Goal: Information Seeking & Learning: Learn about a topic

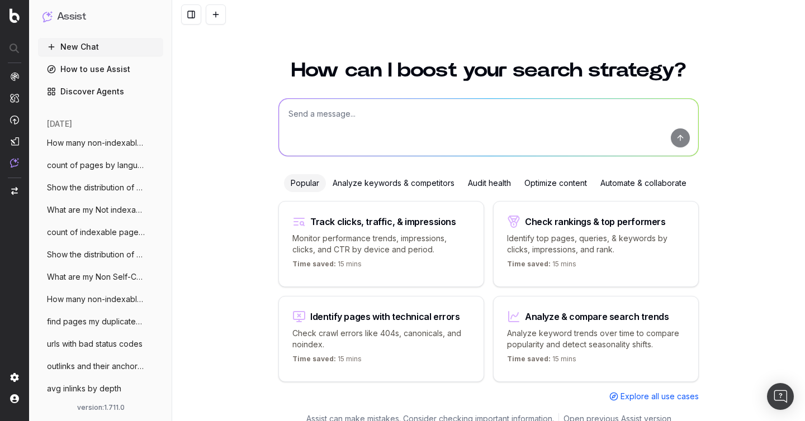
scroll to position [12, 0]
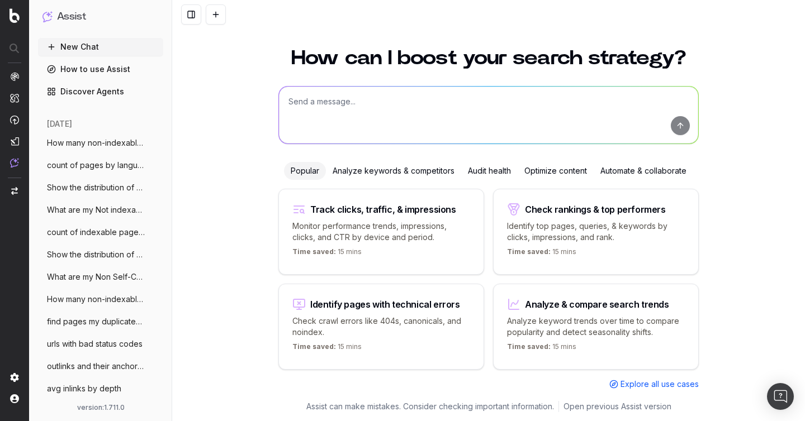
click at [326, 123] on textarea at bounding box center [488, 115] width 419 height 57
paste textarea "Show the distribution of duplicate title tags by top-level folder"
type textarea "Show the distribution of duplicate title tags by top-level folder"
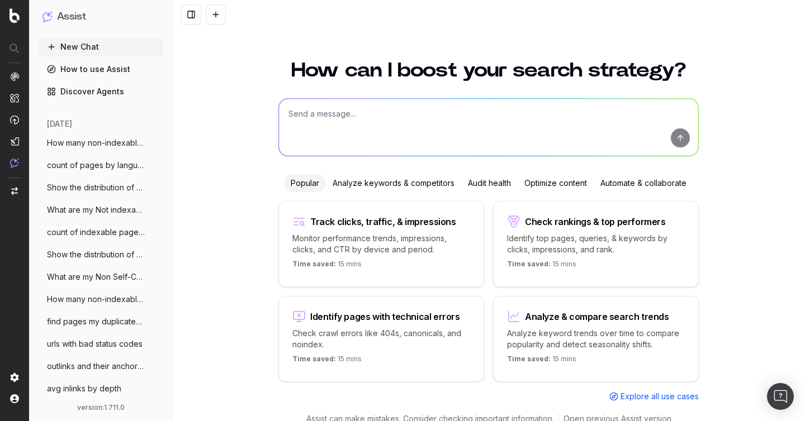
scroll to position [12, 0]
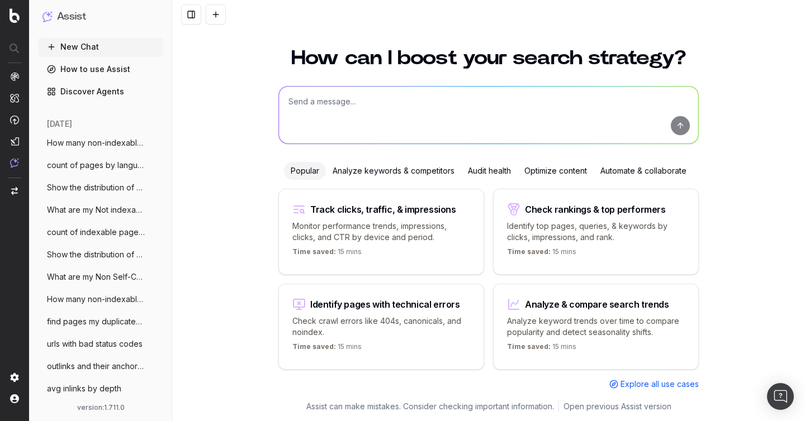
click at [418, 91] on textarea at bounding box center [488, 115] width 419 height 57
paste textarea "List all internal links pointing to 3xx redirects for"
type textarea "List all internal links pointing to 3xx redirects for the homepage"
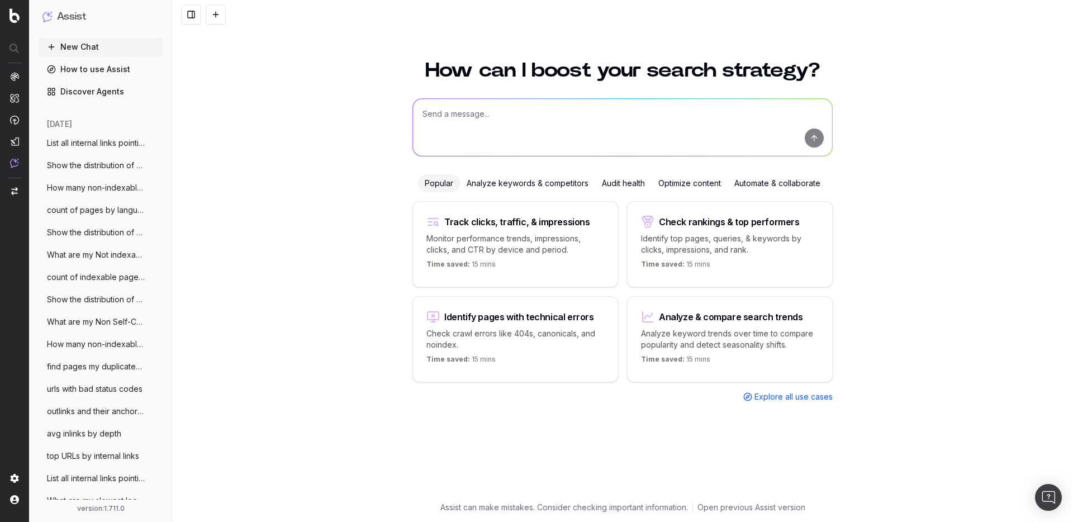
click at [464, 127] on textarea at bounding box center [622, 127] width 419 height 57
paste textarea "Can Botify track backlinks?"
type textarea "Can Botify track backlinks?"
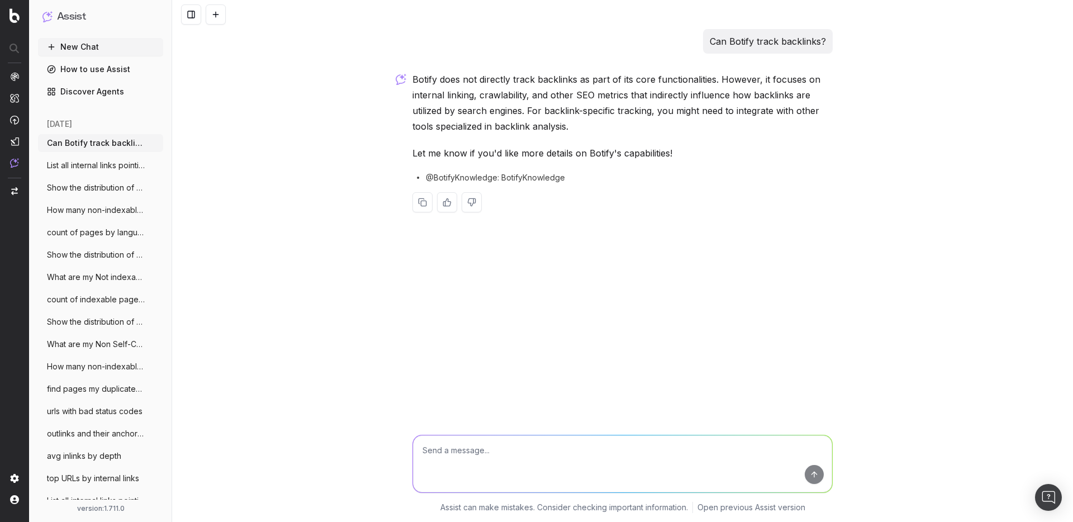
click at [709, 132] on p "Botify does not directly track backlinks as part of its core functionalities. H…" at bounding box center [622, 103] width 420 height 63
click at [212, 20] on button at bounding box center [216, 14] width 20 height 20
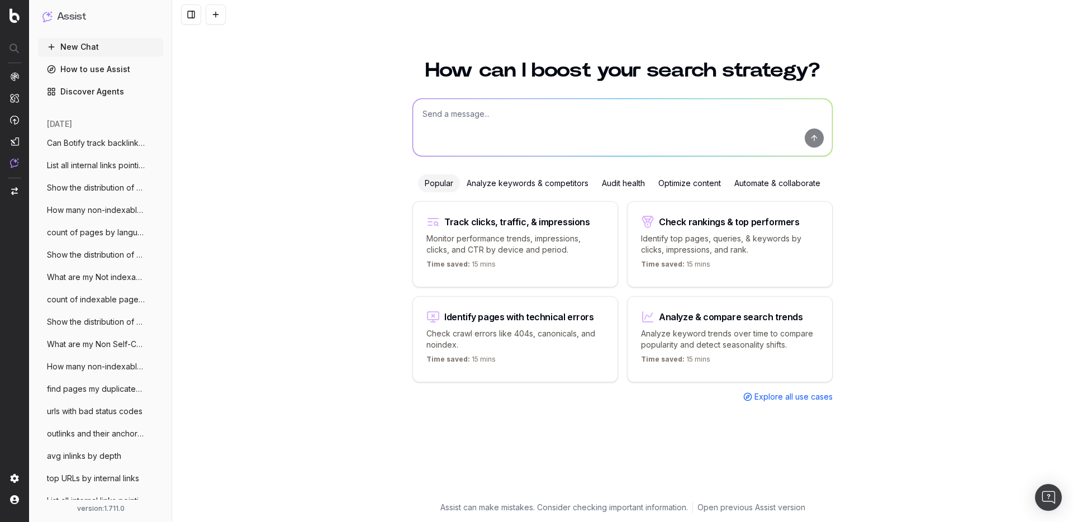
click at [434, 130] on textarea at bounding box center [622, 127] width 419 height 57
paste textarea "Does Botify support negative regex (like negative lookaheads)?"
type textarea "Does Botify support negative regex (like negative lookaheads)?"
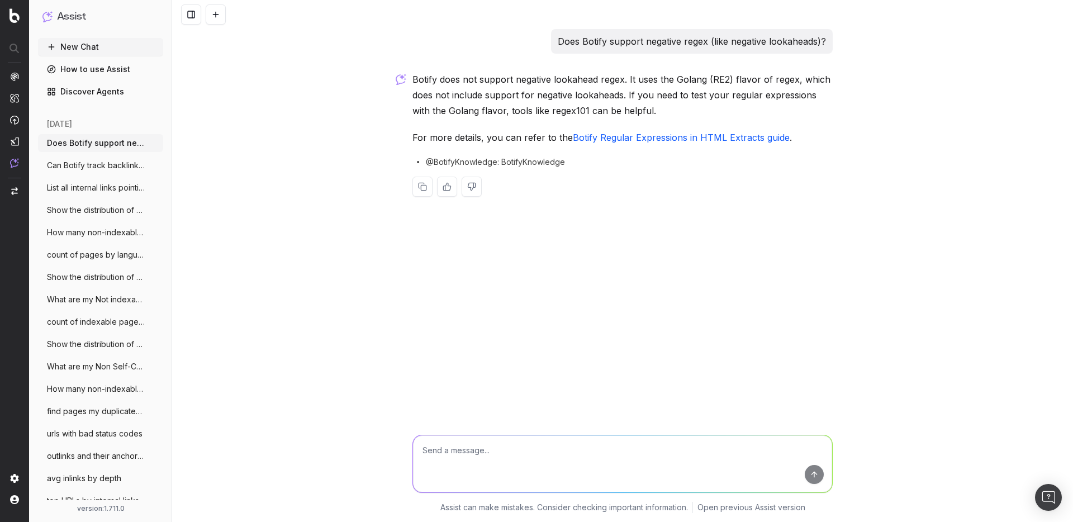
click at [371, 150] on div "Does Botify support negative regex (like negative lookaheads)? Botify does not …" at bounding box center [622, 261] width 901 height 522
click at [112, 169] on span "Can Botify track backlinks?" at bounding box center [96, 165] width 98 height 11
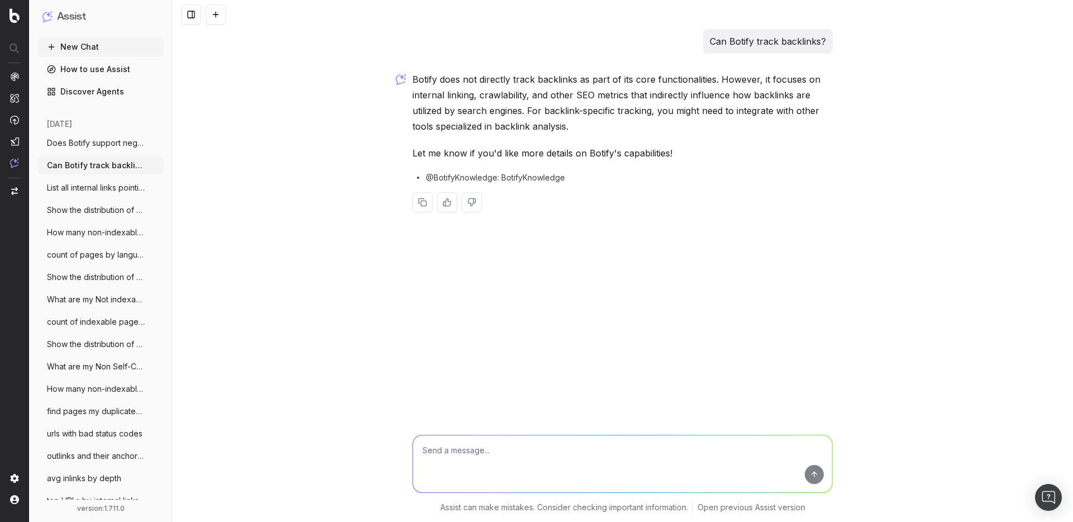
click at [560, 155] on p "Let me know if you'd like more details on Botify's capabilities!" at bounding box center [622, 153] width 420 height 16
click at [225, 104] on div "Can Botify track backlinks? Botify does not directly track backlinks as part of…" at bounding box center [622, 261] width 901 height 522
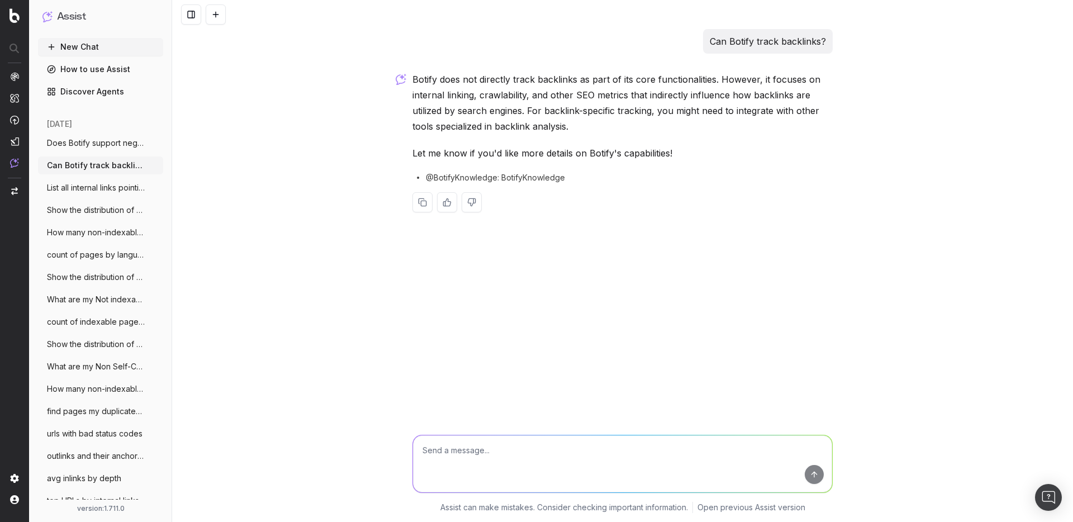
click at [80, 141] on span "Does Botify support negative regex (like" at bounding box center [96, 142] width 98 height 11
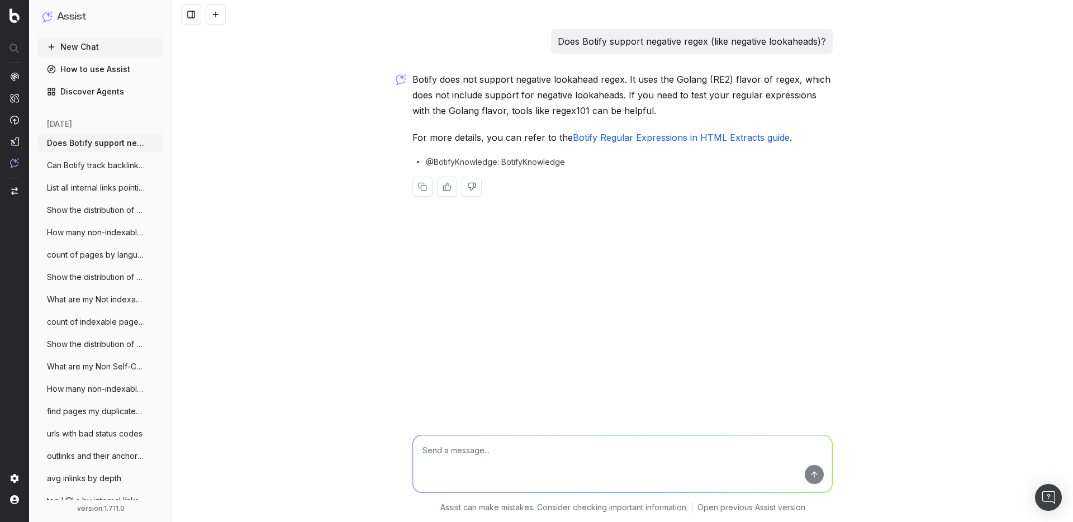
click at [618, 139] on link "Botify Regular Expressions in HTML Extracts guide" at bounding box center [681, 137] width 217 height 11
click at [97, 46] on button "New Chat" at bounding box center [100, 47] width 125 height 18
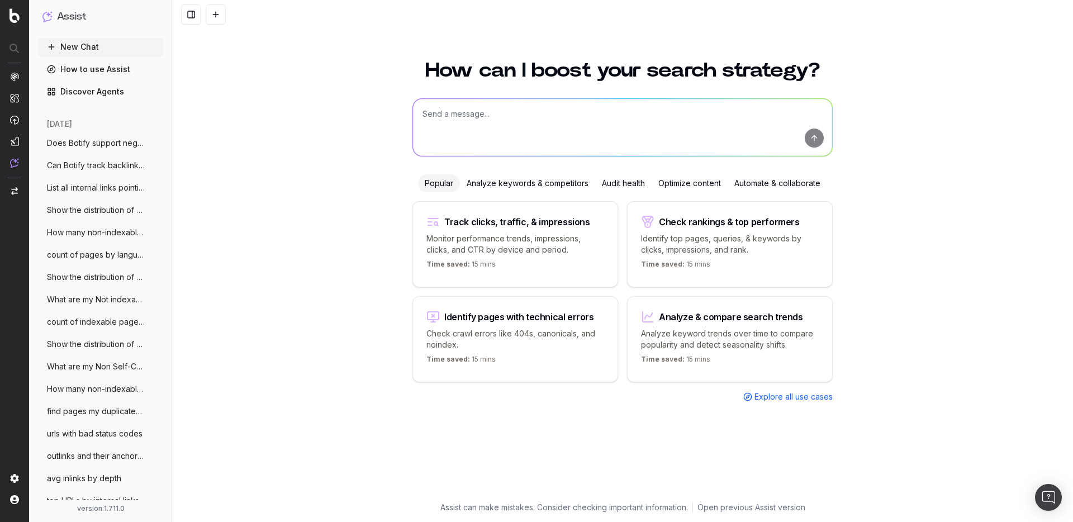
click at [509, 116] on textarea at bounding box center [622, 127] width 419 height 57
paste textarea "How do I set up a custom alert in Botify?"
type textarea "How do I set up a custom alert in Botify?"
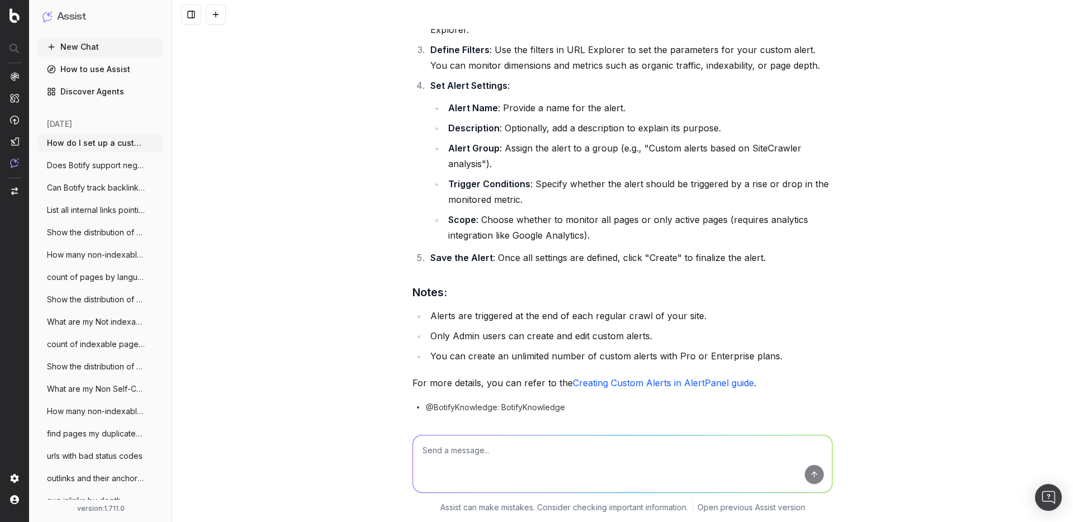
scroll to position [151, 0]
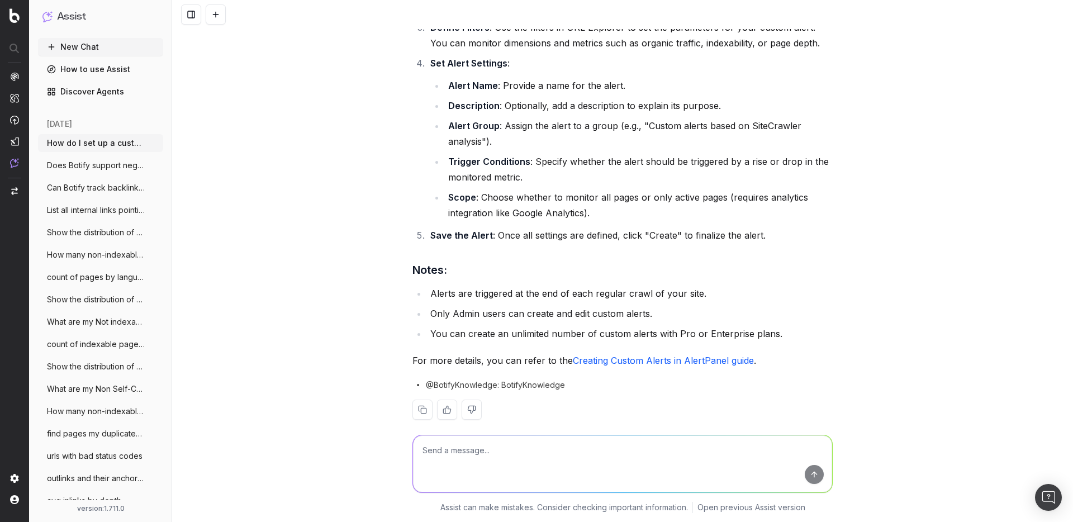
click at [347, 203] on div "How do I set up a custom alert in Botify? To set up a custom alert in Botify, f…" at bounding box center [622, 261] width 901 height 522
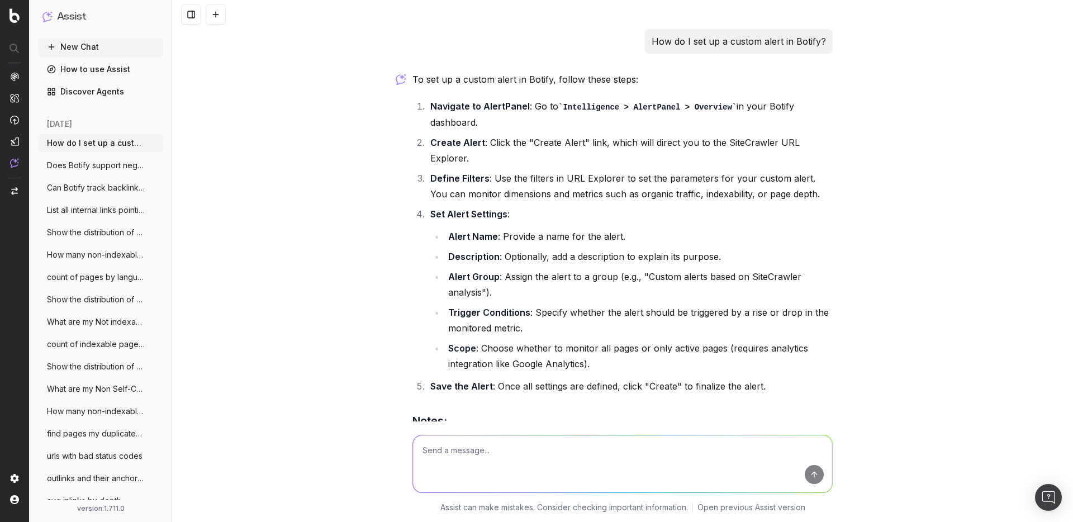
click at [381, 140] on div "How do I set up a custom alert in Botify? To set up a custom alert in Botify, f…" at bounding box center [622, 261] width 901 height 522
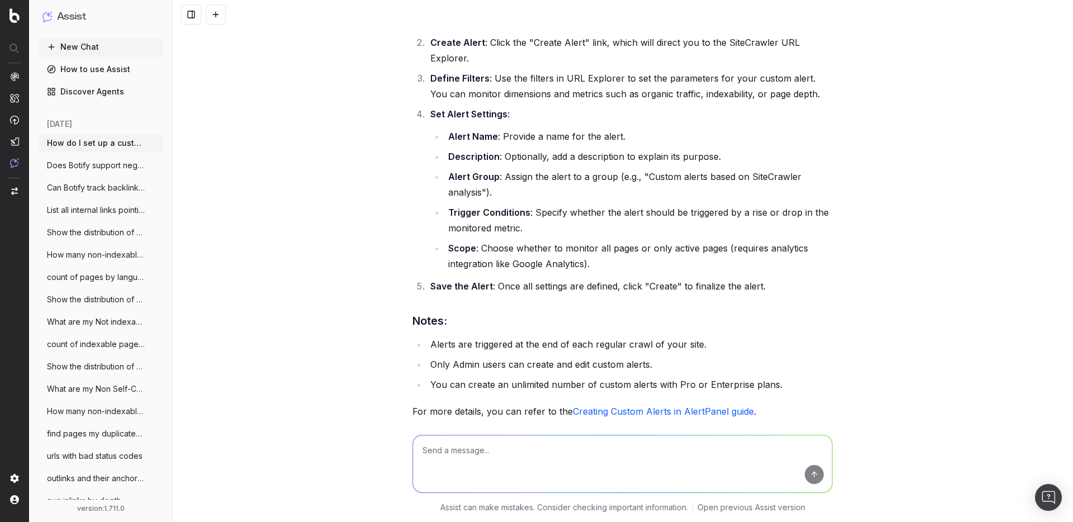
scroll to position [151, 0]
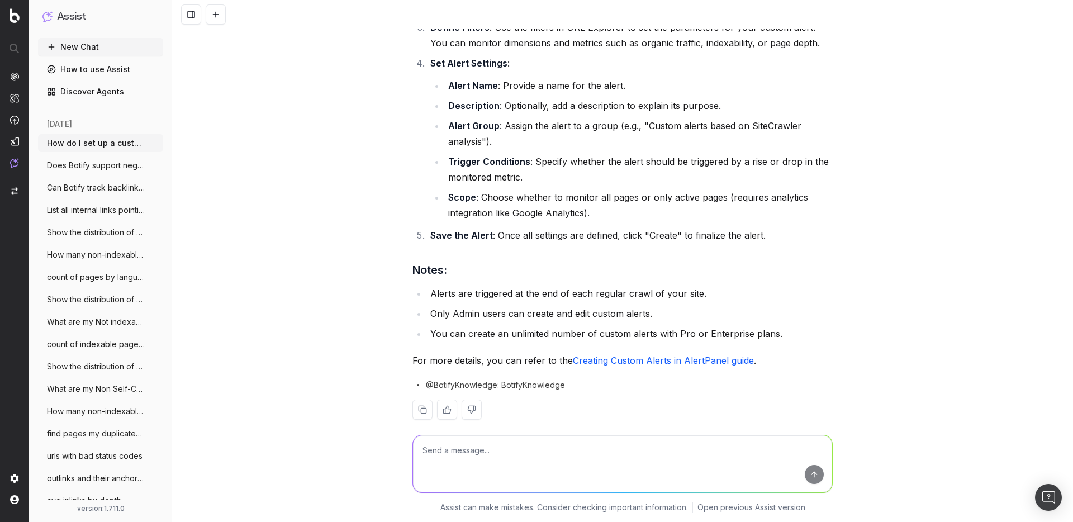
click at [643, 355] on link "Creating Custom Alerts in AlertPanel guide" at bounding box center [663, 360] width 181 height 11
click at [78, 47] on button "New Chat" at bounding box center [100, 47] width 125 height 18
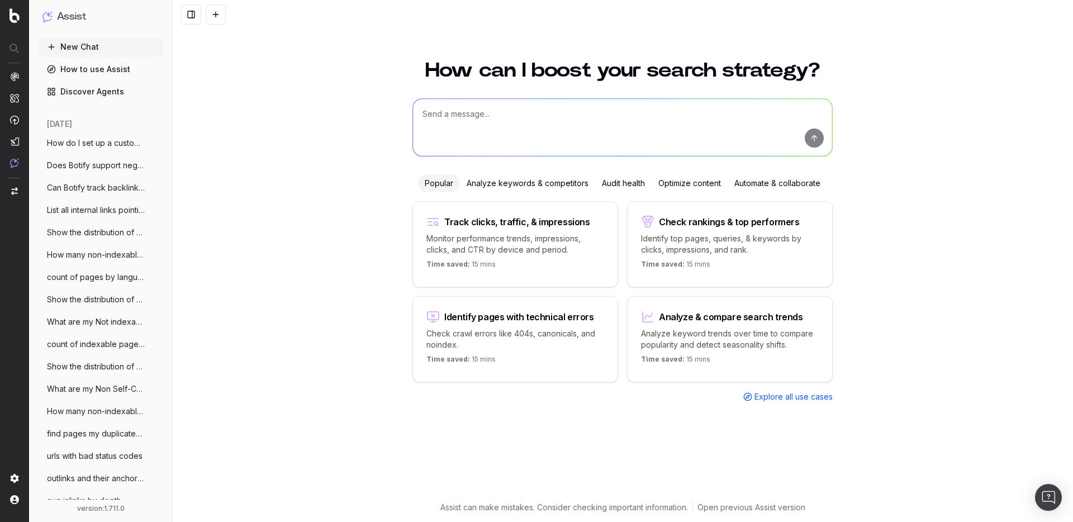
click at [477, 137] on textarea at bounding box center [622, 127] width 419 height 57
paste textarea "How can I export my data from Botify?"
type textarea "How can I export my data from Botify?"
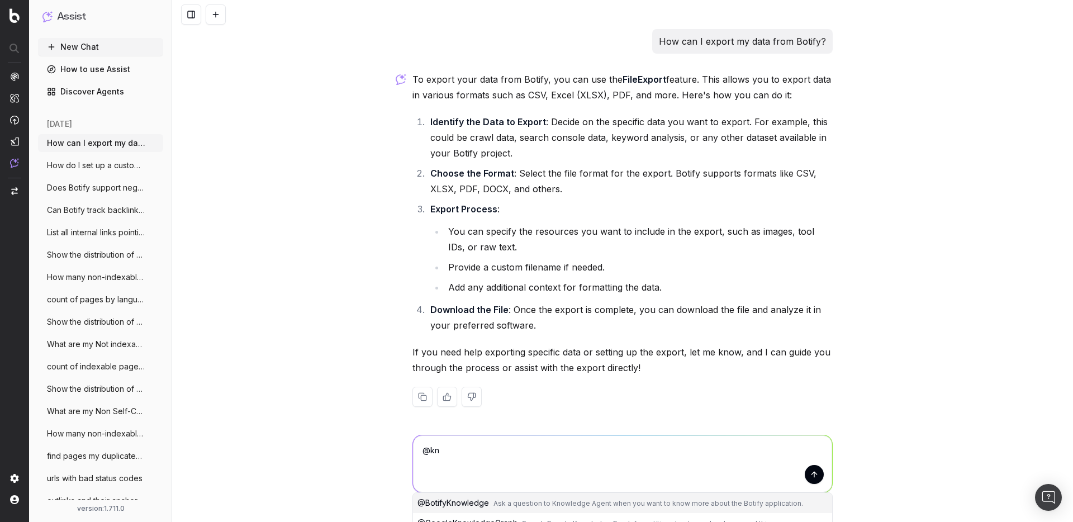
click at [468, 503] on span "@ BotifyKnowledge" at bounding box center [453, 503] width 72 height 10
click at [715, 43] on p "How can I export my data from Botify?" at bounding box center [742, 42] width 167 height 16
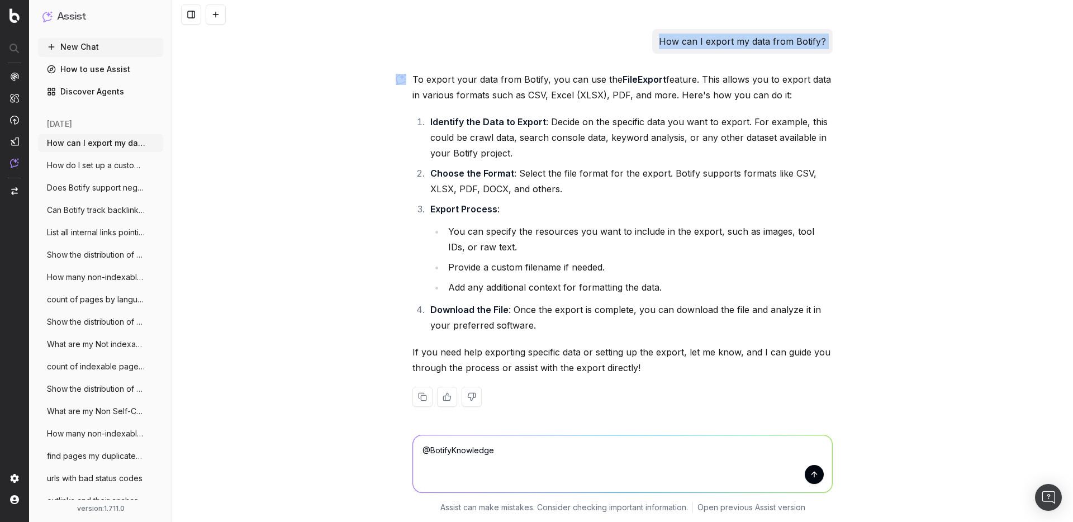
copy p "How can I export my data from Botify?"
click at [528, 469] on textarea "@BotifyKnowledge" at bounding box center [622, 463] width 419 height 57
paste textarea "How can I export my data from Botify?"
type textarea "@BotifyKnowledge How can I export my data from Botify?"
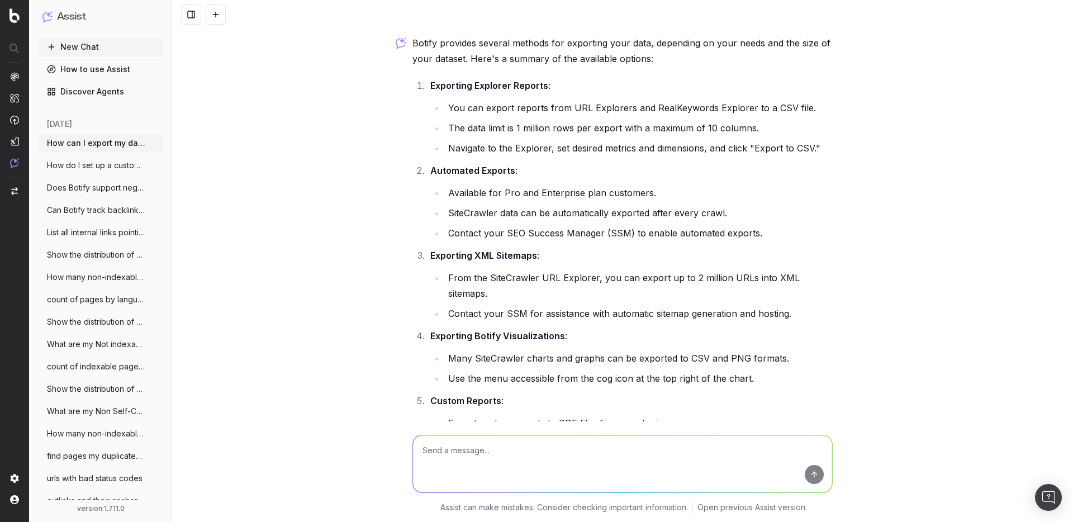
scroll to position [398, 0]
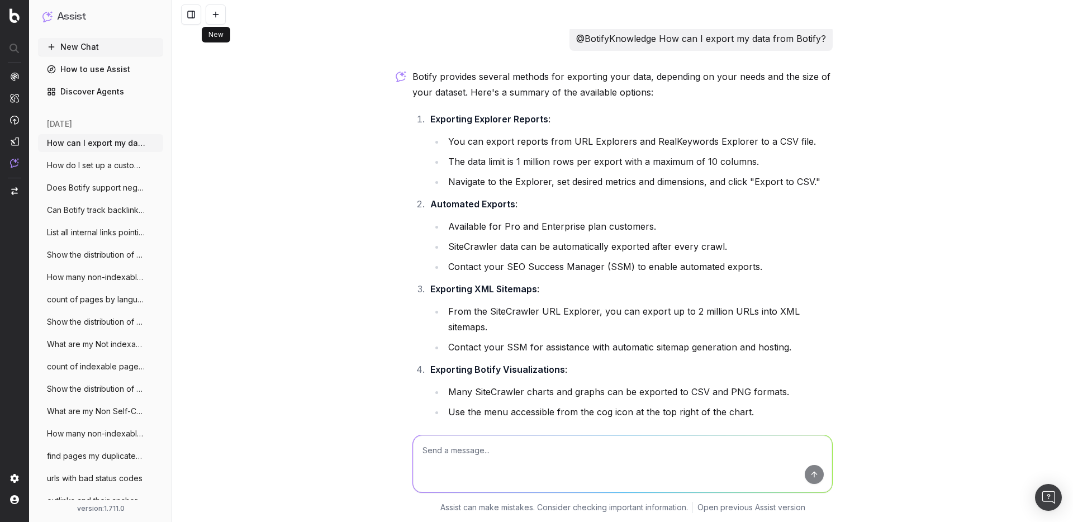
click at [220, 11] on button at bounding box center [216, 14] width 20 height 20
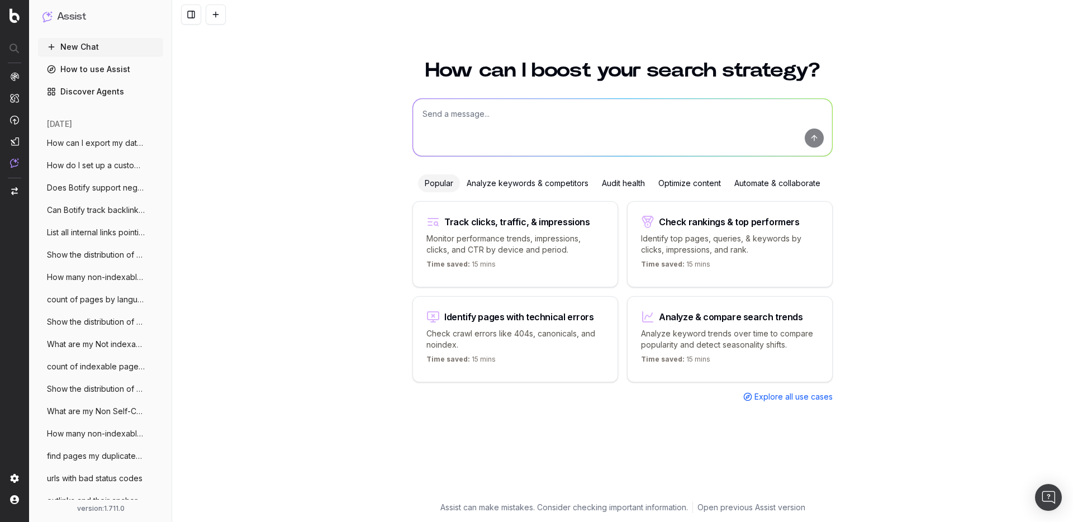
click at [517, 99] on textarea at bounding box center [622, 127] width 419 height 57
paste textarea "What can I do with SmartIndex in Botify?"
type textarea "What can I do with SmartIndex in Botify?"
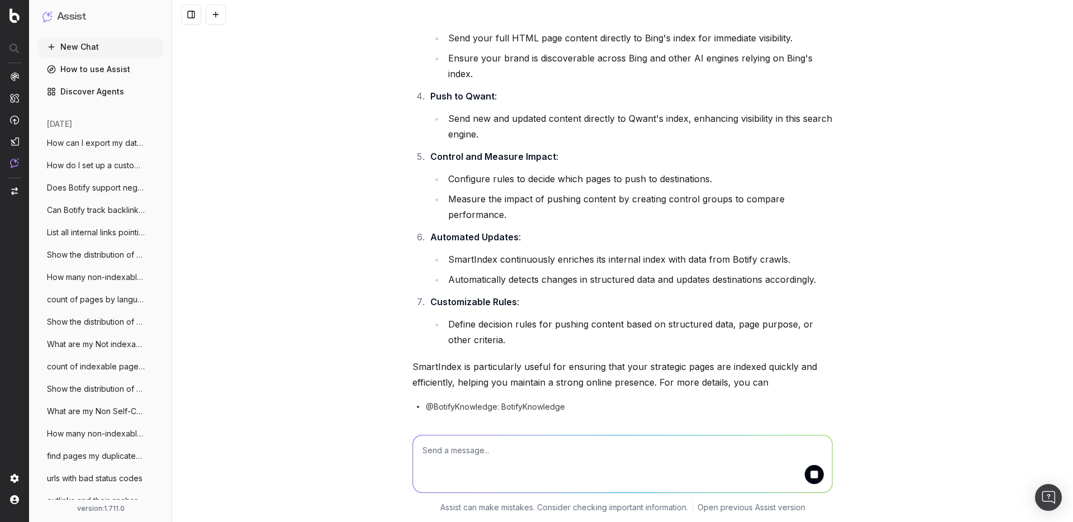
scroll to position [132, 0]
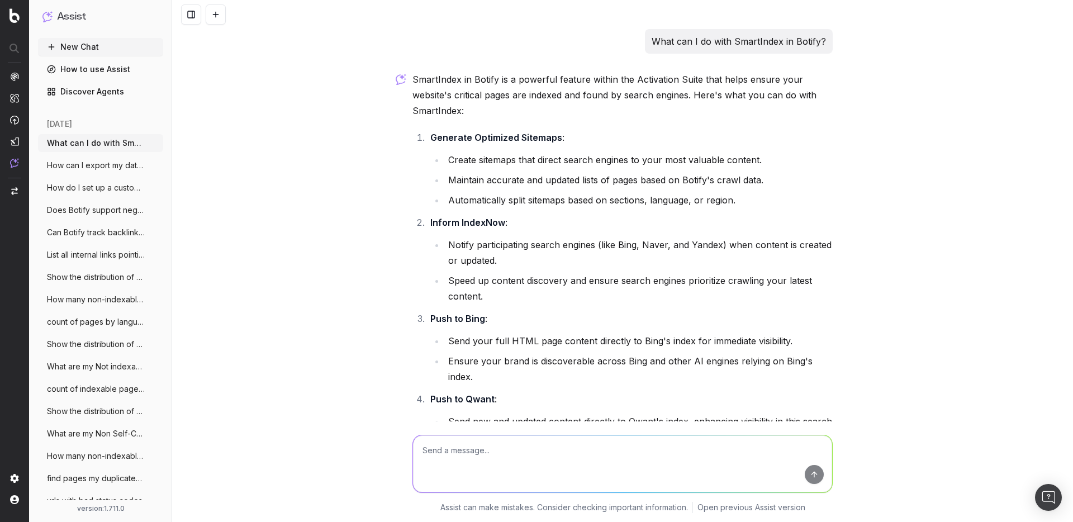
click at [215, 17] on button at bounding box center [216, 14] width 20 height 20
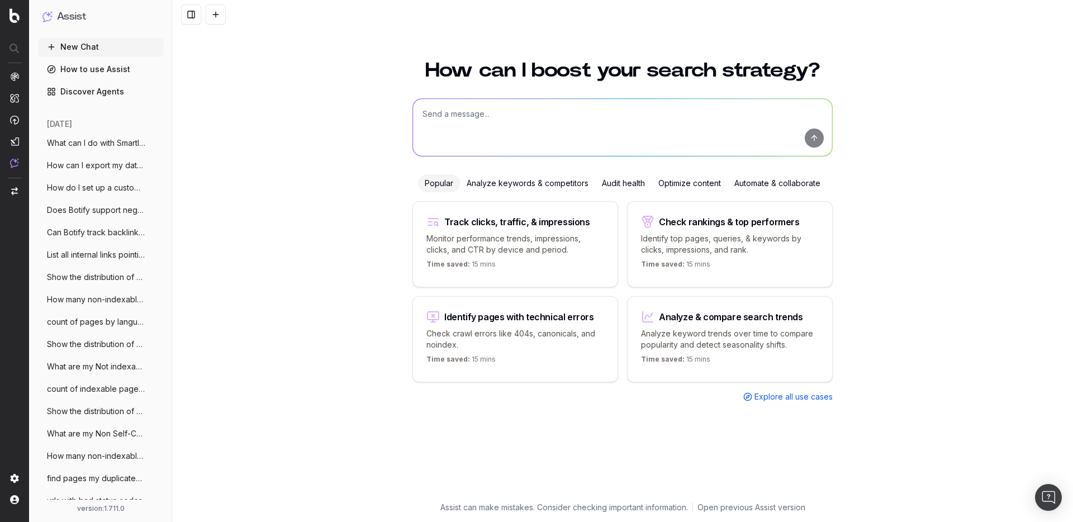
click at [485, 141] on textarea at bounding box center [622, 127] width 419 height 57
paste textarea "can i do that with smartindex or indexnow within botify"
type textarea "can i do that with smartindex or indexnow within botify"
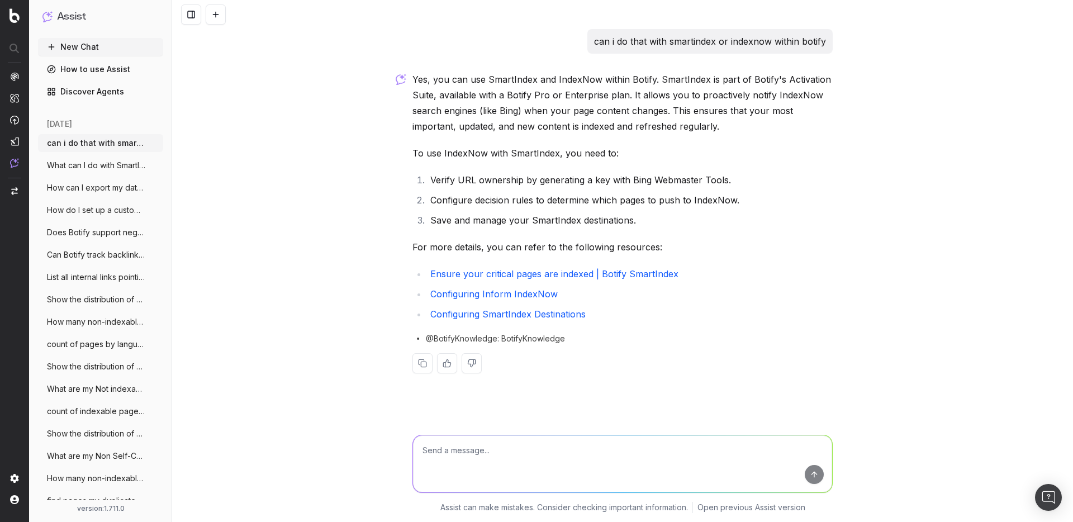
click at [363, 301] on div "can i do that with smartindex or indexnow within botify Yes, you can use SmartI…" at bounding box center [622, 261] width 901 height 522
click at [213, 11] on button at bounding box center [216, 14] width 20 height 20
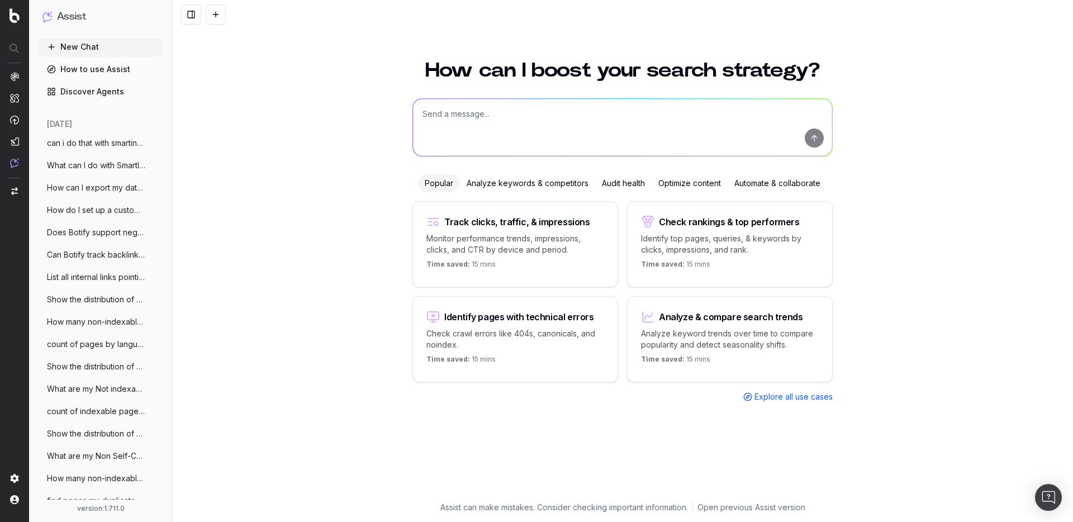
click at [482, 130] on textarea at bounding box center [622, 127] width 419 height 57
paste textarea "is the search volume column the average daily search volume?"
type textarea "is the search volume column the average daily search volume?"
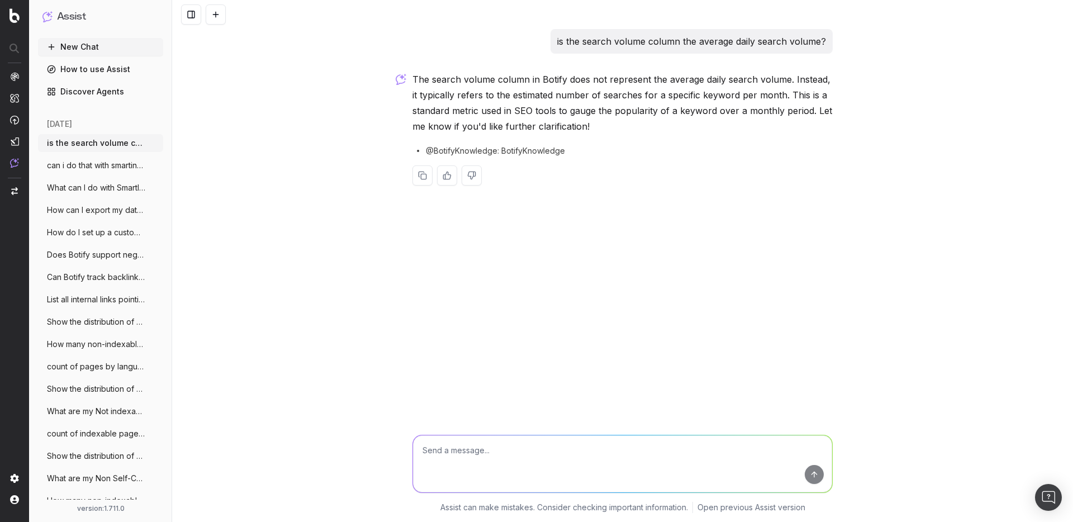
click at [218, 12] on button at bounding box center [216, 14] width 20 height 20
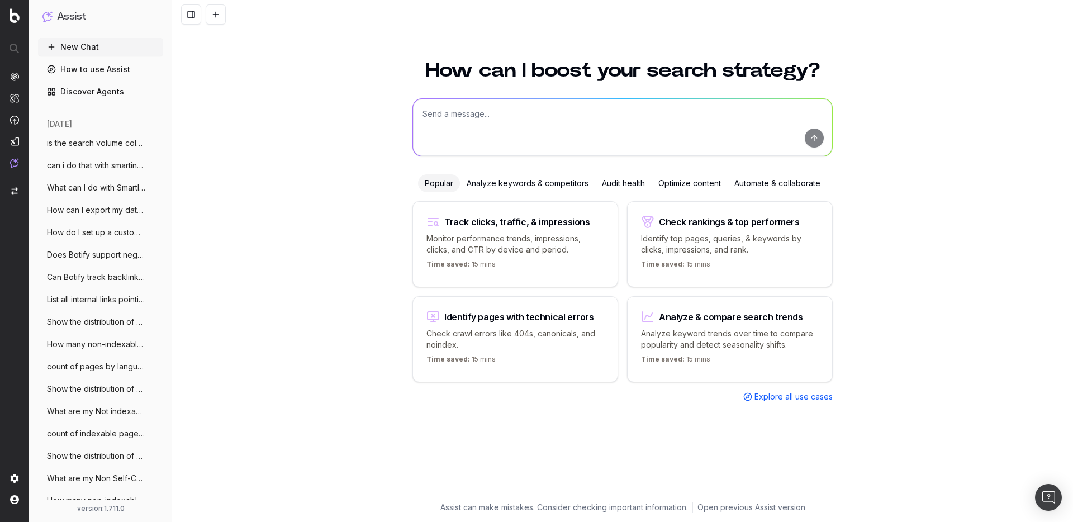
click at [492, 127] on textarea at bounding box center [622, 127] width 419 height 57
paste textarea "What is Botify Assist?"
type textarea "What is Botify Assist?"
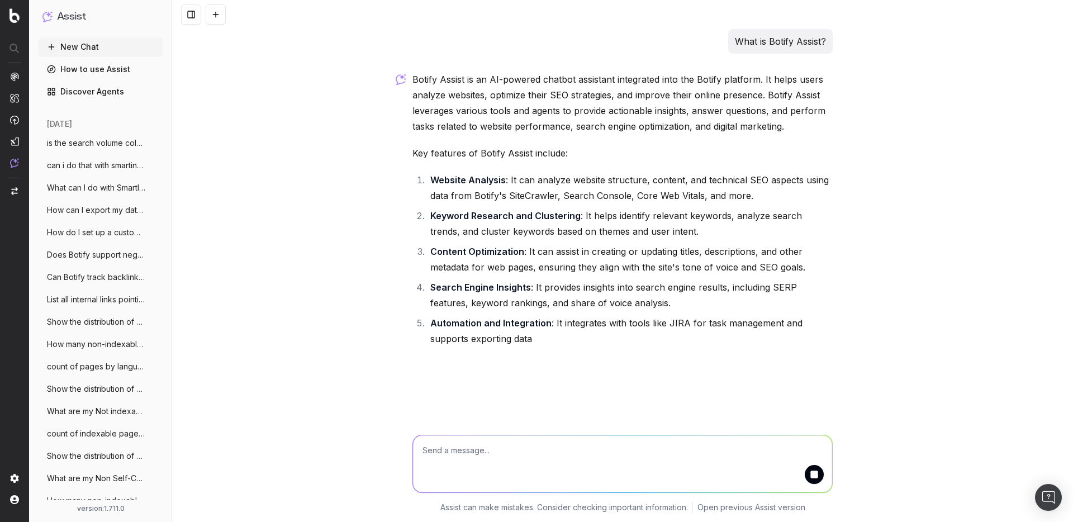
click at [747, 44] on p "What is Botify Assist?" at bounding box center [780, 42] width 91 height 16
copy p "What is Botify Assist?"
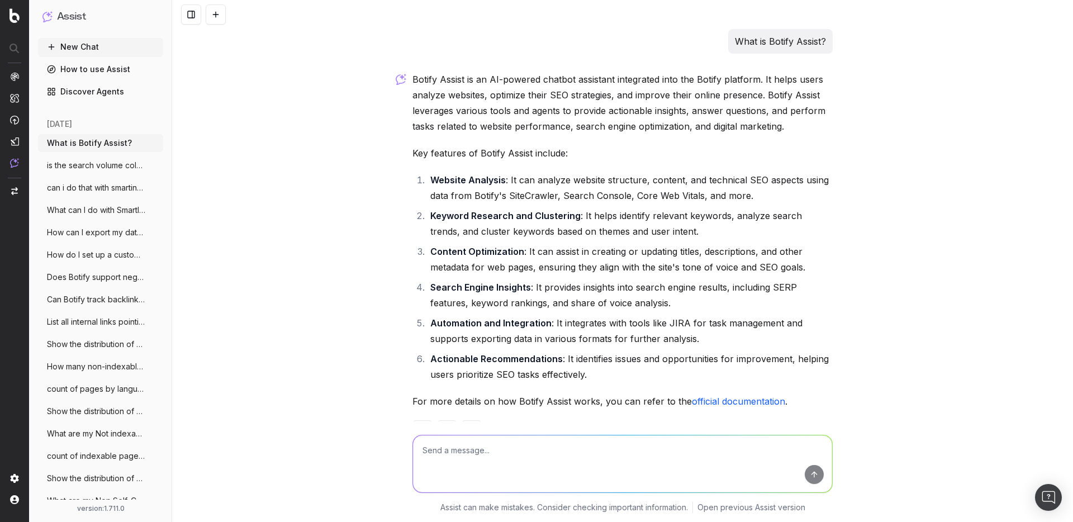
click at [731, 402] on link "official documentation" at bounding box center [738, 401] width 93 height 11
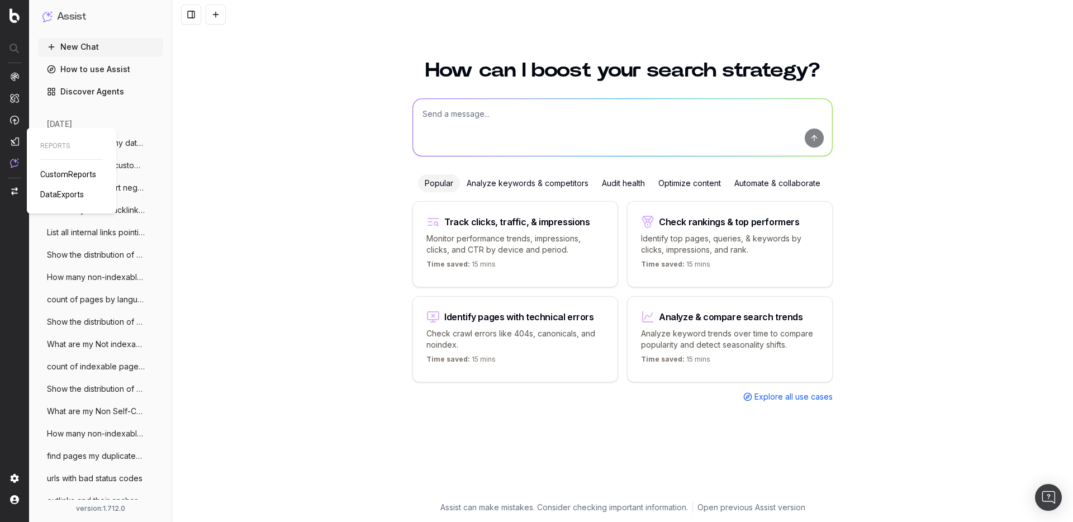
click at [68, 197] on span "DataExports" at bounding box center [62, 194] width 44 height 9
click at [533, 116] on textarea at bounding box center [622, 127] width 419 height 57
paste textarea "What is Botify Assist?"
type textarea "What is Botify Assist?"
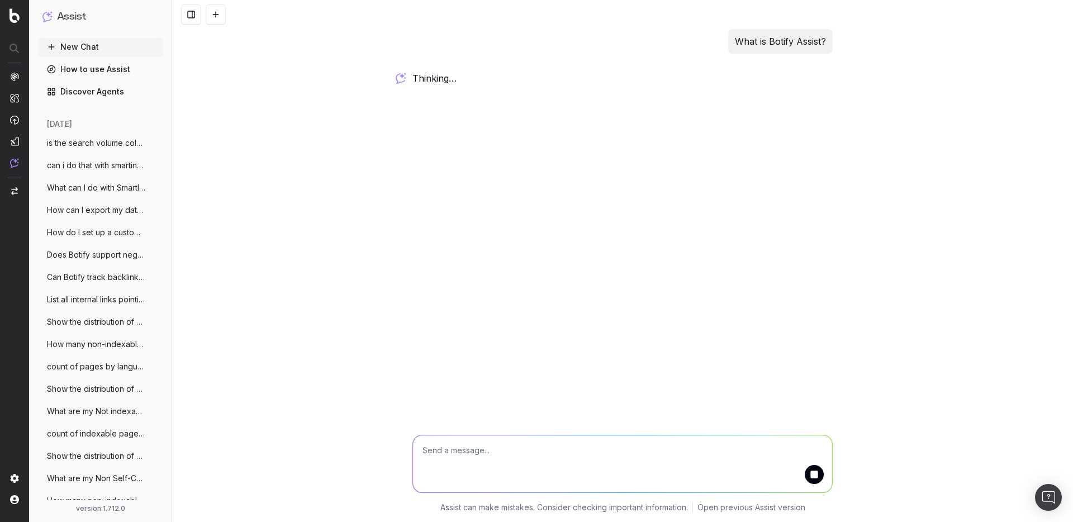
click at [749, 45] on p "What is Botify Assist?" at bounding box center [780, 42] width 91 height 16
copy p "What is Botify Assist?"
click at [306, 50] on div "What is Botify Assist? thinking … Assist can make mistakes. Consider checking i…" at bounding box center [622, 261] width 901 height 522
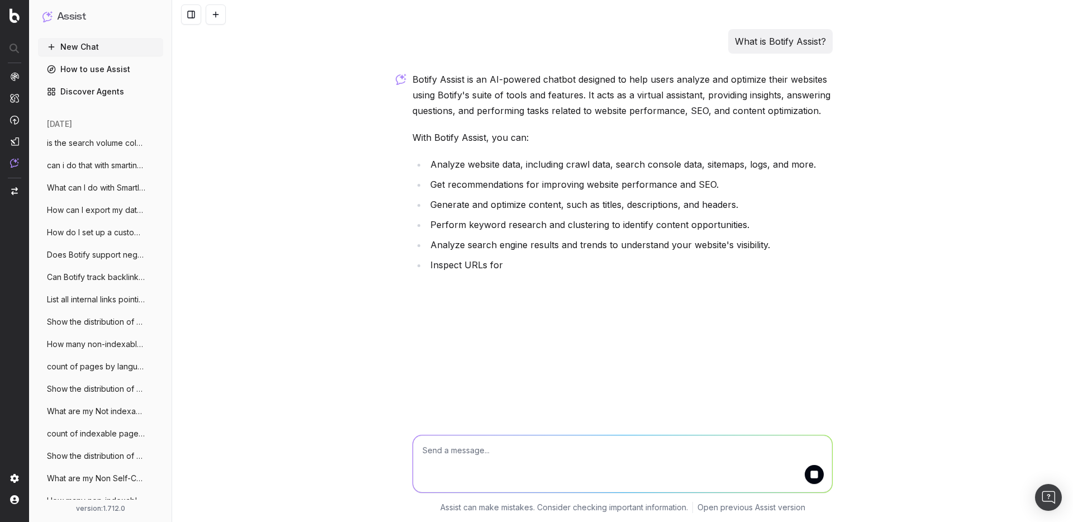
click at [224, 23] on button at bounding box center [216, 14] width 20 height 20
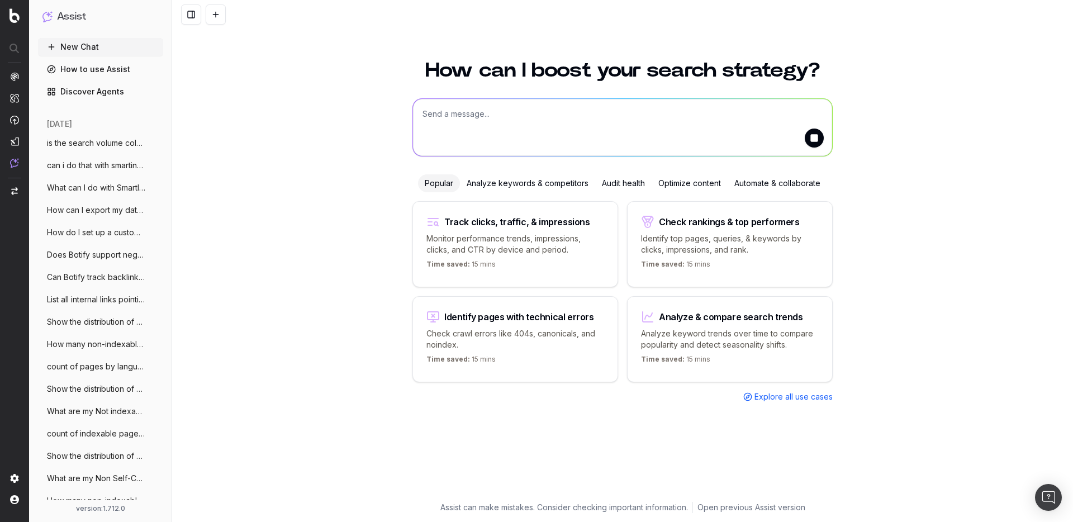
click at [472, 117] on textarea at bounding box center [622, 127] width 419 height 57
type textarea "@BotifyKnowledge what is botify assist?"
click at [818, 137] on button "submit" at bounding box center [814, 138] width 19 height 19
click at [664, 127] on textarea at bounding box center [622, 127] width 419 height 57
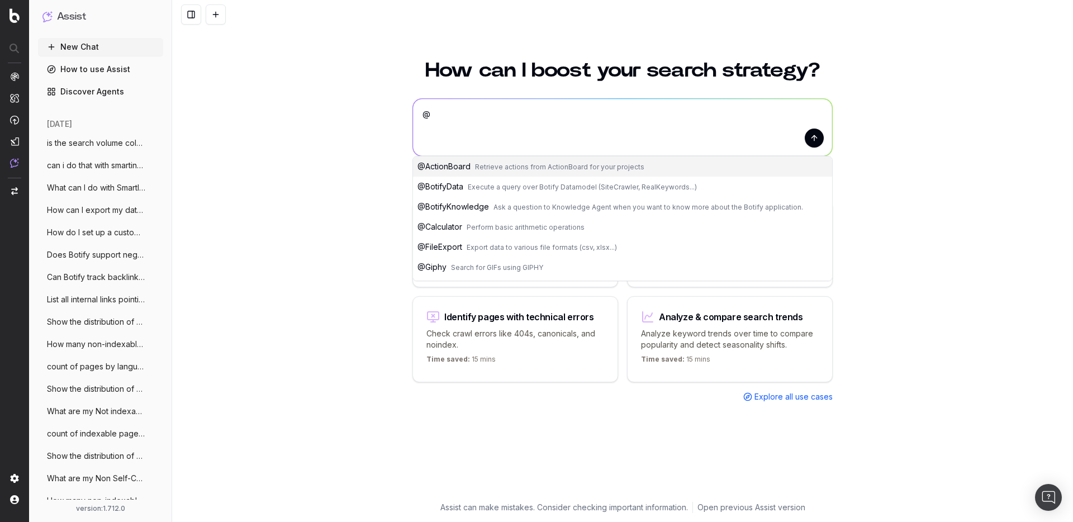
click at [568, 198] on button "@ BotifyKnowledge Ask a question to Knowledge Agent when you want to know more …" at bounding box center [622, 207] width 419 height 20
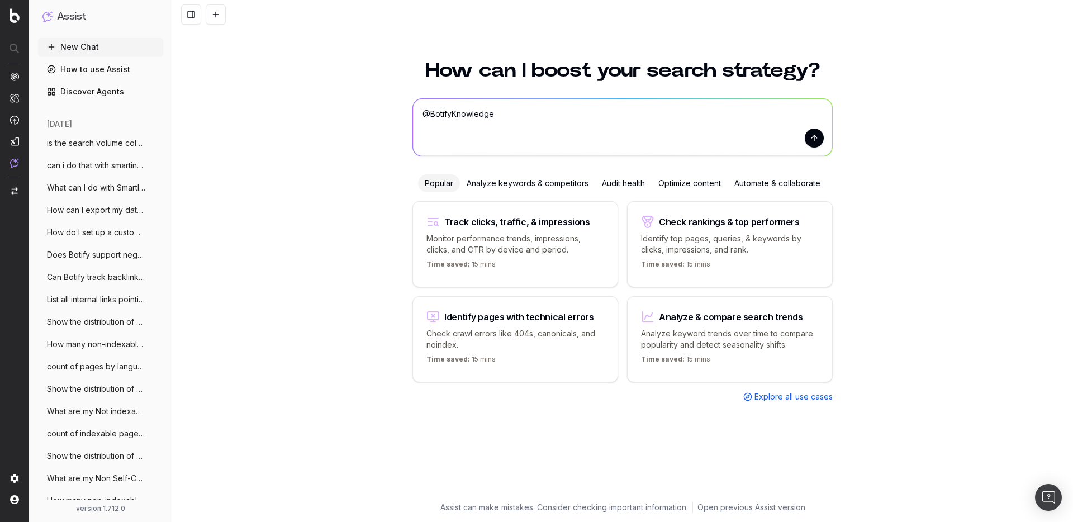
click at [574, 121] on textarea "@BotifyKnowledge" at bounding box center [622, 127] width 419 height 57
type textarea "@BotifyKnowledge what is botify assist?"
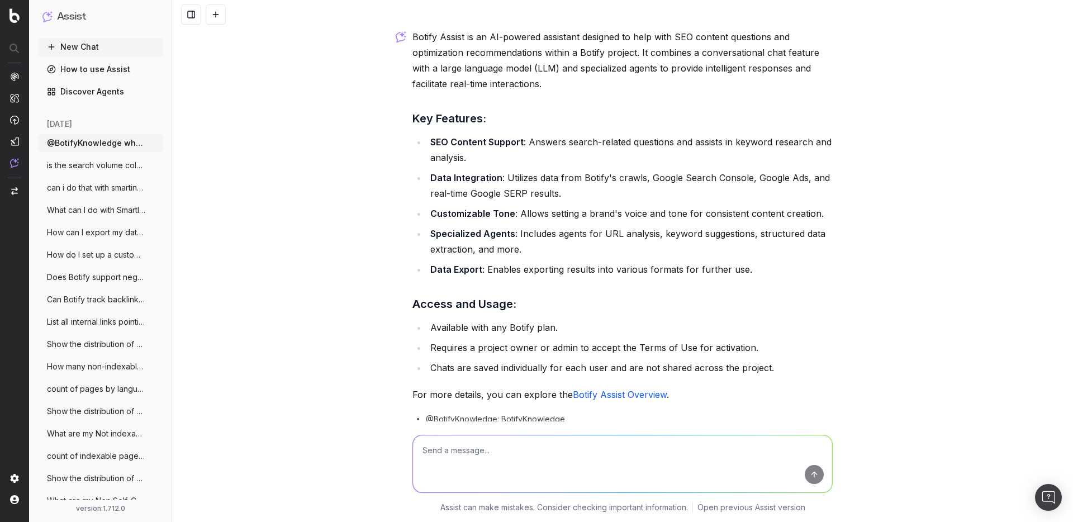
scroll to position [93, 0]
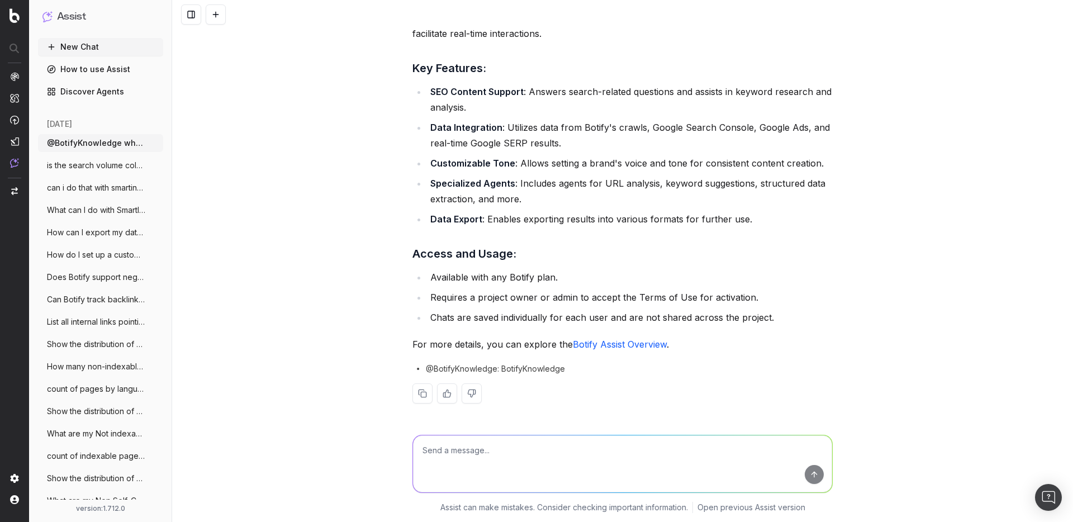
click at [613, 345] on link "Botify Assist Overview" at bounding box center [620, 344] width 94 height 11
drag, startPoint x: 755, startPoint y: 222, endPoint x: 321, endPoint y: 222, distance: 434.2
click at [321, 222] on div "@BotifyKnowledge what is botify assist? Botify Assist is an AI-powered assistan…" at bounding box center [622, 261] width 901 height 522
copy li "Data Export : Enables exporting results into various formats for further use."
click at [218, 14] on button at bounding box center [216, 14] width 20 height 20
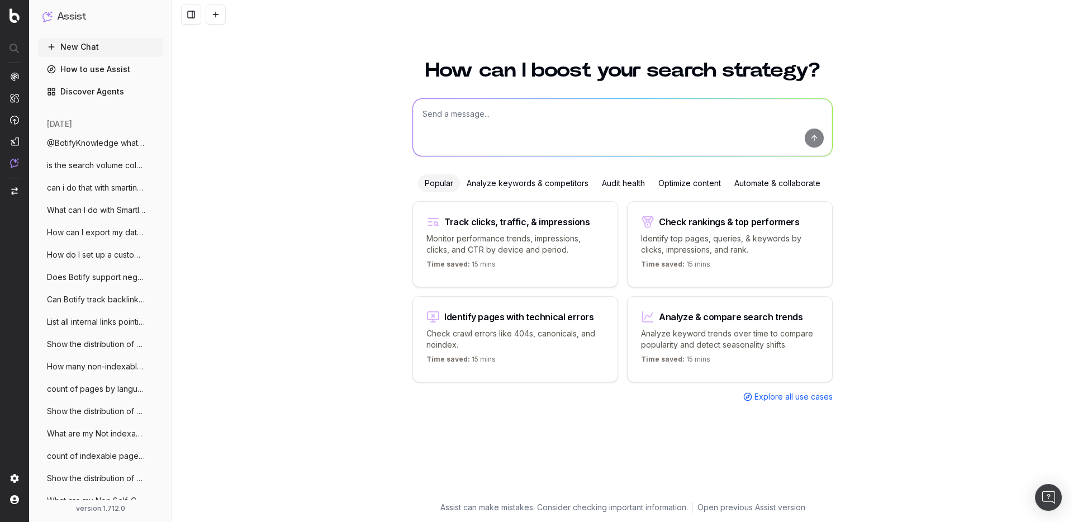
click at [458, 126] on textarea at bounding box center [622, 127] width 419 height 57
paste textarea "What is the definition of CTR"
type textarea "What is the definition of CTR"
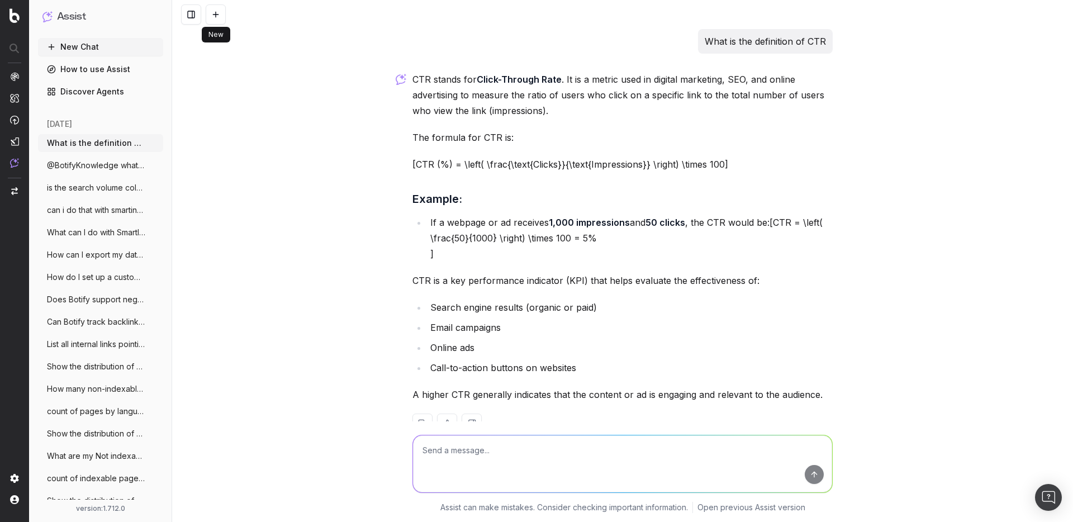
click at [215, 16] on button at bounding box center [216, 14] width 20 height 20
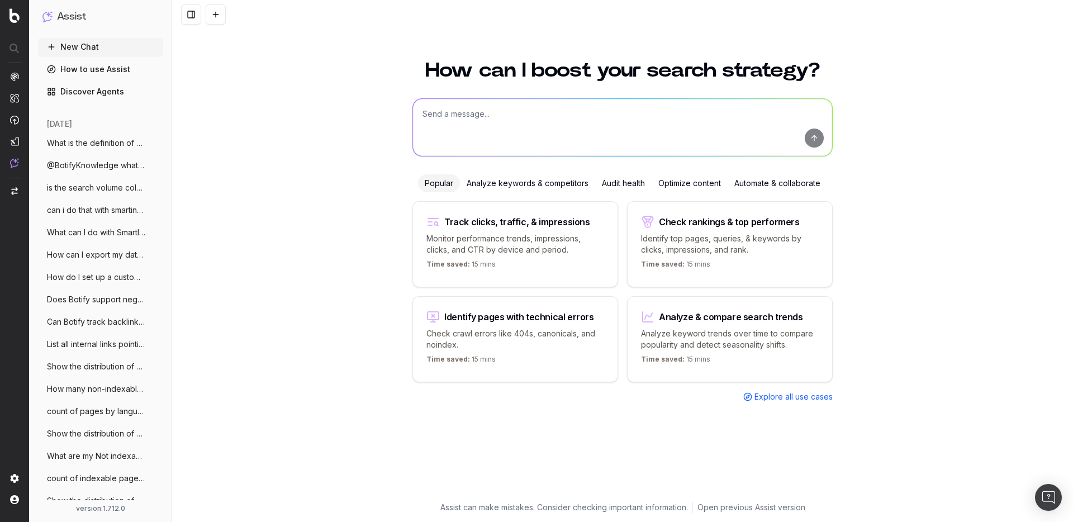
click at [475, 108] on textarea at bounding box center [622, 127] width 419 height 57
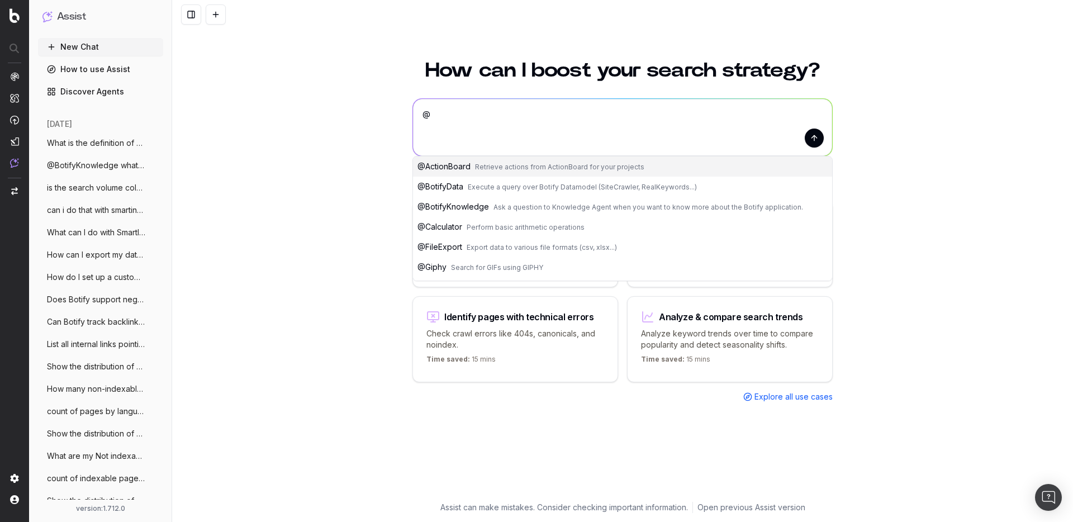
click at [502, 201] on button "@ BotifyKnowledge Ask a question to Knowledge Agent when you want to know more …" at bounding box center [622, 207] width 419 height 20
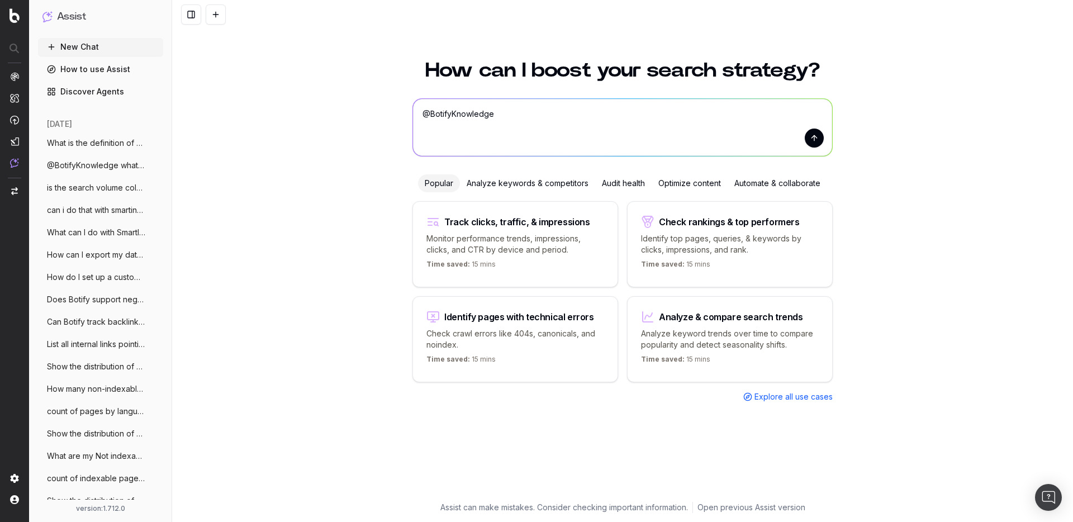
click at [552, 119] on textarea "@BotifyKnowledge" at bounding box center [622, 127] width 419 height 57
type textarea "@BotifyKnowledge what is assist purpose?"
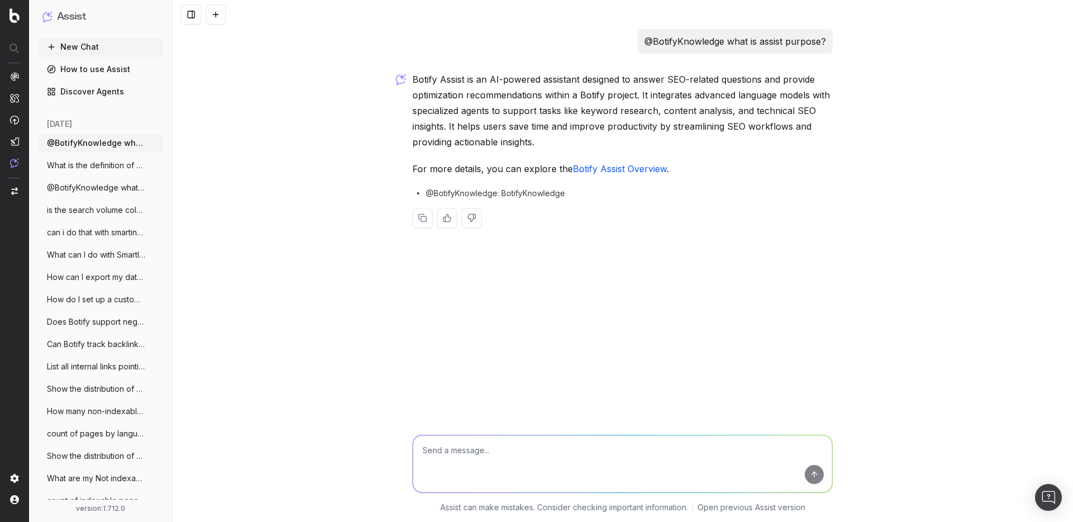
click at [222, 16] on button at bounding box center [216, 14] width 20 height 20
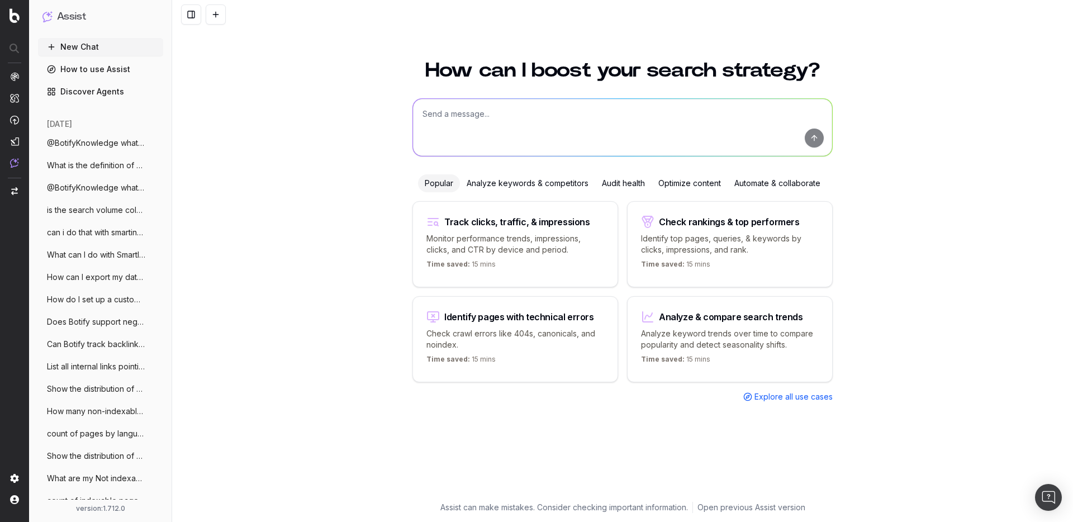
click at [535, 121] on textarea at bounding box center [622, 127] width 419 height 57
paste textarea "What is the source for the @GoogleTrends agent?"
type textarea "What is the source for the @GoogleTrends agent?"
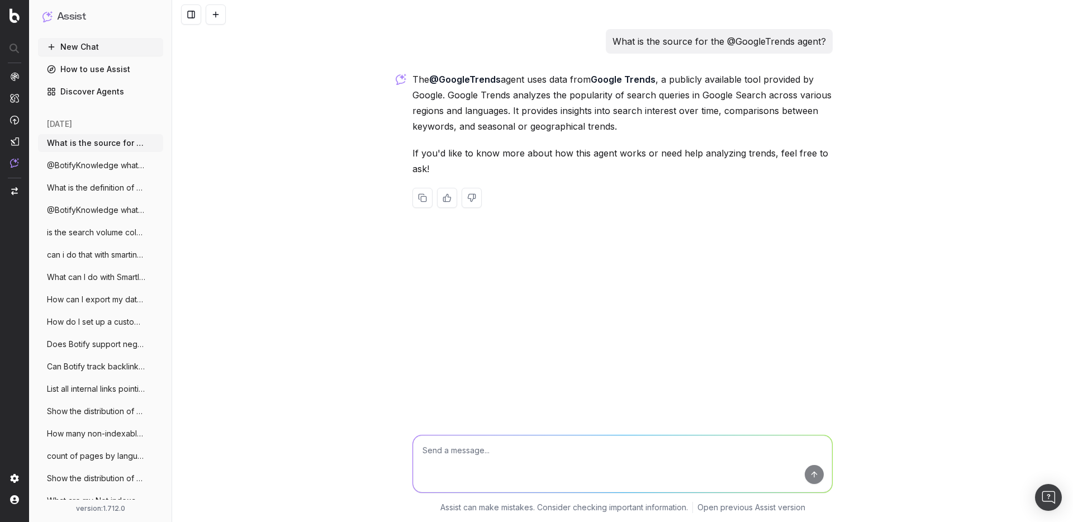
click at [630, 40] on p "What is the source for the @GoogleTrends agent?" at bounding box center [719, 42] width 213 height 16
click at [518, 438] on textarea at bounding box center [622, 463] width 419 height 57
click at [501, 506] on span "Ask a question to Knowledge Agent when you want to know more about the Botify a…" at bounding box center [648, 503] width 310 height 8
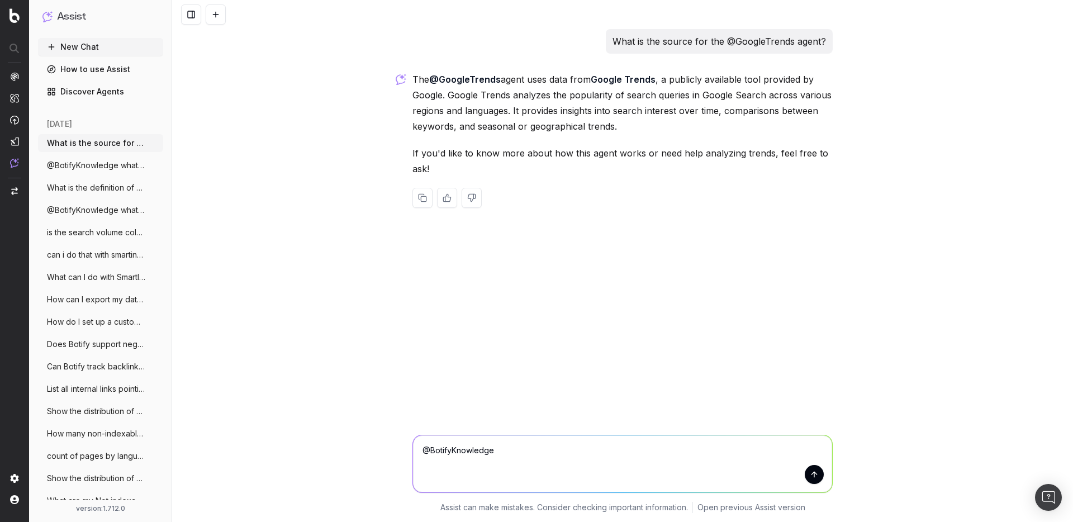
click at [681, 450] on textarea "@BotifyKnowledge" at bounding box center [622, 463] width 419 height 57
paste textarea "What is the source for the @GoogleTrends agent?"
type textarea "@BotifyKnowledge What is the source for the @GoogleTrends agent?"
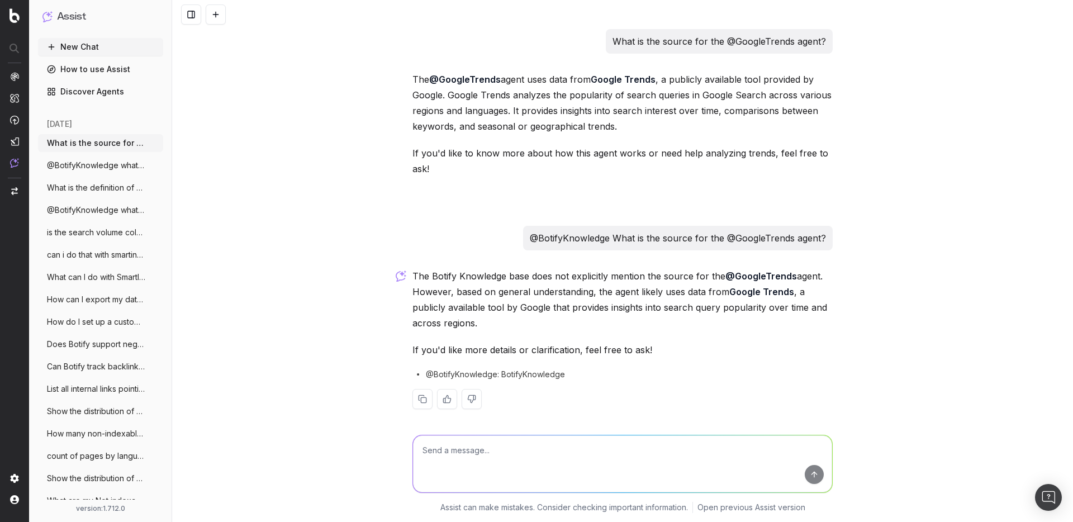
scroll to position [6, 0]
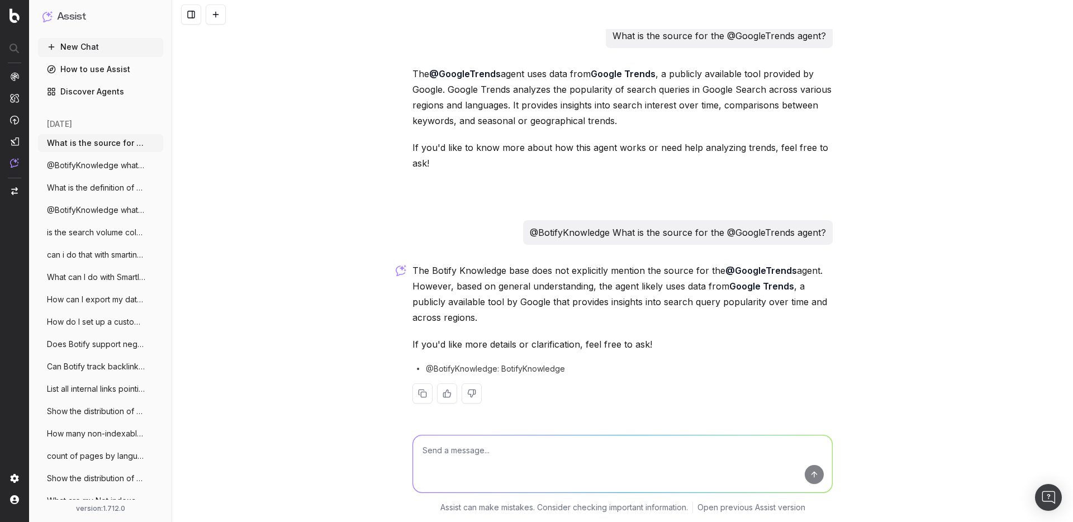
click at [221, 8] on button at bounding box center [216, 14] width 20 height 20
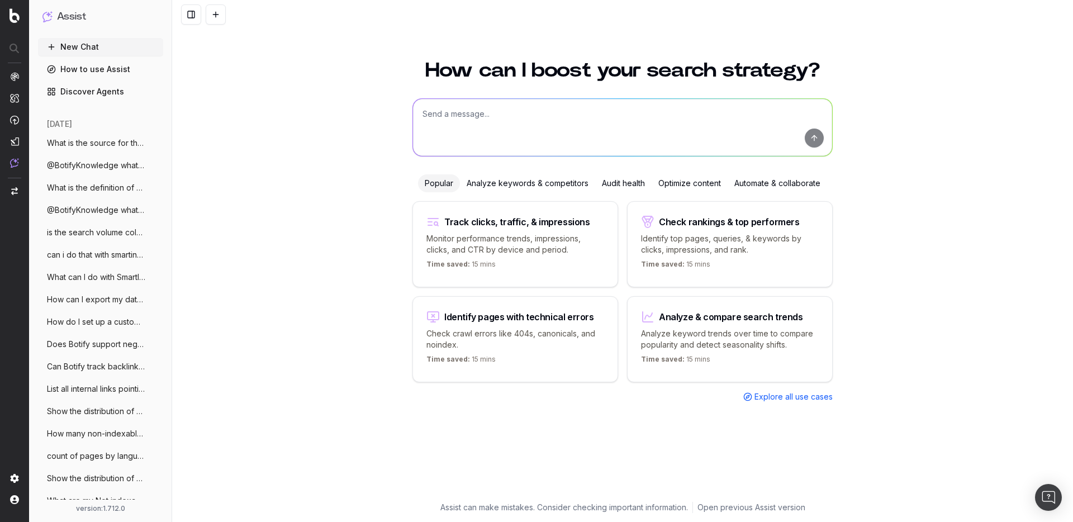
click at [412, 112] on div at bounding box center [622, 127] width 420 height 58
click at [413, 112] on textarea at bounding box center [622, 127] width 419 height 57
paste textarea "What is the date of my last crawl ?"
type textarea "What is the date of my last crawl ?"
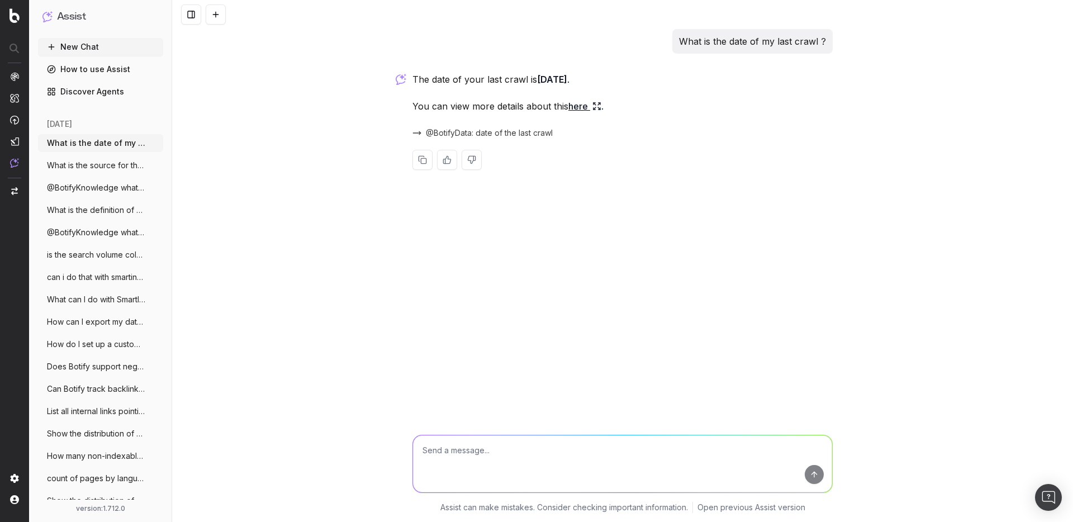
click at [282, 87] on div "What is the date of my last crawl ? The date of your last crawl is March 7, 202…" at bounding box center [622, 261] width 901 height 522
click at [213, 15] on button at bounding box center [216, 14] width 20 height 20
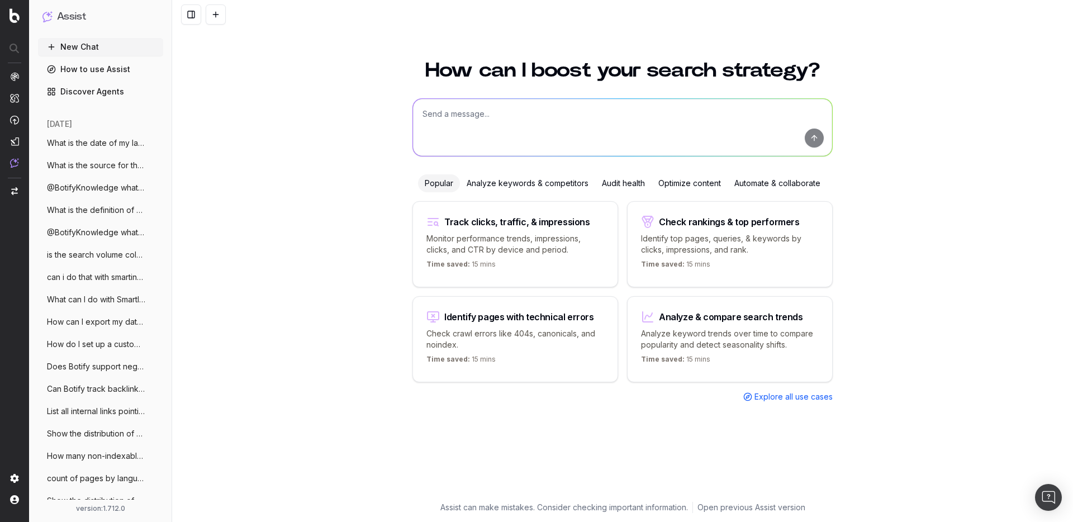
click at [516, 127] on textarea at bounding box center [622, 127] width 419 height 57
paste textarea "Tell me about the Google June 2025 core algorithm update"
type textarea "Tell me about the Google June 2025 core algorithm update"
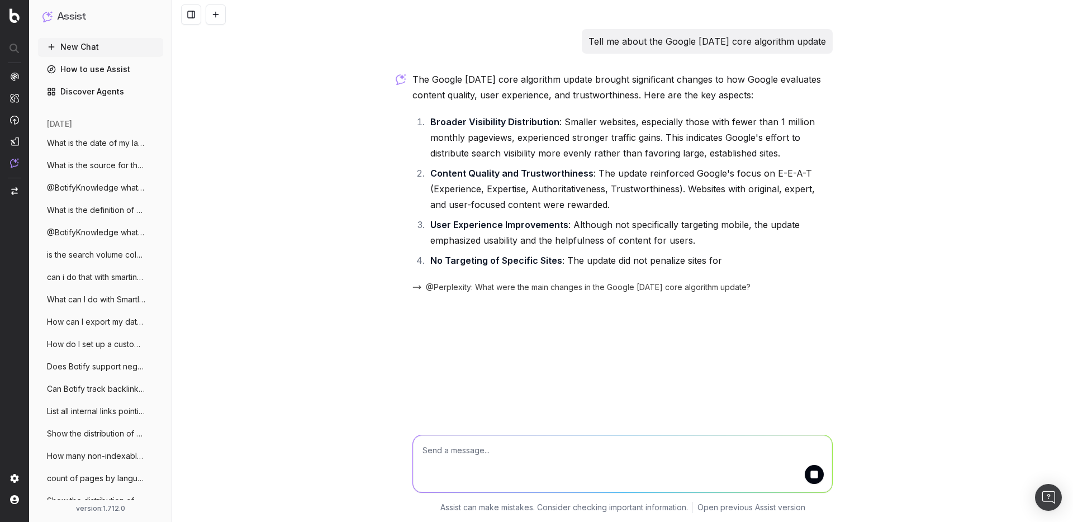
click at [343, 272] on div "Tell me about the Google June 2025 core algorithm update The Google June 2025 c…" at bounding box center [622, 261] width 901 height 522
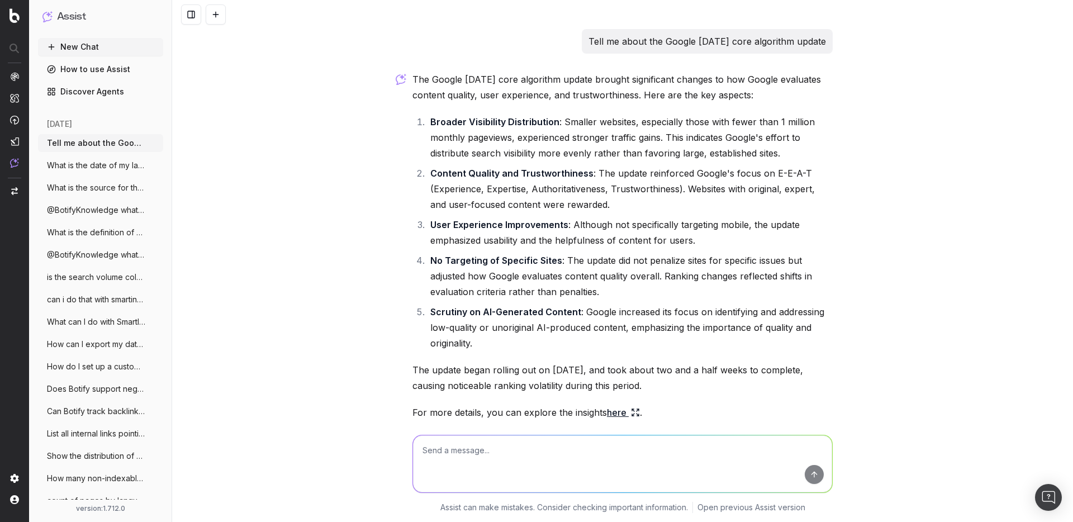
click at [213, 13] on button at bounding box center [216, 14] width 20 height 20
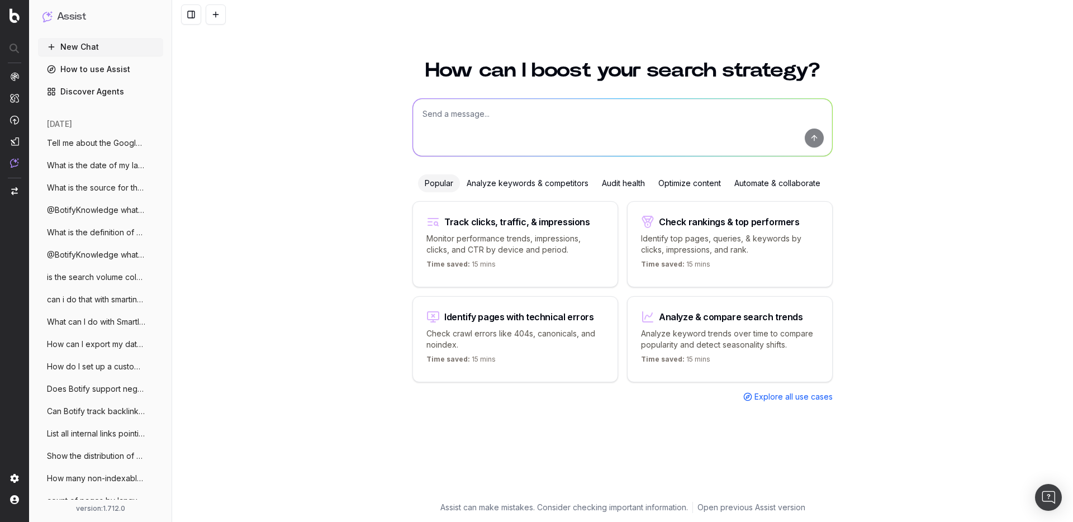
click at [481, 120] on textarea at bounding box center [622, 127] width 419 height 57
paste textarea "what is singtel ax5400 wifi 6 router?"
type textarea "what is singtel ax5400 wifi 6 router?"
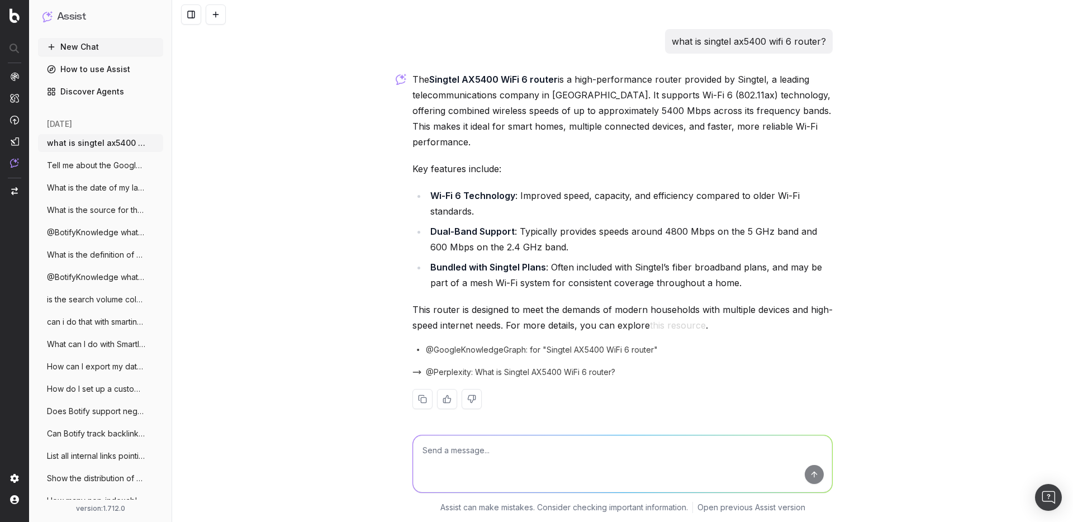
click at [201, 15] on div at bounding box center [203, 14] width 45 height 20
click at [212, 15] on button at bounding box center [216, 14] width 20 height 20
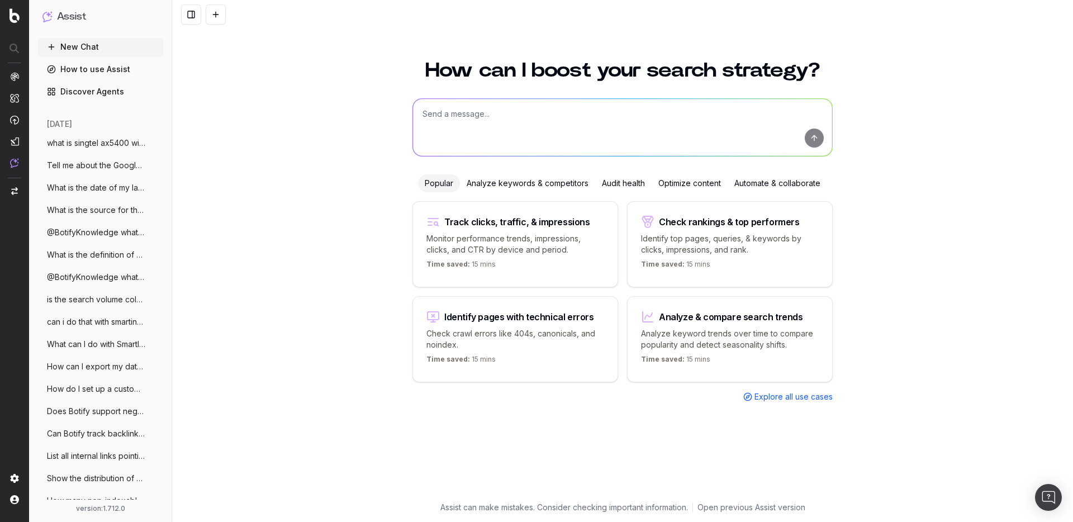
click at [436, 119] on textarea at bounding box center [622, 127] width 419 height 57
paste textarea "what is the difference between a meta title and an H1 title"
type textarea "what is the difference between a meta title and an H1 title"
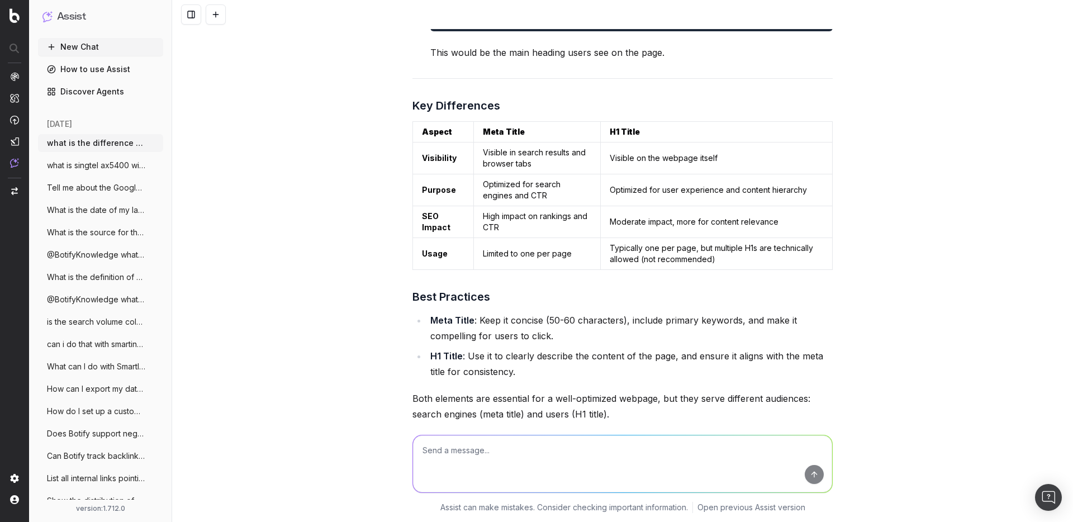
scroll to position [638, 0]
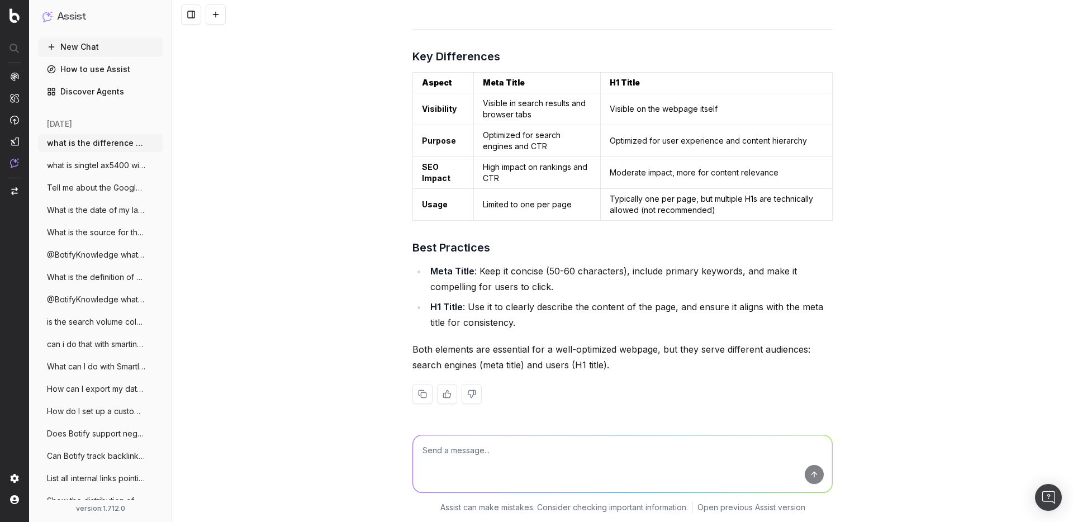
click at [421, 390] on button at bounding box center [422, 394] width 20 height 20
click at [214, 17] on button at bounding box center [216, 14] width 20 height 20
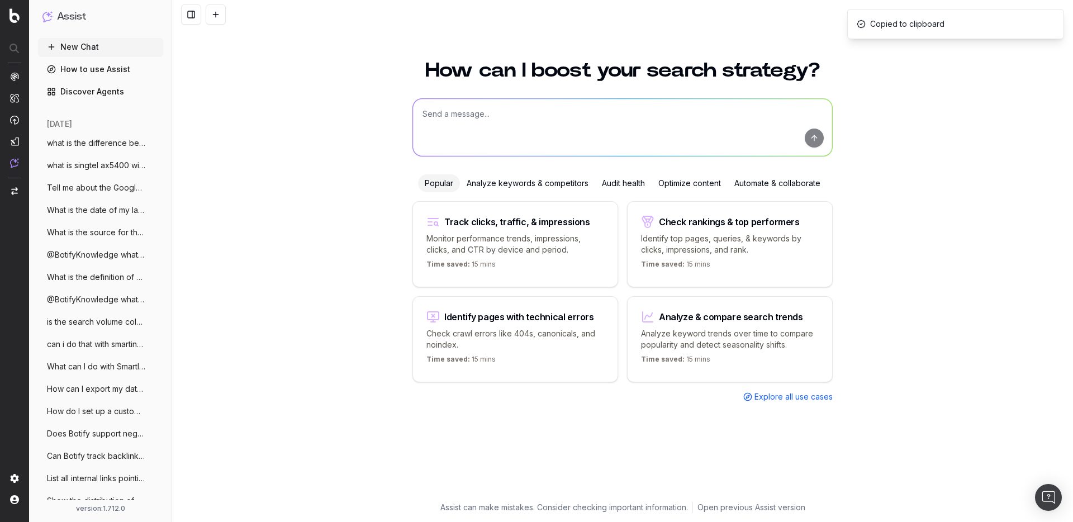
click at [496, 126] on textarea at bounding box center [622, 127] width 419 height 57
paste textarea "What is the difference between Date Time of Cache and Last Request Datetime"
type textarea "What is the difference between Date Time of Cache and Last Request Datetime"
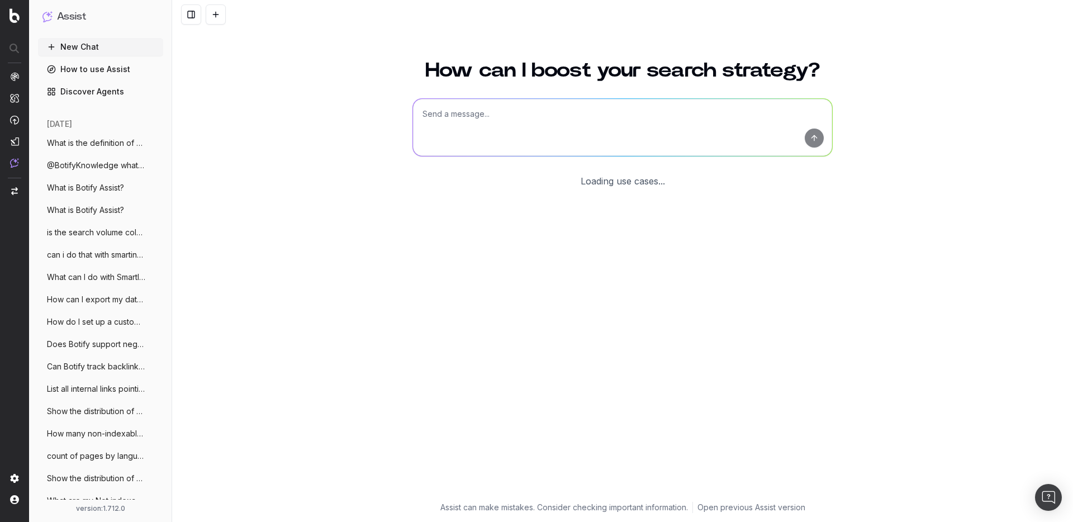
click at [658, 79] on h1 "How can I boost your search strategy?" at bounding box center [622, 70] width 420 height 20
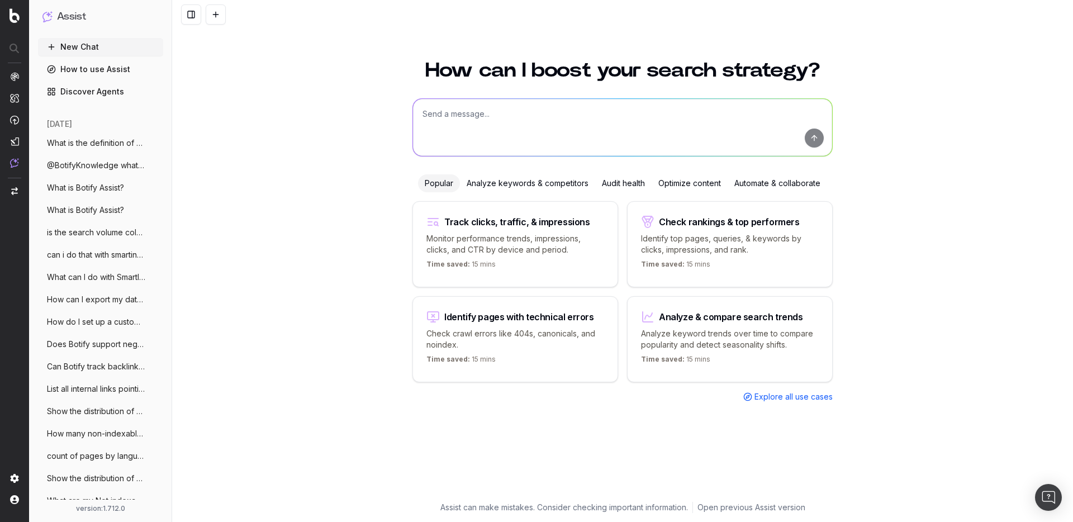
click at [574, 121] on textarea at bounding box center [622, 127] width 419 height 57
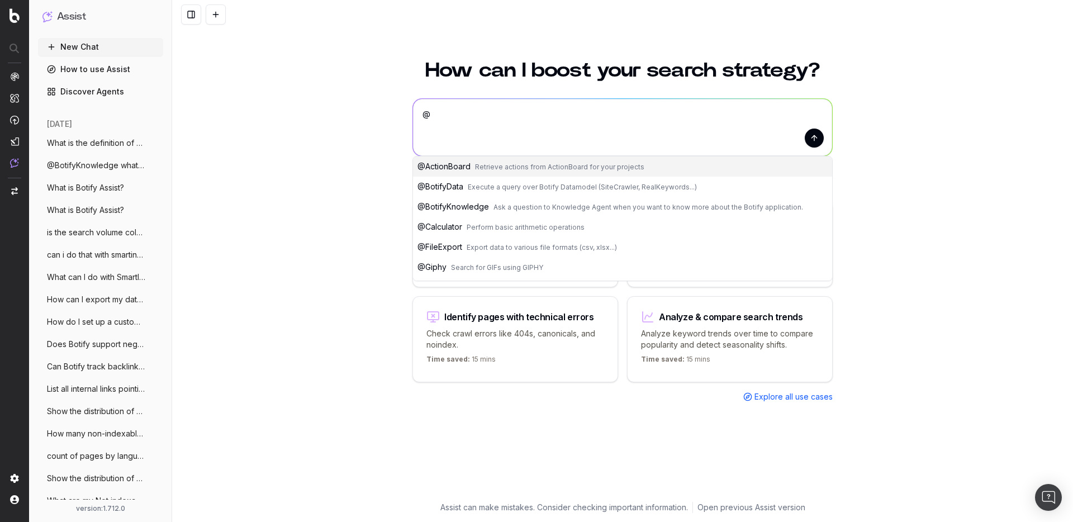
click at [520, 202] on button "@ BotifyKnowledge Ask a question to Knowledge Agent when you want to know more …" at bounding box center [622, 207] width 419 height 20
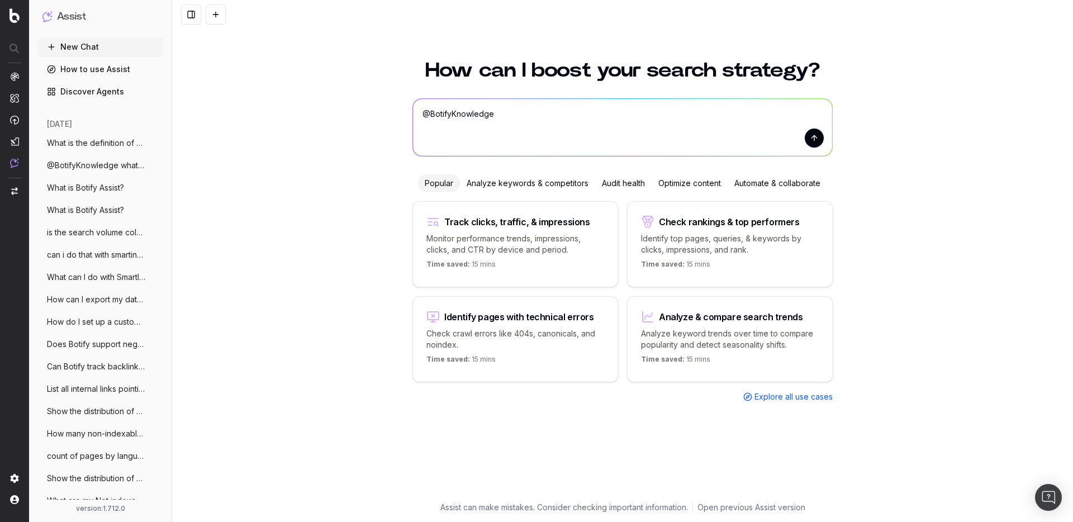
click at [530, 115] on textarea "@BotifyKnowledge" at bounding box center [622, 127] width 419 height 57
type textarea "@BotifyKnowledge what is CTR?"
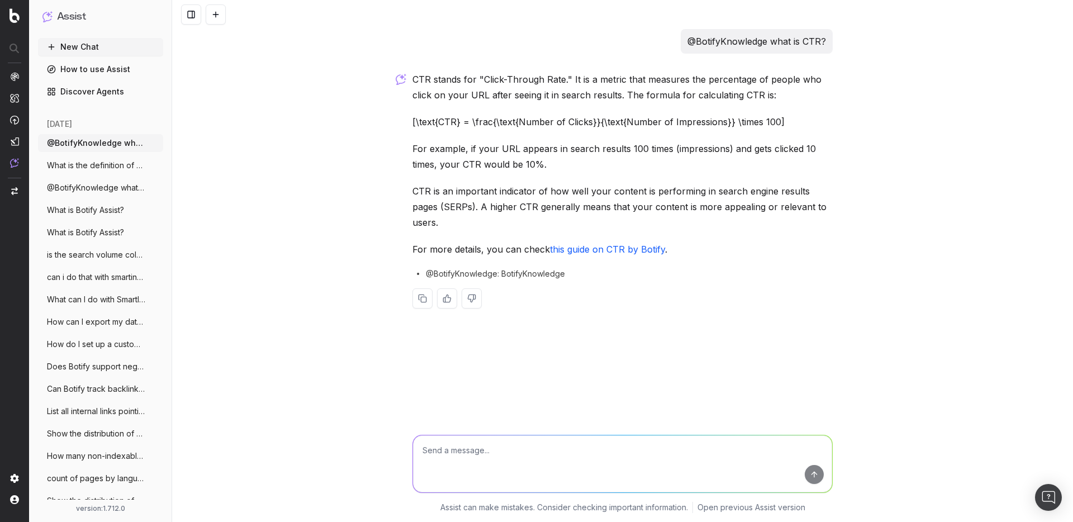
click at [719, 300] on div "CTR stands for "Click-Through Rate." It is a metric that measures the percentag…" at bounding box center [622, 199] width 420 height 255
click at [628, 244] on link "this guide on CTR by Botify" at bounding box center [607, 249] width 115 height 11
click at [298, 59] on div "@BotifyKnowledge what is CTR? CTR stands for "Click-Through Rate." It is a metr…" at bounding box center [622, 261] width 901 height 522
click at [214, 13] on button at bounding box center [216, 14] width 20 height 20
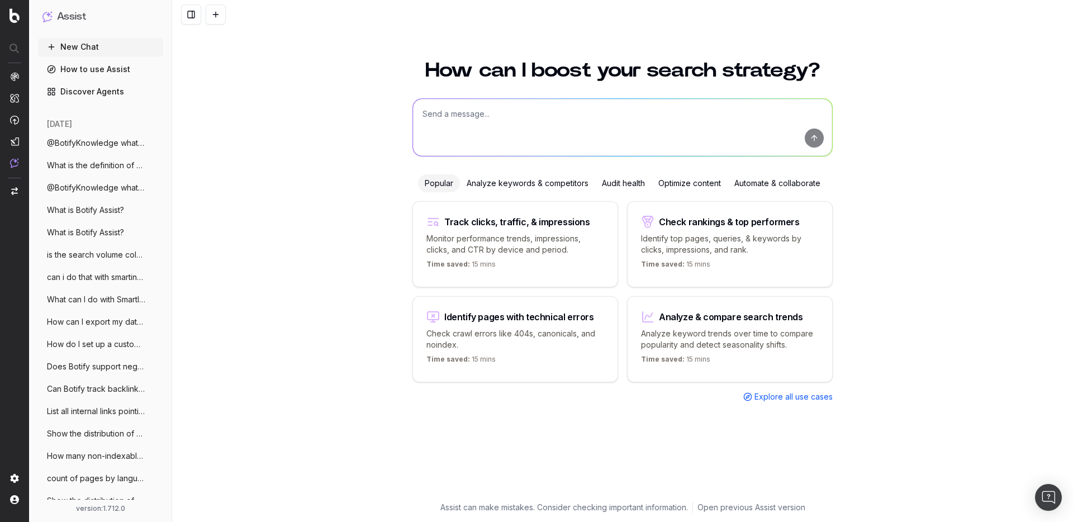
click at [462, 107] on textarea at bounding box center [622, 127] width 419 height 57
paste textarea "What is your purpose?"
type textarea "What is your purpose?"
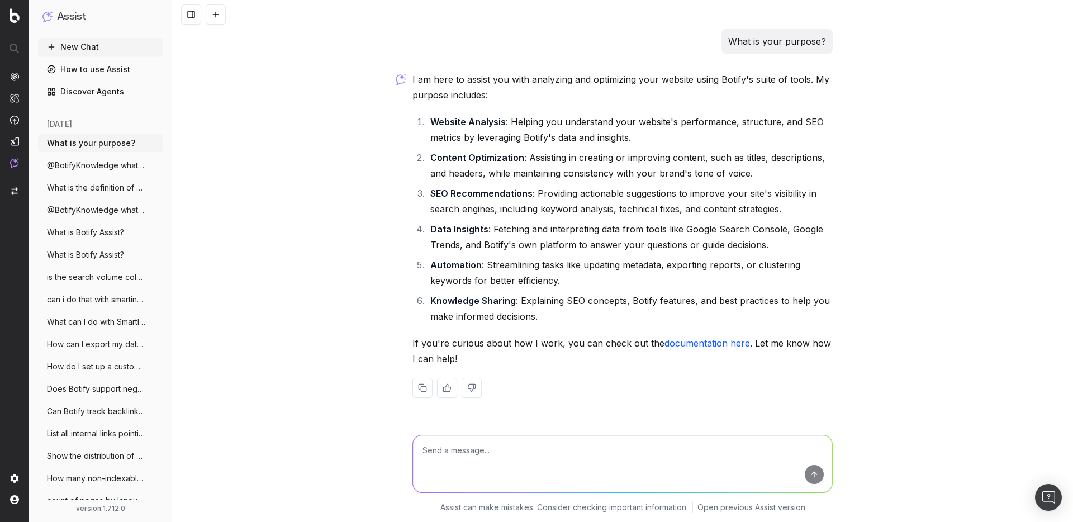
click at [668, 330] on div "I am here to assist you with analyzing and optimizing your website using Botify…" at bounding box center [622, 244] width 420 height 344
click at [686, 344] on link "documentation here" at bounding box center [707, 343] width 86 height 11
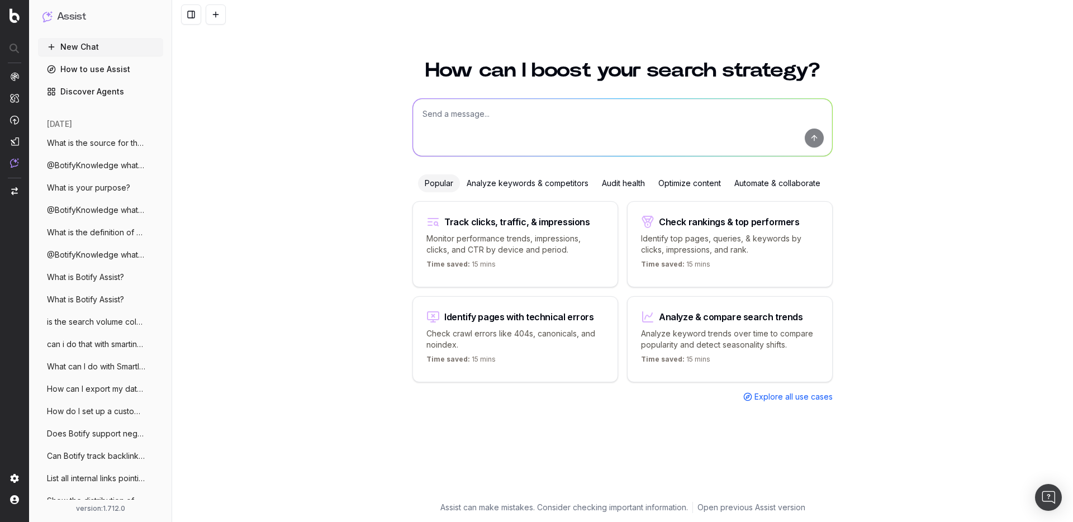
click at [495, 115] on textarea at bounding box center [622, 127] width 419 height 57
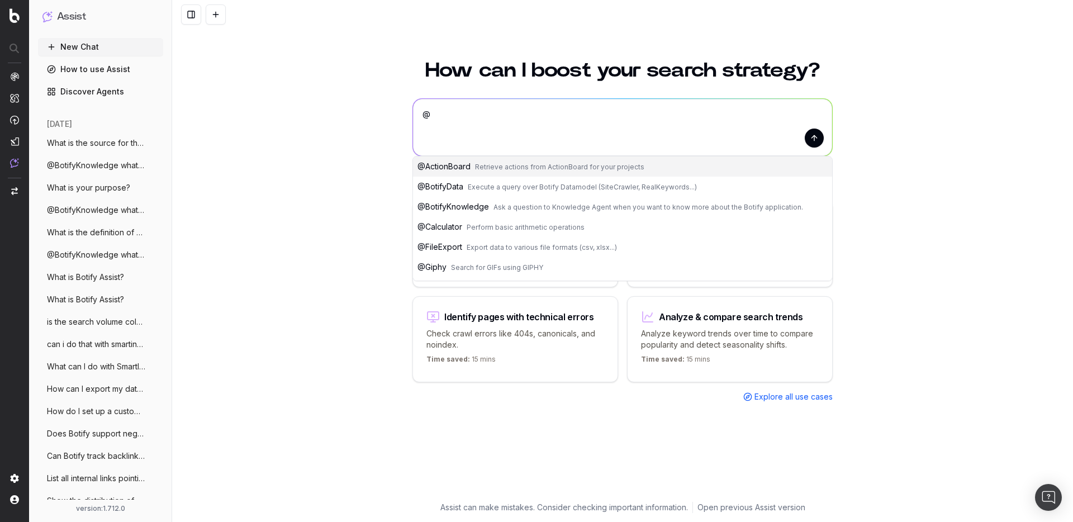
click at [513, 201] on button "@ BotifyKnowledge Ask a question to Knowledge Agent when you want to know more …" at bounding box center [622, 207] width 419 height 20
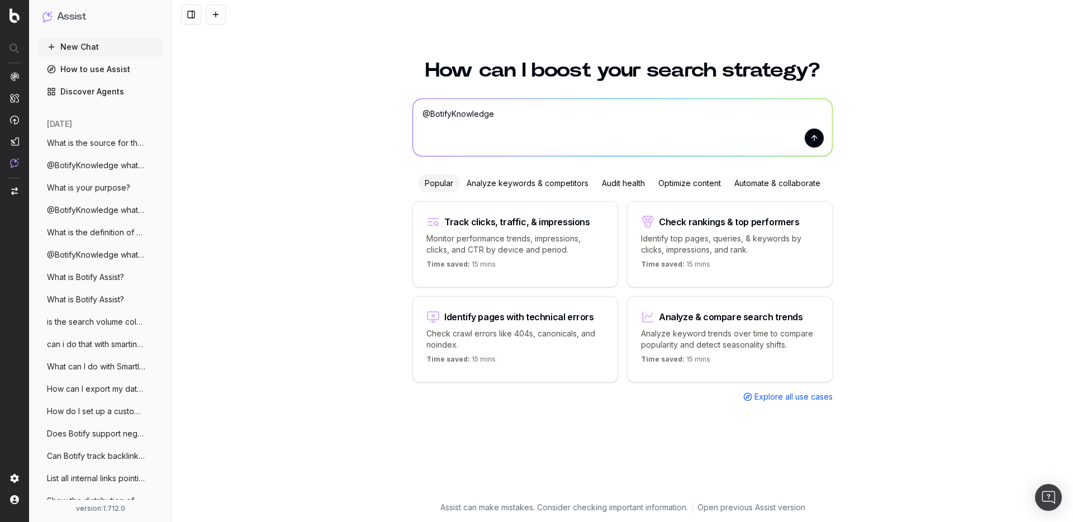
click at [516, 130] on textarea "@BotifyKnowledge" at bounding box center [622, 127] width 419 height 57
click at [468, 125] on textarea "@BotifyKnowledge" at bounding box center [622, 127] width 419 height 57
click at [477, 119] on textarea "@BotifyKnowledge" at bounding box center [622, 127] width 419 height 57
paste textarea "What is 406 status code?"
type textarea "What is 406 status code?"
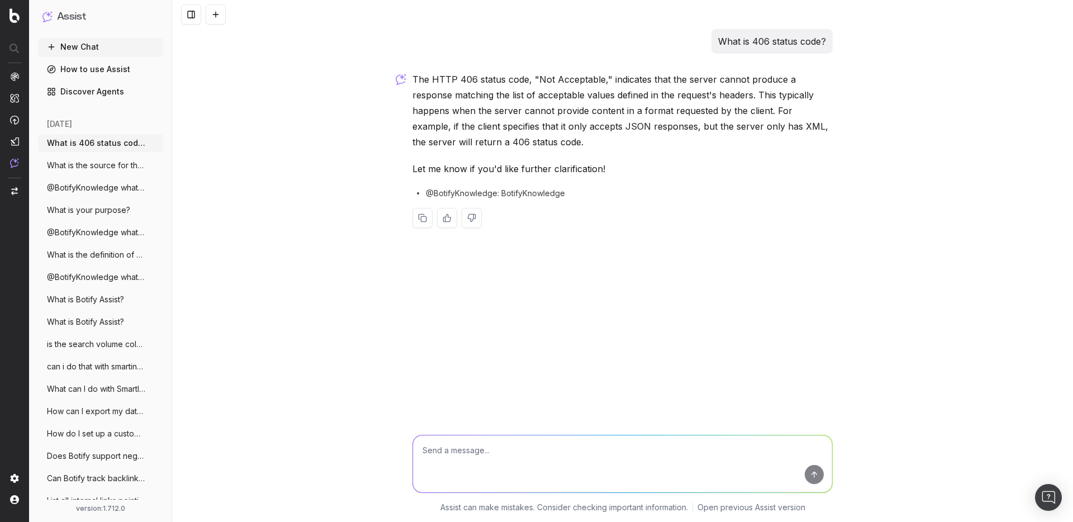
click at [212, 15] on button at bounding box center [216, 14] width 20 height 20
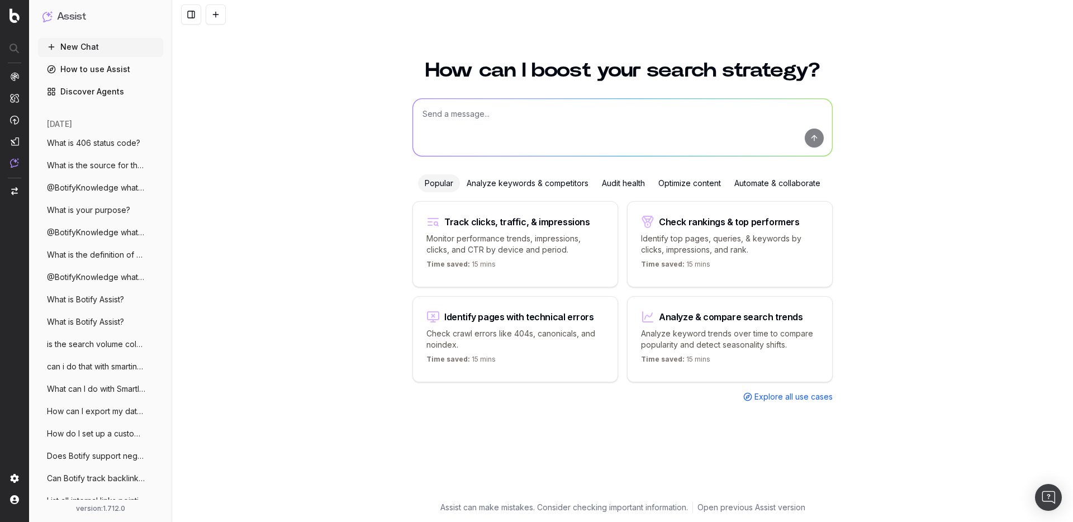
click at [441, 106] on textarea at bounding box center [622, 127] width 419 height 57
paste textarea "what is the difference between a meta title and an H1 title"
type textarea "@BotifyKnowledge what is the difference between a meta title and an H1 title"
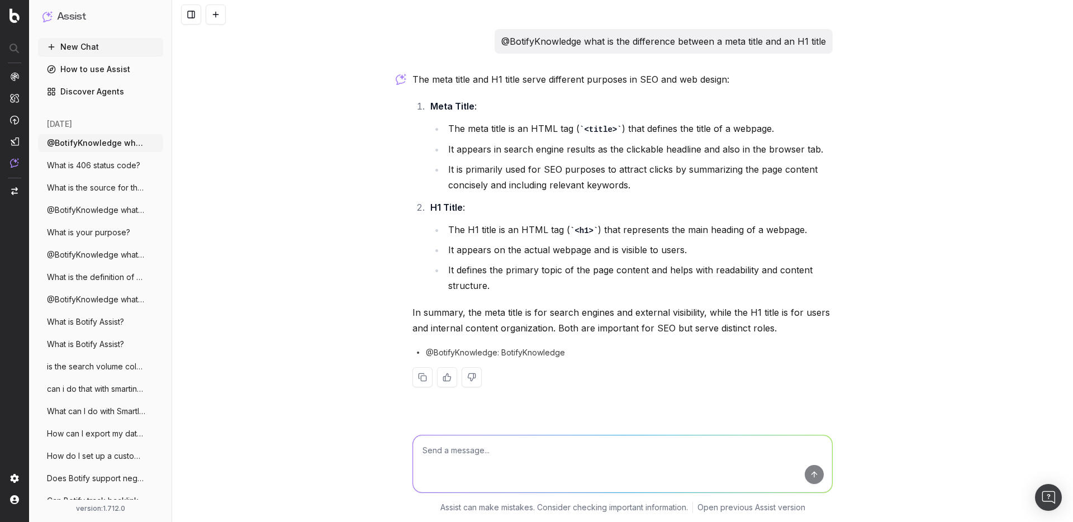
click at [419, 386] on button at bounding box center [422, 377] width 20 height 20
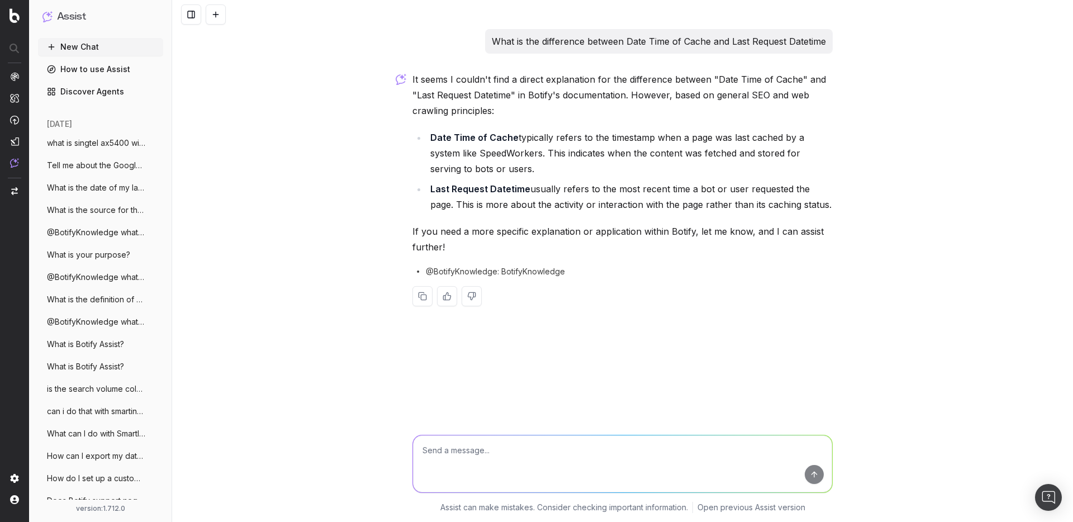
click at [219, 16] on button at bounding box center [216, 14] width 20 height 20
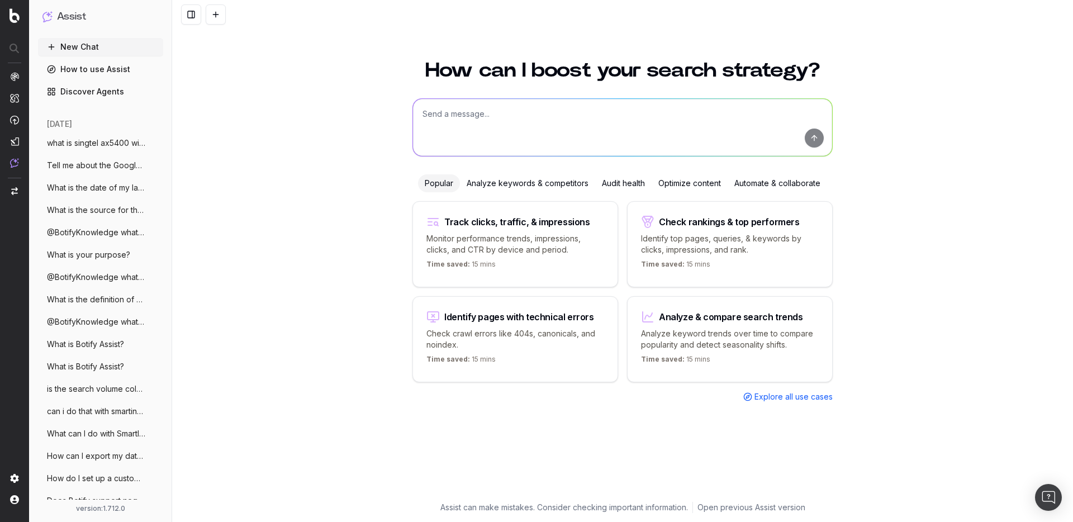
click at [500, 113] on textarea at bounding box center [622, 127] width 419 height 57
paste textarea "what is the difference between a special order and a back order"
type textarea "what is the difference between a special order and a back order"
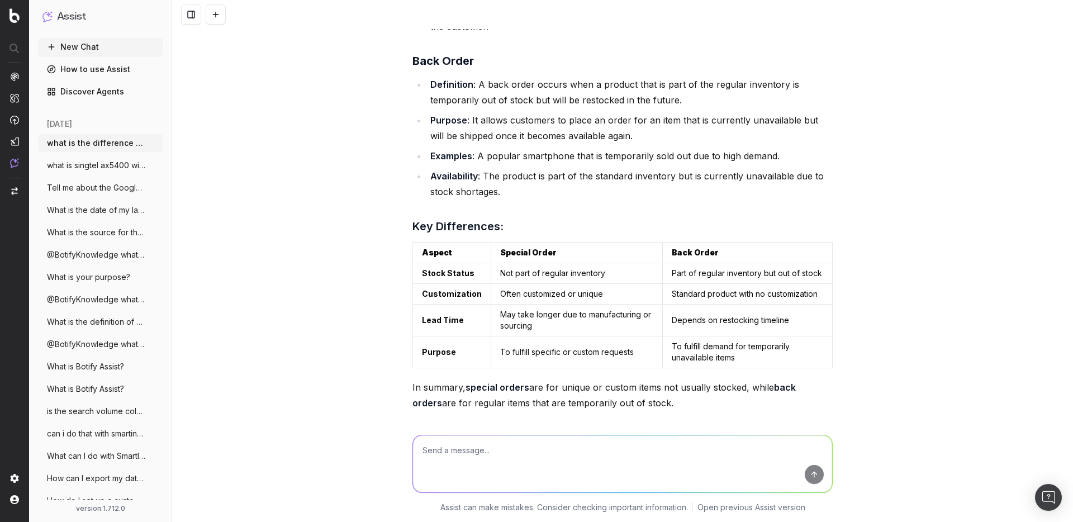
scroll to position [288, 0]
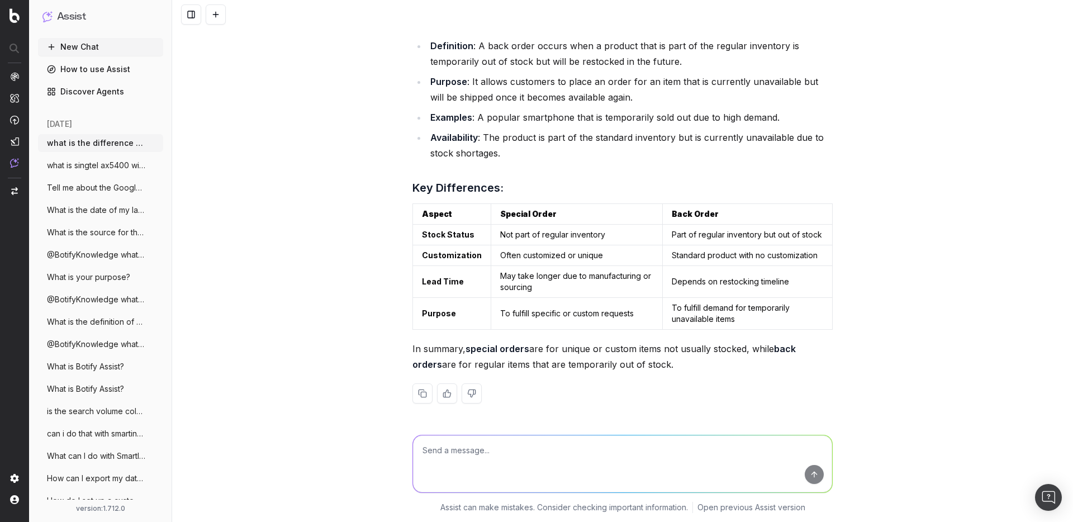
click at [414, 398] on button at bounding box center [422, 393] width 20 height 20
click at [220, 15] on button at bounding box center [216, 14] width 20 height 20
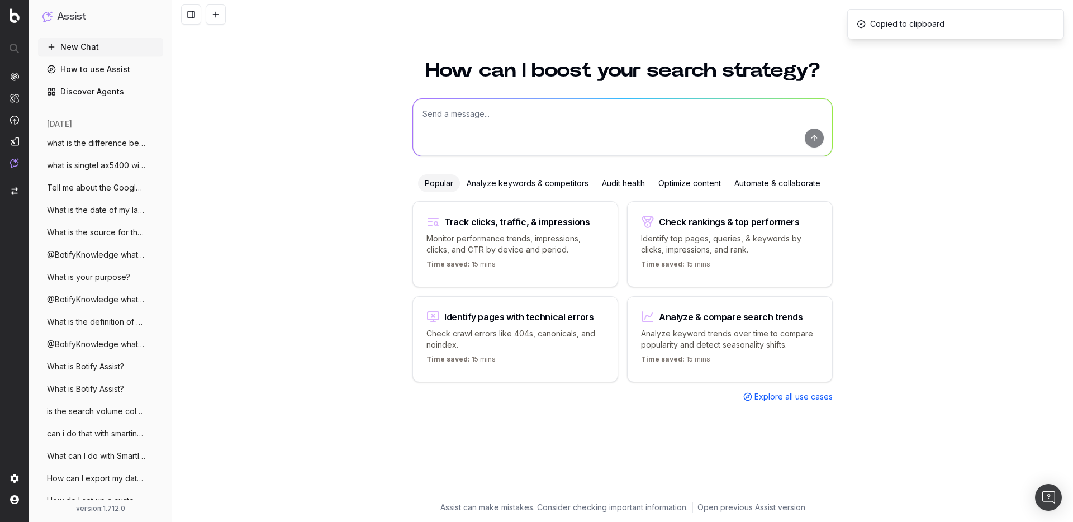
click at [548, 126] on textarea at bounding box center [622, 127] width 419 height 57
paste textarea "Qu'est ce que je peux faire dans smart index ?"
type textarea "Qu'est ce que je peux faire dans smart index ?"
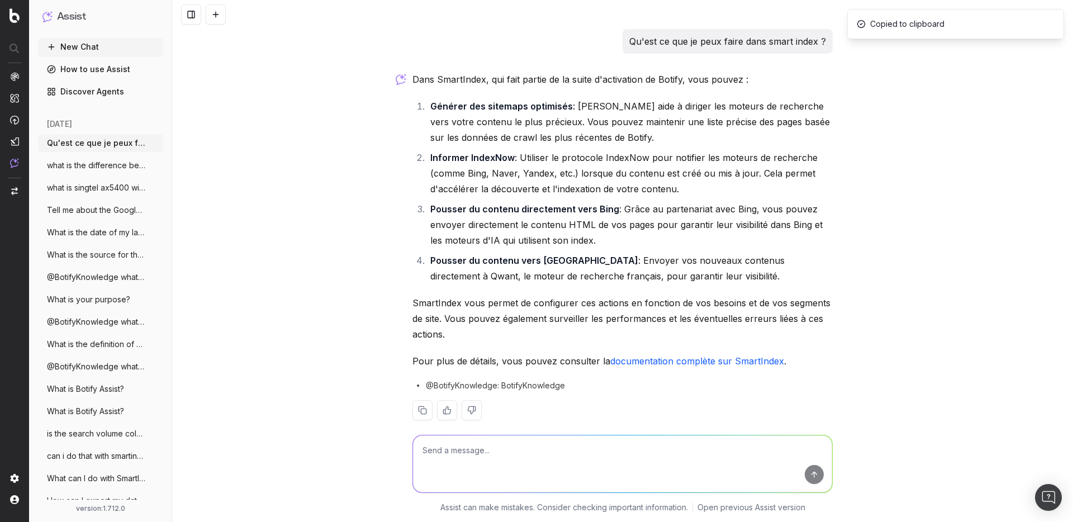
scroll to position [17, 0]
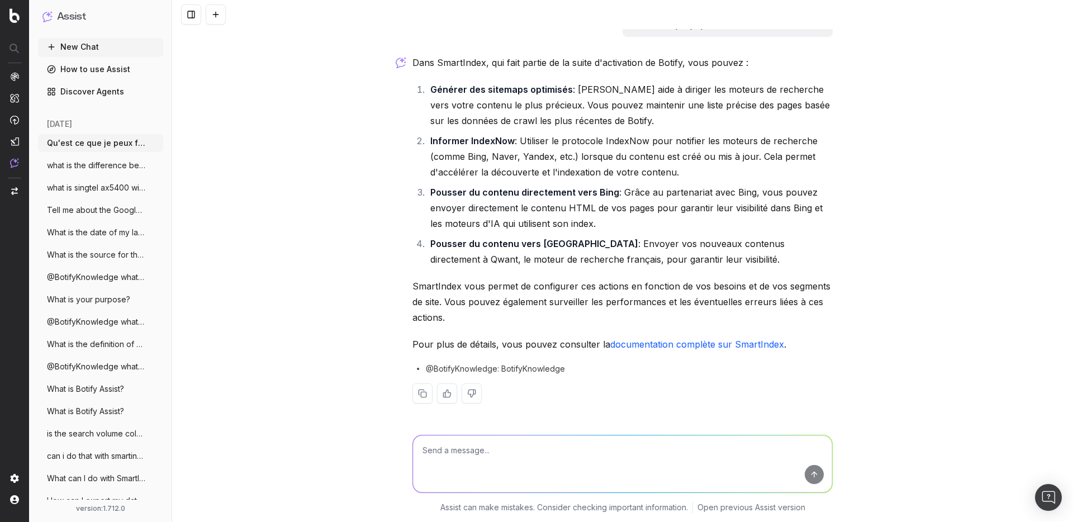
click at [221, 4] on button at bounding box center [216, 14] width 20 height 20
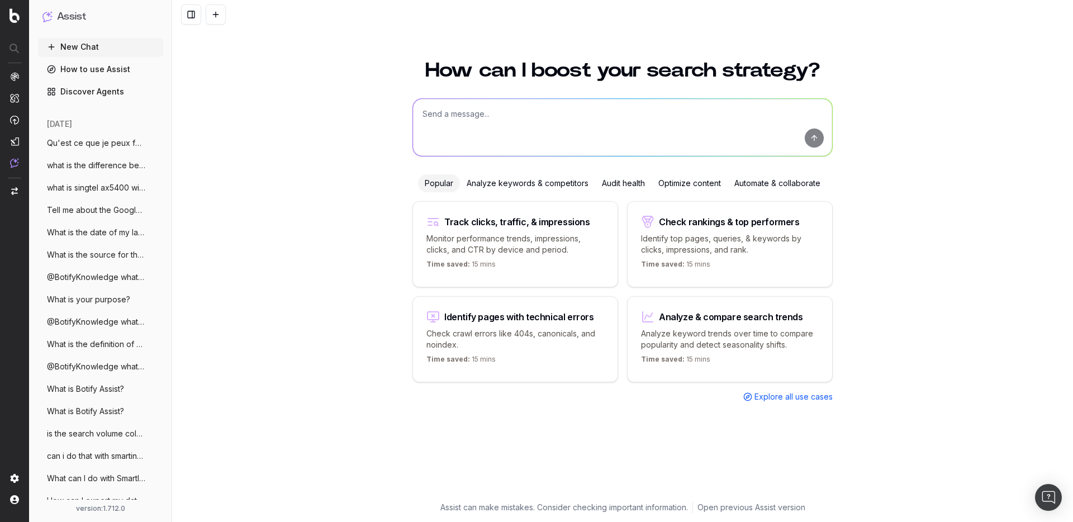
click at [447, 108] on textarea at bounding box center [622, 127] width 419 height 57
paste textarea "How does votify's alertpanel detect and alert customers to content and technica…"
type textarea "How does votify's alertpanel detect and alert customers to content and technica…"
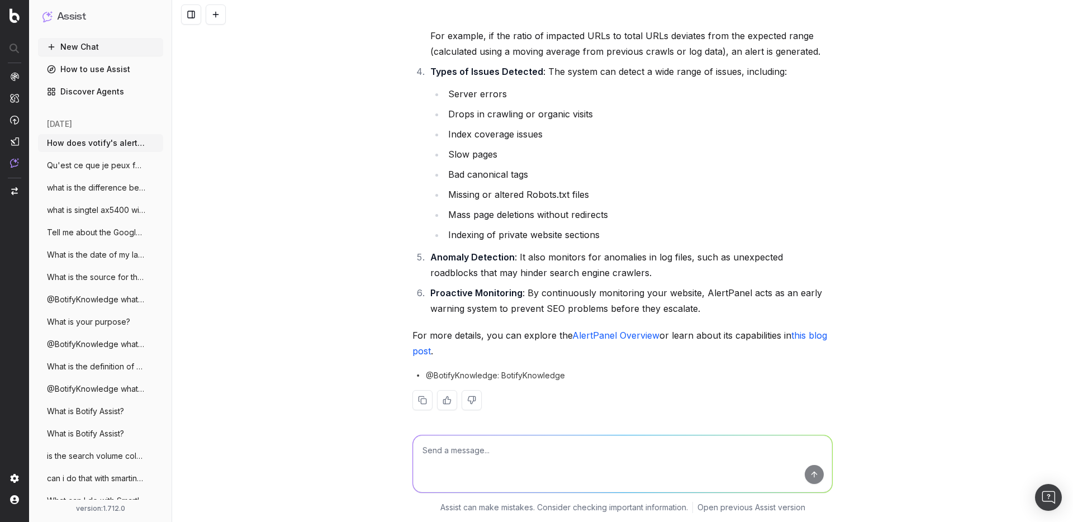
scroll to position [207, 0]
click at [813, 338] on link "this blog post" at bounding box center [620, 340] width 417 height 27
click at [619, 296] on li "Proactive Monitoring : By continuously monitoring your website, AlertPanel acts…" at bounding box center [630, 298] width 406 height 31
click at [618, 331] on link "AlertPanel Overview" at bounding box center [615, 332] width 87 height 11
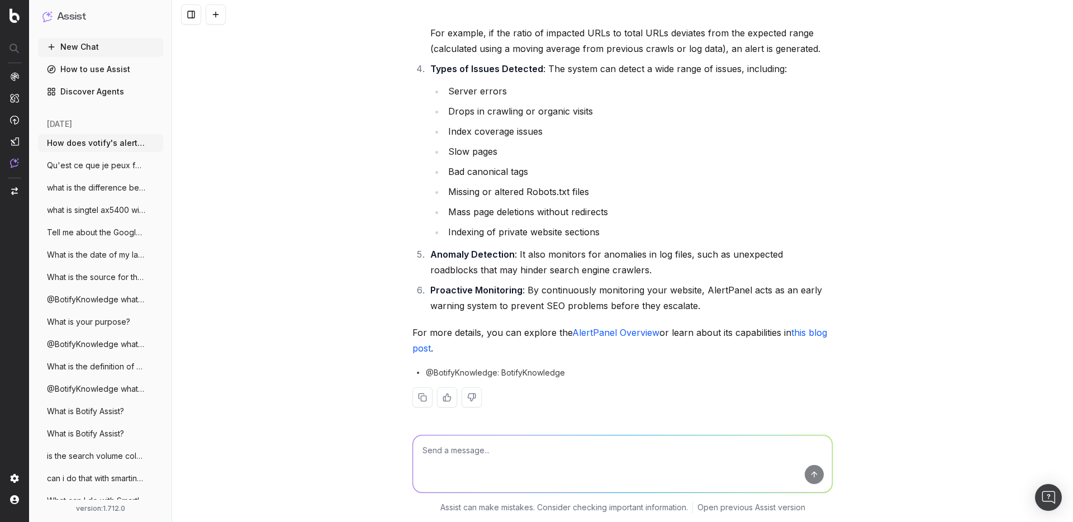
click at [469, 353] on p "For more details, you can explore the AlertPanel Overview or learn about its ca…" at bounding box center [622, 340] width 420 height 31
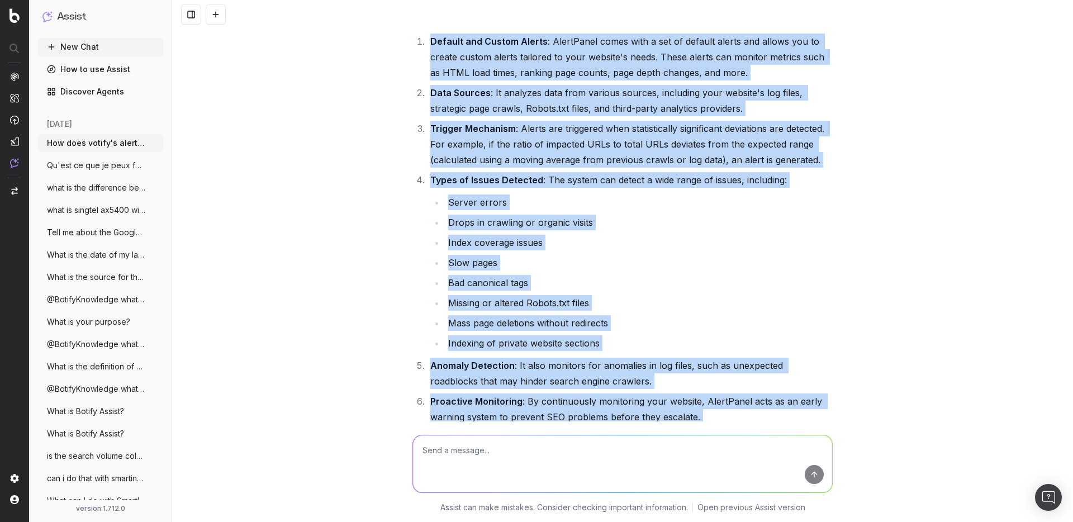
scroll to position [0, 0]
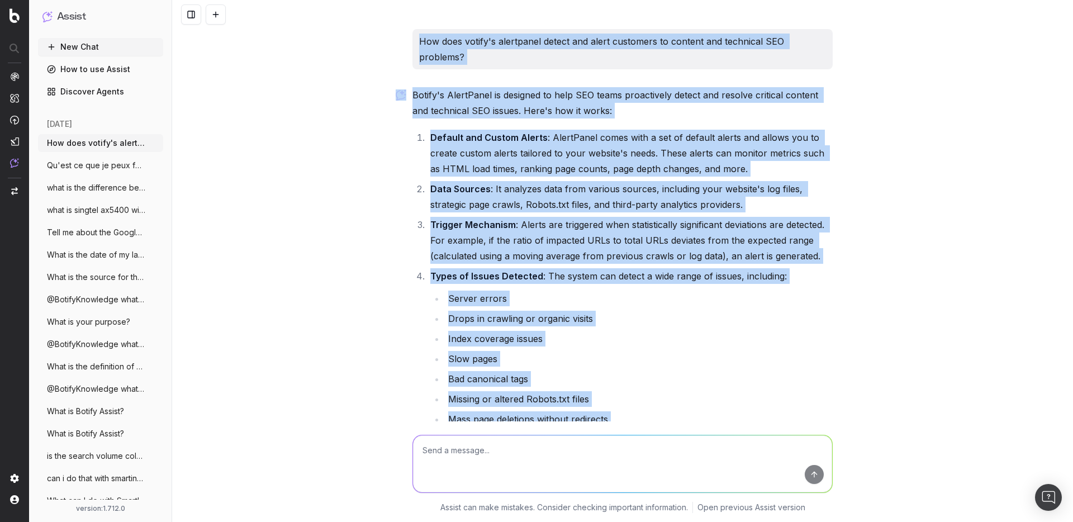
drag, startPoint x: 462, startPoint y: 350, endPoint x: 397, endPoint y: -25, distance: 380.6
click at [397, 0] on html "Assist New Chat How to use Assist Discover Agents today How does votify's alert…" at bounding box center [536, 261] width 1073 height 522
copy div "How does votify's alertpanel detect and alert customers to content and technica…"
click at [217, 13] on button at bounding box center [216, 14] width 20 height 20
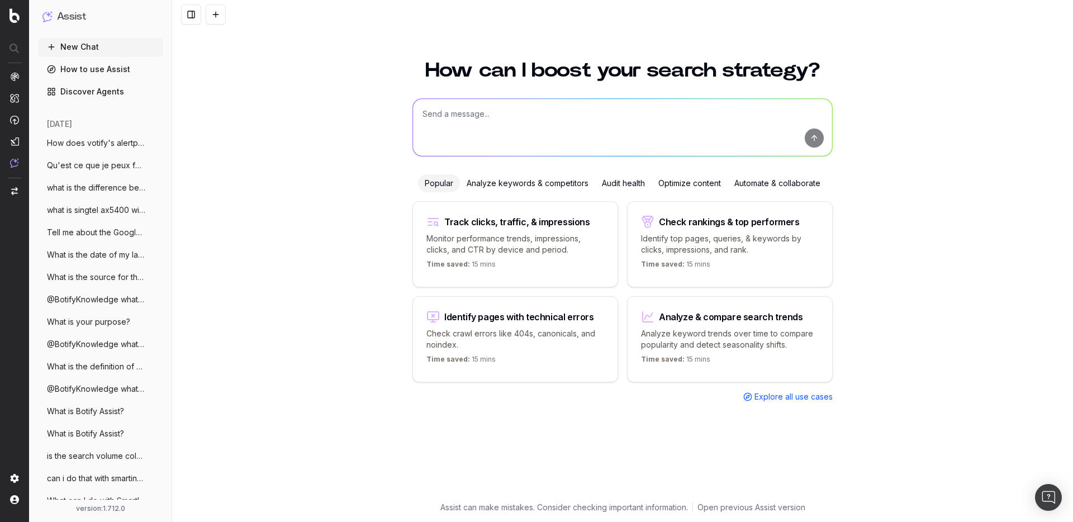
click at [435, 119] on textarea at bounding box center [622, 127] width 419 height 57
paste textarea "If I want to use Cloudflare for log files, is there anything special I need to …"
type textarea "If I want to use Cloudflare for log files, is there anything special I need to …"
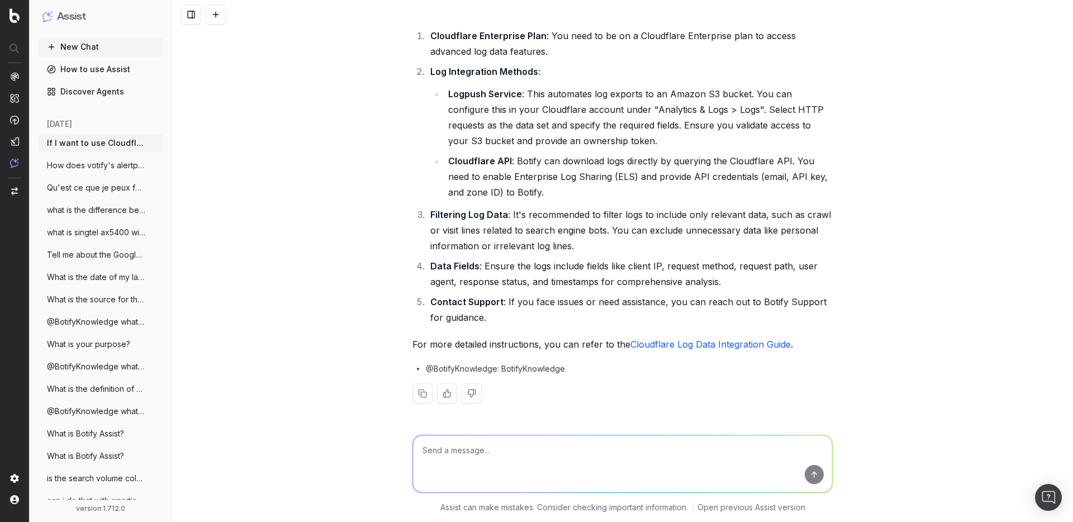
click at [615, 149] on ul "Logpush Service : This automates log exports to an Amazon S3 bucket. You can co…" at bounding box center [631, 143] width 402 height 114
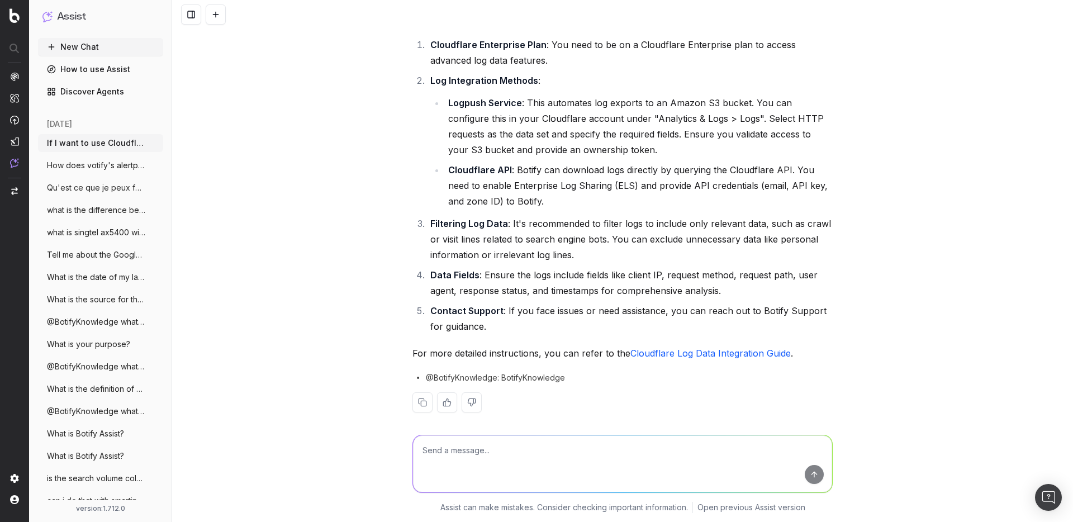
scroll to position [63, 0]
click at [615, 149] on li "Logpush Service : This automates log exports to an Amazon S3 bucket. You can co…" at bounding box center [639, 124] width 388 height 63
click at [214, 25] on div at bounding box center [622, 14] width 901 height 29
click at [214, 15] on button at bounding box center [216, 14] width 20 height 20
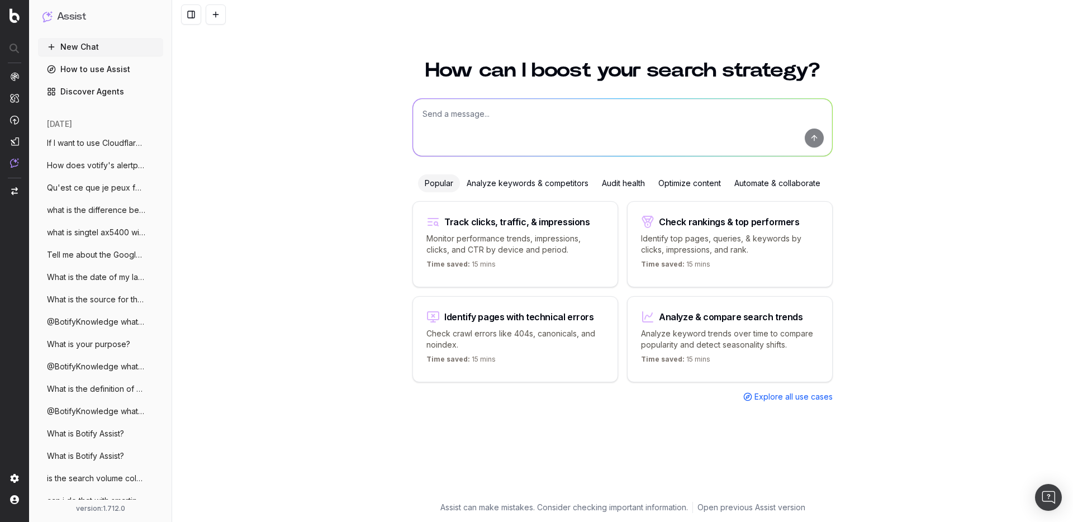
click at [459, 128] on textarea at bounding box center [622, 127] width 419 height 57
paste textarea "walk me through how to use this filter"
drag, startPoint x: 583, startPoint y: 117, endPoint x: 529, endPoint y: 117, distance: 54.2
click at [529, 117] on textarea "walk me through how to use this filter" at bounding box center [622, 127] width 419 height 57
type textarea "walk me through how to use the non-indexable filter"
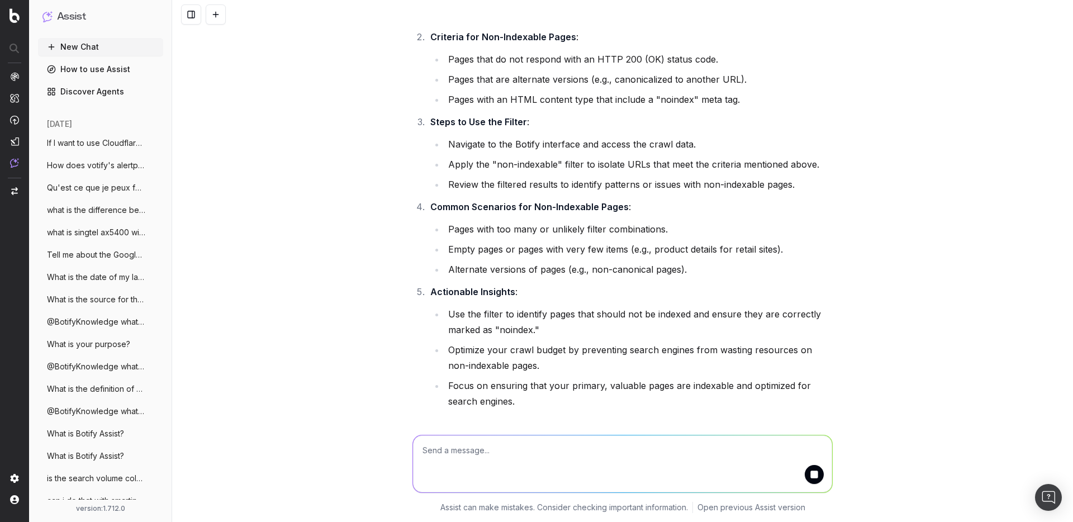
scroll to position [186, 0]
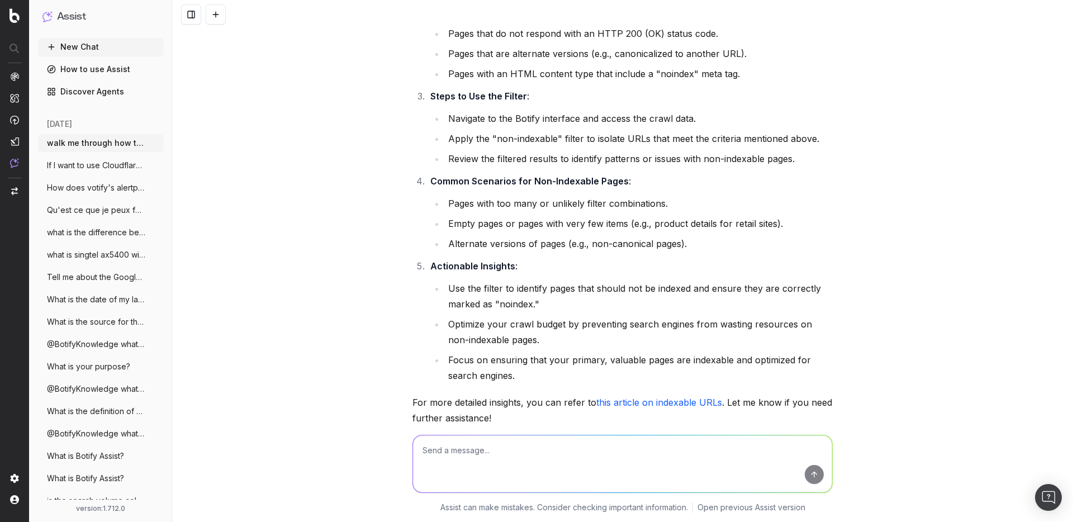
scroll to position [285, 0]
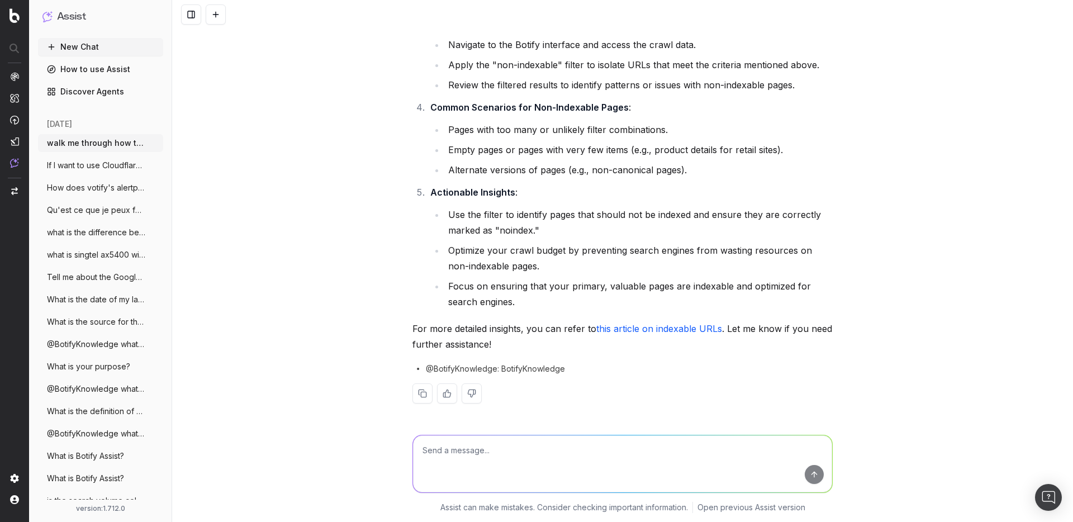
click at [682, 332] on link "this article on indexable URLs" at bounding box center [659, 328] width 126 height 11
click at [477, 453] on textarea at bounding box center [622, 463] width 419 height 57
type textarea "how do I apply it to a dashboard?"
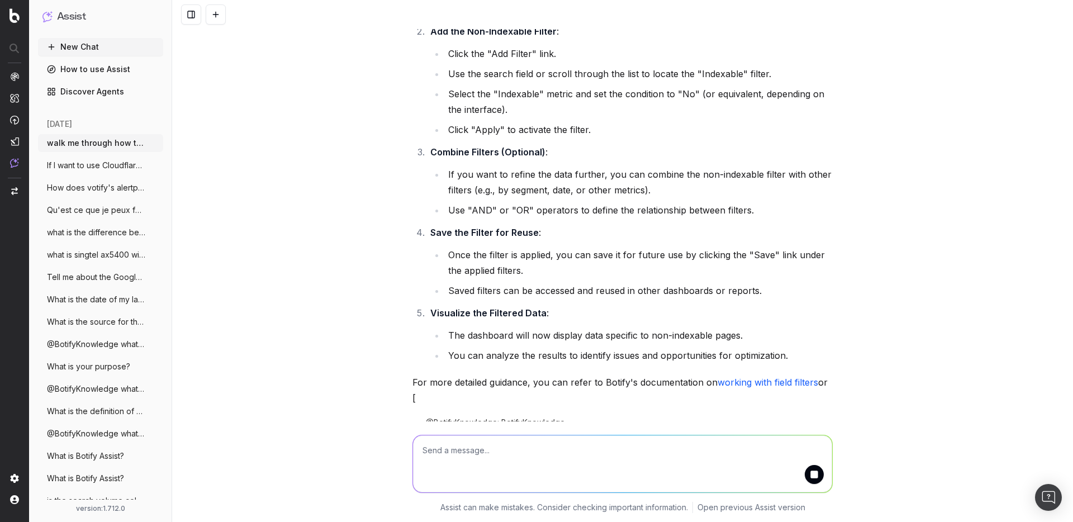
scroll to position [833, 0]
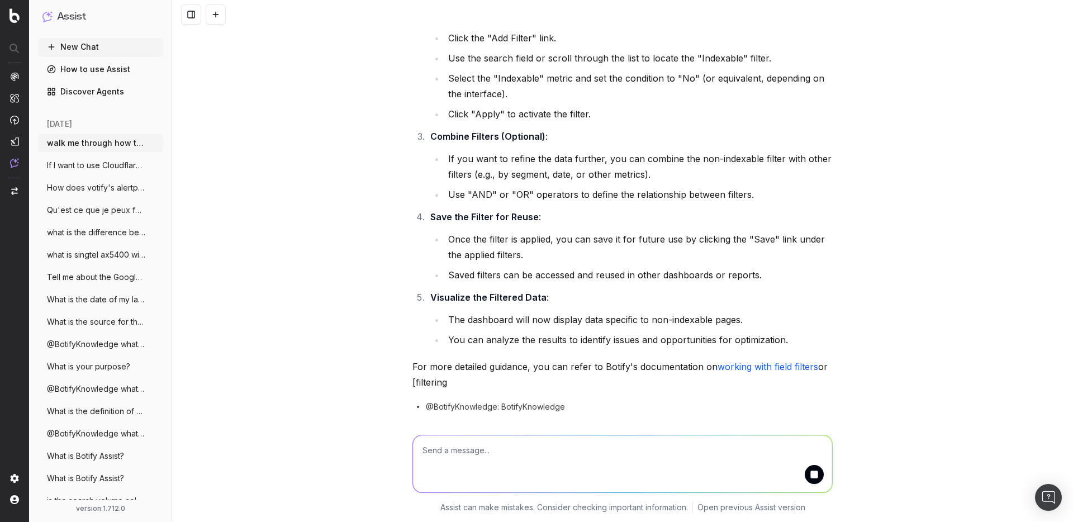
click at [217, 15] on button at bounding box center [216, 14] width 20 height 20
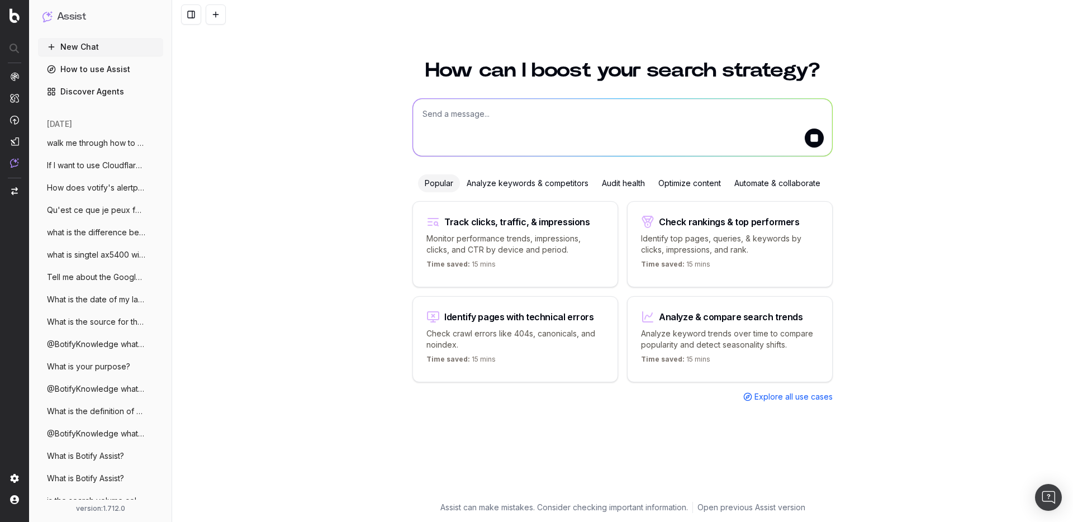
click at [440, 129] on textarea at bounding box center [622, 127] width 419 height 57
paste textarea "What is Botify Academy?"
type textarea "What is Botify Academy?"
click at [632, 107] on textarea "What is Botify Academy?" at bounding box center [622, 127] width 419 height 57
click at [599, 112] on textarea "What is Botify Academy?" at bounding box center [622, 127] width 419 height 57
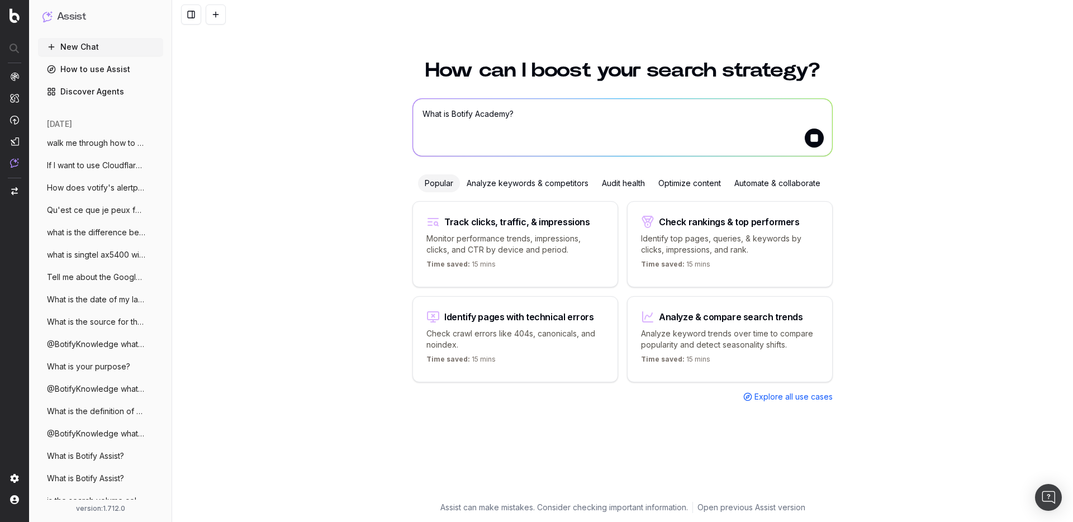
click at [599, 112] on textarea "What is Botify Academy?" at bounding box center [622, 127] width 419 height 57
click at [815, 140] on button "submit" at bounding box center [814, 138] width 19 height 19
click at [600, 116] on textarea at bounding box center [622, 127] width 419 height 57
paste textarea "What is Botify Academy?"
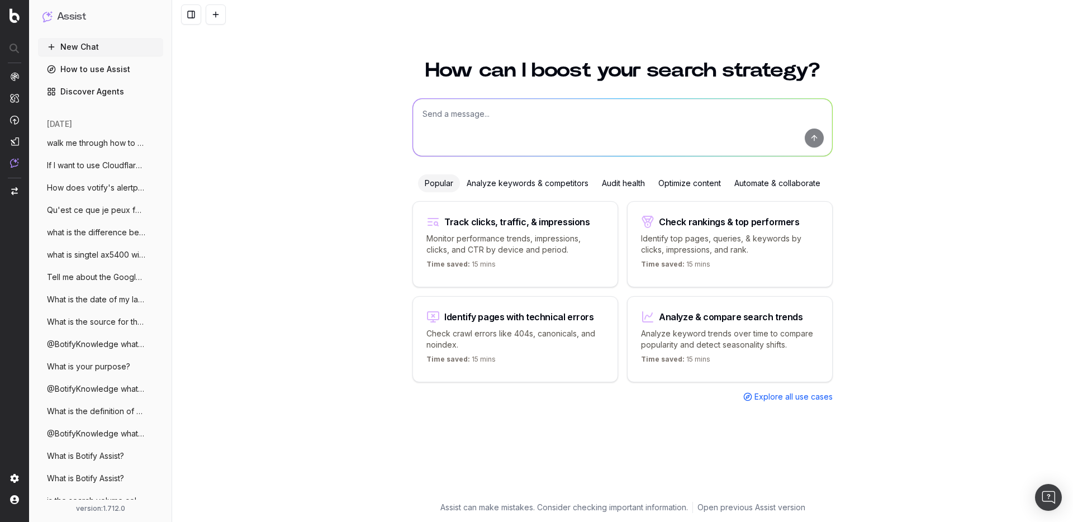
type textarea "What is Botify Academy?"
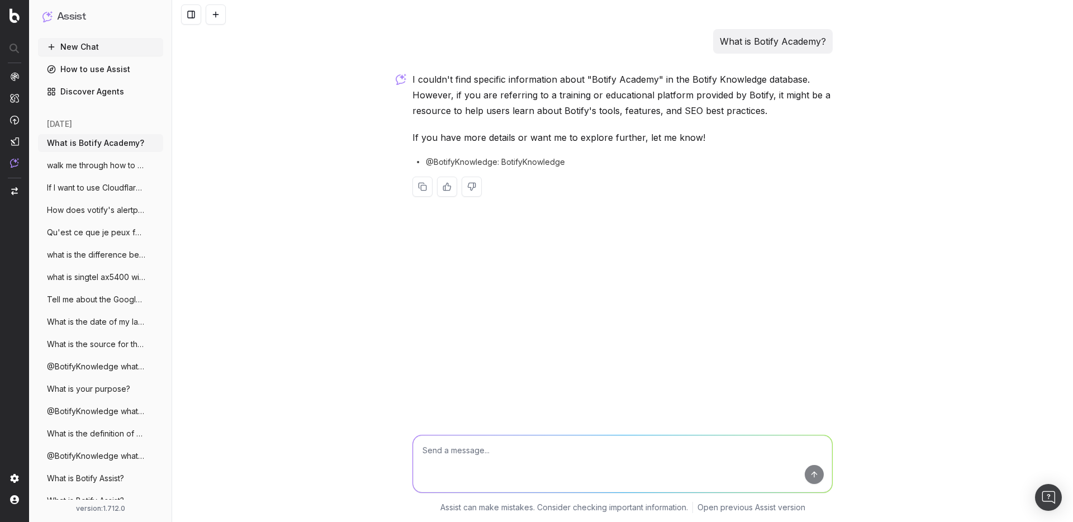
click at [220, 20] on button at bounding box center [216, 14] width 20 height 20
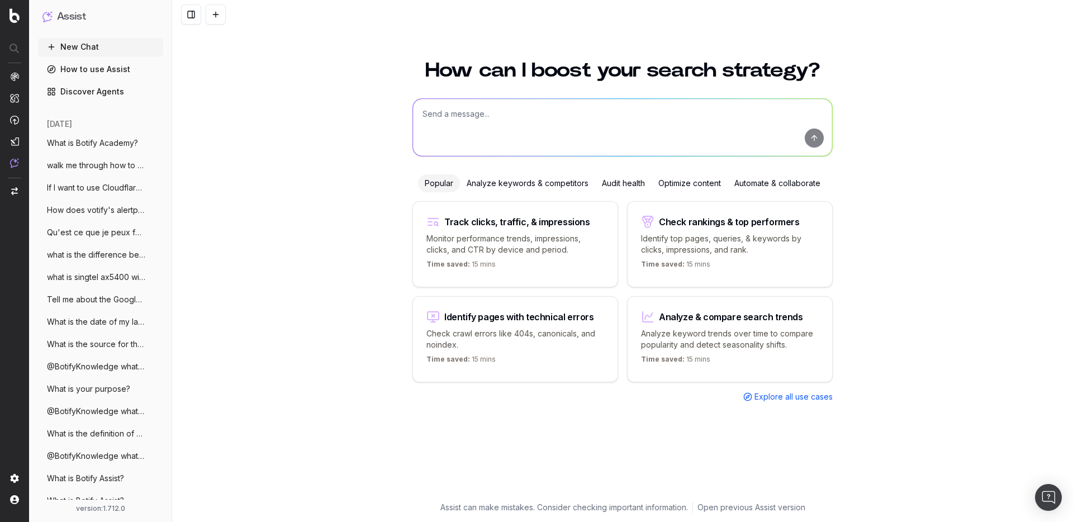
click at [500, 135] on textarea at bounding box center [622, 127] width 419 height 57
paste textarea "what is home automation"
type textarea "what is home automation"
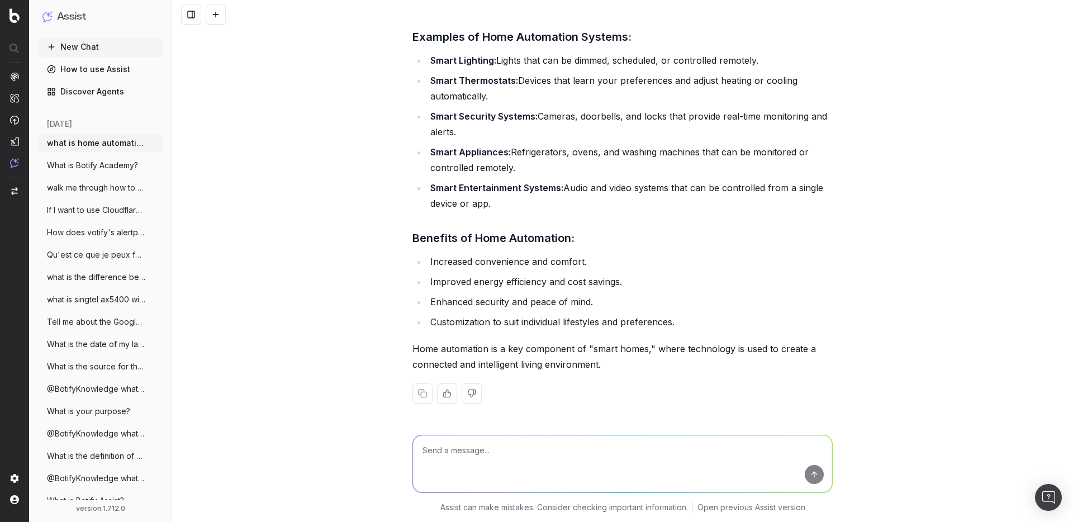
scroll to position [392, 0]
click at [220, 27] on div at bounding box center [622, 14] width 901 height 29
click at [220, 14] on button at bounding box center [216, 14] width 20 height 20
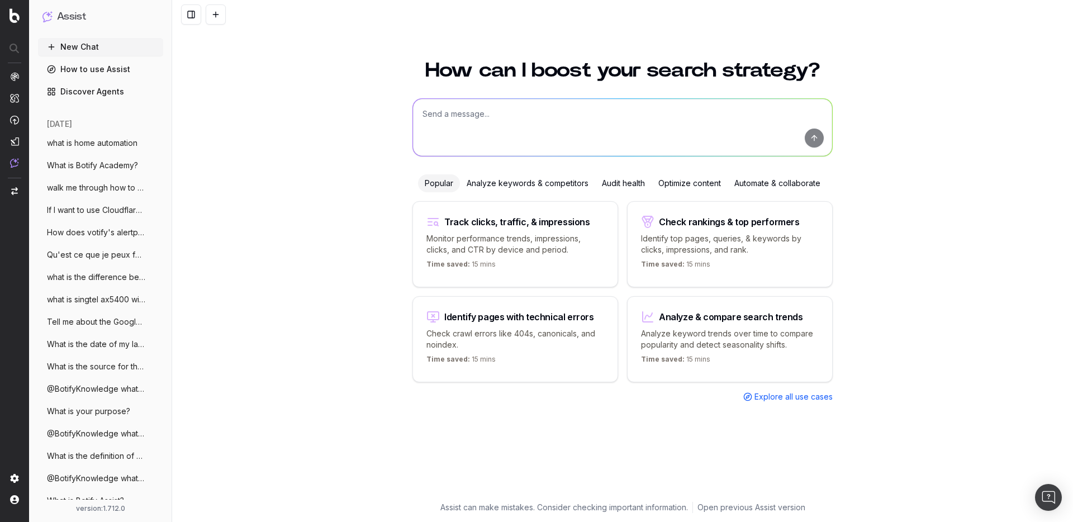
click at [477, 114] on textarea at bounding box center [622, 127] width 419 height 57
paste textarea "What is Qwant?"
type textarea "What is Qwant?"
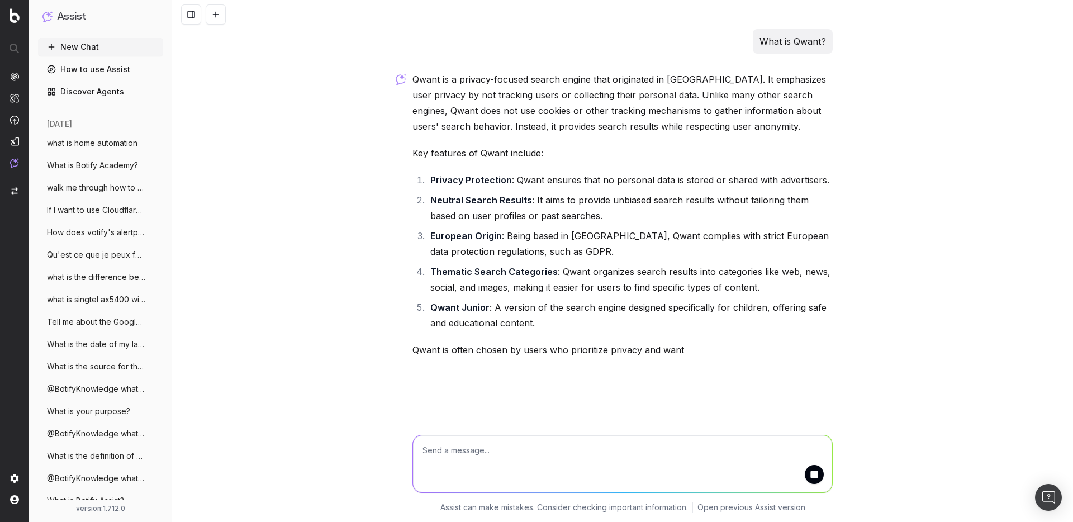
scroll to position [1, 0]
click at [215, 21] on button at bounding box center [216, 14] width 20 height 20
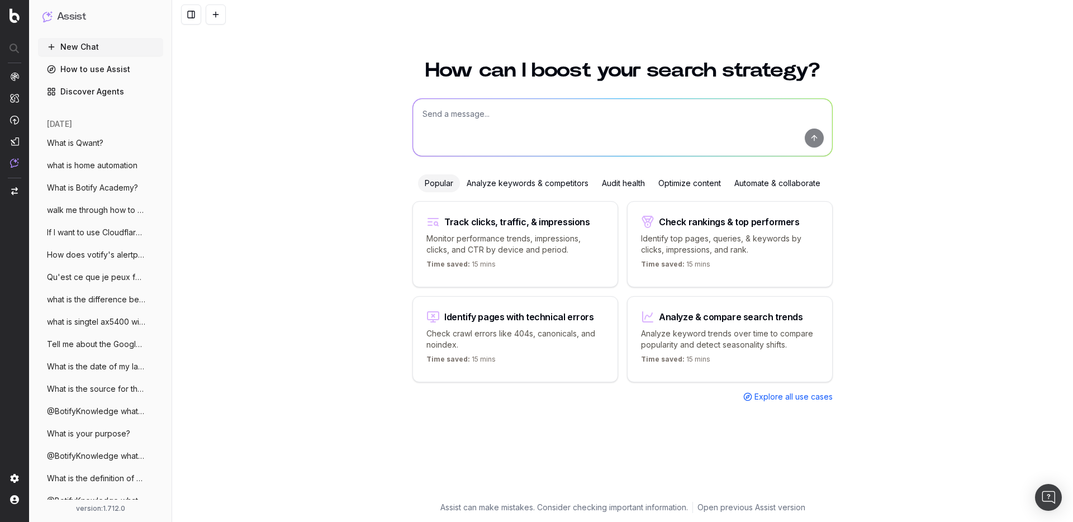
click at [483, 123] on textarea at bounding box center [622, 127] width 419 height 57
paste textarea "what is your model"
type textarea "what is your model"
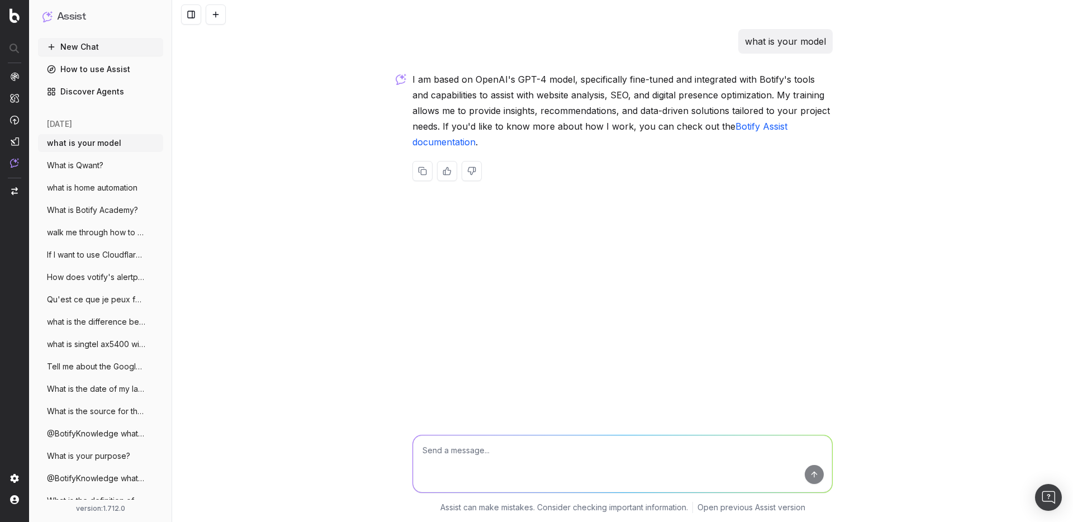
click at [514, 254] on div "what is your model I am based on OpenAI's GPT-4 model, specifically fine-tuned …" at bounding box center [622, 261] width 901 height 522
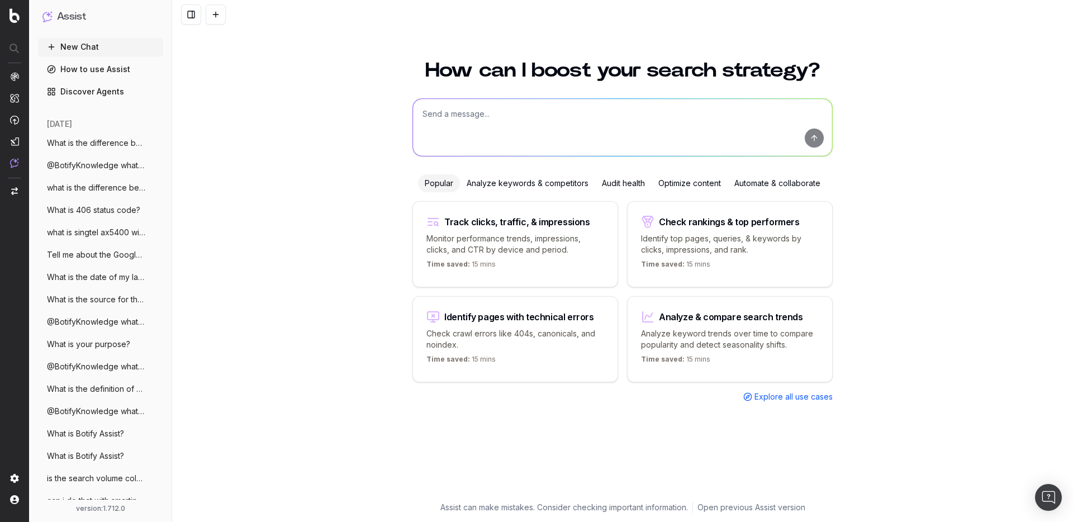
click at [469, 126] on textarea at bounding box center [622, 127] width 419 height 57
paste textarea "what is the difference between a special order and a back order"
type textarea "@BotifyKnowledge what is the difference between a special order and a back order"
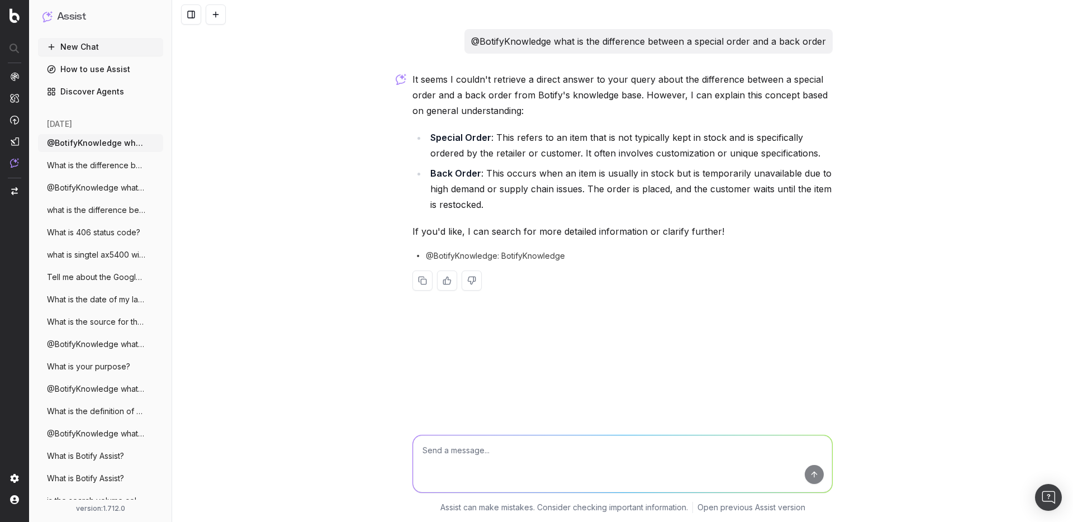
click at [556, 212] on li "Back Order : This occurs when an item is usually in stock but is temporarily un…" at bounding box center [630, 188] width 406 height 47
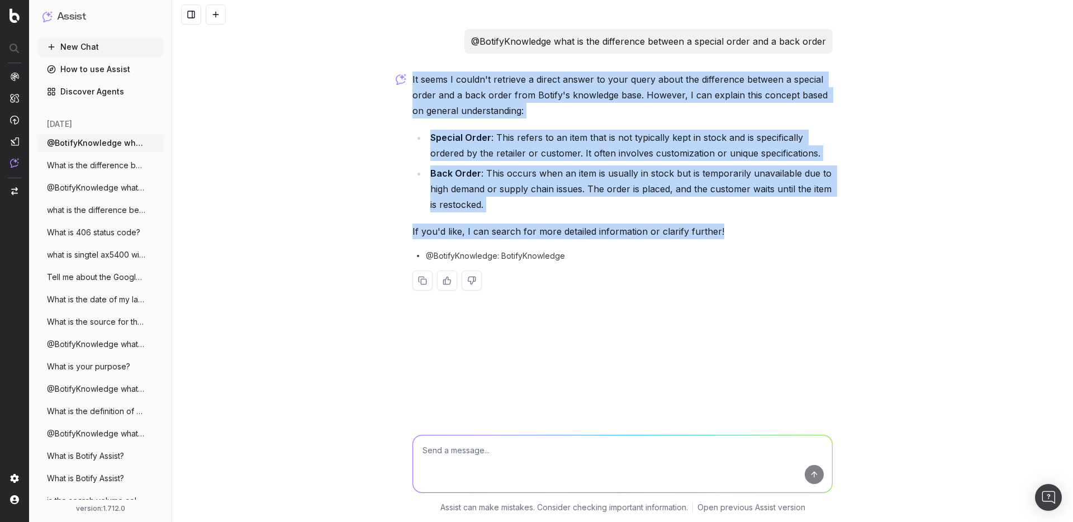
drag, startPoint x: 752, startPoint y: 238, endPoint x: 398, endPoint y: 72, distance: 390.8
click at [398, 72] on div "@BotifyKnowledge what is the difference between a special order and a back orde…" at bounding box center [622, 261] width 901 height 522
copy div "It seems I couldn't retrieve a direct answer to your query about the difference…"
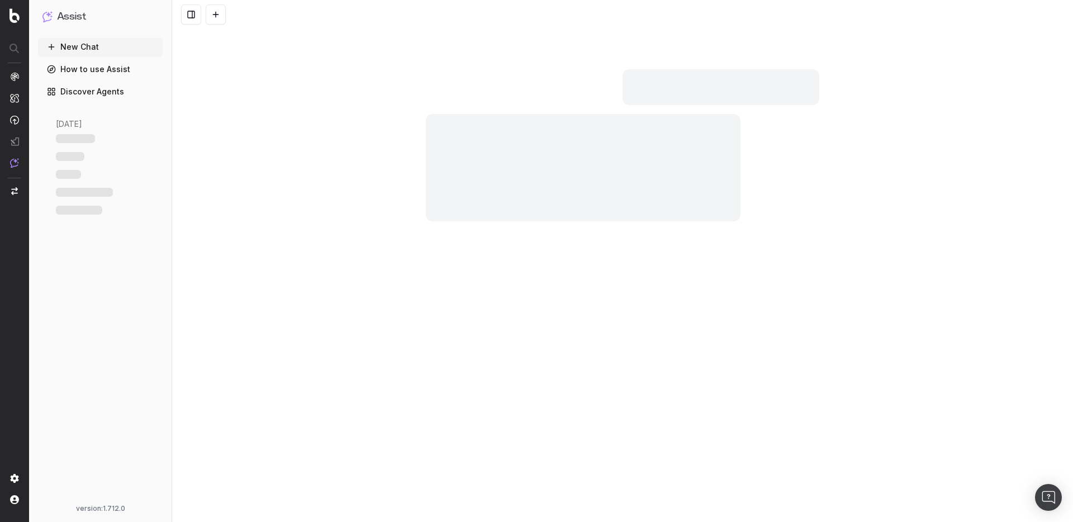
click at [498, 147] on div at bounding box center [583, 167] width 315 height 107
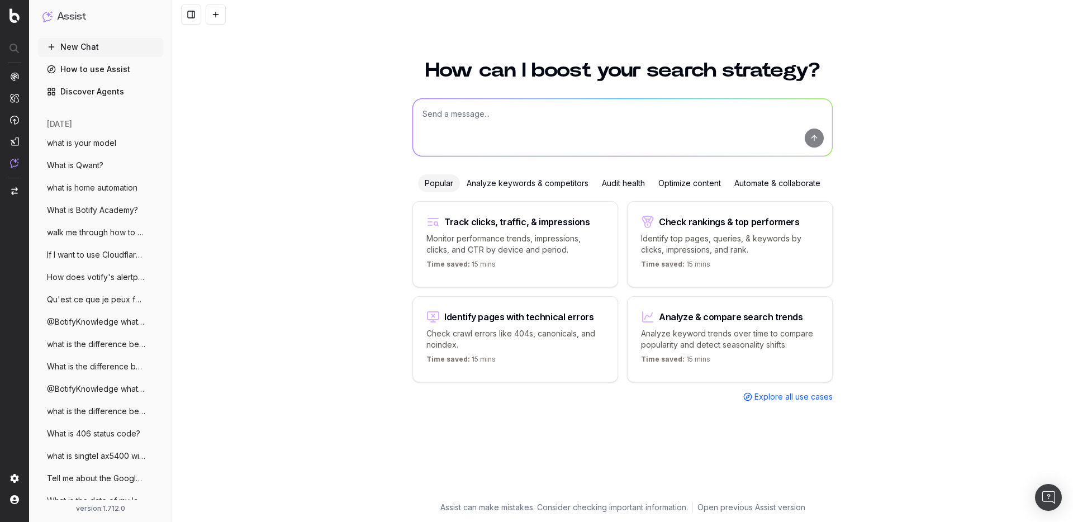
click at [515, 118] on textarea at bounding box center [622, 127] width 419 height 57
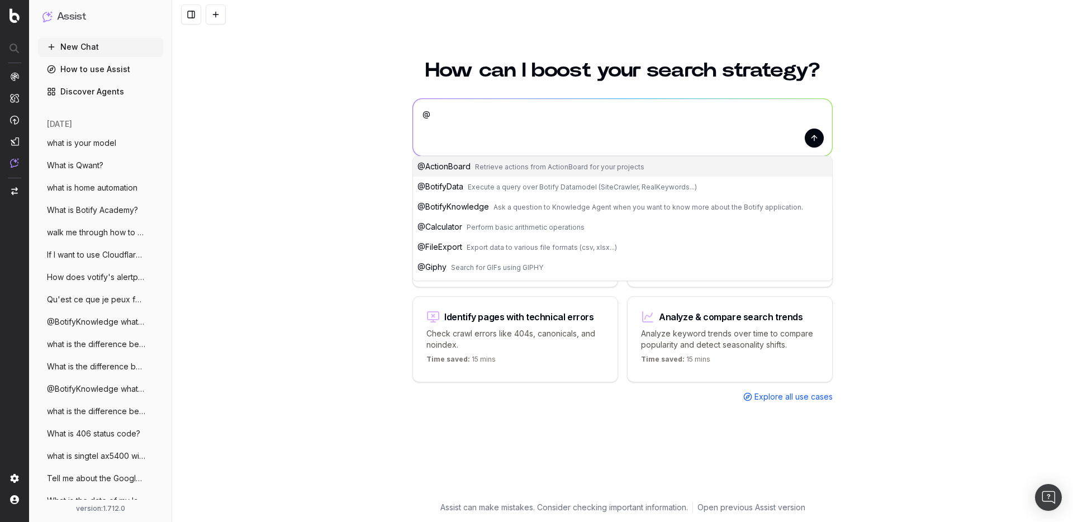
click at [474, 205] on span "@ BotifyKnowledge" at bounding box center [453, 207] width 72 height 10
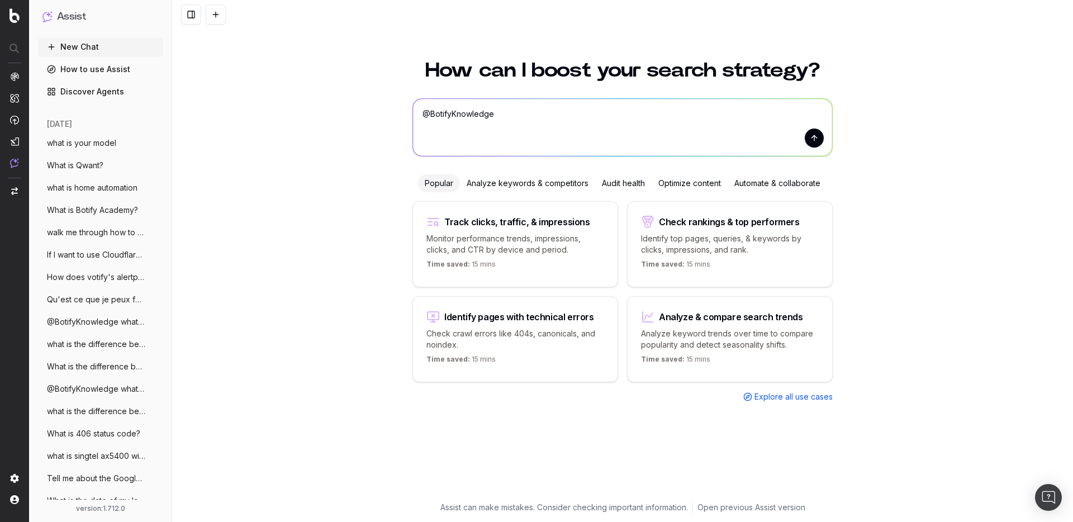
click at [570, 126] on textarea "@BotifyKnowledge" at bounding box center [622, 127] width 419 height 57
type textarea "@BotifyKnowledge what is assist's model?"
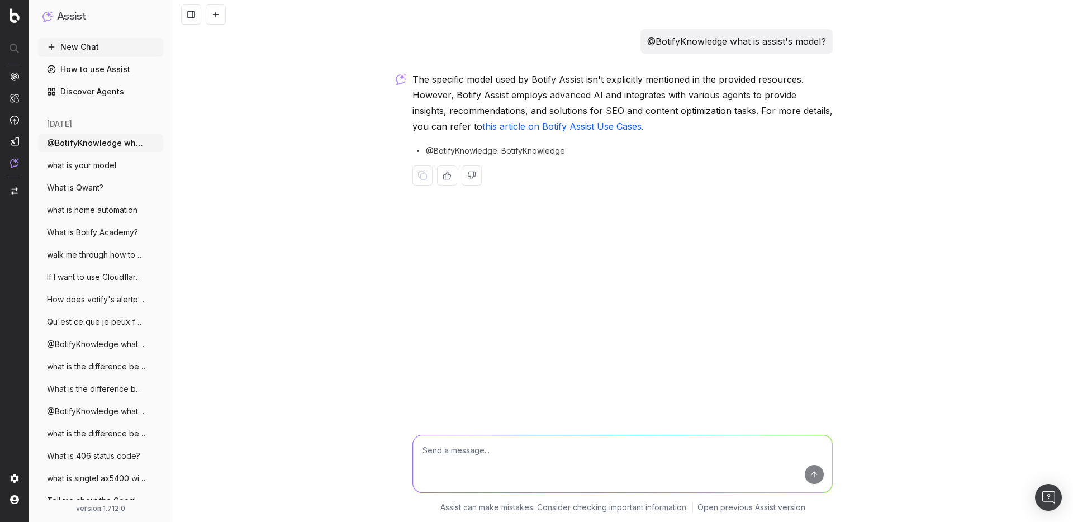
click at [216, 12] on button at bounding box center [216, 14] width 20 height 20
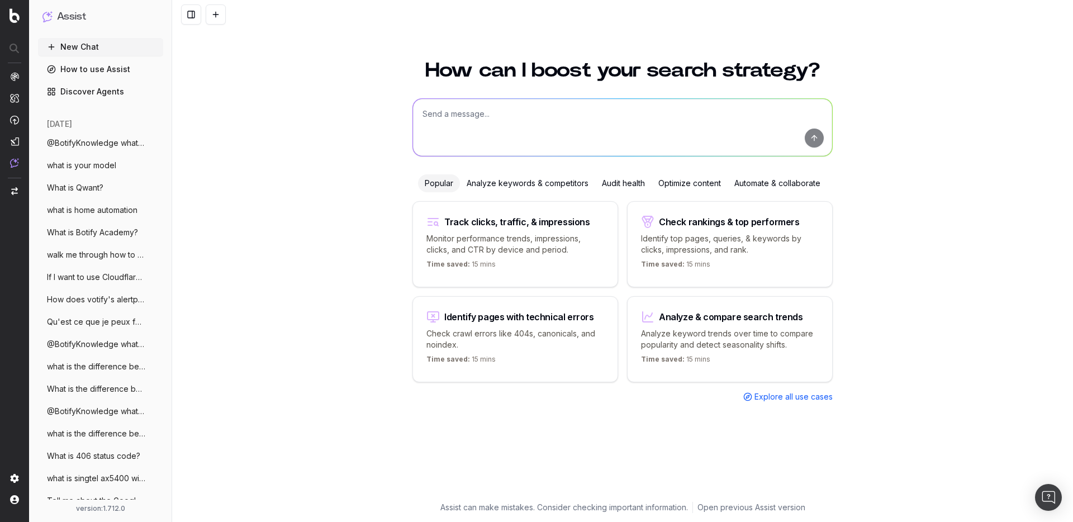
click at [494, 132] on textarea at bounding box center [622, 127] width 419 height 57
paste textarea "what is rpv?"
type textarea "what is rpv?"
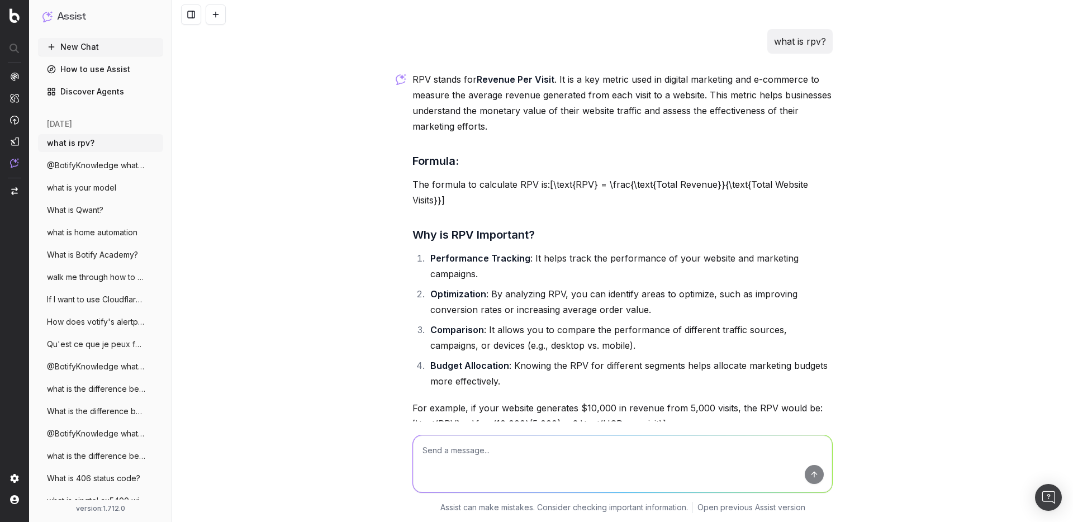
click at [794, 48] on p "what is rpv?" at bounding box center [800, 42] width 52 height 16
copy p "what is rpv?"
click at [298, 57] on div "what is rpv? RPV stands for Revenue Per Visit . It is a key metric used in digi…" at bounding box center [622, 261] width 901 height 522
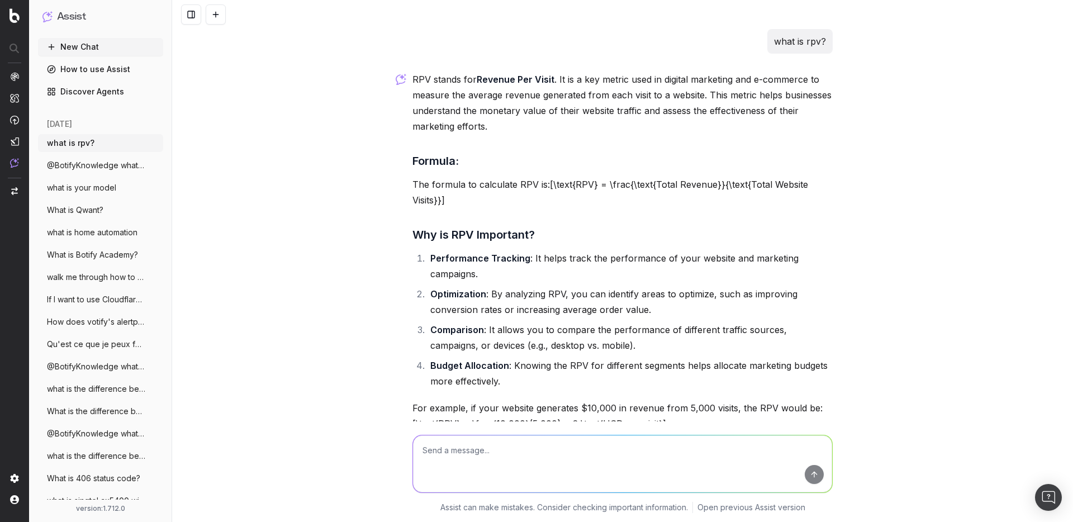
scroll to position [180, 0]
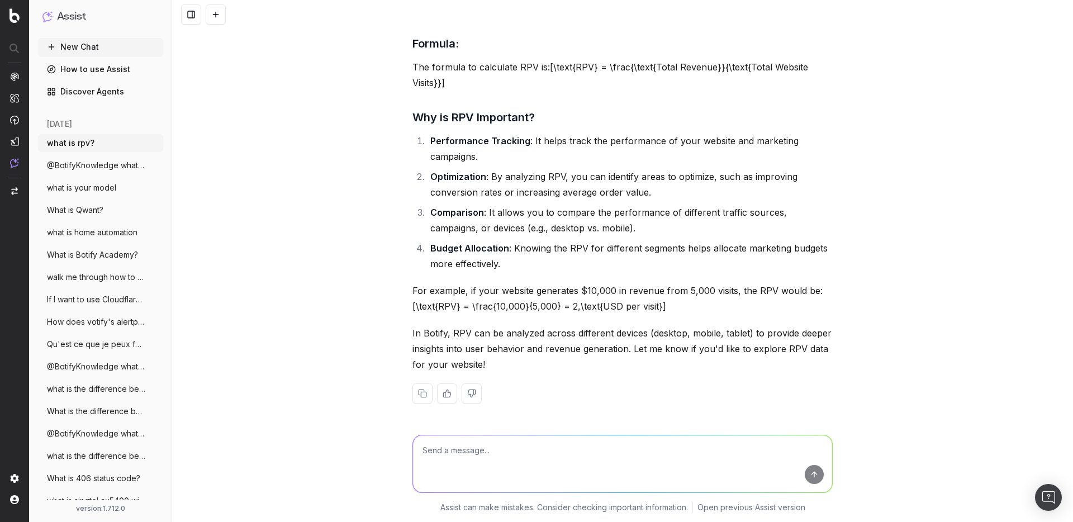
click at [212, 15] on button at bounding box center [216, 14] width 20 height 20
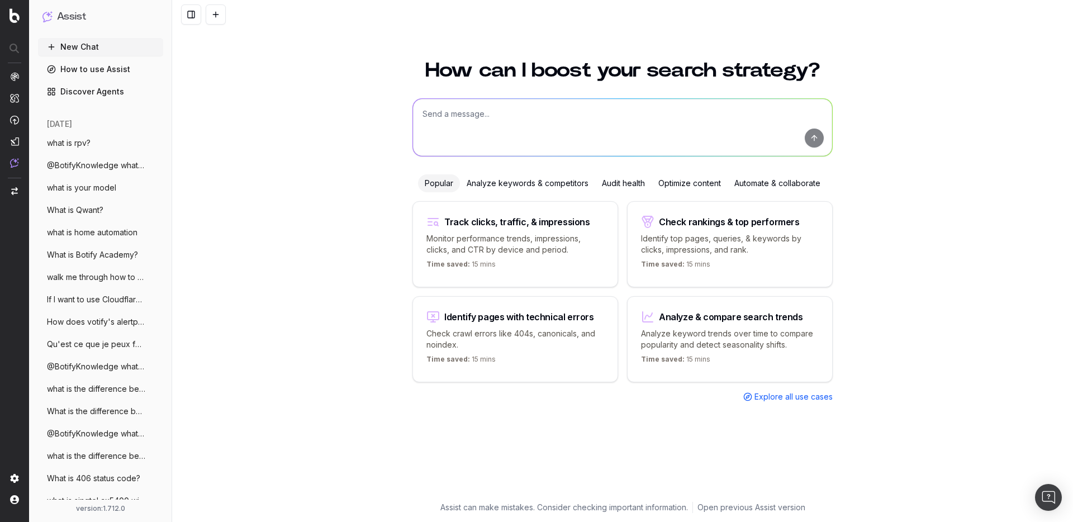
click at [523, 125] on textarea at bounding box center [622, 127] width 419 height 57
paste textarea "How do I disable email notifications for myself only?"
type textarea "How do I disable email notifications for myself only?"
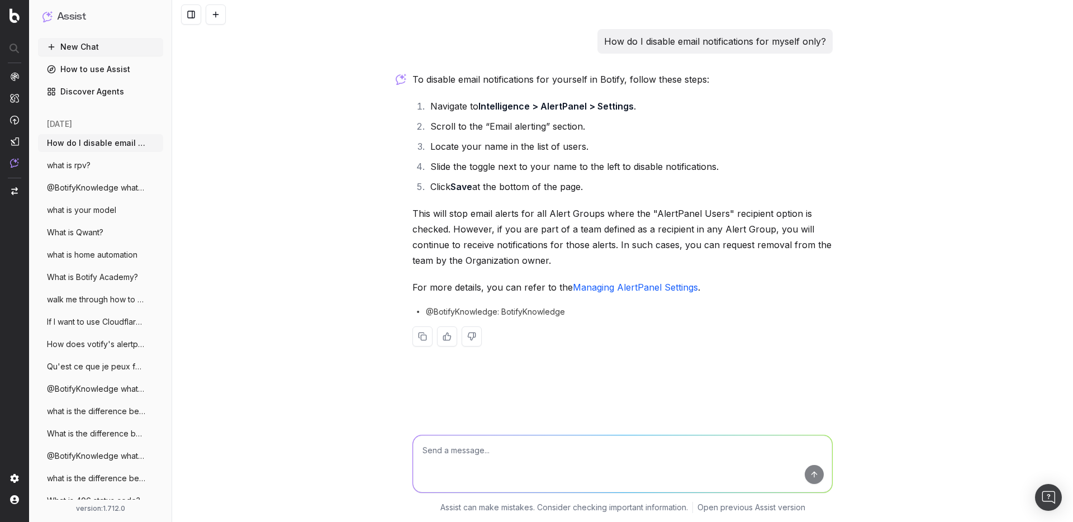
click at [213, 14] on button at bounding box center [216, 14] width 20 height 20
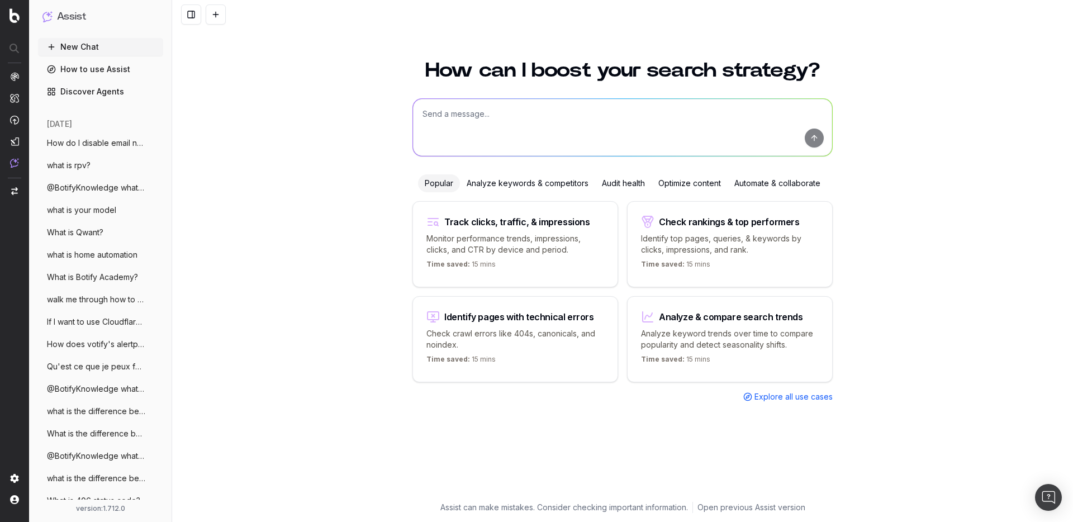
click at [454, 124] on textarea at bounding box center [622, 127] width 419 height 57
paste textarea "how to set up alert for canonical tag discrepancies?"
type textarea "how to set up alert for canonical tag discrepancies?"
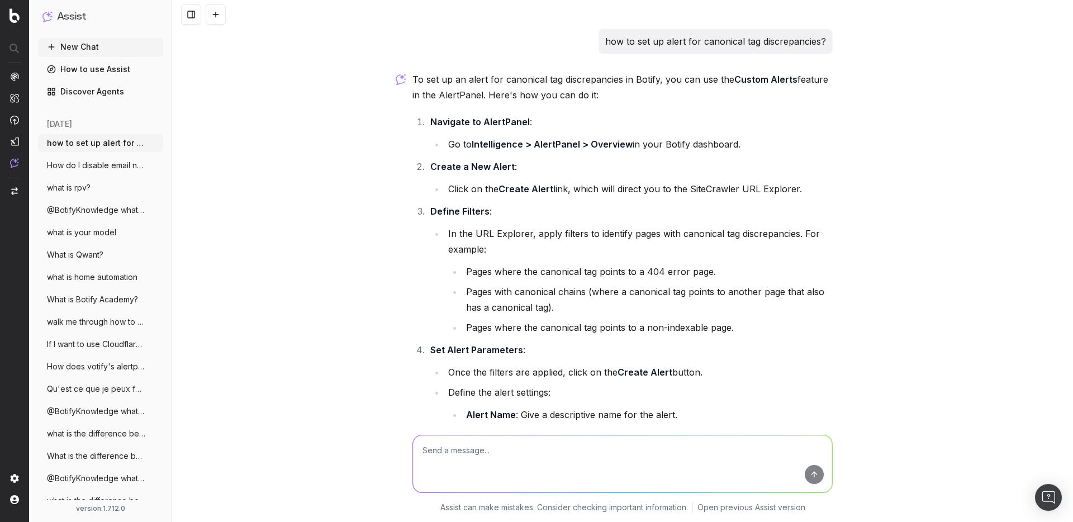
click at [210, 11] on button at bounding box center [216, 14] width 20 height 20
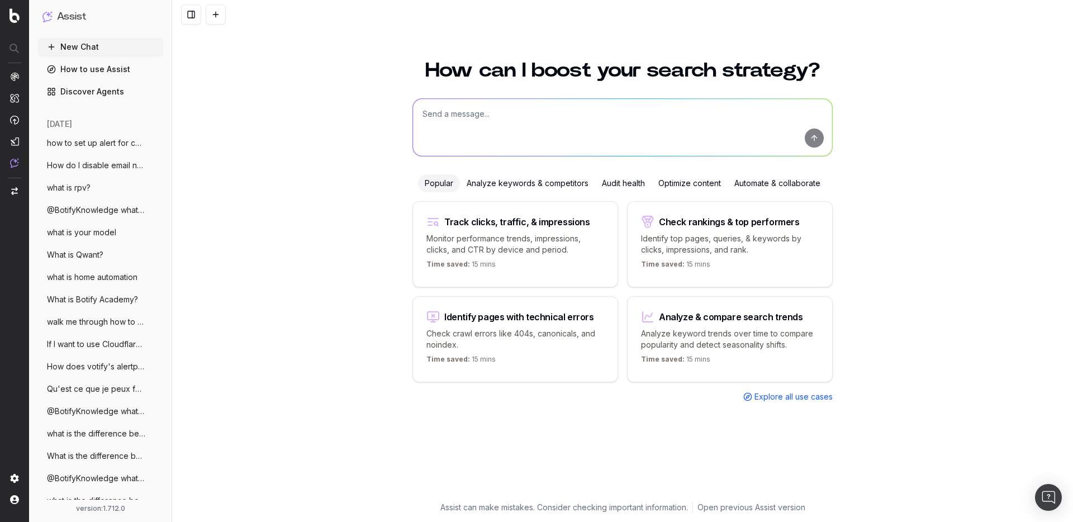
click at [499, 140] on textarea at bounding box center [622, 127] width 419 height 57
paste textarea "how to set up canonical tag alert"
type textarea "how to set up canonical tag alert"
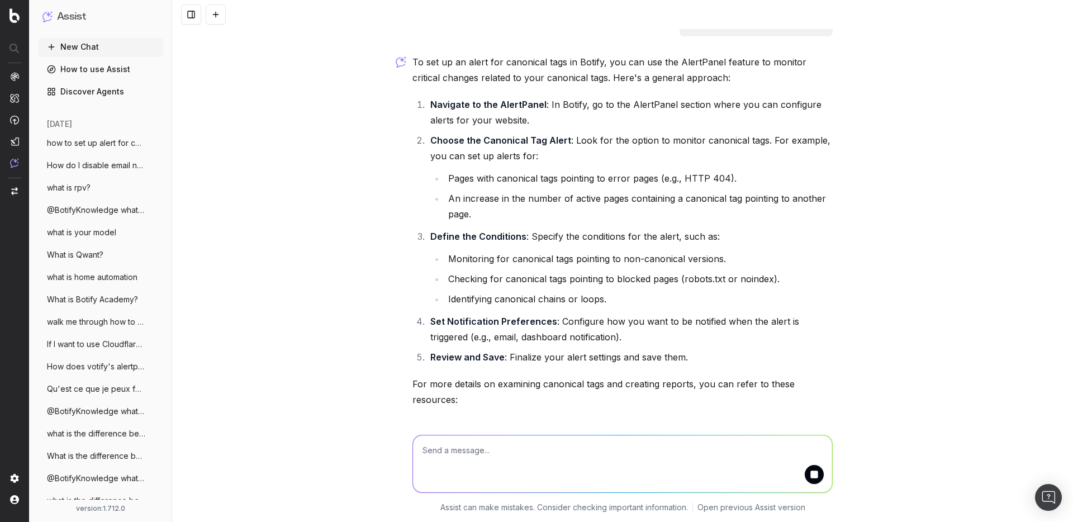
scroll to position [17, 0]
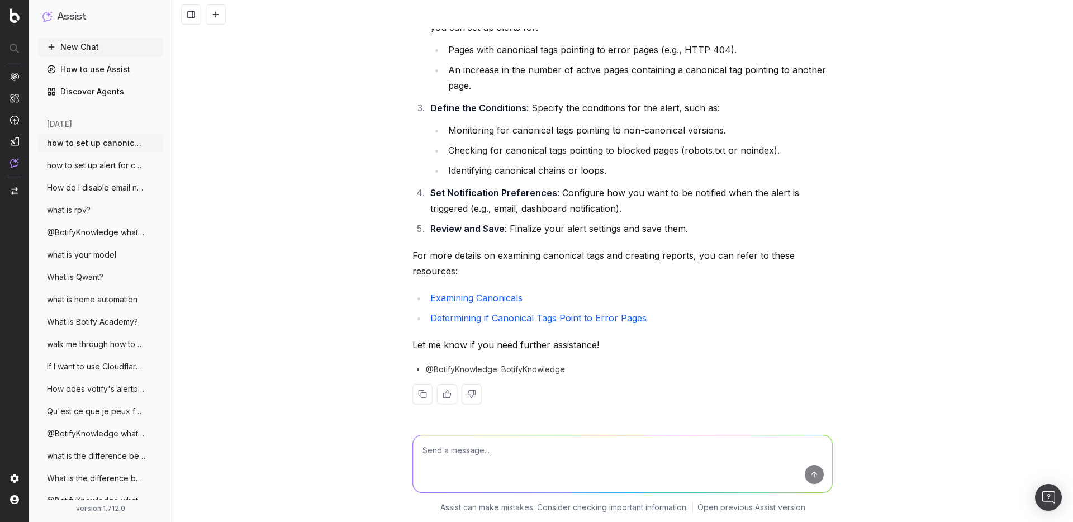
scroll to position [146, 0]
click at [491, 317] on link "Determining if Canonical Tags Point to Error Pages" at bounding box center [538, 317] width 216 height 11
click at [489, 297] on link "Examining Canonicals" at bounding box center [476, 297] width 92 height 11
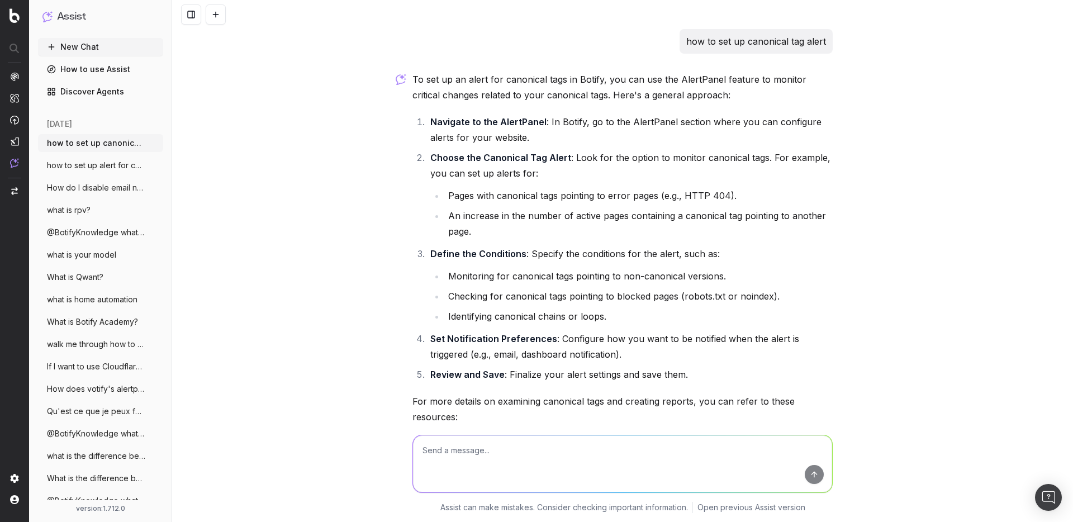
click at [213, 17] on button at bounding box center [216, 14] width 20 height 20
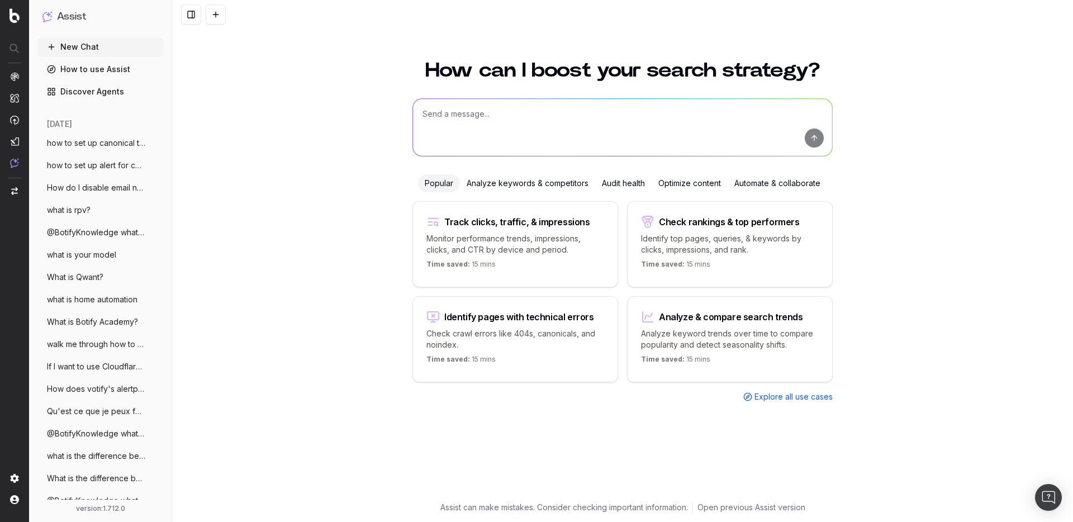
click at [436, 109] on textarea at bounding box center [622, 127] width 419 height 57
paste textarea "Where can I view Core Web Vital scores in Botify?"
type textarea "Where can I view Core Web Vital scores in Botify?"
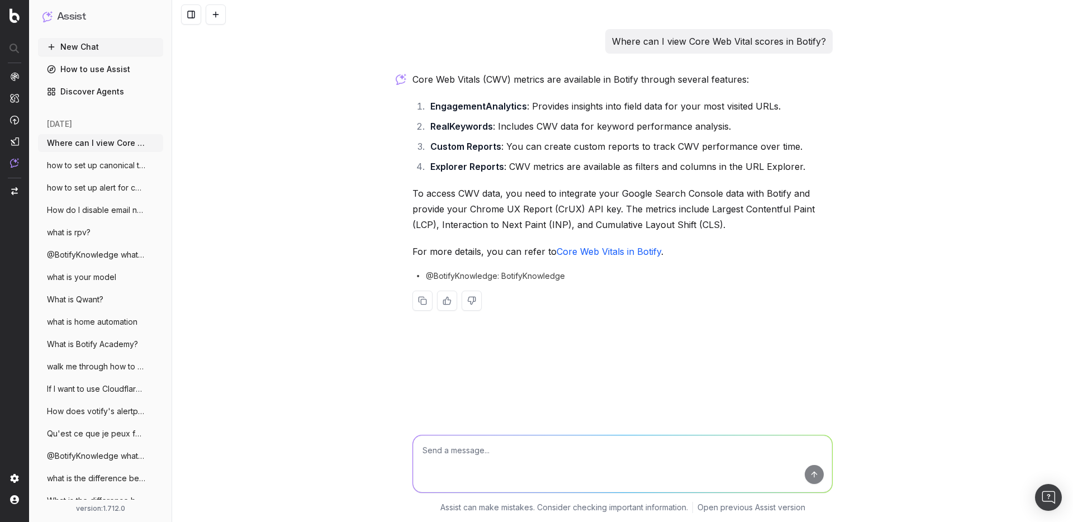
click at [208, 17] on button at bounding box center [216, 14] width 20 height 20
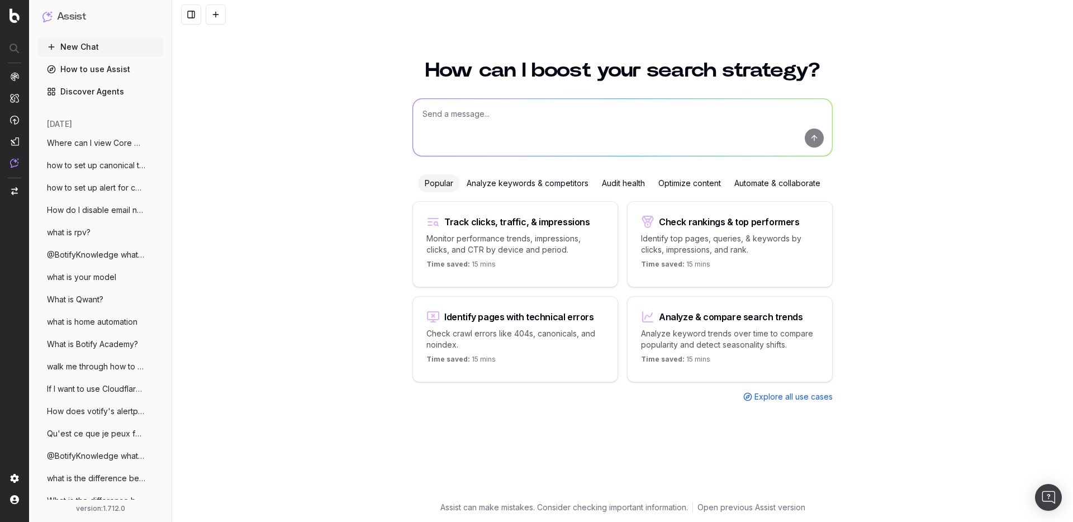
click at [464, 107] on textarea at bounding box center [622, 127] width 419 height 57
paste textarea "Brings me to the report in Botify"
drag, startPoint x: 510, startPoint y: 112, endPoint x: 568, endPoint y: 214, distance: 117.4
click at [510, 112] on textarea "Brings me to the report in Botify" at bounding box center [622, 127] width 419 height 57
type textarea "Brings me to the report about content quality in Botify"
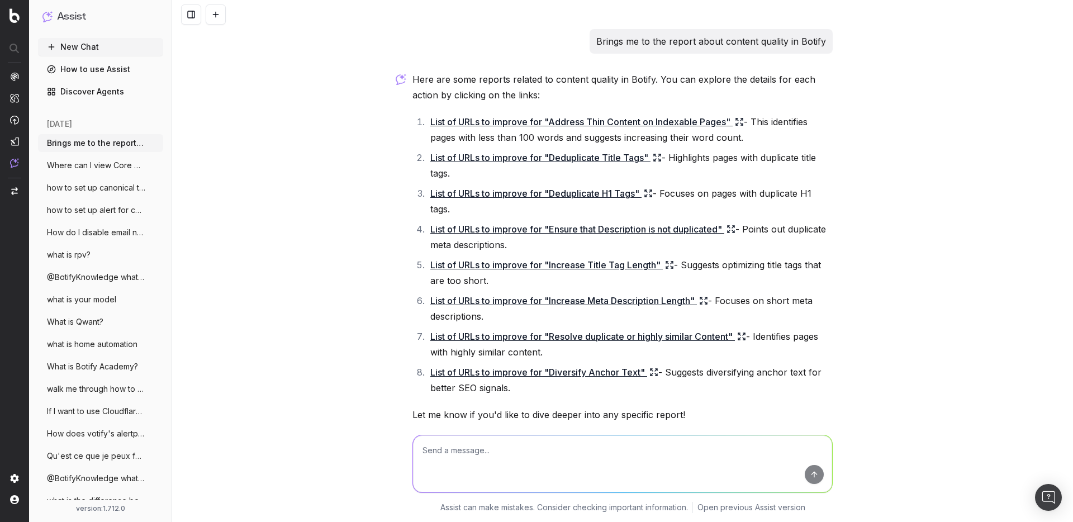
click at [637, 41] on p "Brings me to the report about content quality in Botify" at bounding box center [711, 42] width 230 height 16
copy p "Brings me to the report about content quality in Botify"
click at [220, 12] on button at bounding box center [216, 14] width 20 height 20
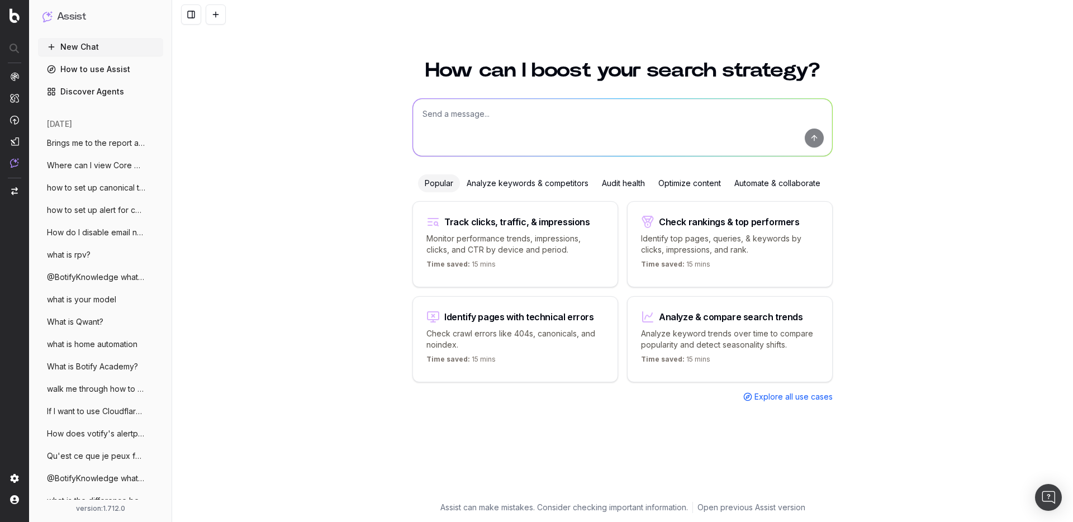
click at [486, 118] on textarea at bounding box center [622, 127] width 419 height 57
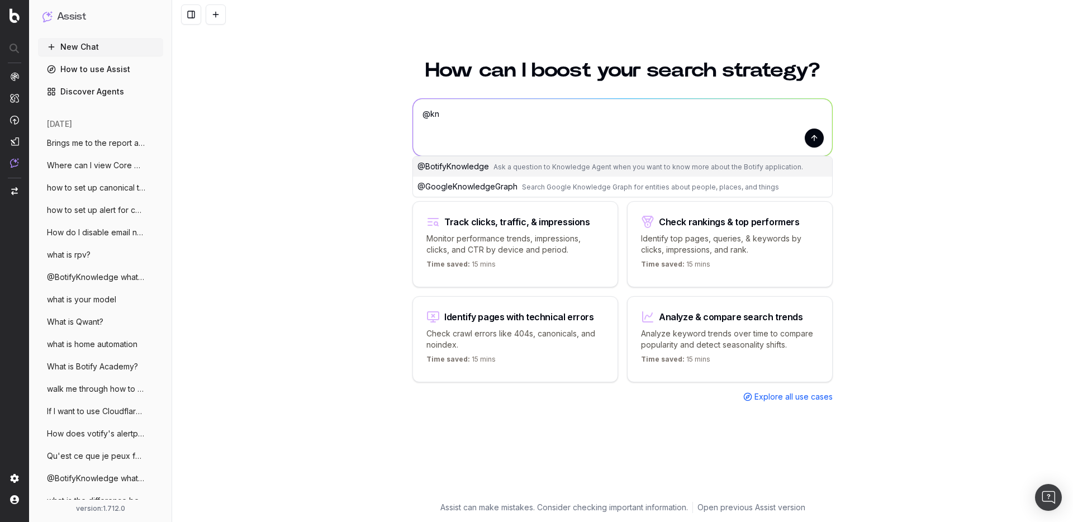
click at [493, 168] on span "Ask a question to Knowledge Agent when you want to know more about the Botify a…" at bounding box center [648, 167] width 310 height 8
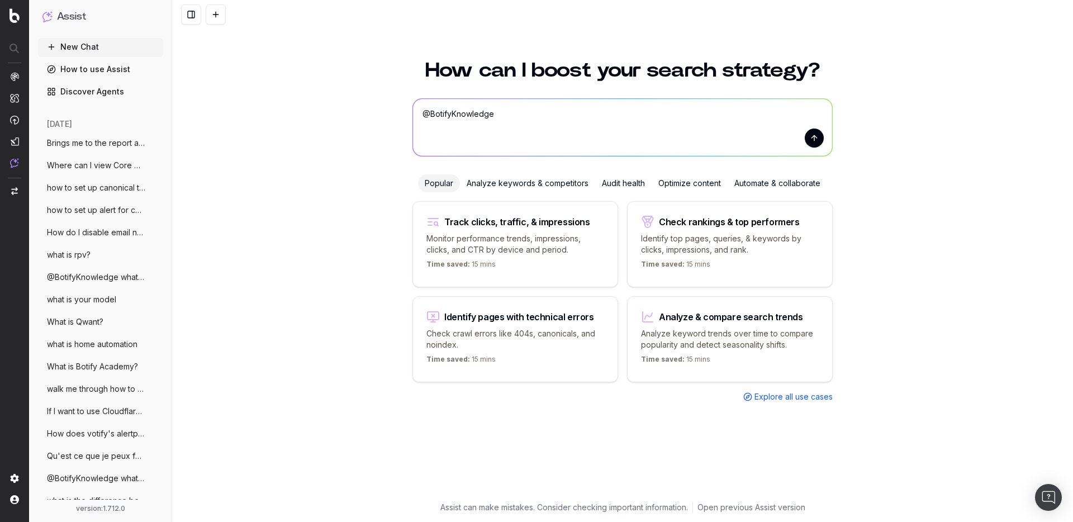
click at [538, 117] on textarea "@BotifyKnowledge" at bounding box center [622, 127] width 419 height 57
paste textarea "Brings me to the report about content quality in Botify"
click at [516, 115] on textarea "@BotifyKnowledge Brings me to the report about content quality in Botify" at bounding box center [622, 127] width 419 height 57
type textarea "@BotifyKnowledge Bring me to the report about content quality in Botify"
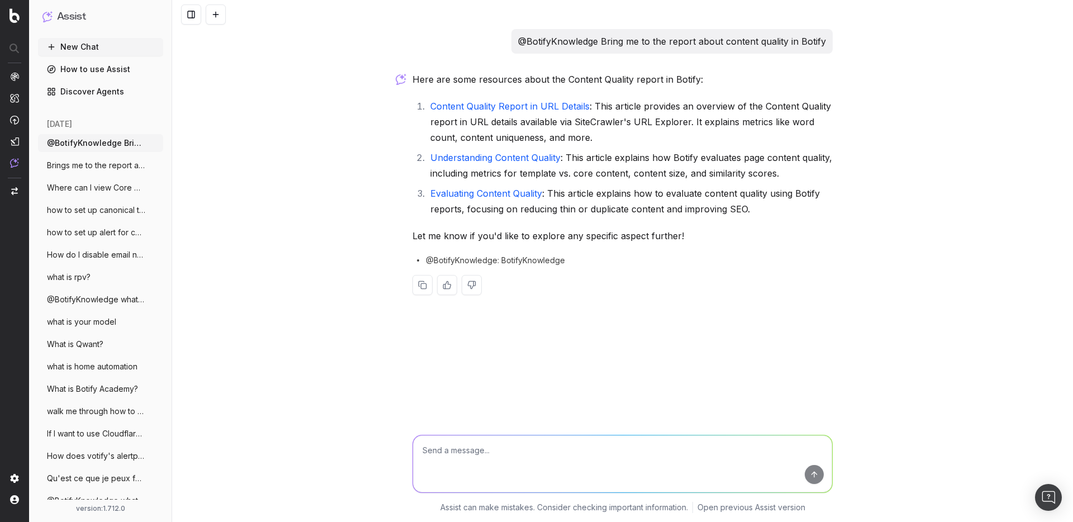
click at [729, 108] on li "Content Quality Report in URL Details : This article provides an overview of th…" at bounding box center [630, 121] width 406 height 47
click at [468, 476] on textarea at bounding box center [622, 463] width 419 height 57
type textarea "where is the report about content quality in botify?"
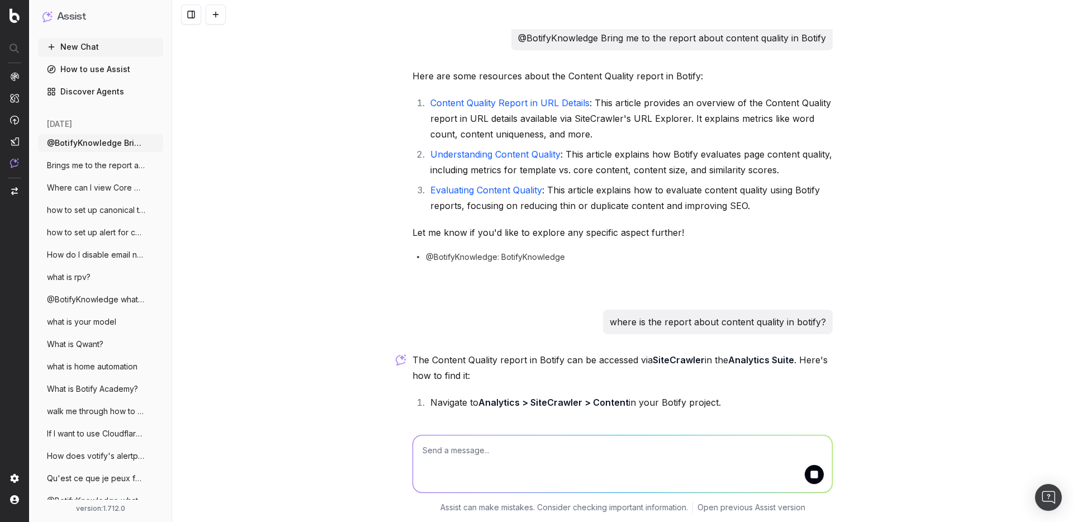
scroll to position [23, 0]
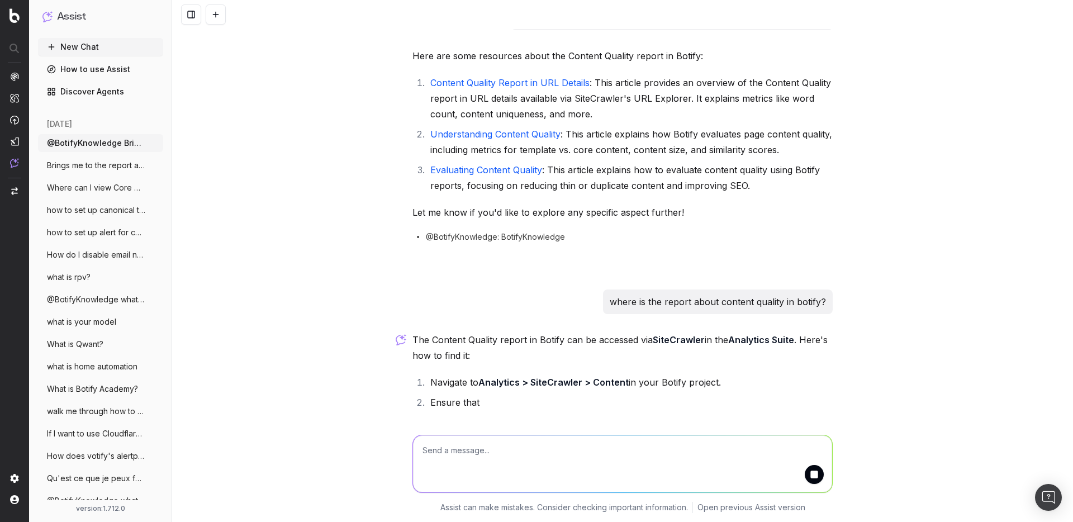
click at [639, 327] on div "@BotifyKnowledge Bring me to the report about content quality in Botify Here ar…" at bounding box center [622, 214] width 429 height 416
click at [627, 298] on p "where is the report about content quality in botify?" at bounding box center [718, 302] width 216 height 16
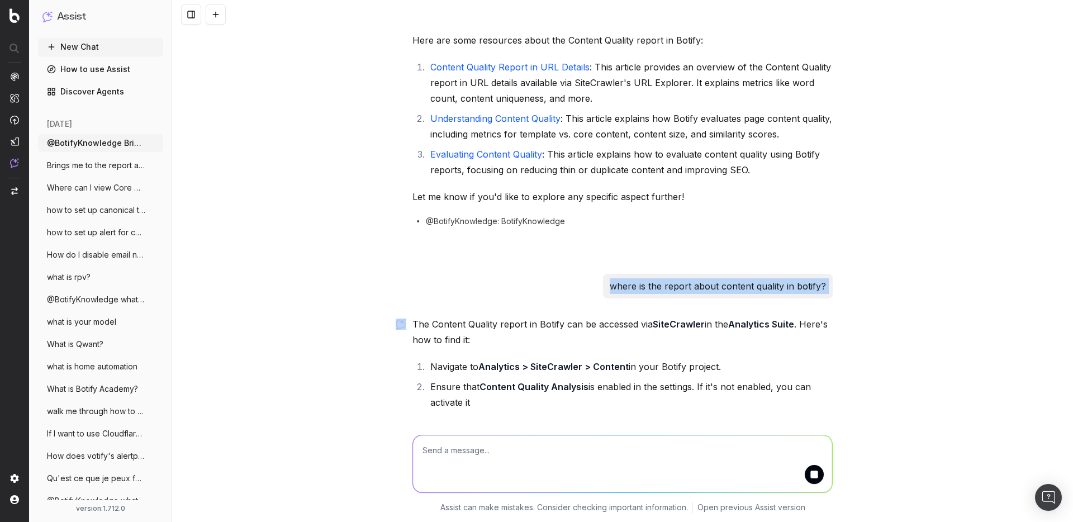
click at [627, 298] on div "where is the report about content quality in botify?" at bounding box center [718, 286] width 230 height 25
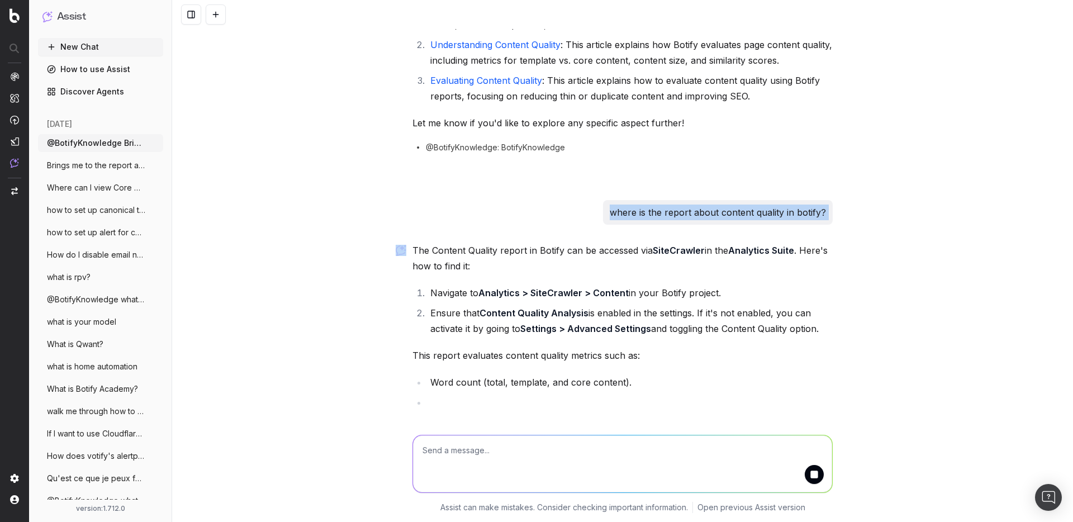
copy p "where is the report about content quality in botify?"
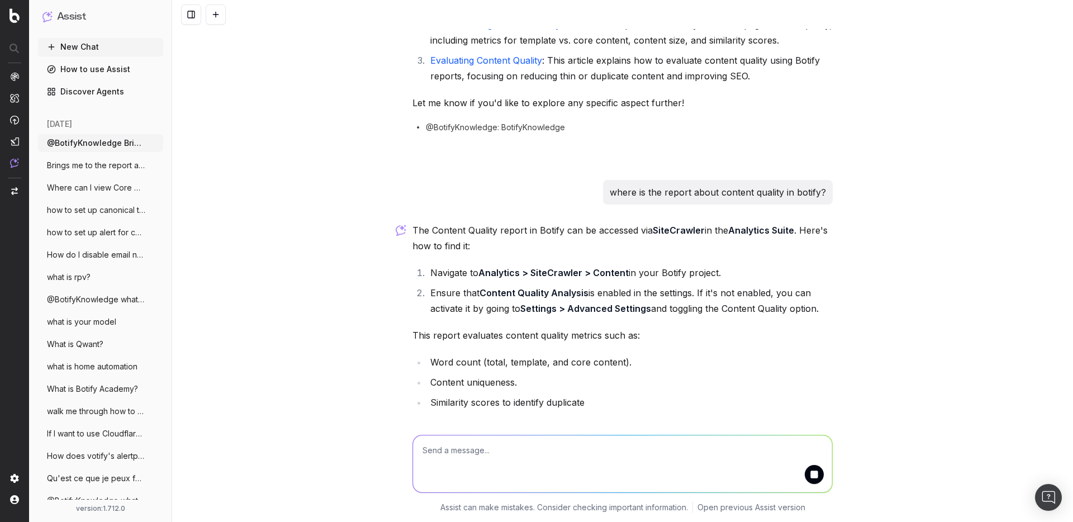
click at [492, 448] on textarea at bounding box center [622, 463] width 419 height 57
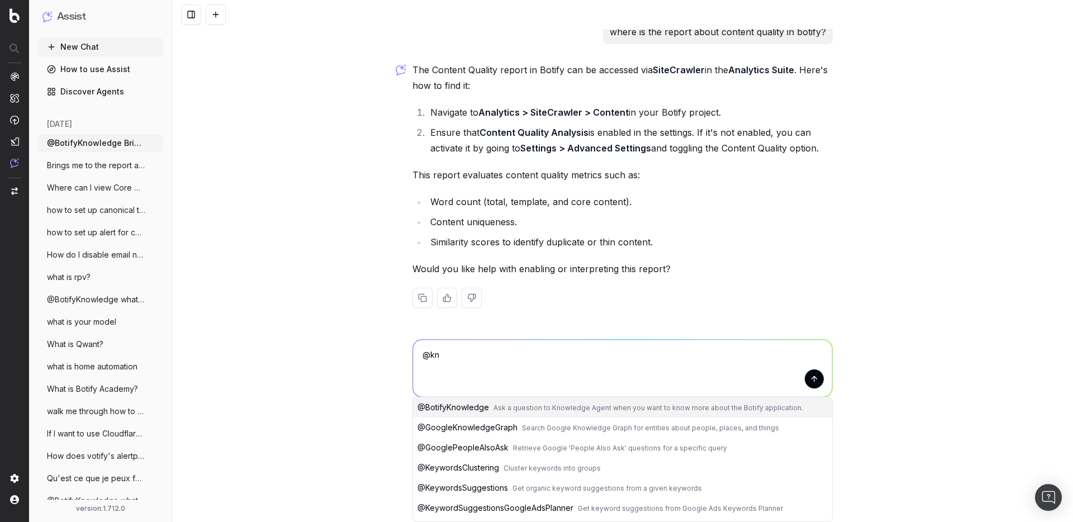
scroll to position [210, 0]
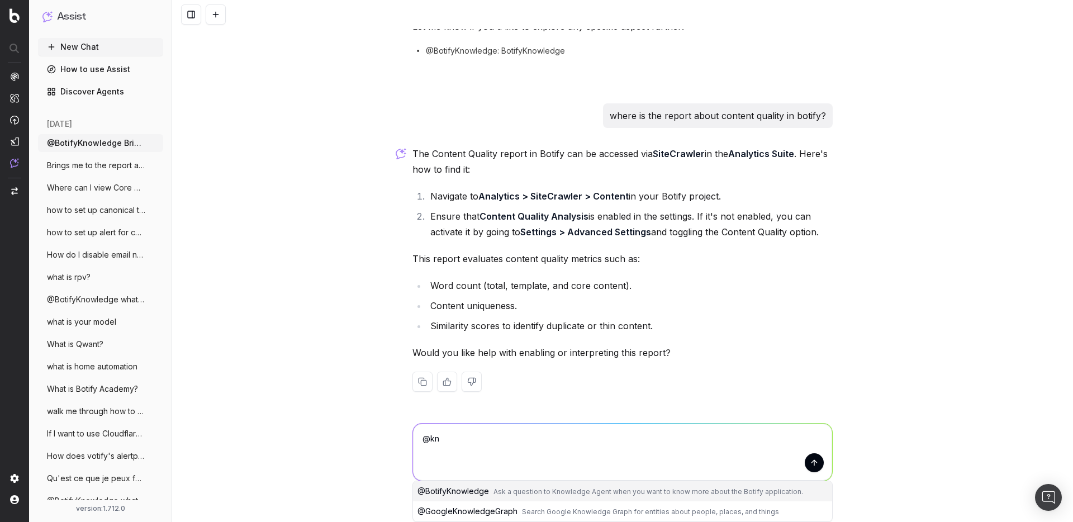
click at [469, 493] on span "@ BotifyKnowledge" at bounding box center [453, 491] width 72 height 10
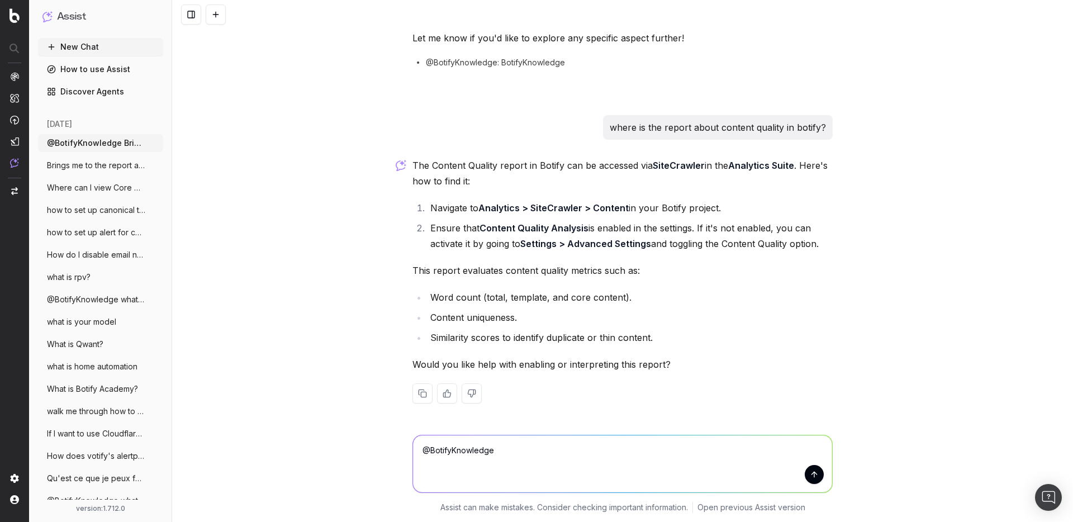
click at [567, 440] on textarea "@BotifyKnowledge" at bounding box center [622, 463] width 419 height 57
click at [544, 449] on textarea "@BotifyKnowledge" at bounding box center [622, 463] width 419 height 57
paste textarea "where is the report about content quality in botify?"
type textarea "@BotifyKnowledge where is the report about content quality in botify?"
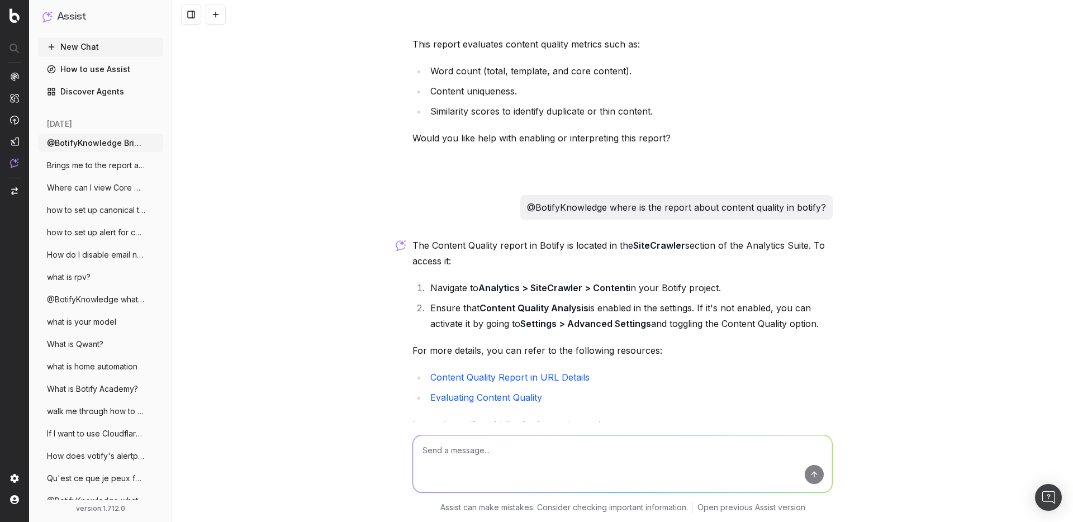
scroll to position [423, 0]
click at [605, 213] on p "@BotifyKnowledge where is the report about content quality in botify?" at bounding box center [676, 209] width 299 height 16
copy p "@BotifyKnowledge where is the report about content quality in botify?"
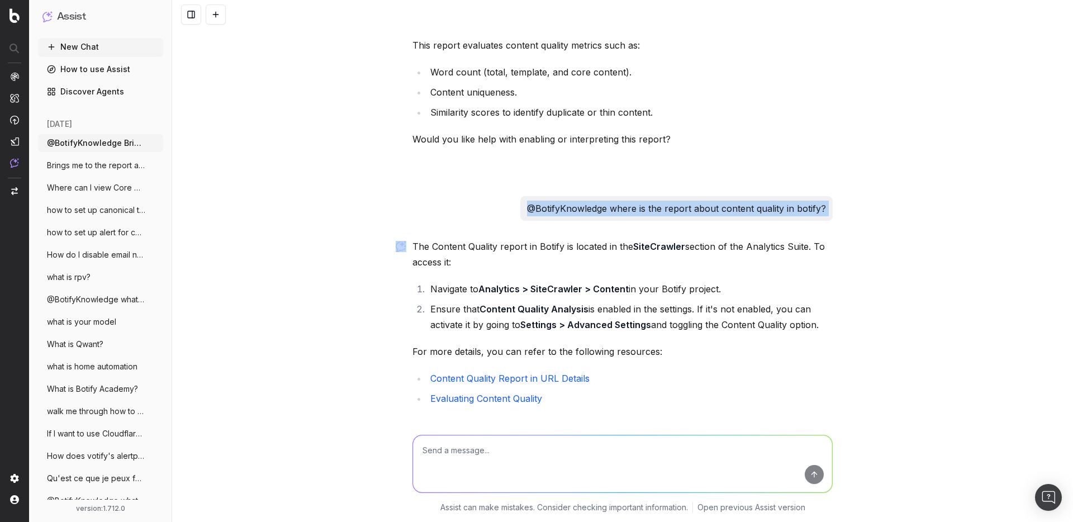
click at [212, 16] on button at bounding box center [216, 14] width 20 height 20
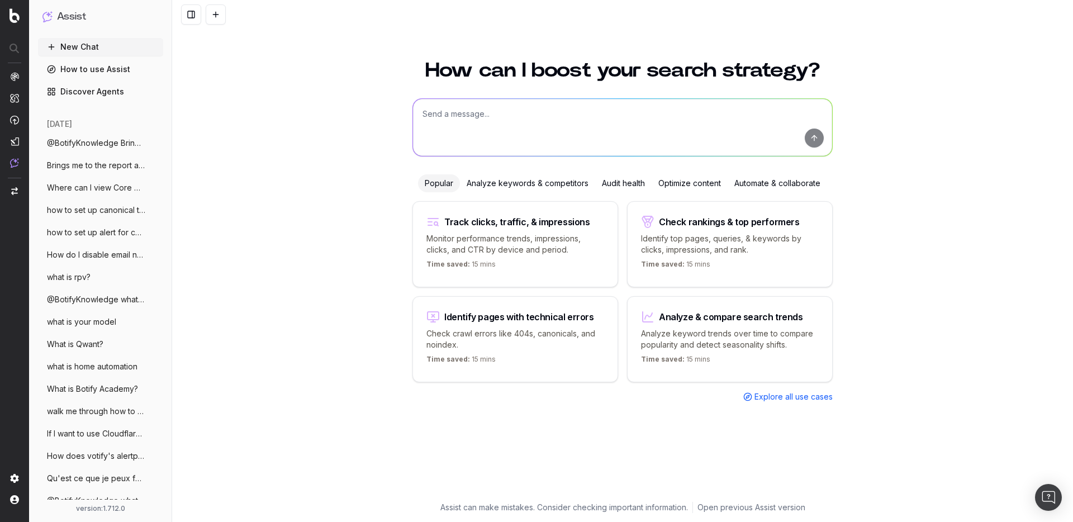
click at [476, 117] on textarea at bounding box center [622, 127] width 419 height 57
paste textarea "@BotifyKnowledge where is the report about content quality in botify?"
type textarea "@BotifyKnowledge where is the report about content quality in botify?"
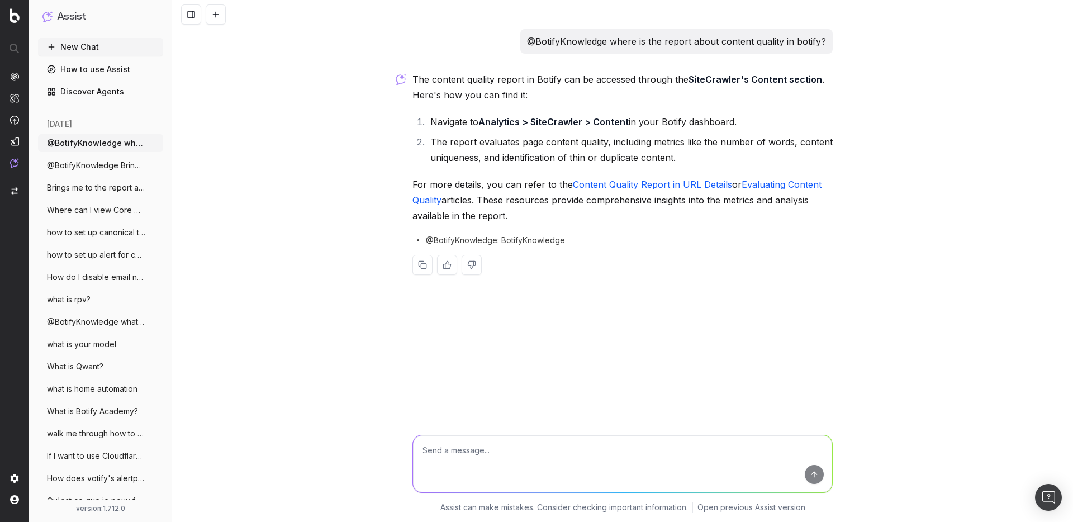
click at [215, 7] on button at bounding box center [216, 14] width 20 height 20
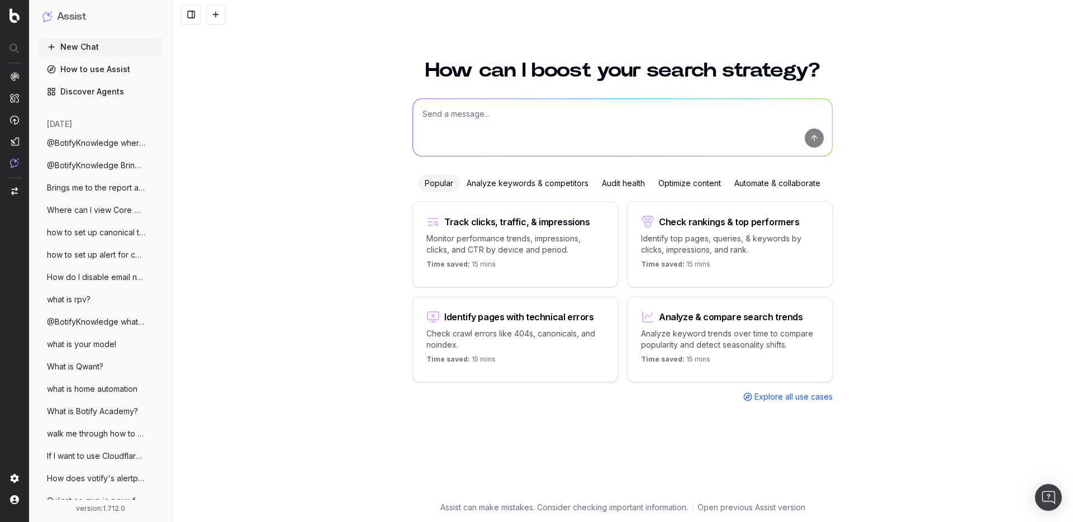
click at [550, 146] on textarea at bounding box center [622, 127] width 419 height 57
paste textarea "How do I use regex in Botify to find keywords?"
type textarea "How do I use regex in Botify to find keywords?"
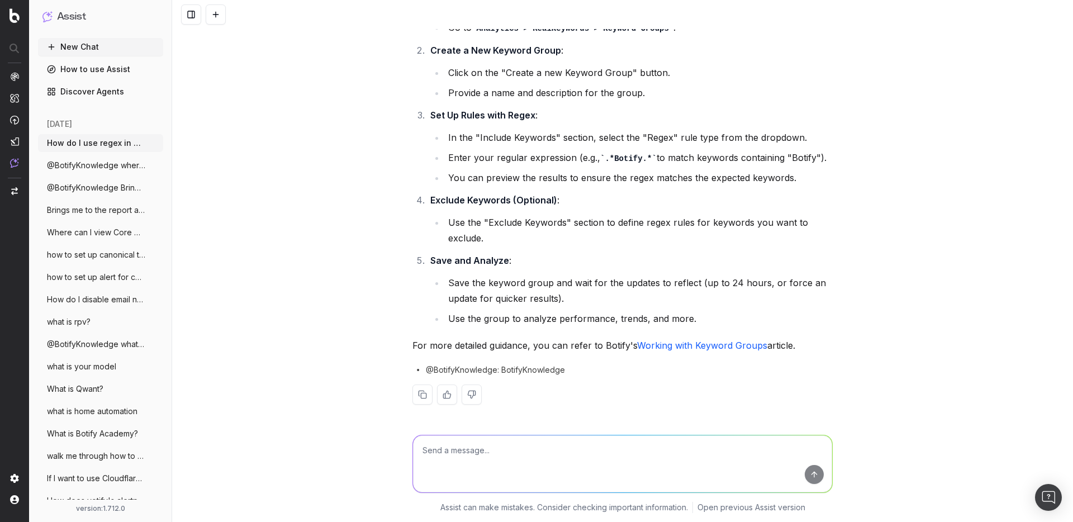
scroll to position [117, 0]
click at [279, 170] on div "How do I use regex in Botify to find keywords? To use regex in Botify for findi…" at bounding box center [622, 261] width 901 height 522
click at [254, 45] on div "How do I use regex in Botify to find keywords? To use regex in Botify for findi…" at bounding box center [622, 261] width 901 height 522
click at [225, 15] on button at bounding box center [216, 14] width 20 height 20
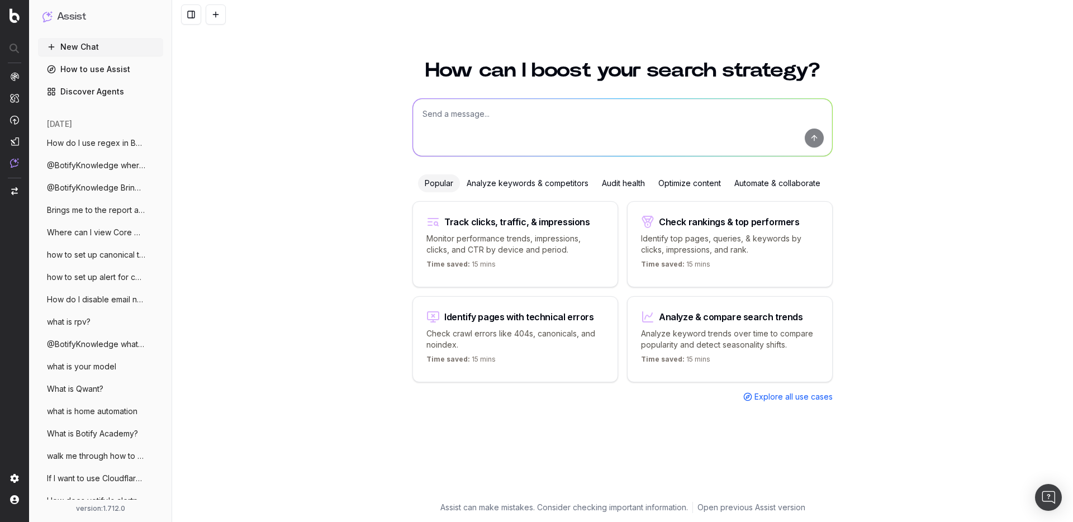
click at [441, 116] on textarea at bounding box center [622, 127] width 419 height 57
paste textarea "How can I find my crawl start URL in Botify?"
type textarea "How can I find my crawl start URL in Botify?"
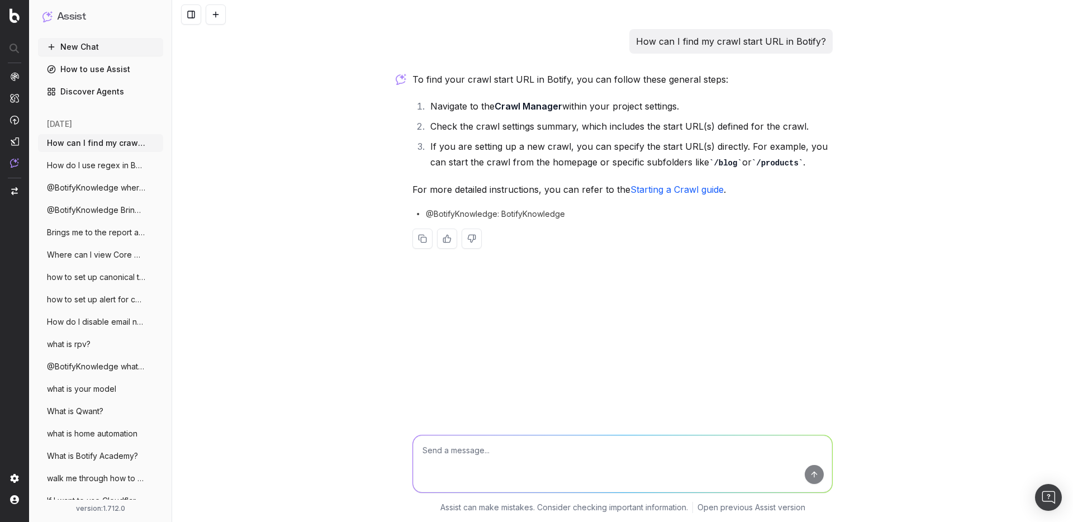
click at [220, 12] on button at bounding box center [216, 14] width 20 height 20
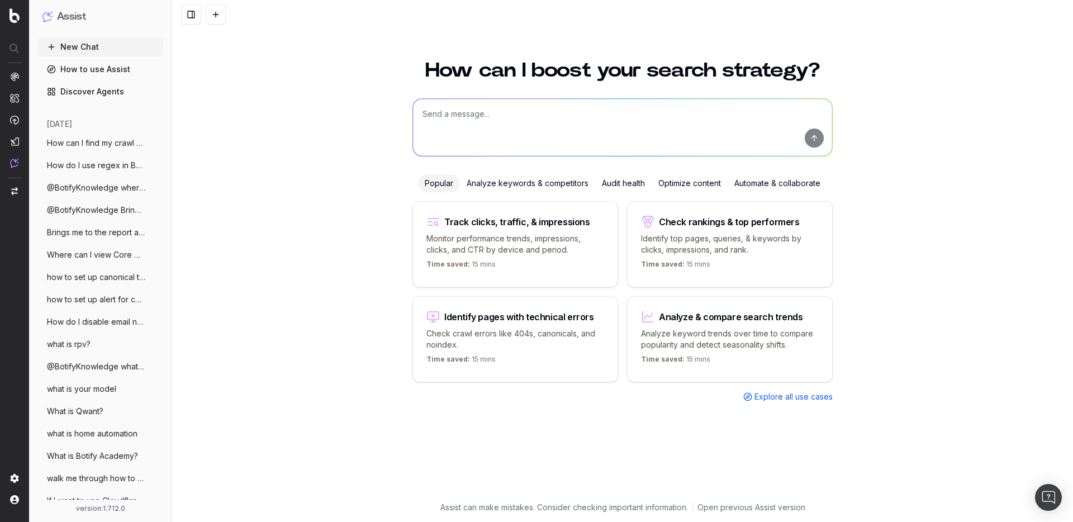
click at [477, 118] on textarea at bounding box center [622, 127] width 419 height 57
paste textarea "How do I export my log analyzer data from Botify?"
type textarea "How do I export my log analyzer data from Botify?"
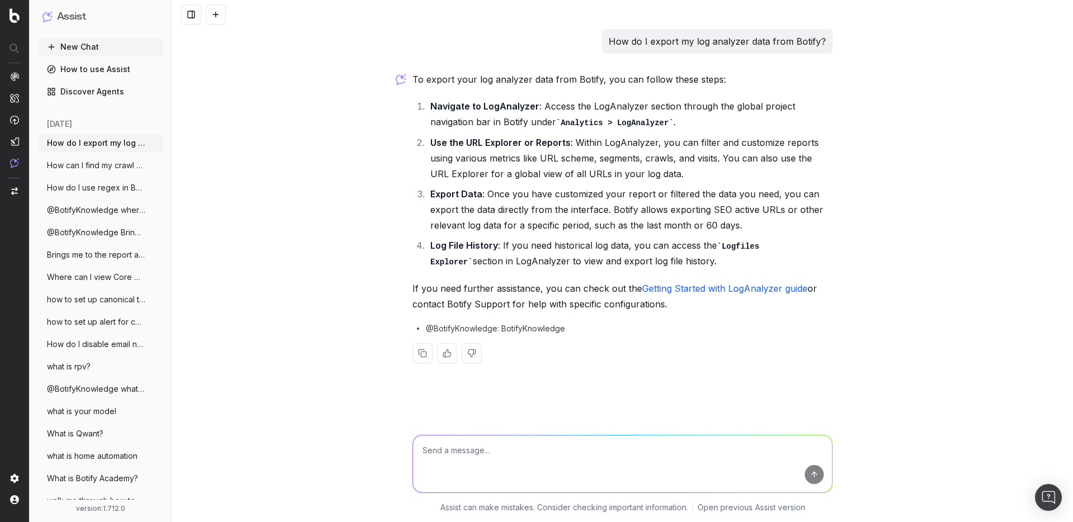
click at [499, 463] on textarea at bounding box center [622, 463] width 419 height 57
type textarea "from a chart"
click at [820, 291] on p "If you need further assistance, you can check out the Getting Started with LogA…" at bounding box center [622, 296] width 420 height 31
click at [756, 292] on link "Getting Started with LogAnalyzer guide" at bounding box center [724, 288] width 165 height 11
click at [215, 11] on button at bounding box center [216, 14] width 20 height 20
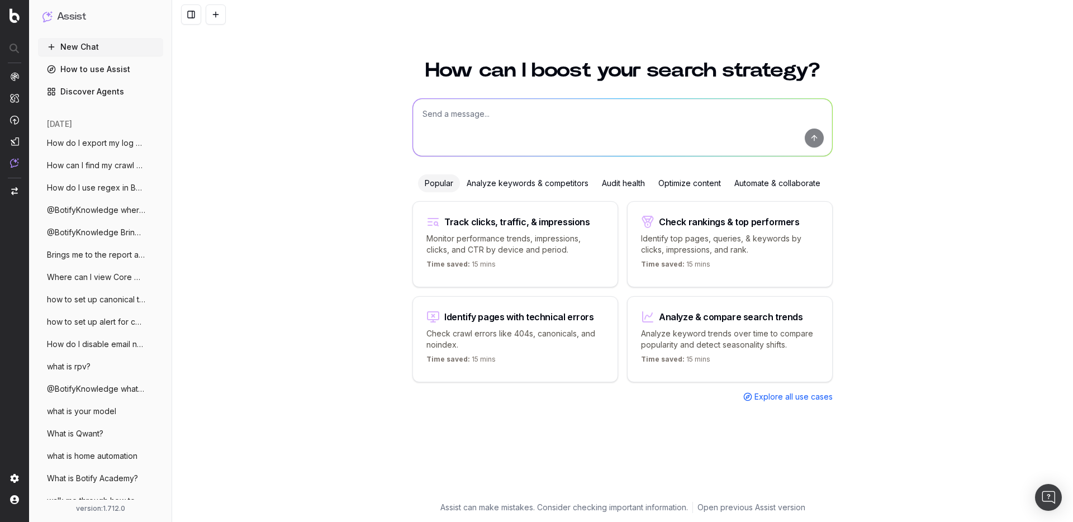
click at [565, 139] on textarea at bounding box center [622, 127] width 419 height 57
paste textarea "Where in Botify can I find a chart on content size?"
type textarea "Where in Botify can I find a chart on content size?"
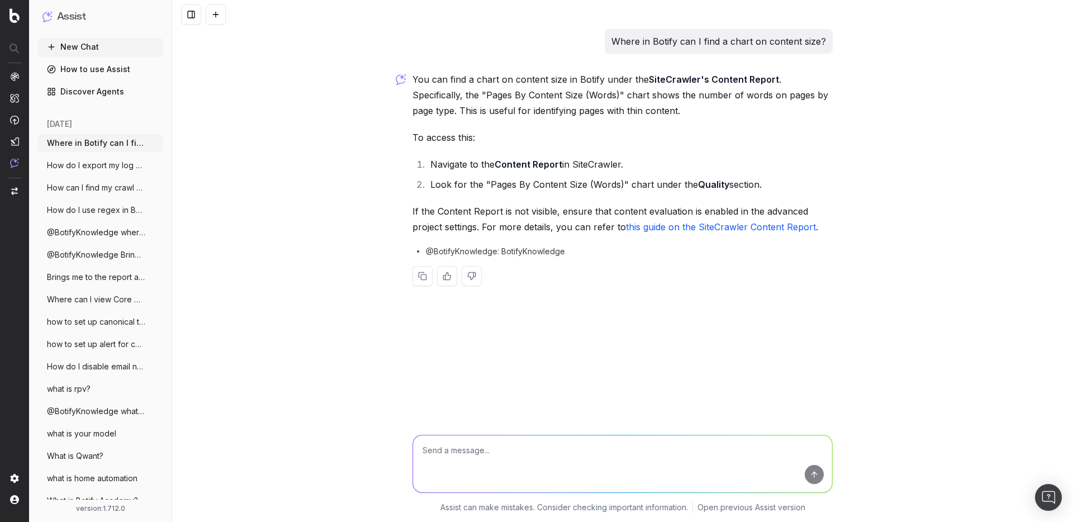
click at [212, 13] on button at bounding box center [216, 14] width 20 height 20
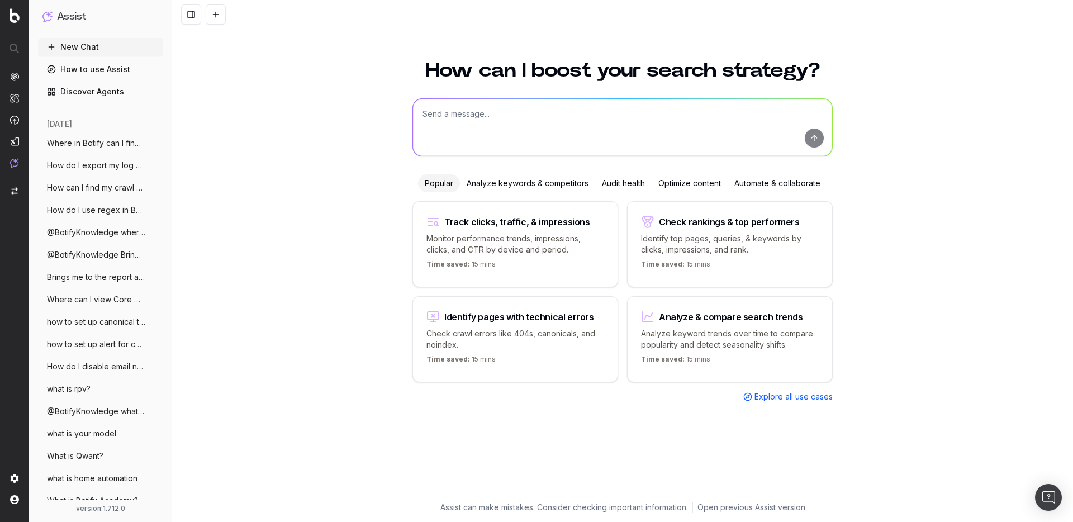
click at [500, 138] on textarea at bounding box center [622, 127] width 419 height 57
paste textarea "How do I filter by segment in Botify dashboards?"
type textarea "How do I filter by segment in Botify dashboards?"
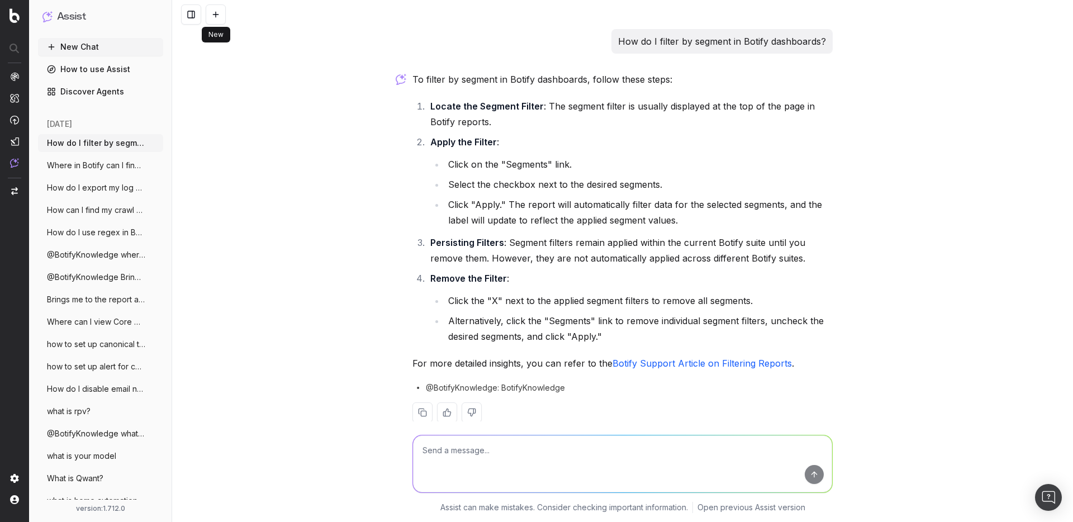
scroll to position [19, 0]
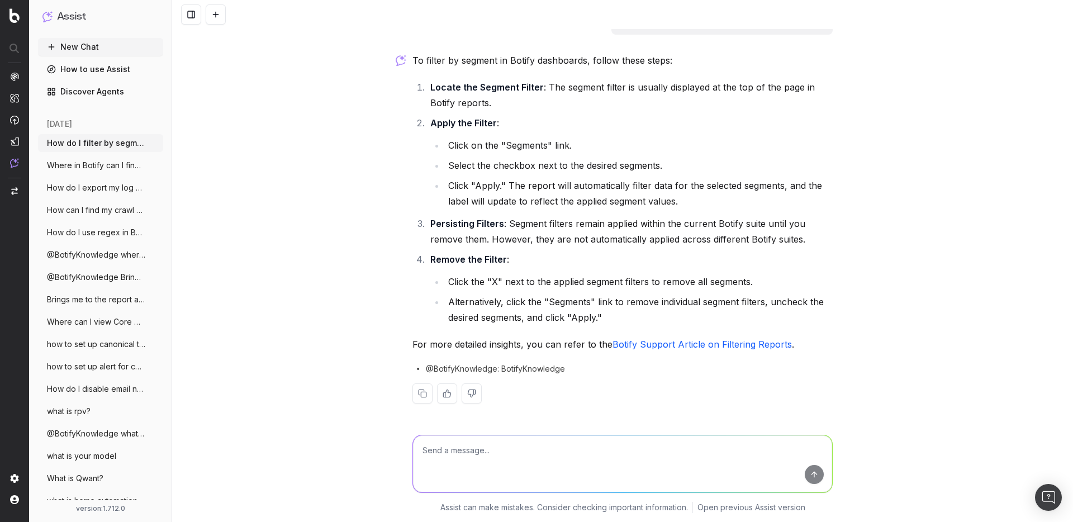
click at [219, 10] on button at bounding box center [216, 14] width 20 height 20
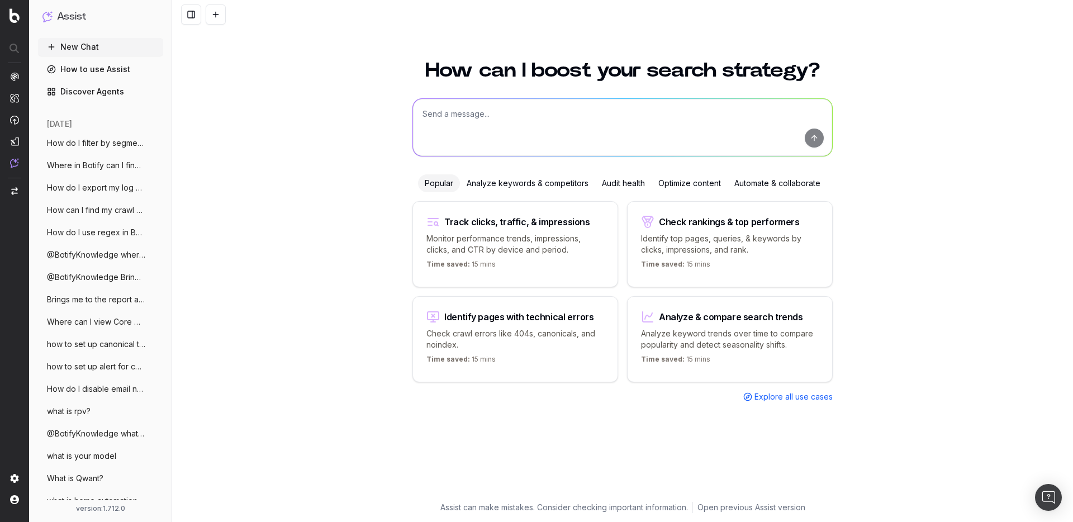
click at [476, 139] on textarea at bounding box center [622, 127] width 419 height 57
paste textarea "How can I schedule a crawl in Botify?"
type textarea "How can I schedule a crawl in Botify?"
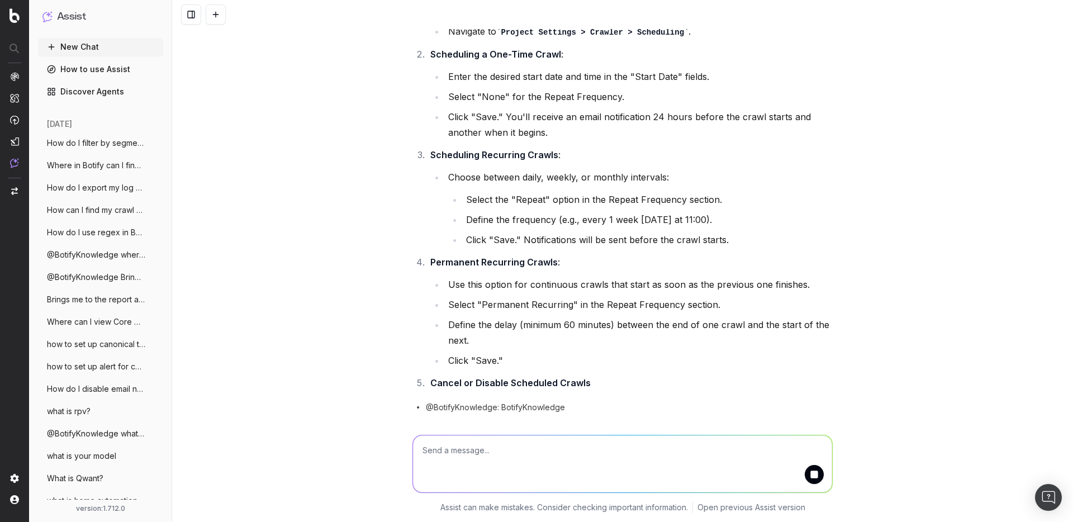
scroll to position [120, 0]
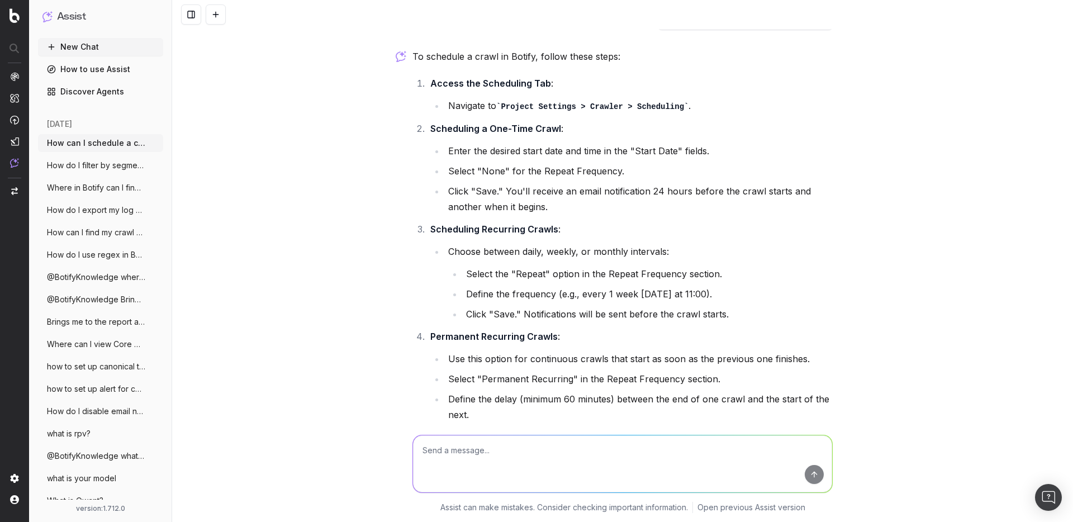
scroll to position [22, 0]
click at [382, 142] on div "How can I schedule a crawl in Botify? To schedule a crawl in Botify, follow the…" at bounding box center [622, 261] width 901 height 522
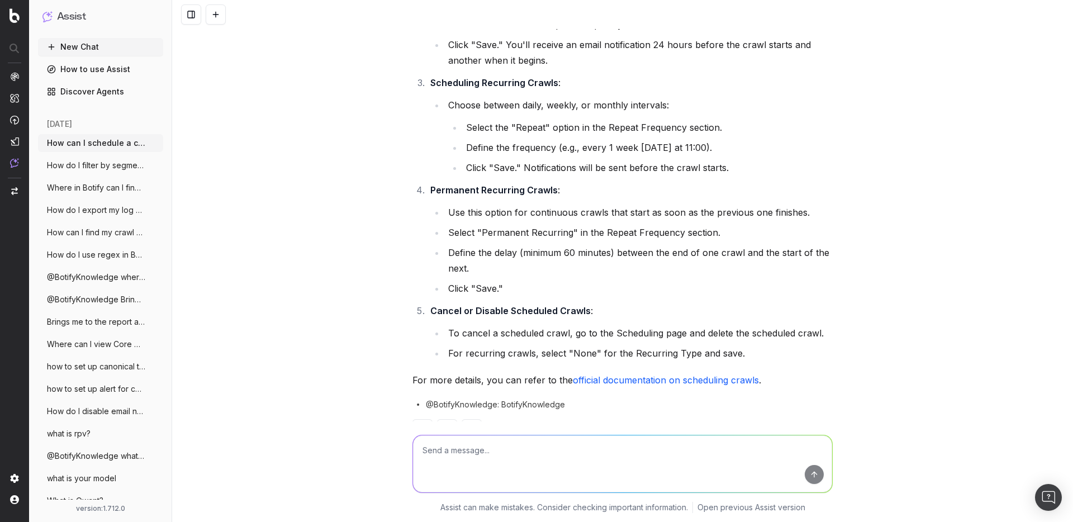
scroll to position [205, 0]
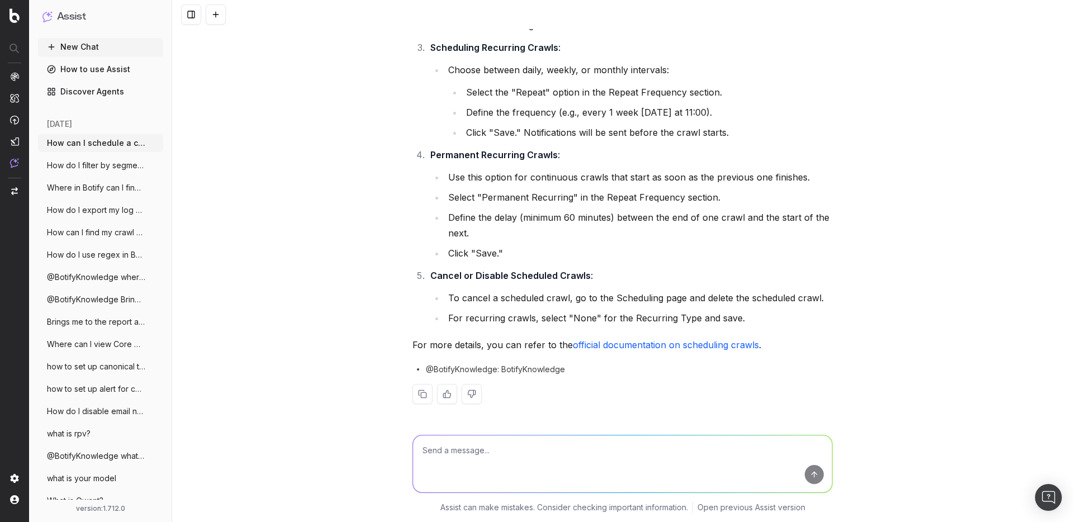
click at [215, 17] on button at bounding box center [216, 14] width 20 height 20
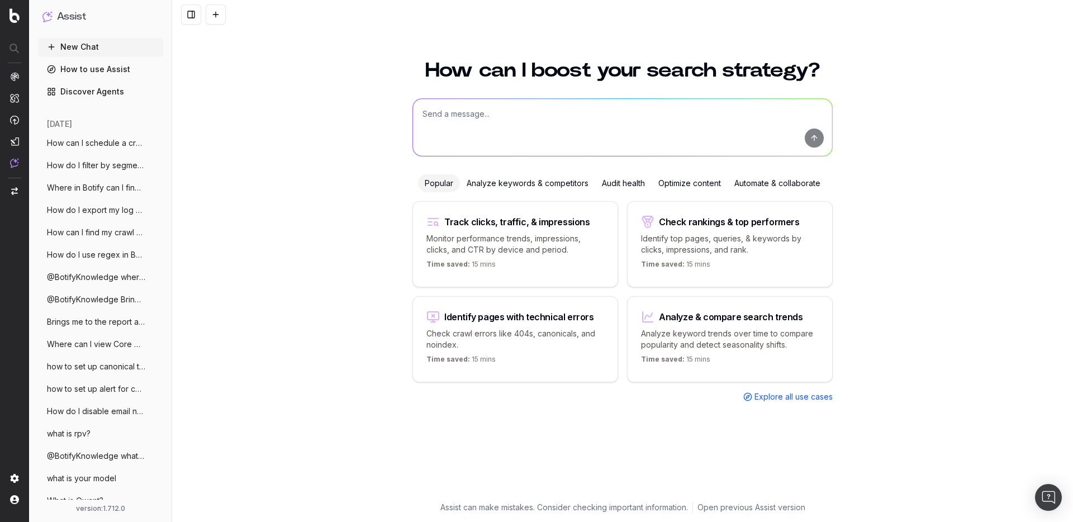
click at [497, 136] on textarea at bounding box center [622, 127] width 419 height 57
paste textarea "How can I measure crawl budget in Botify?"
type textarea "How can I measure crawl budget in Botify?"
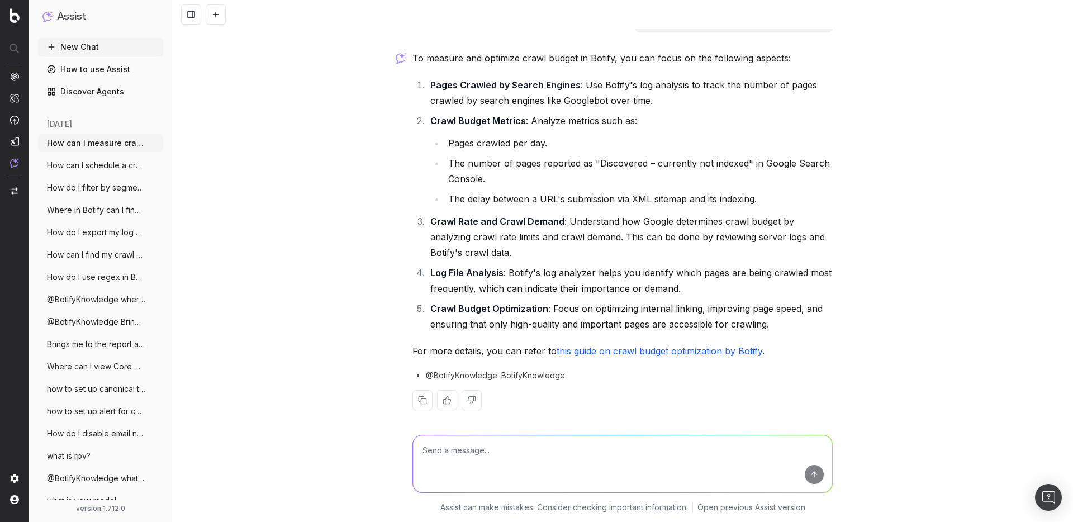
scroll to position [23, 0]
click at [689, 346] on link "this guide on crawl budget optimization by Botify" at bounding box center [660, 348] width 206 height 11
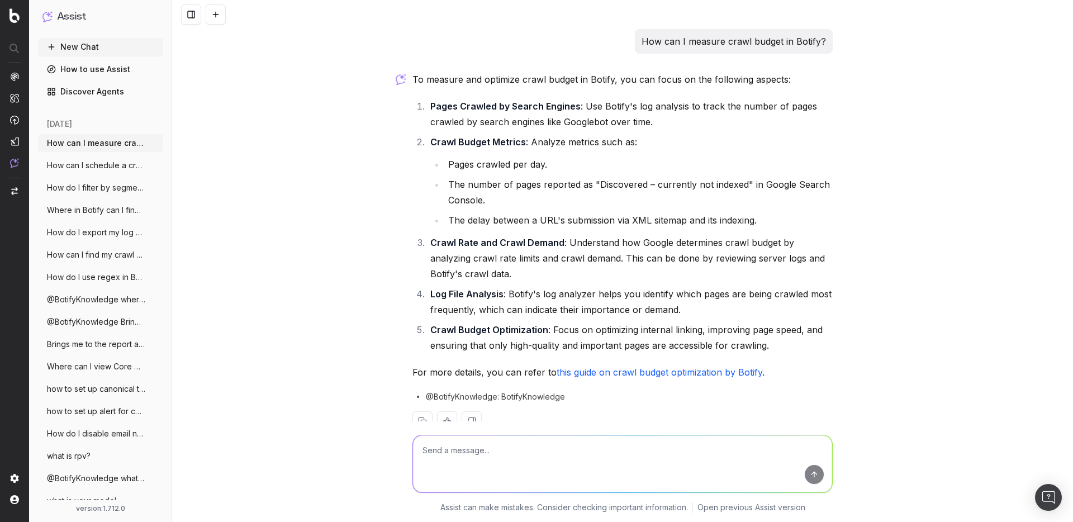
click at [520, 453] on textarea at bounding box center [622, 463] width 419 height 57
type textarea "where precisely in Botify can I find somehting about it?"
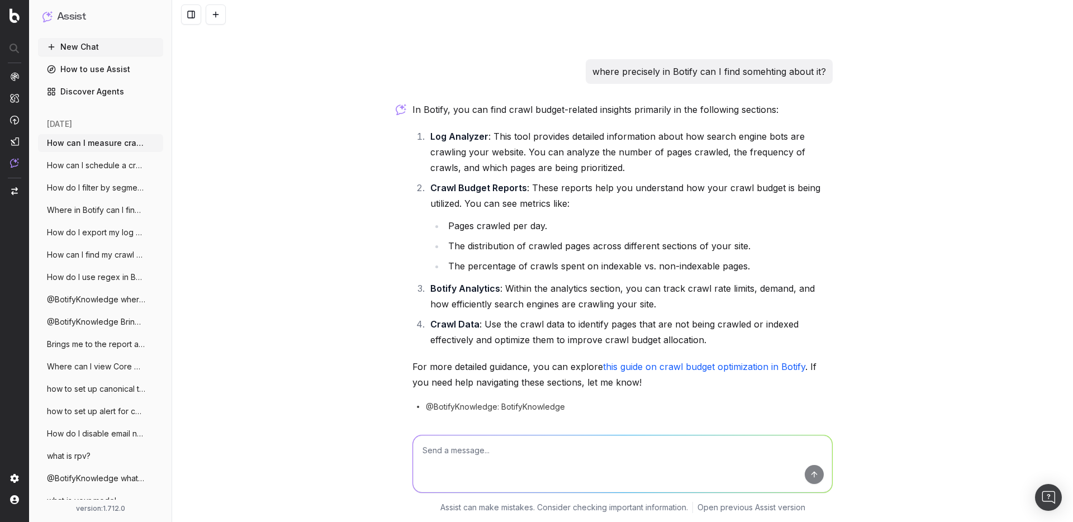
scroll to position [428, 0]
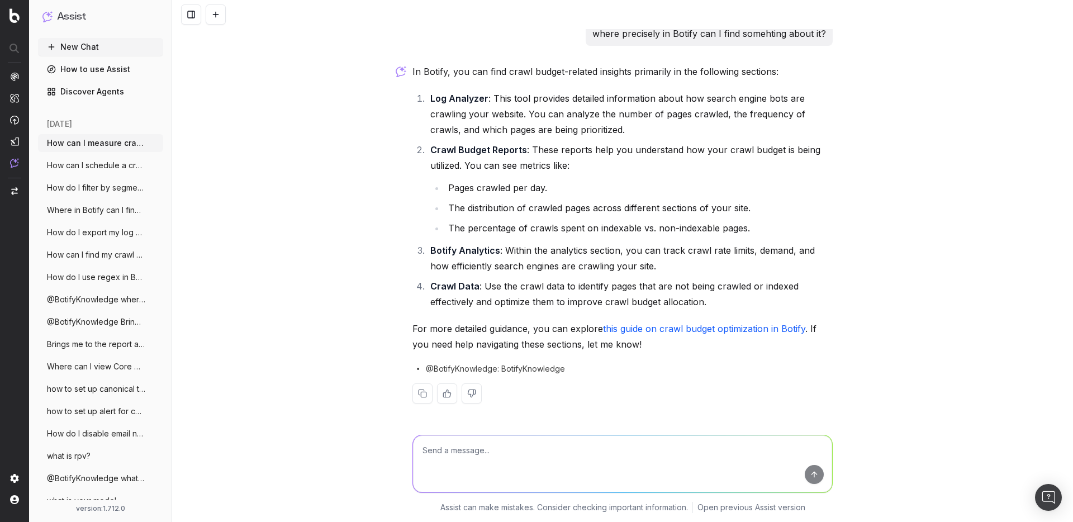
click at [559, 185] on li "Pages crawled per day." at bounding box center [639, 188] width 388 height 16
click at [542, 158] on li "Crawl Budget Reports : These reports help you understand how your crawl budget …" at bounding box center [630, 189] width 406 height 94
drag, startPoint x: 528, startPoint y: 150, endPoint x: 411, endPoint y: 150, distance: 117.4
click at [411, 150] on div "How can I measure crawl budget in Botify? To measure and optimize crawl budget …" at bounding box center [622, 11] width 429 height 820
copy li "Crawl Budget Reports :"
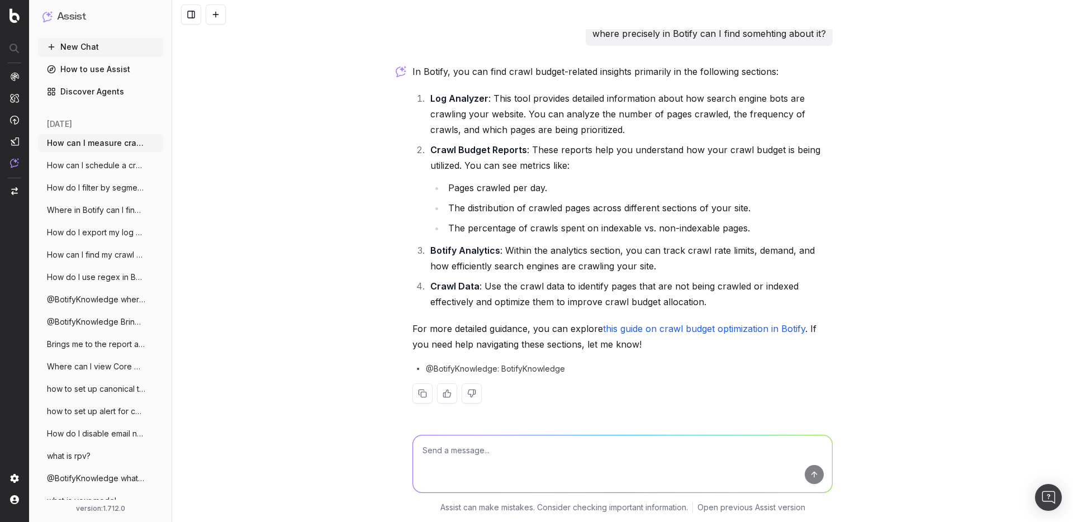
click at [456, 463] on textarea at bounding box center [622, 463] width 419 height 57
paste textarea "Crawl Budget Reports:"
type textarea "where is the "Crawl Budget Report" ?"
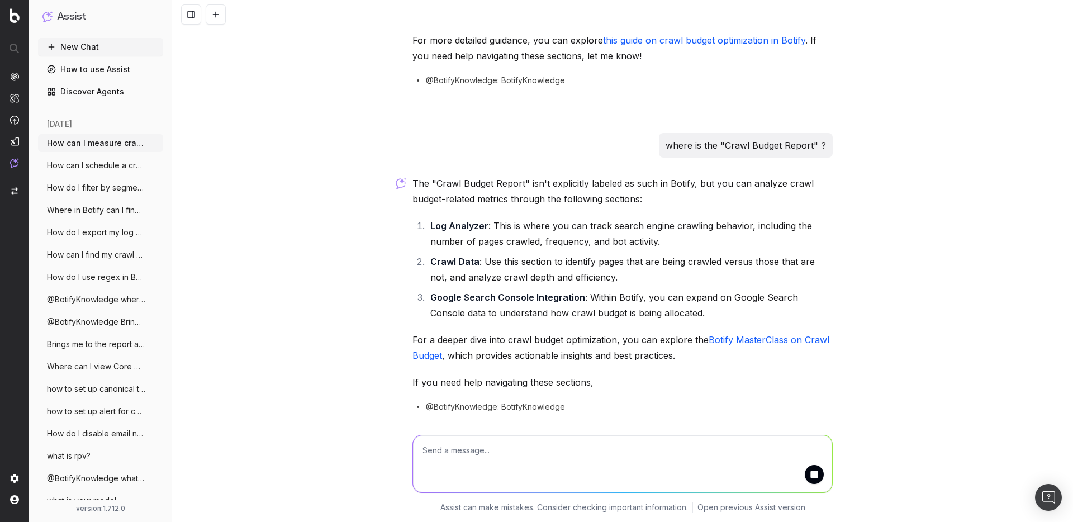
scroll to position [754, 0]
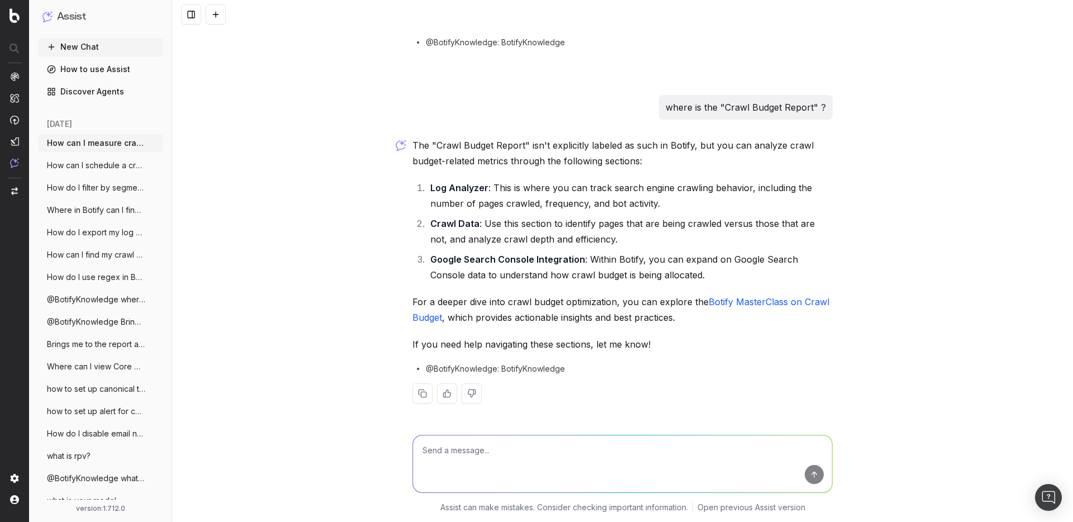
click at [222, 15] on button at bounding box center [216, 14] width 20 height 20
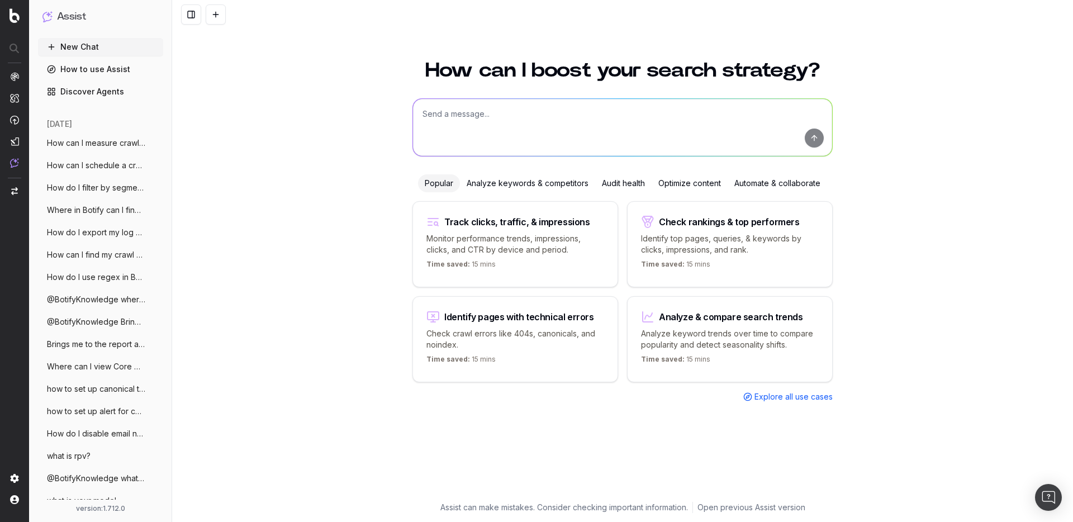
click at [444, 112] on textarea at bounding box center [622, 127] width 419 height 57
paste textarea "Explain me why hreflang is important"
type textarea "Explain me why hreflang is important"
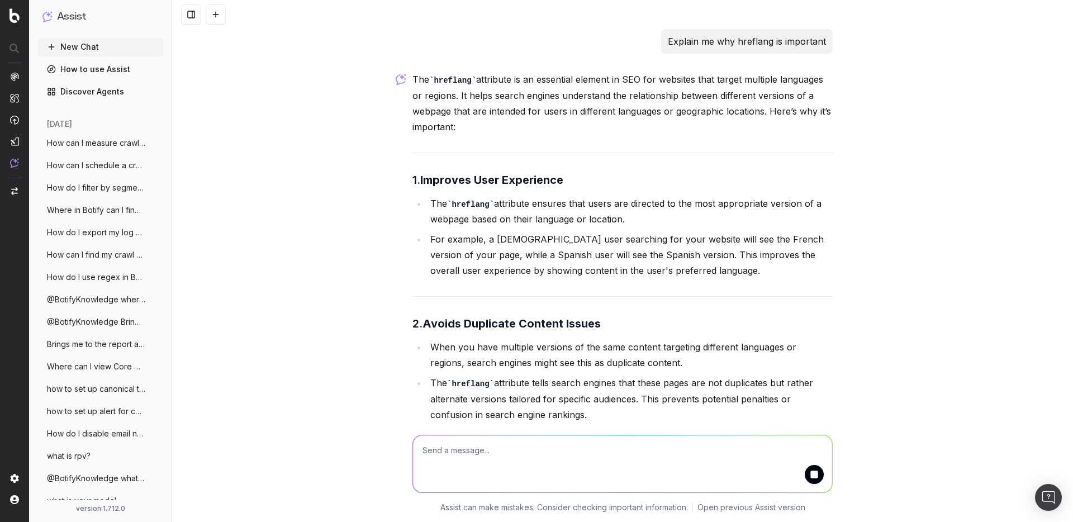
click at [714, 41] on p "Explain me why hreflang is important" at bounding box center [747, 42] width 158 height 16
copy p "Explain me why hreflang is important"
click at [701, 38] on p "Explain me why hreflang is important" at bounding box center [747, 42] width 158 height 16
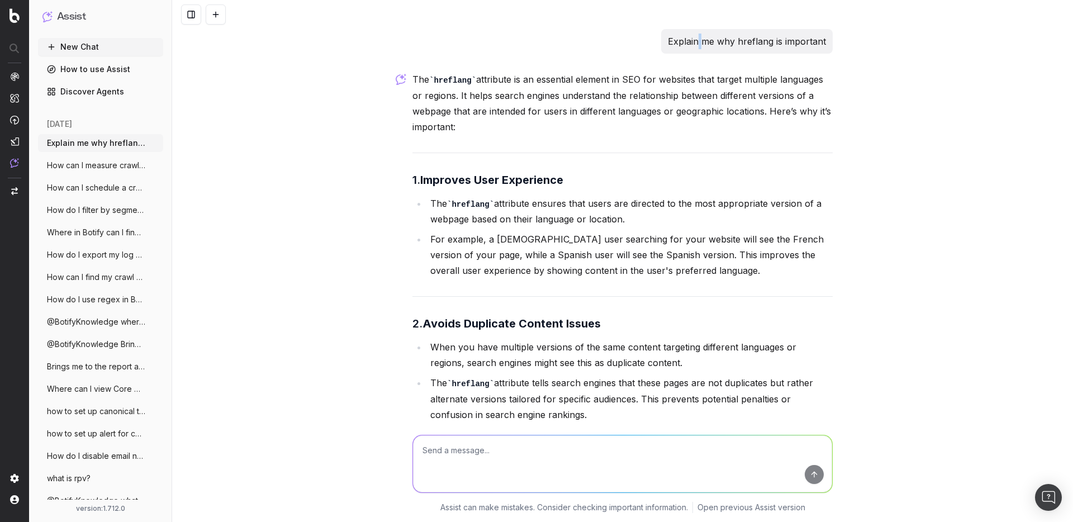
click at [701, 38] on p "Explain me why hreflang is important" at bounding box center [747, 42] width 158 height 16
copy p "Explain me why hreflang is important"
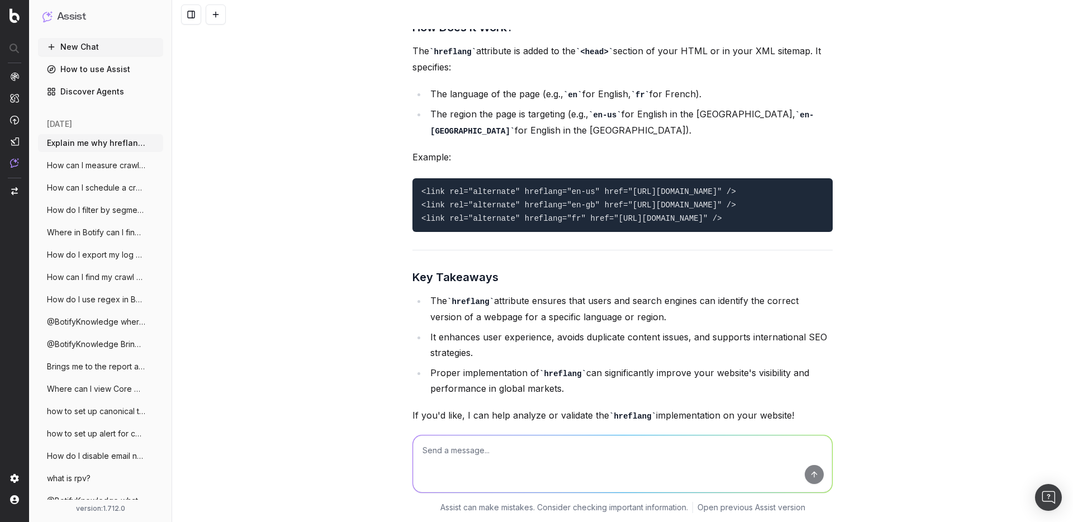
scroll to position [1000, 0]
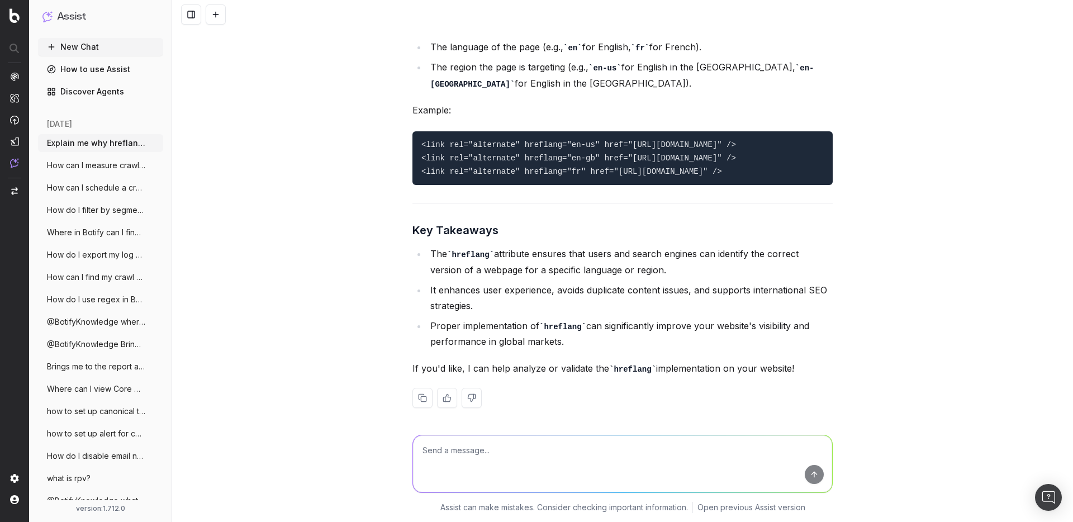
click at [424, 392] on button at bounding box center [422, 398] width 20 height 20
click at [216, 13] on button at bounding box center [216, 14] width 20 height 20
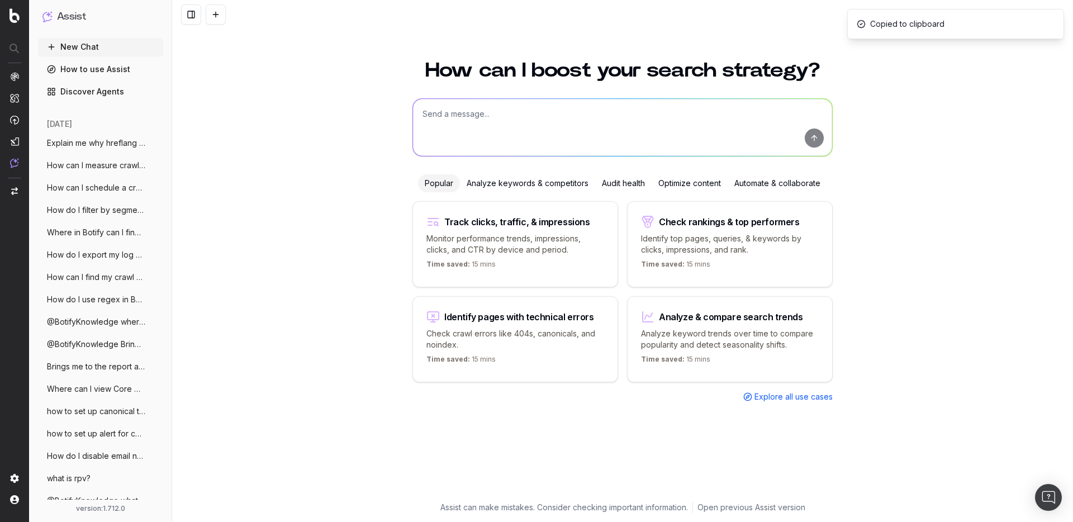
click at [434, 111] on textarea at bounding box center [622, 127] width 419 height 57
paste textarea "Orphan Pages: what is the definition, and what effect may these have on crawl/i…"
type textarea "Orphan Pages: what is the definition, and what effect may these have on crawl/i…"
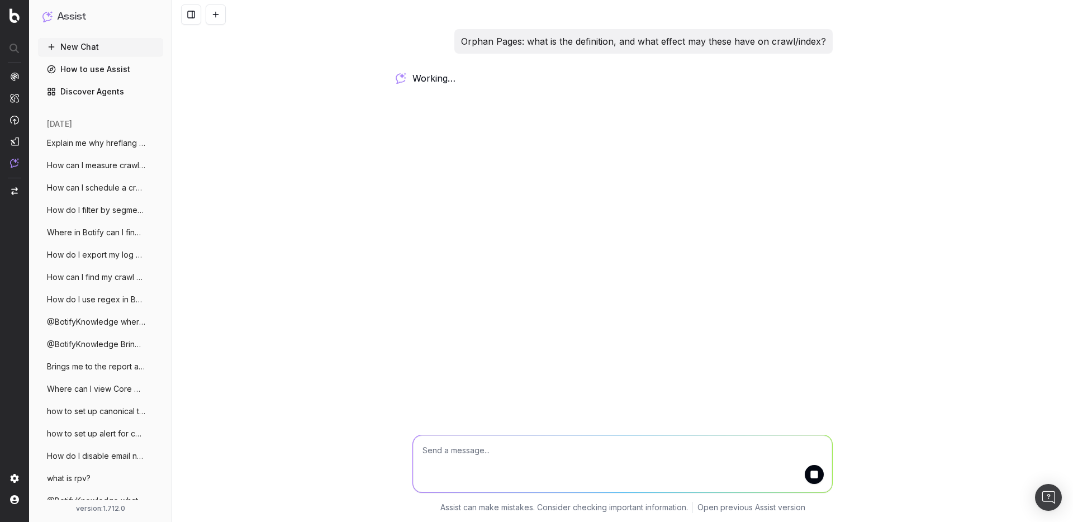
click at [488, 45] on p "Orphan Pages: what is the definition, and what effect may these have on crawl/i…" at bounding box center [643, 42] width 365 height 16
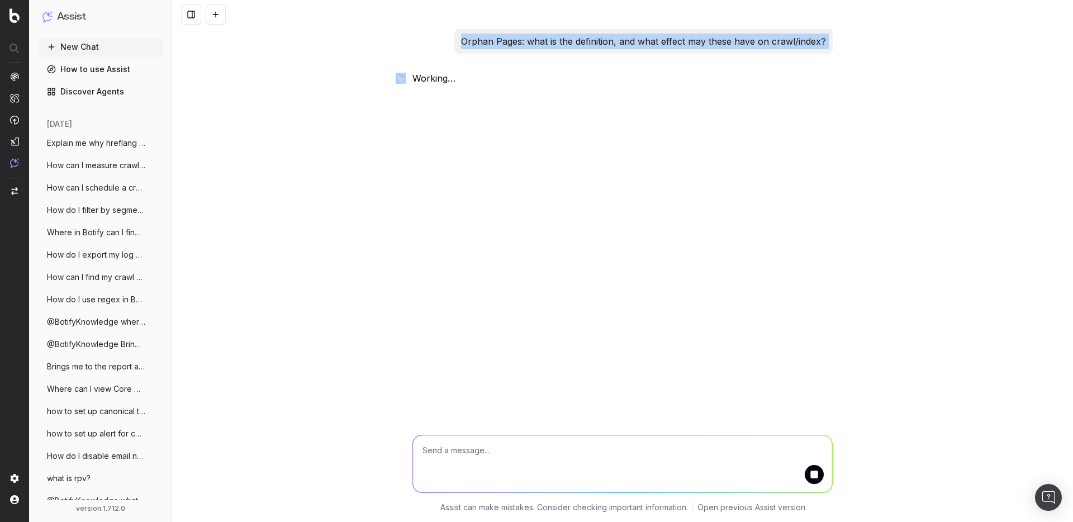
click at [488, 45] on p "Orphan Pages: what is the definition, and what effect may these have on crawl/i…" at bounding box center [643, 42] width 365 height 16
copy p "Orphan Pages: what is the definition, and what effect may these have on crawl/i…"
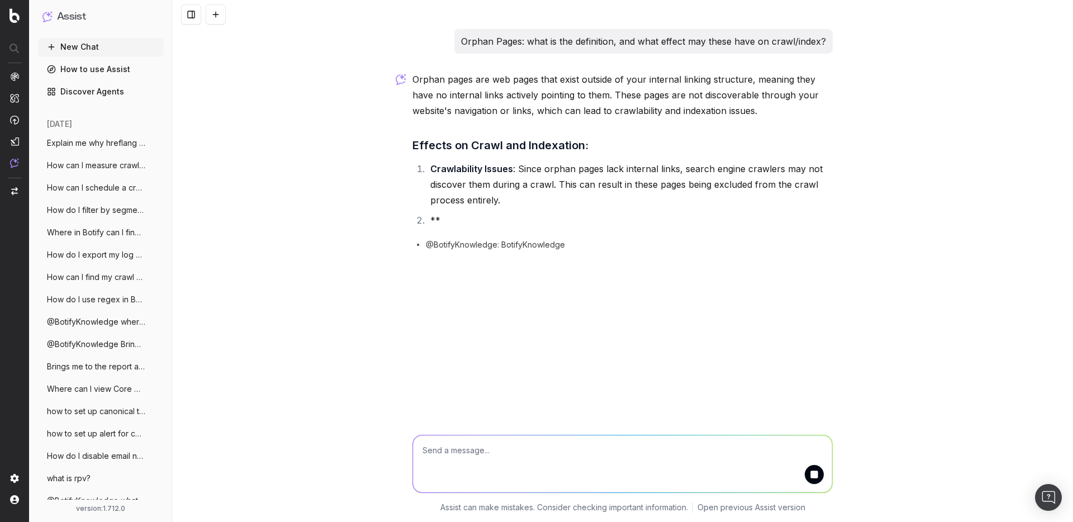
click at [367, 61] on div "Orphan Pages: what is the definition, and what effect may these have on crawl/i…" at bounding box center [622, 261] width 901 height 522
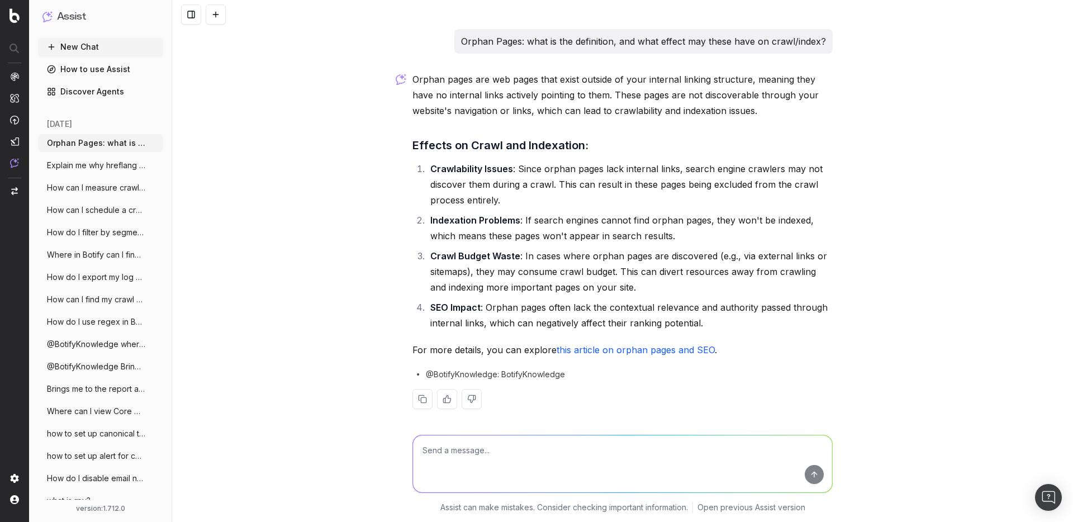
scroll to position [6, 0]
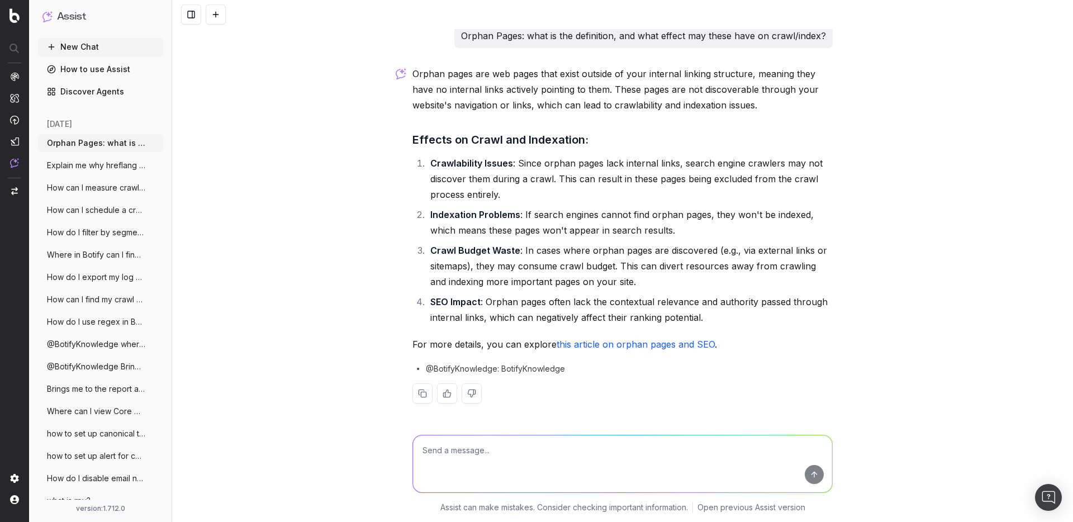
click at [663, 355] on div "Orphan pages are web pages that exist outside of your internal linking structur…" at bounding box center [622, 243] width 420 height 355
click at [630, 345] on link "this article on orphan pages and SEO" at bounding box center [636, 344] width 158 height 11
click at [297, 68] on div "Orphan Pages: what is the definition, and what effect may these have on crawl/i…" at bounding box center [622, 261] width 901 height 522
click at [93, 149] on button "Orphan Pages: what is the definition, an" at bounding box center [100, 143] width 125 height 18
click at [103, 163] on span "Explain me why hreflang is important" at bounding box center [96, 165] width 98 height 11
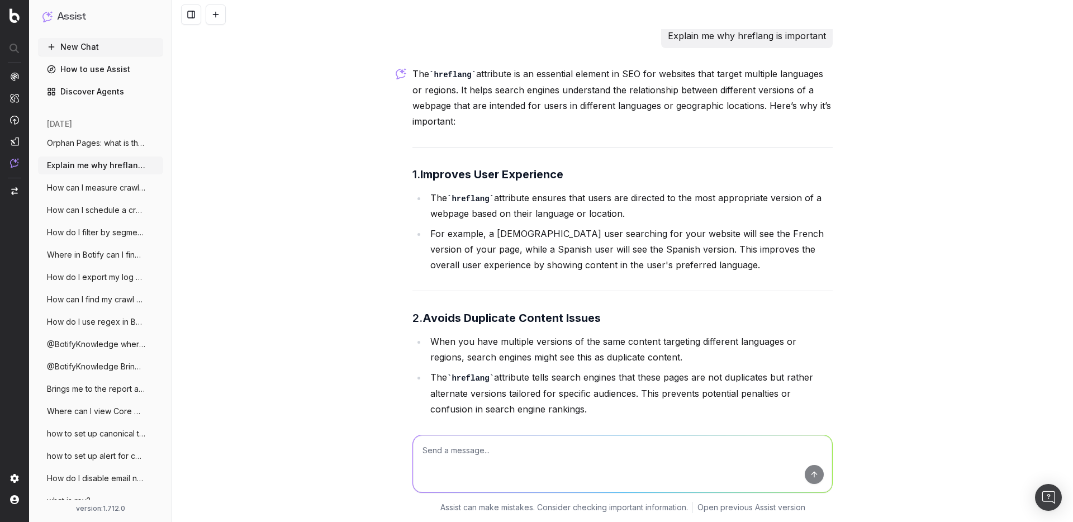
scroll to position [1000, 0]
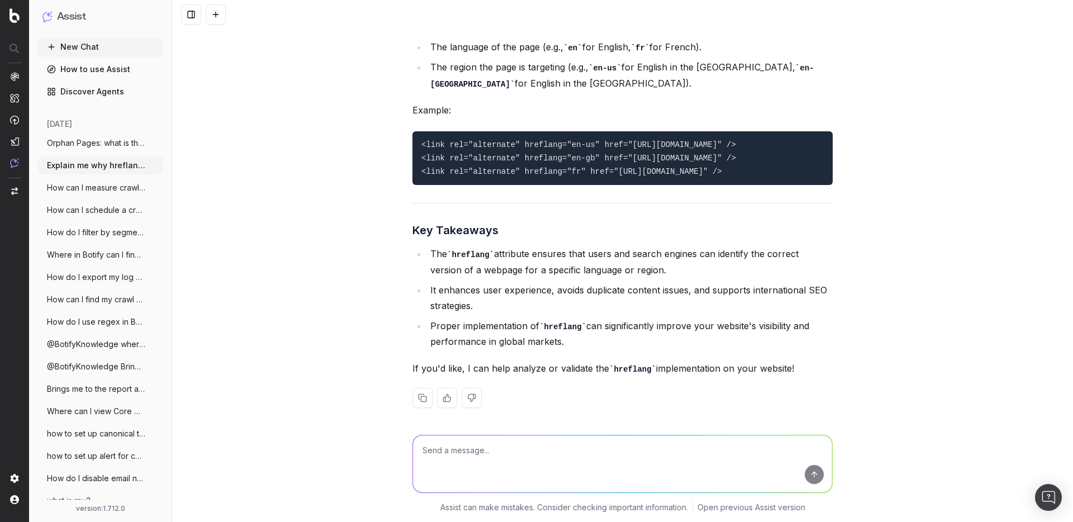
click at [102, 184] on span "How can I measure crawl budget in Botify" at bounding box center [96, 187] width 98 height 11
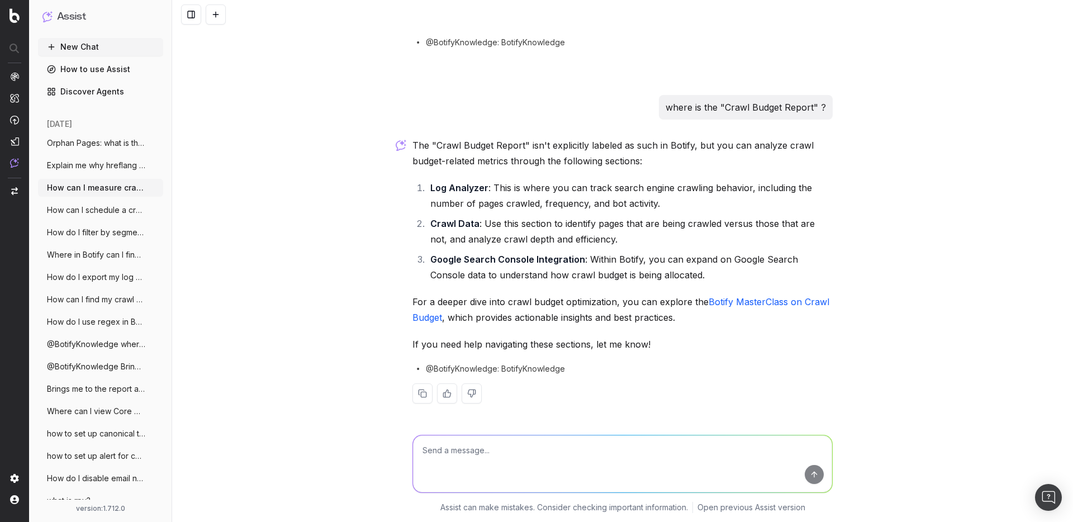
scroll to position [754, 0]
click at [752, 291] on div "The "Crawl Budget Report" isn't explicitly labeled as such in Botify, but you c…" at bounding box center [622, 279] width 420 height 284
click at [752, 301] on link "Botify MasterClass on Crawl Budget" at bounding box center [622, 309] width 420 height 27
click at [105, 205] on span "How can I schedule a crawl in Botify?" at bounding box center [96, 210] width 98 height 11
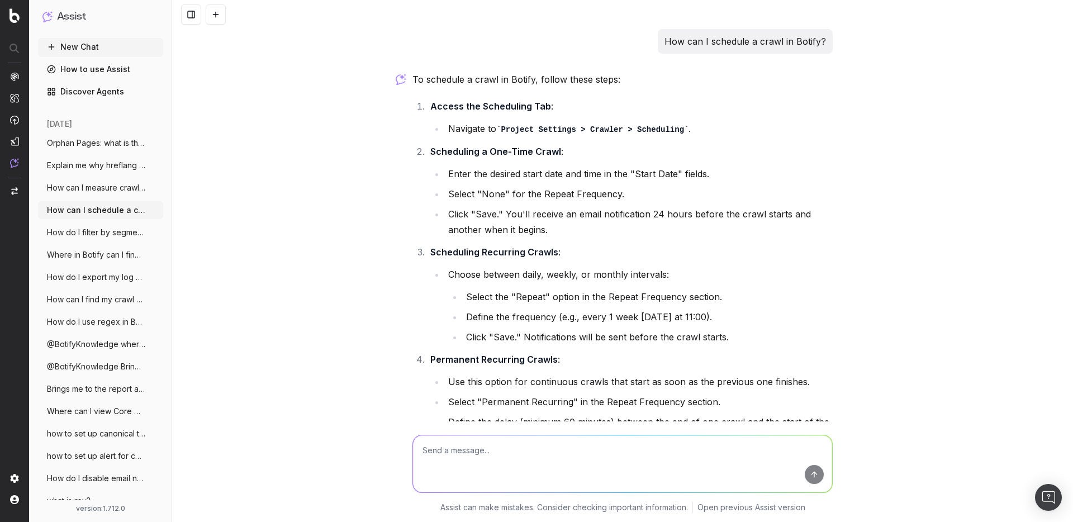
scroll to position [205, 0]
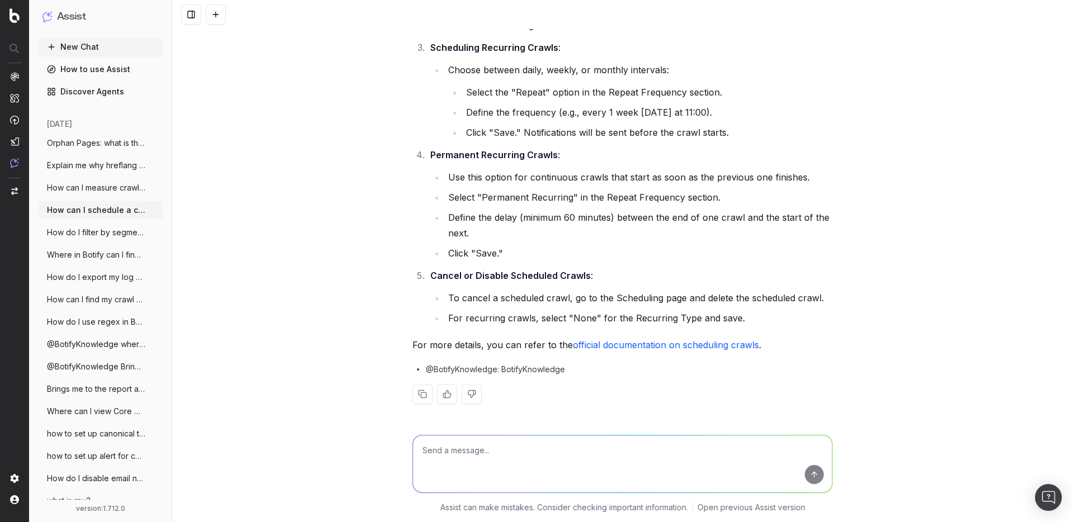
click at [684, 346] on link "official documentation on scheduling crawls" at bounding box center [666, 344] width 186 height 11
click at [105, 229] on span "How do I filter by segment in Botify das" at bounding box center [96, 232] width 98 height 11
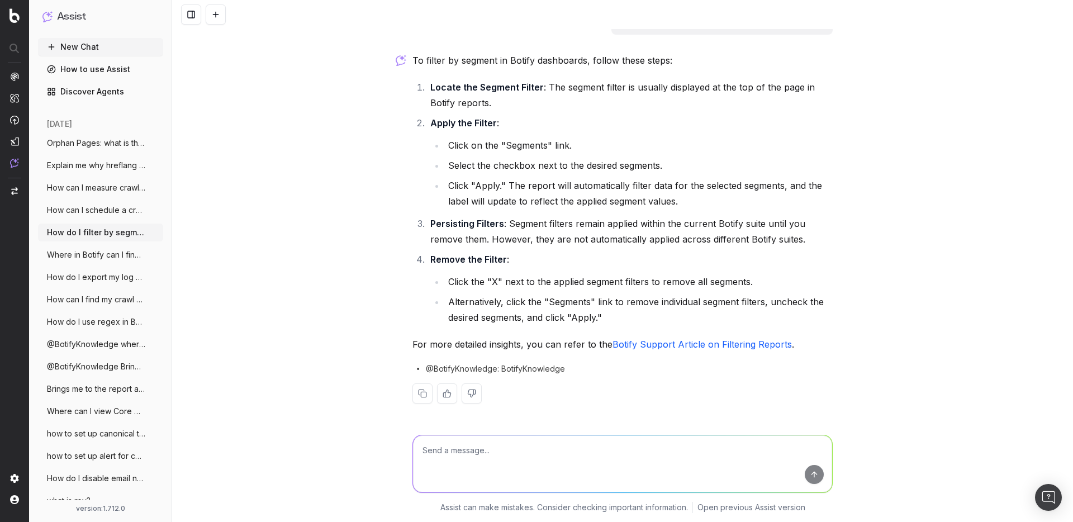
scroll to position [19, 0]
click at [680, 345] on link "Botify Support Article on Filtering Reports" at bounding box center [702, 344] width 179 height 11
click at [106, 256] on span "Where in Botify can I find a chart on co" at bounding box center [96, 254] width 98 height 11
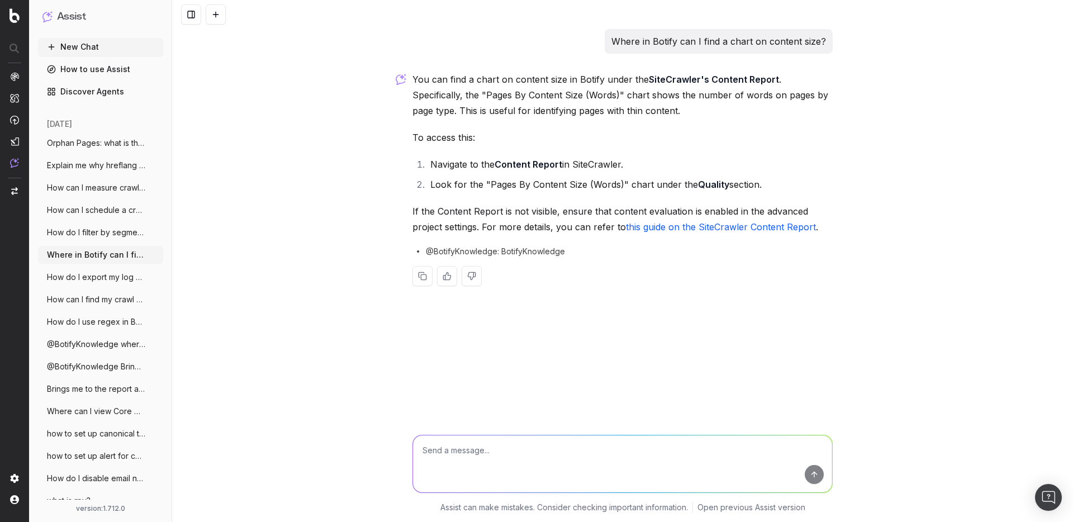
click at [690, 229] on link "this guide on the SiteCrawler Content Report" at bounding box center [721, 226] width 190 height 11
click at [101, 277] on span "How do I export my log analyzer data fro" at bounding box center [96, 277] width 98 height 11
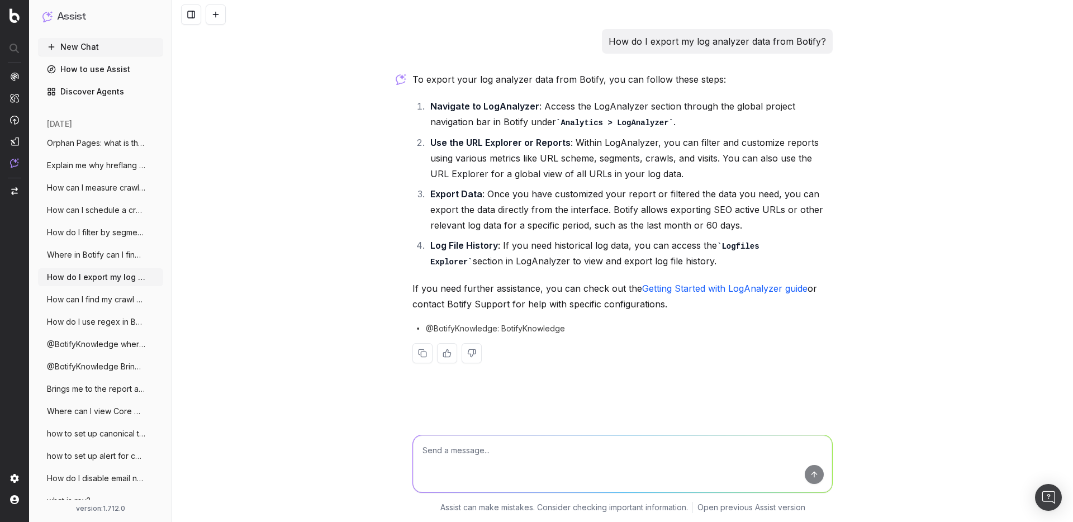
click at [59, 305] on span "How can I find my crawl start URL in Bot" at bounding box center [96, 299] width 98 height 11
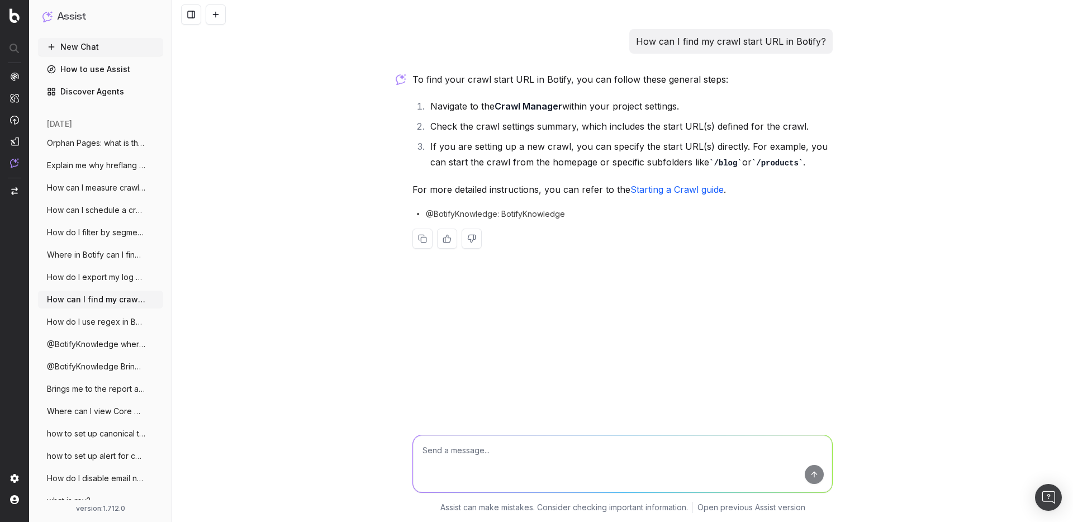
click at [79, 327] on span "How do I use regex in Botify to find key" at bounding box center [96, 321] width 98 height 11
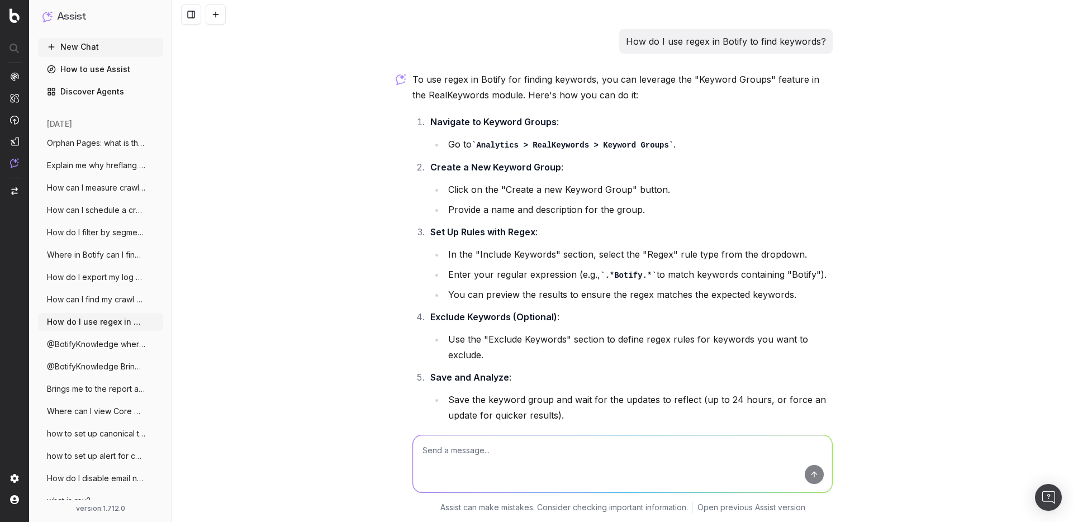
scroll to position [117, 0]
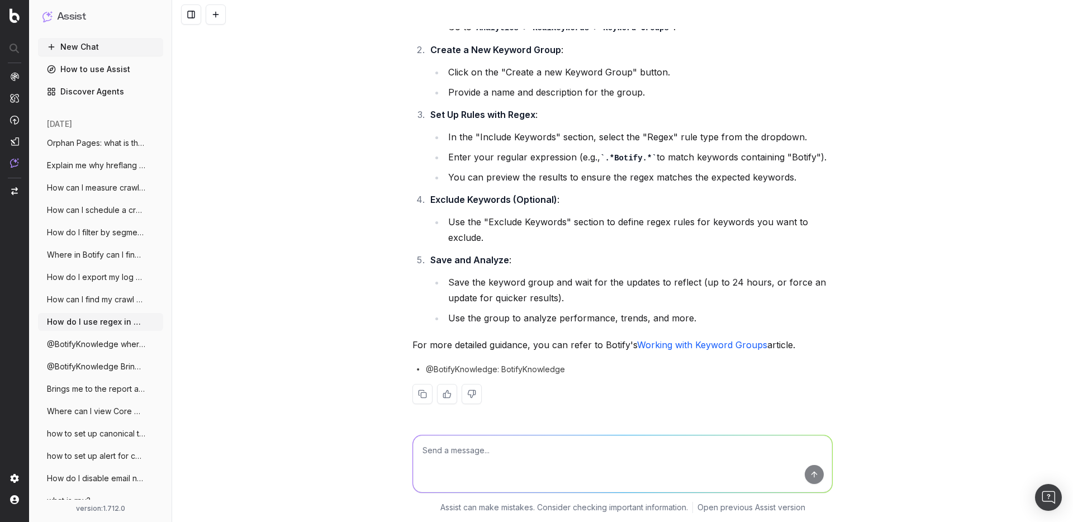
click at [687, 346] on link "Working with Keyword Groups" at bounding box center [702, 344] width 130 height 11
click at [91, 345] on span "@BotifyKnowledge where is the report abo" at bounding box center [96, 344] width 98 height 11
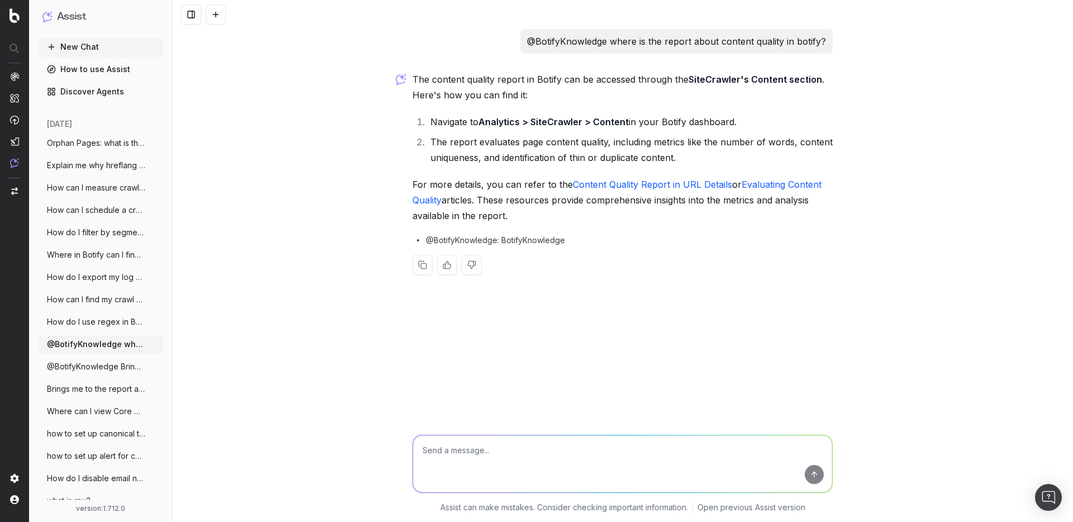
click at [89, 365] on span "@BotifyKnowledge Bring me to the report" at bounding box center [96, 366] width 98 height 11
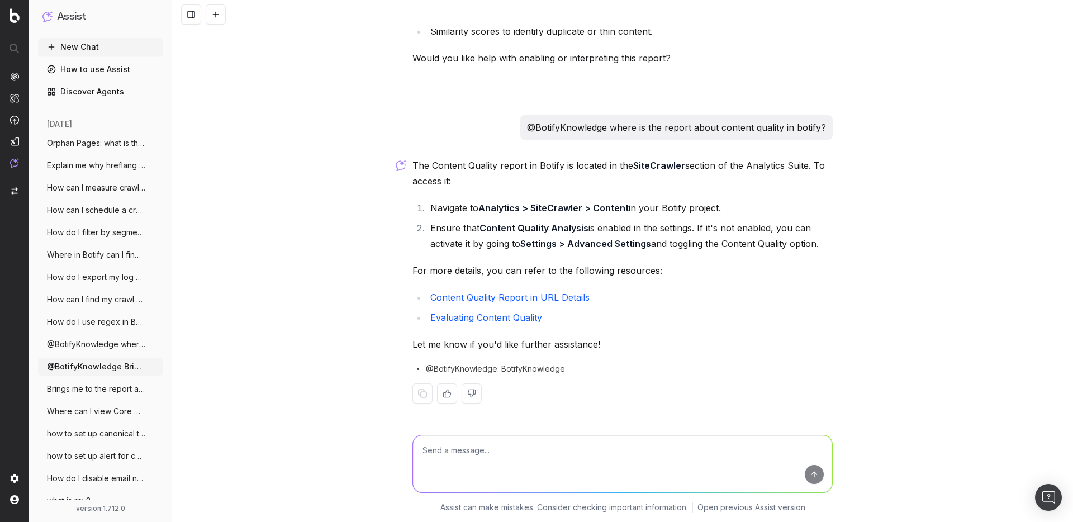
click at [92, 344] on span "@BotifyKnowledge where is the report abo" at bounding box center [96, 344] width 98 height 11
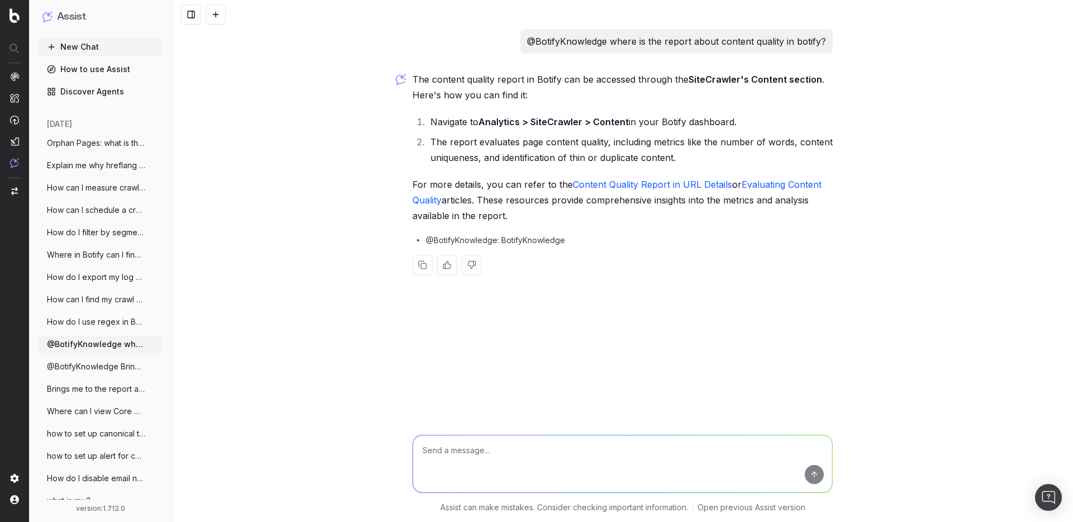
click at [761, 183] on link "Evaluating Content Quality" at bounding box center [618, 192] width 412 height 27
click at [597, 181] on link "Content Quality Report in URL Details" at bounding box center [652, 184] width 159 height 11
click at [99, 367] on span "@BotifyKnowledge Bring me to the report" at bounding box center [96, 366] width 98 height 11
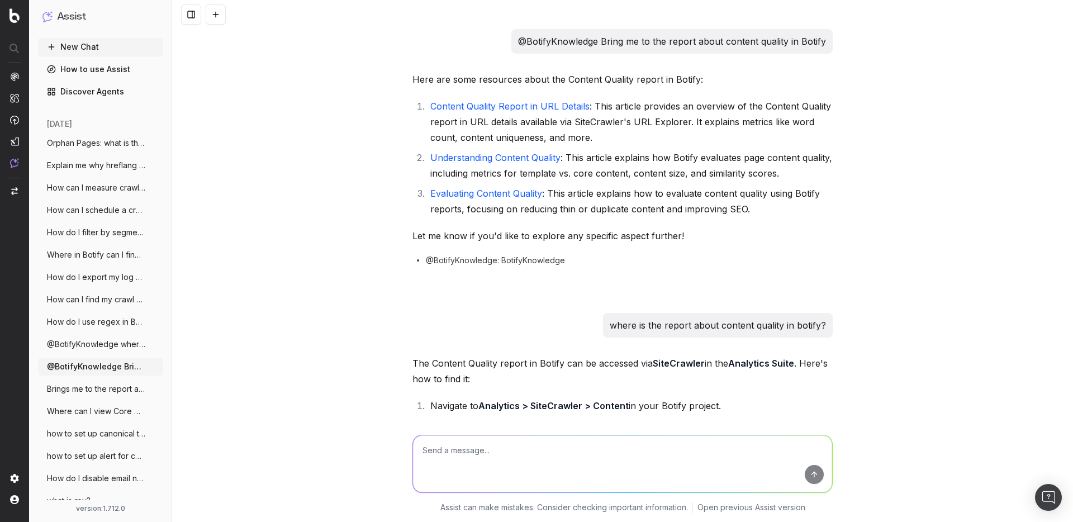
scroll to position [504, 0]
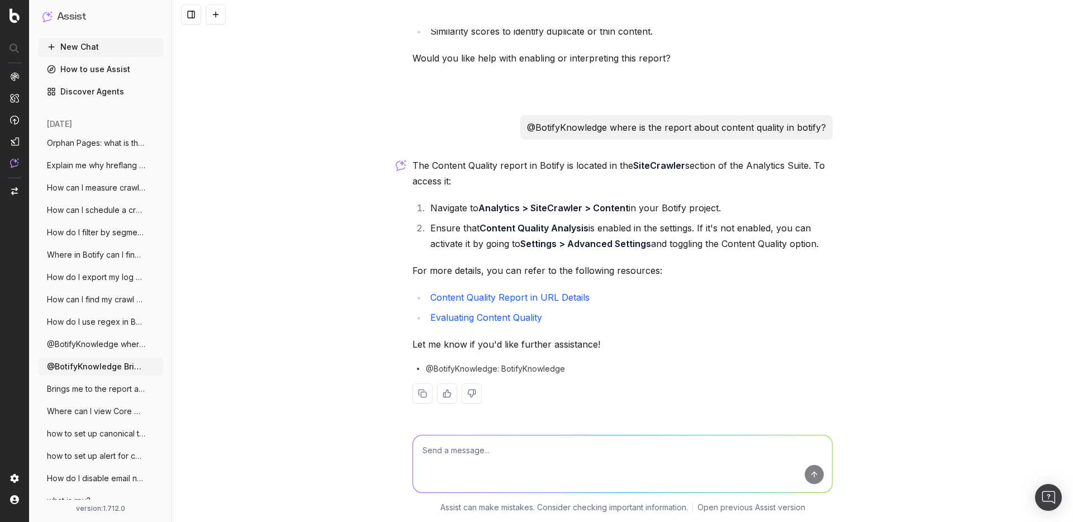
click at [77, 393] on span "Brings me to the report about content qu" at bounding box center [96, 388] width 98 height 11
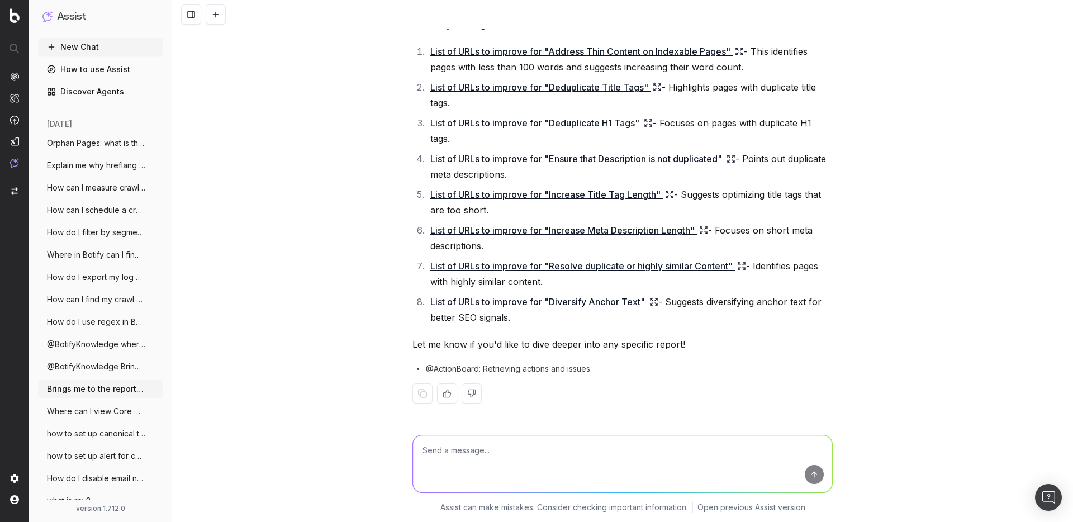
click at [105, 413] on span "Where can I view Core Web Vital scores i" at bounding box center [96, 411] width 98 height 11
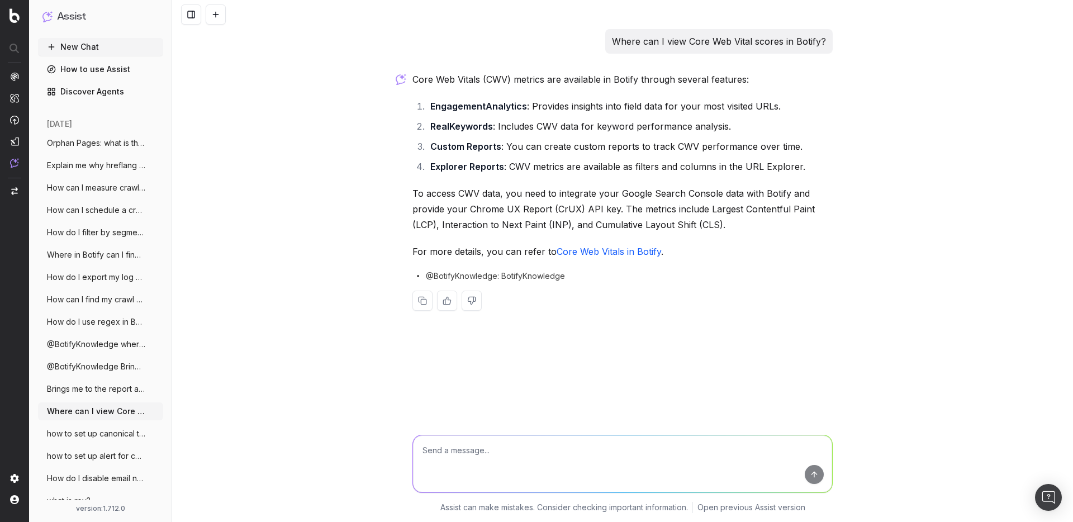
click at [637, 255] on link "Core Web Vitals in Botify" at bounding box center [609, 251] width 105 height 11
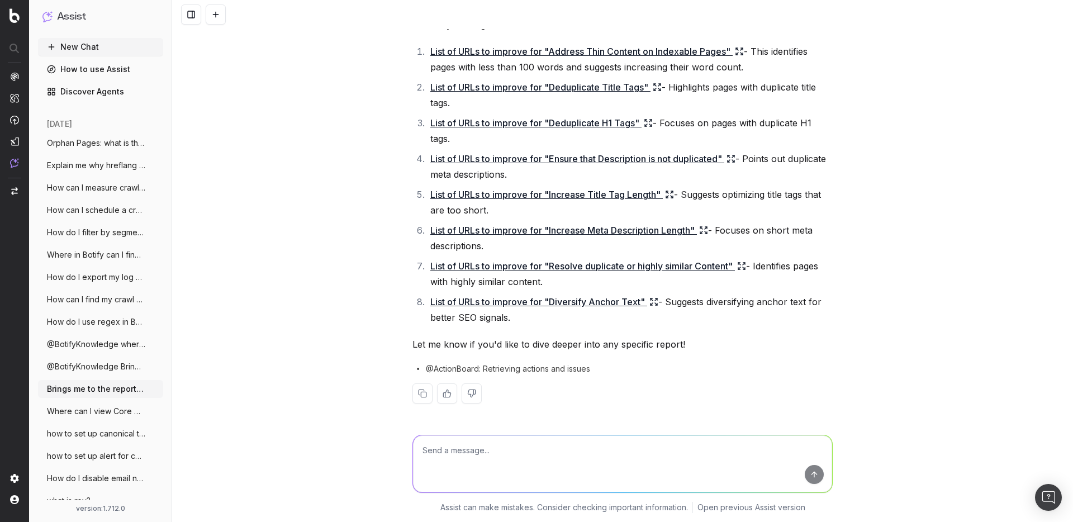
click at [92, 430] on span "how to set up canonical tag alert" at bounding box center [96, 433] width 98 height 11
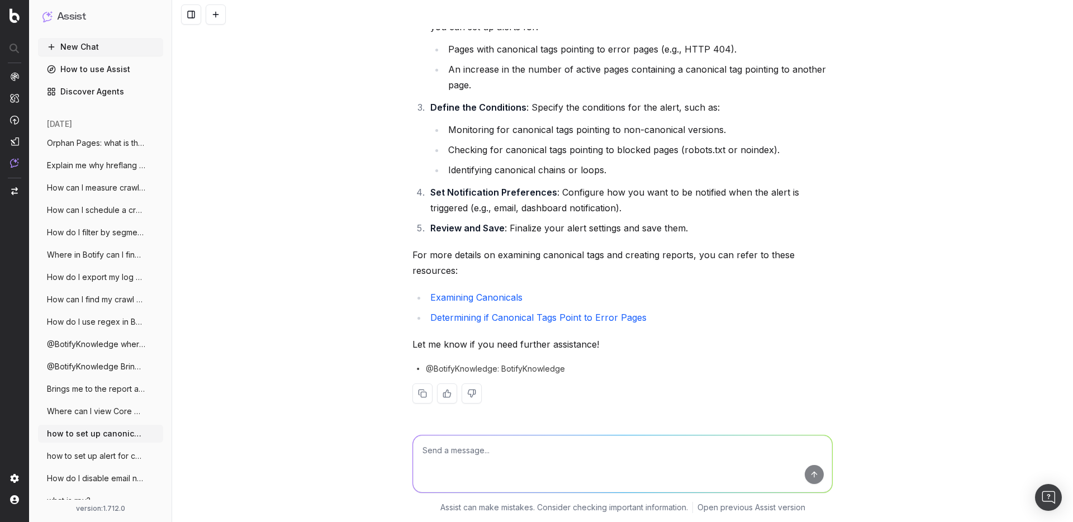
click at [485, 298] on link "Examining Canonicals" at bounding box center [476, 297] width 92 height 11
click at [86, 453] on span "how to set up alert for canonical tag di" at bounding box center [96, 455] width 98 height 11
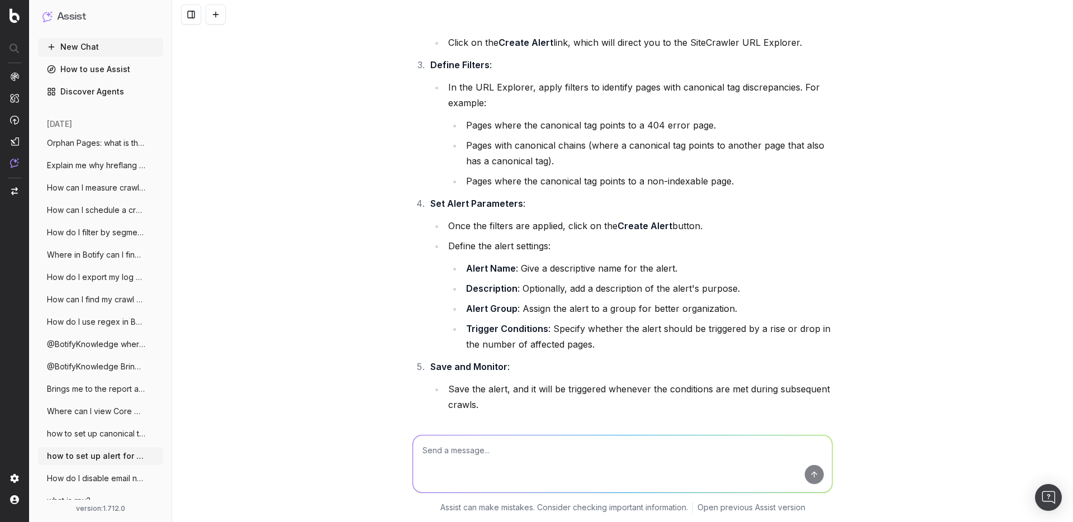
scroll to position [234, 0]
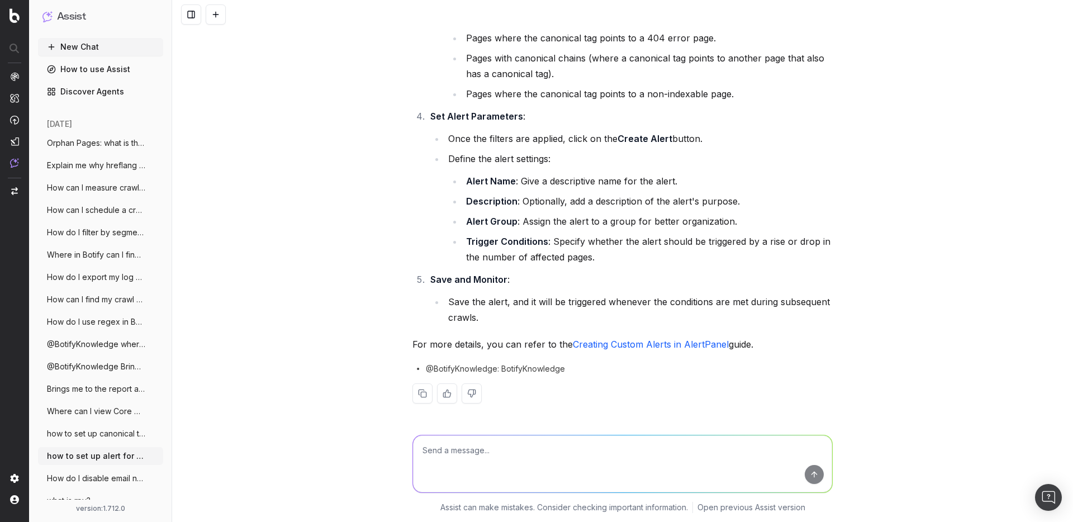
click at [80, 486] on button "How do I disable email notifications for" at bounding box center [100, 478] width 125 height 18
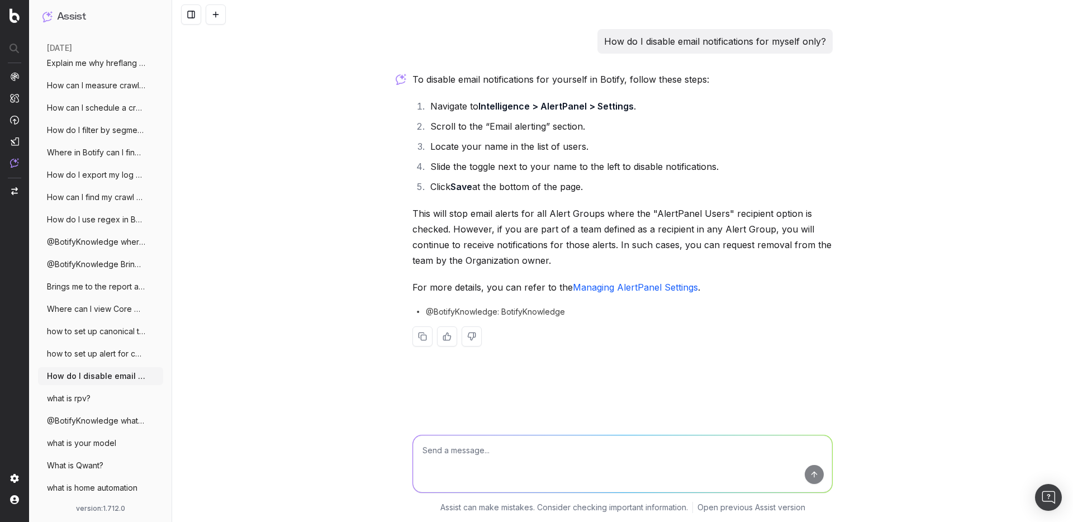
scroll to position [173, 0]
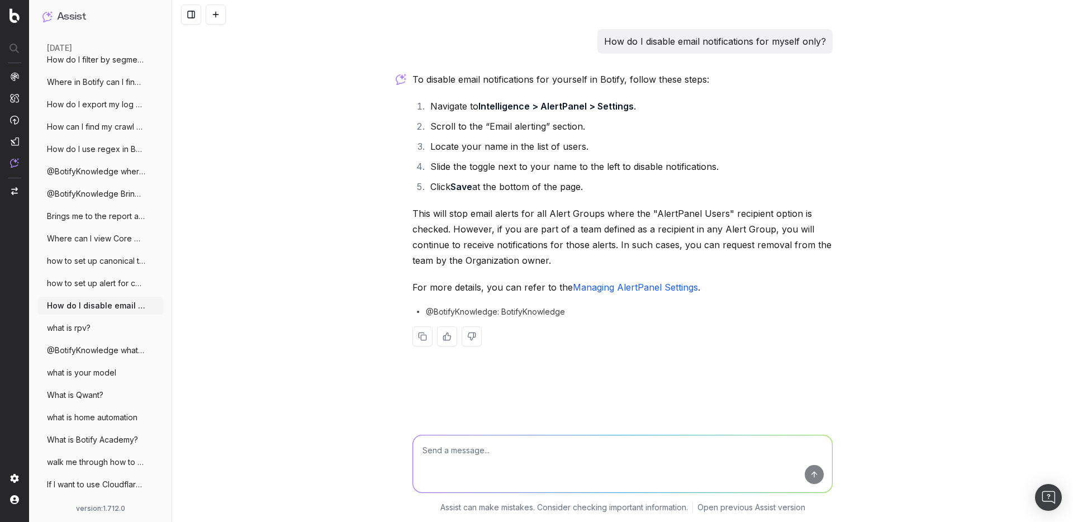
click at [79, 326] on span "what is rpv?" at bounding box center [69, 327] width 44 height 11
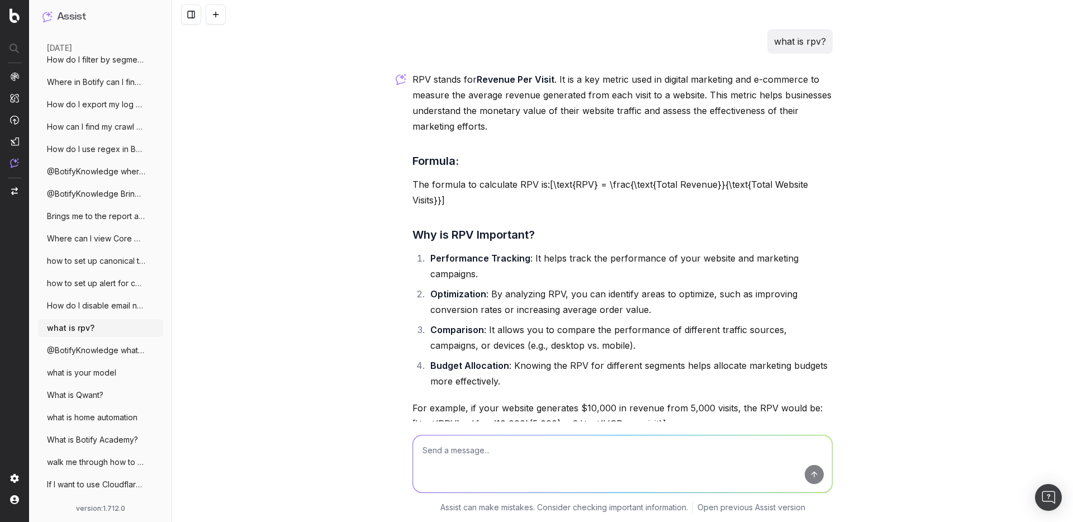
scroll to position [180, 0]
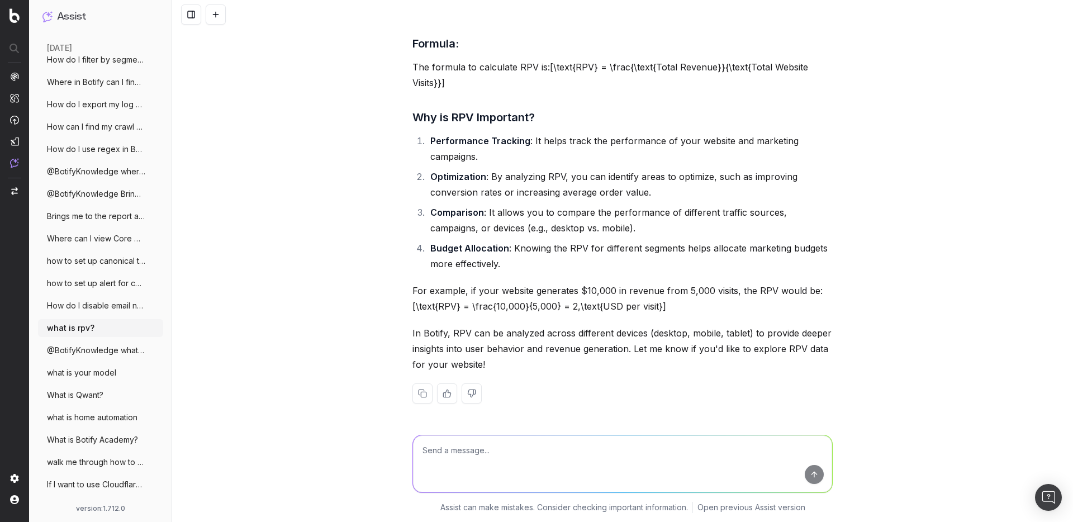
click at [98, 354] on span "@BotifyKnowledge what is assist's model?" at bounding box center [96, 350] width 98 height 11
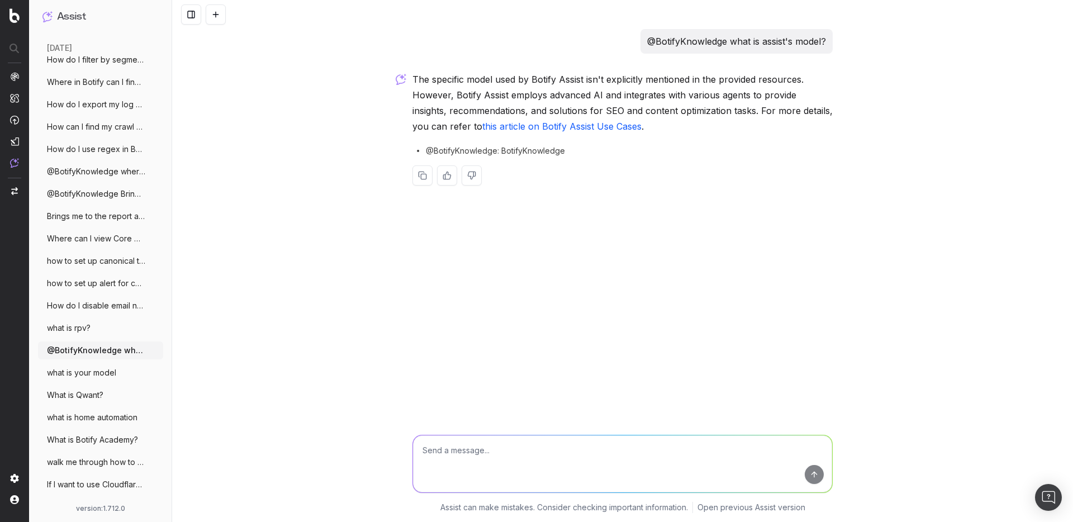
click at [102, 372] on span "what is your model" at bounding box center [81, 372] width 69 height 11
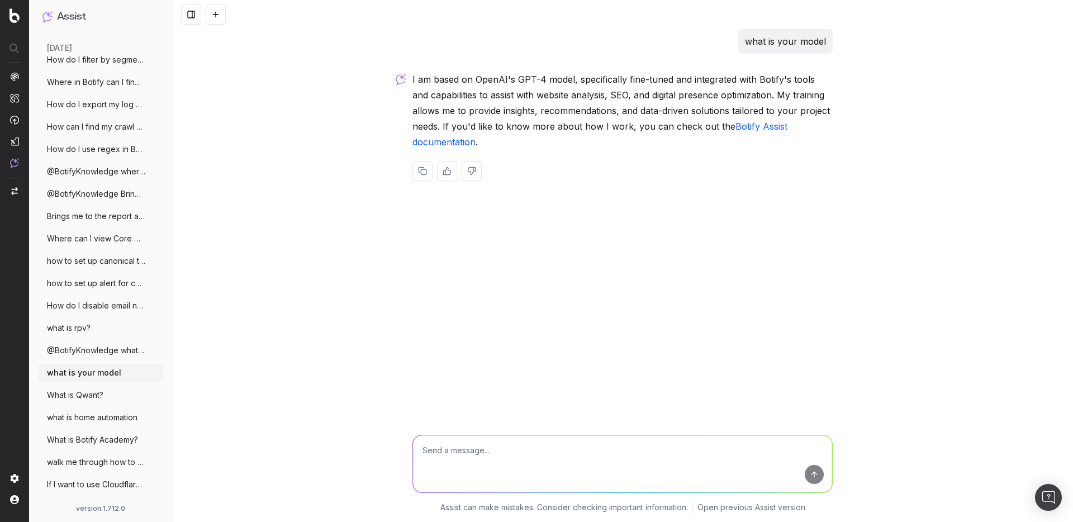
click at [99, 388] on button "What is Qwant?" at bounding box center [100, 395] width 125 height 18
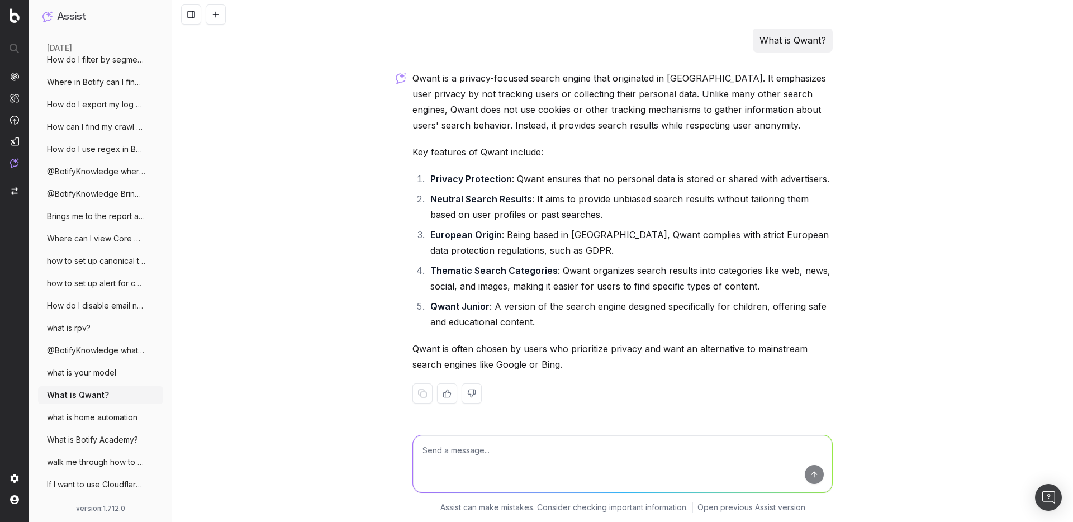
scroll to position [224, 0]
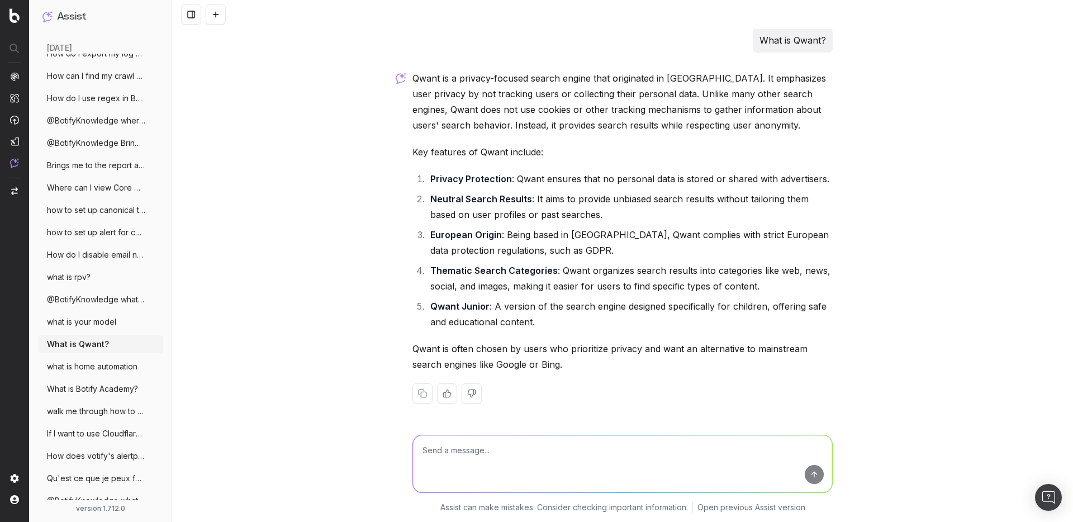
click at [100, 373] on button "what is home automation" at bounding box center [100, 367] width 125 height 18
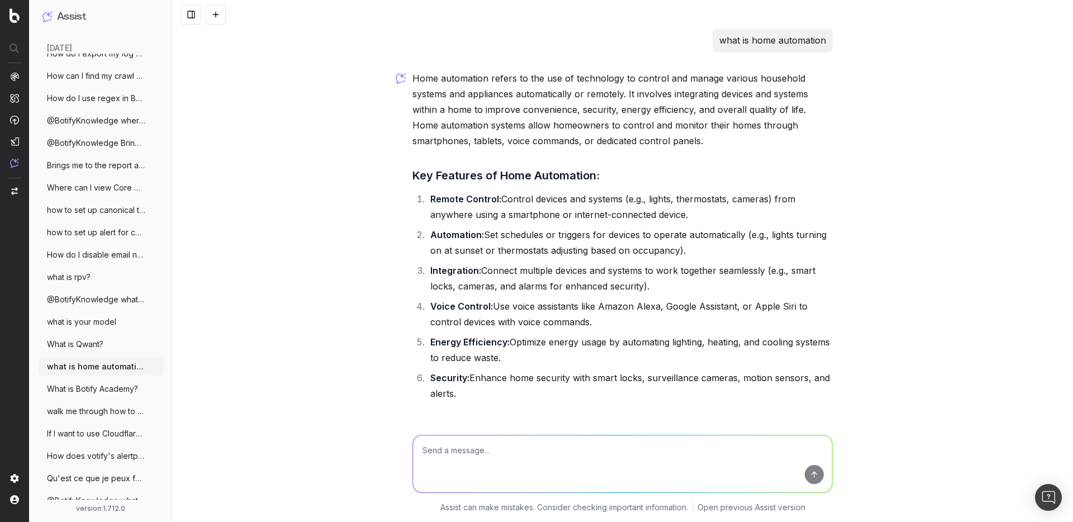
scroll to position [392, 0]
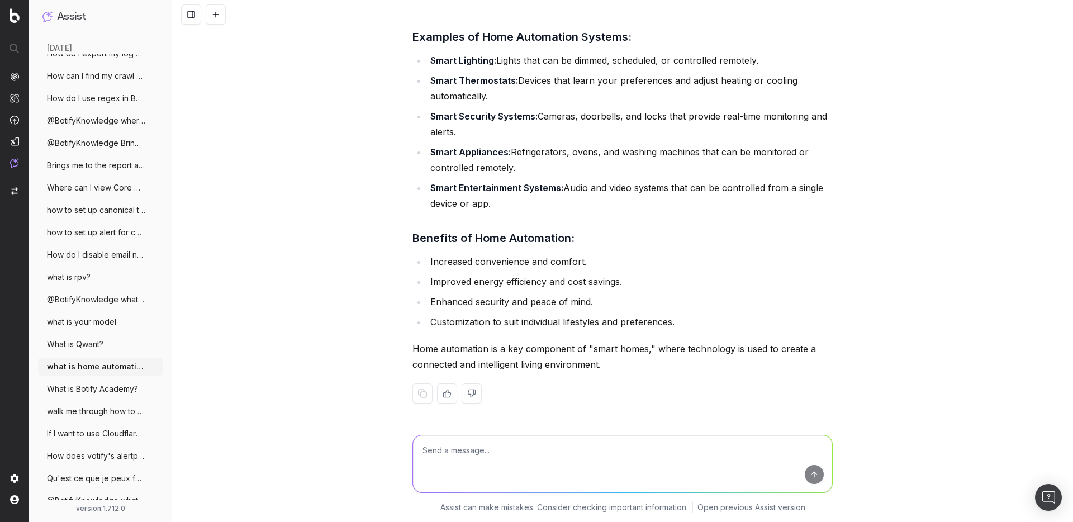
click at [100, 392] on span "What is Botify Academy?" at bounding box center [92, 388] width 91 height 11
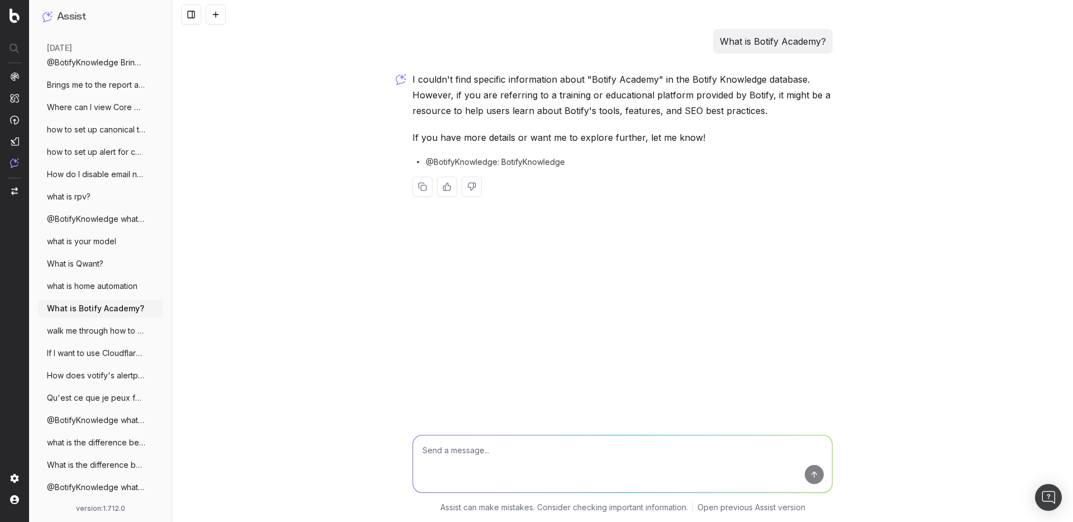
scroll to position [310, 0]
click at [96, 349] on span "If I want to use Cloudflare for log file" at bounding box center [96, 346] width 98 height 11
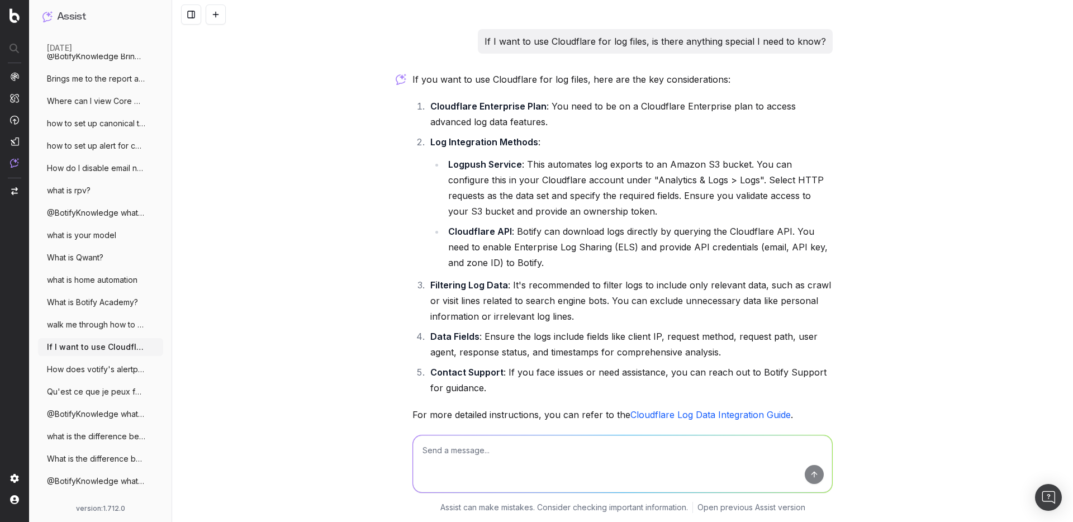
scroll to position [70, 0]
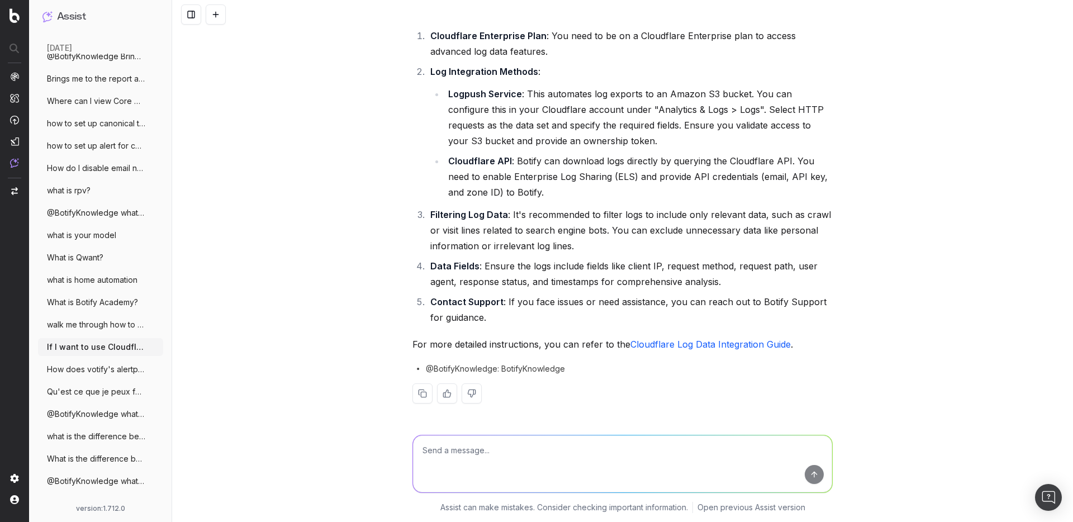
click at [100, 325] on span "walk me through how to use the non-index" at bounding box center [96, 324] width 98 height 11
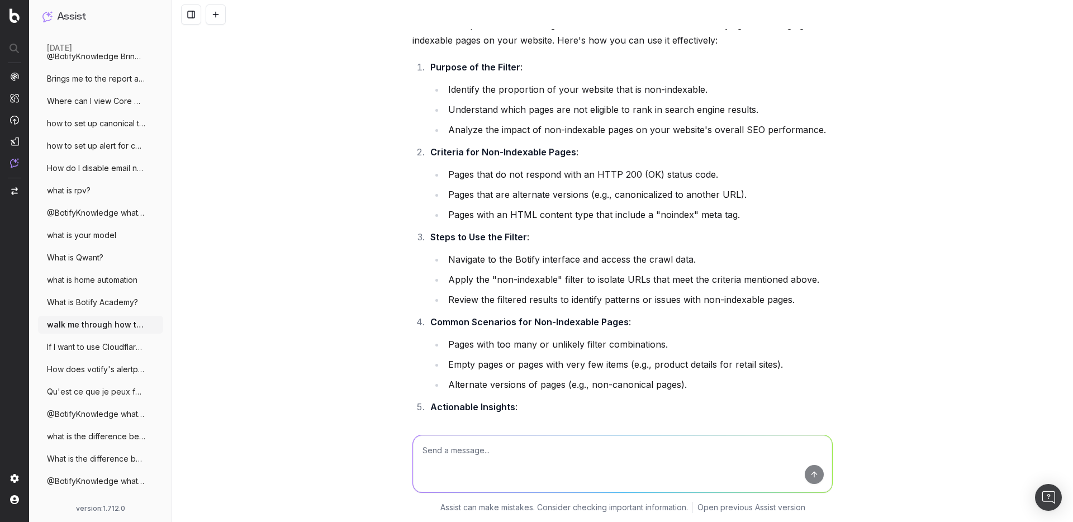
scroll to position [871, 0]
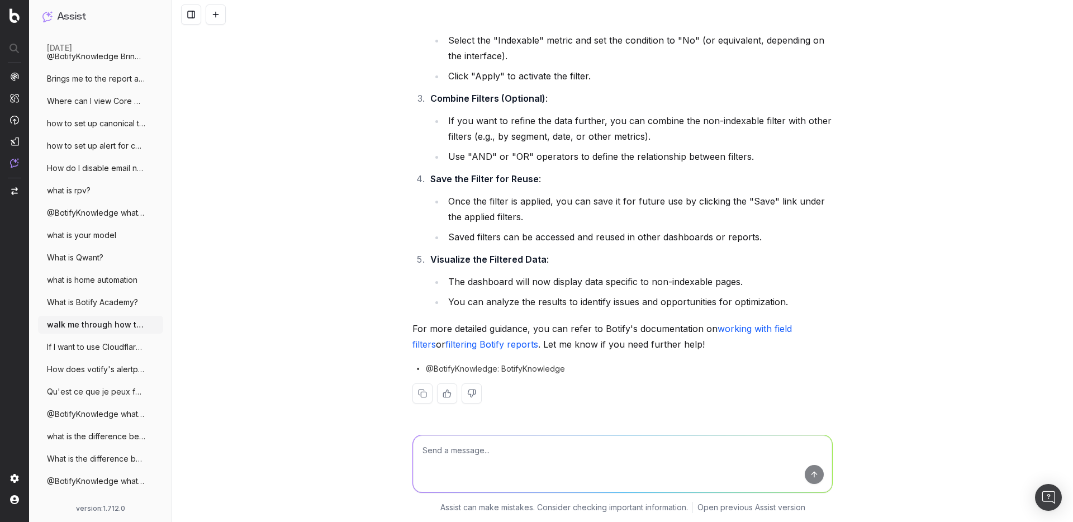
click at [88, 374] on span "How does votify's alertpanel detect and" at bounding box center [96, 369] width 98 height 11
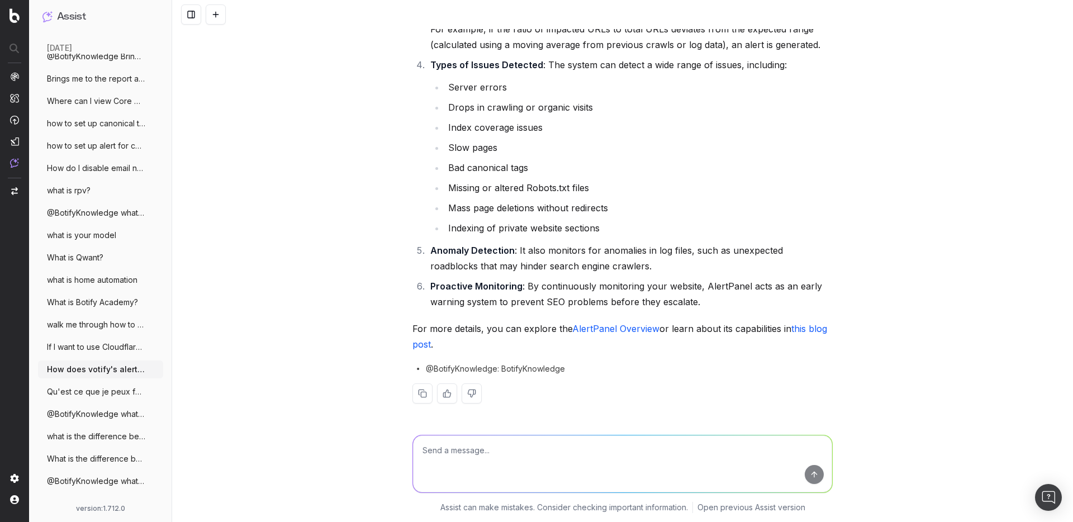
click at [88, 390] on span "Qu'est ce que je peux faire dans smart i" at bounding box center [96, 391] width 98 height 11
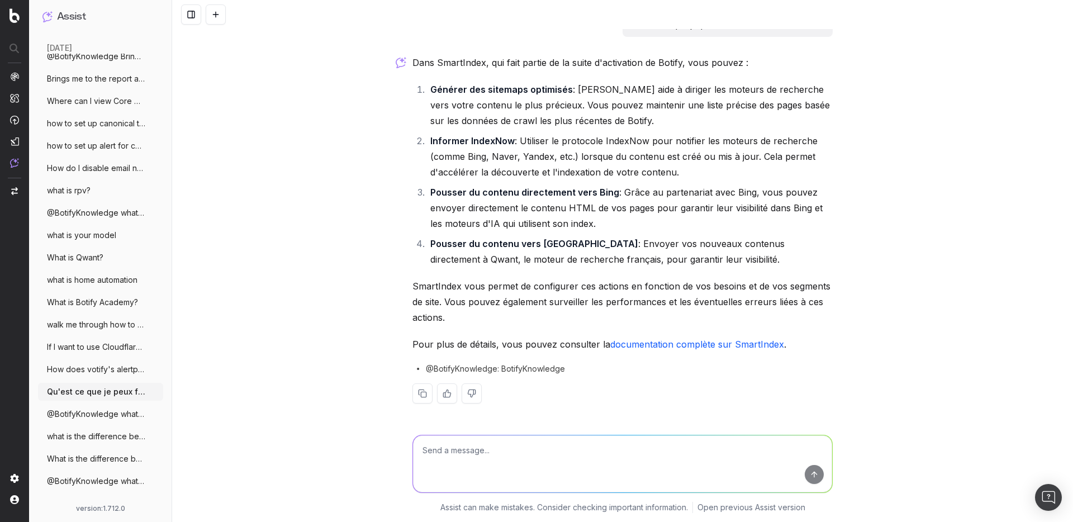
click at [706, 338] on p "Pour plus de détails, vous pouvez consulter la documentation complète sur Smart…" at bounding box center [622, 344] width 420 height 16
click at [702, 352] on p "Pour plus de détails, vous pouvez consulter la documentation complète sur Smart…" at bounding box center [622, 344] width 420 height 16
click at [702, 347] on link "documentation complète sur SmartIndex" at bounding box center [697, 344] width 174 height 11
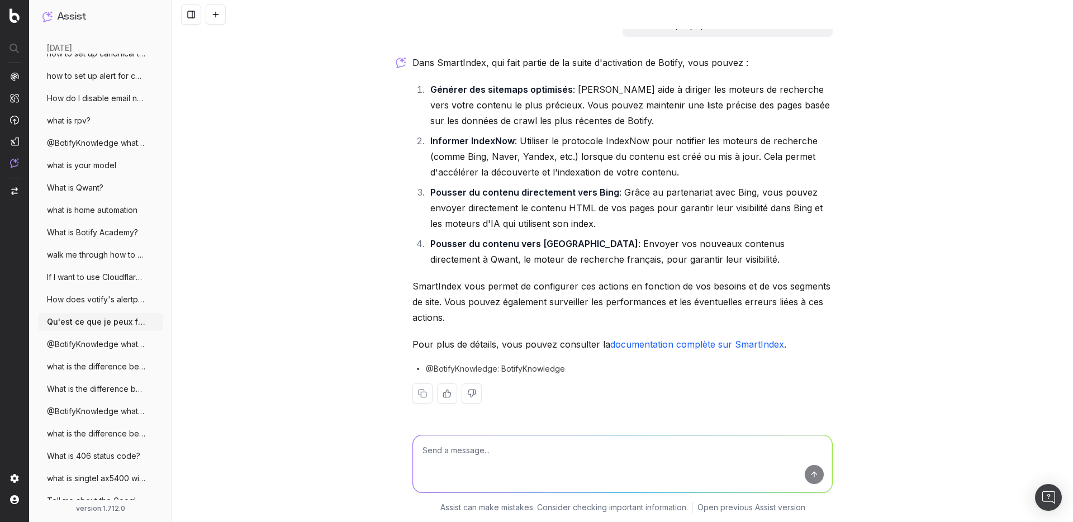
click at [77, 341] on span "@BotifyKnowledge what is the difference" at bounding box center [96, 344] width 98 height 11
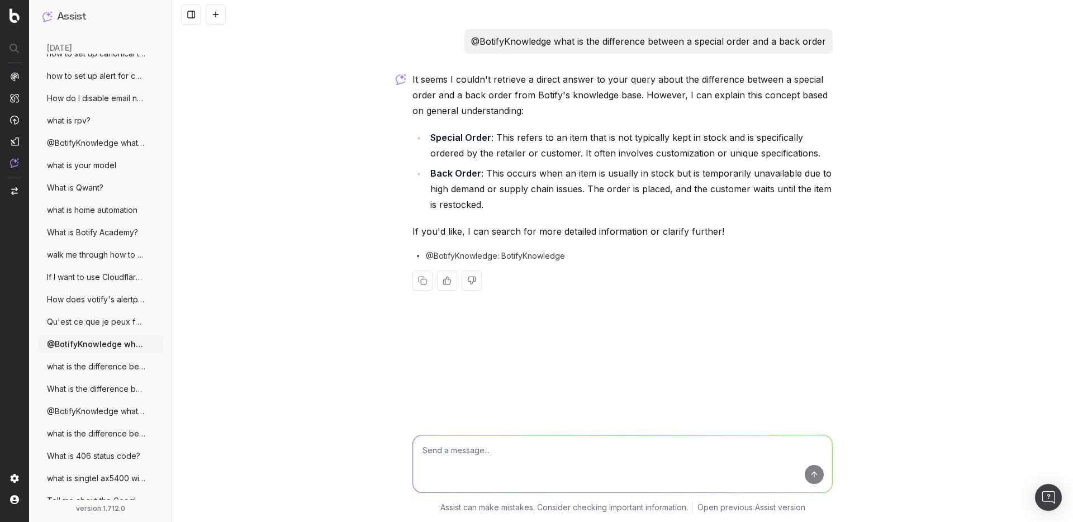
click at [99, 365] on span "what is the difference between a special" at bounding box center [96, 366] width 98 height 11
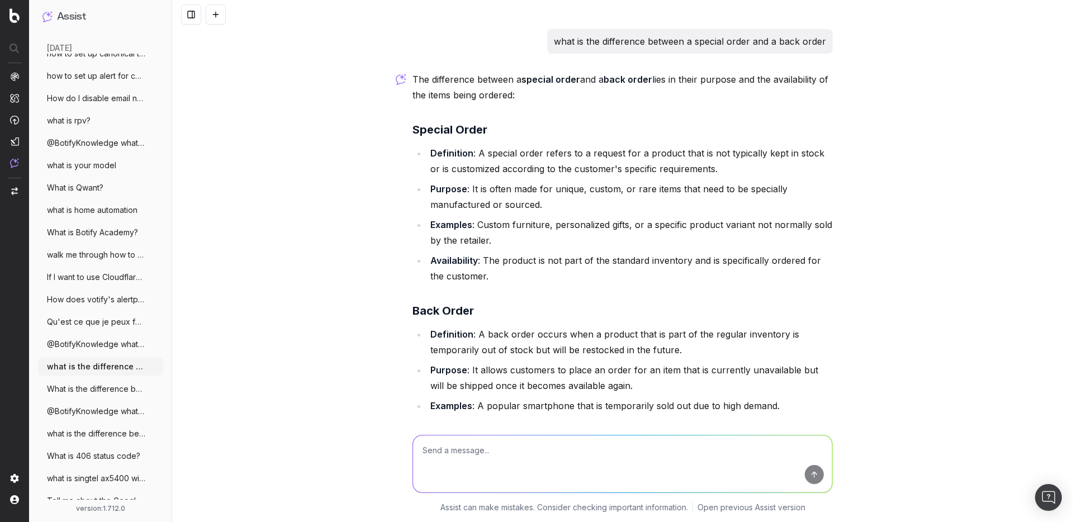
scroll to position [288, 0]
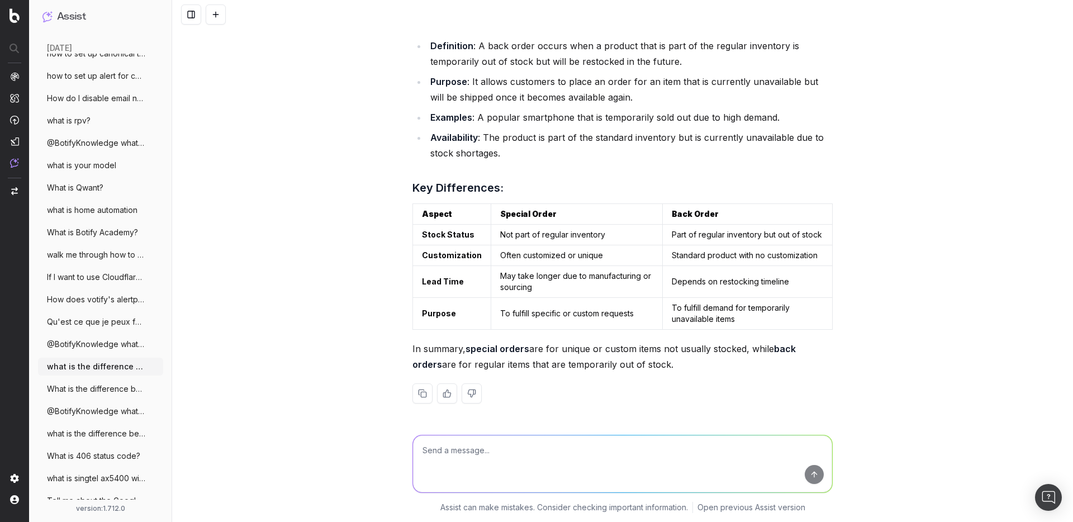
click at [98, 387] on span "What is the difference between Date Time" at bounding box center [96, 388] width 98 height 11
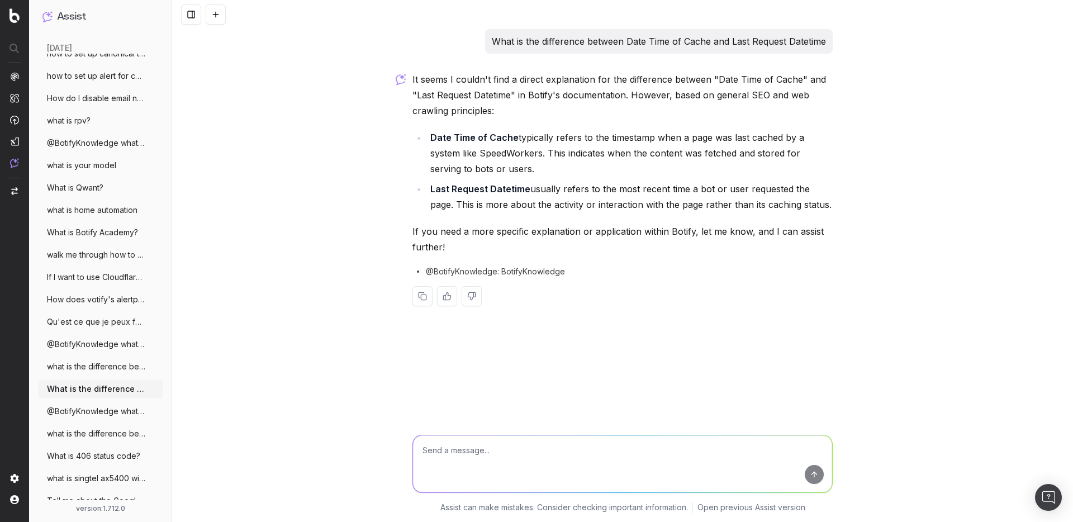
click at [92, 407] on span "@BotifyKnowledge what is the difference" at bounding box center [96, 411] width 98 height 11
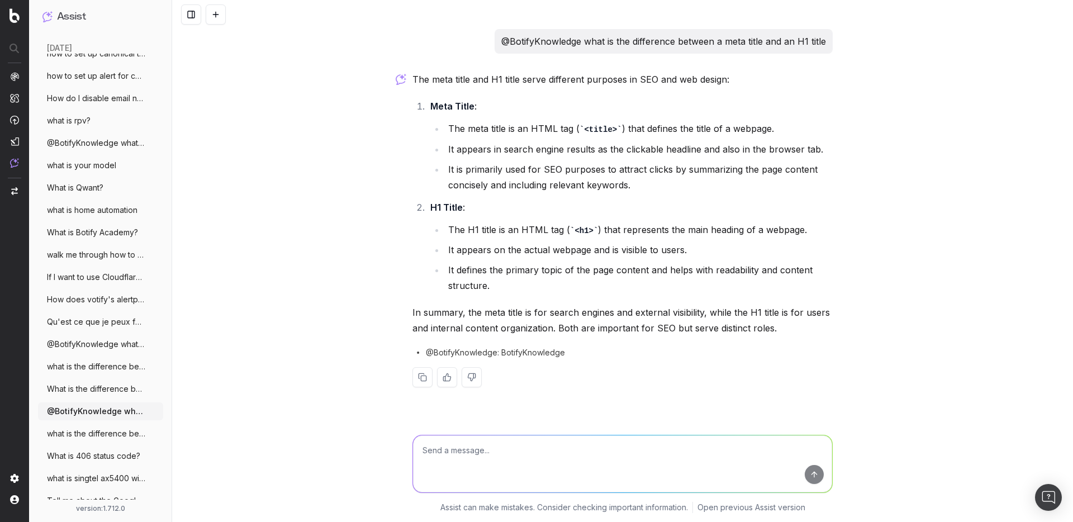
click at [94, 438] on span "what is the difference between a meta ti" at bounding box center [96, 433] width 98 height 11
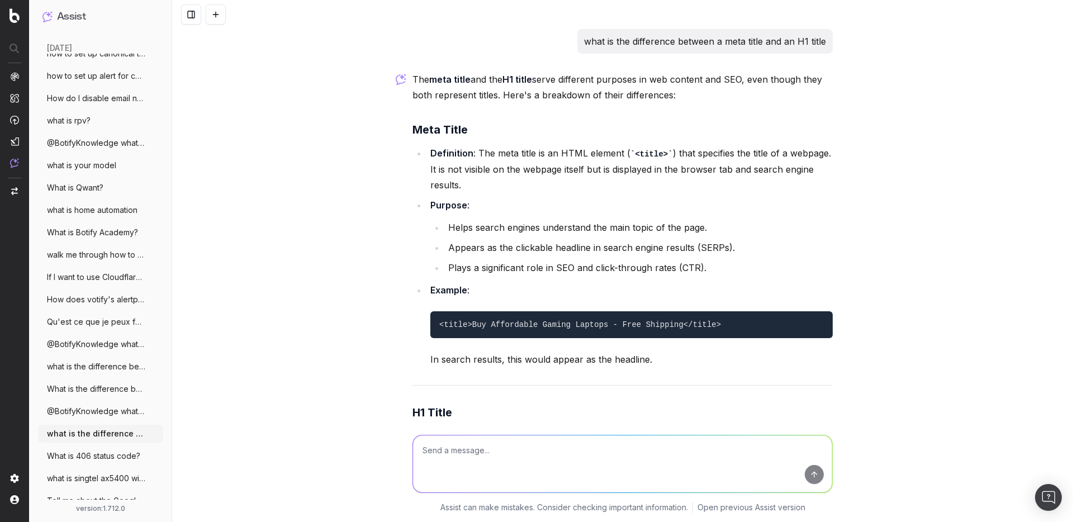
scroll to position [638, 0]
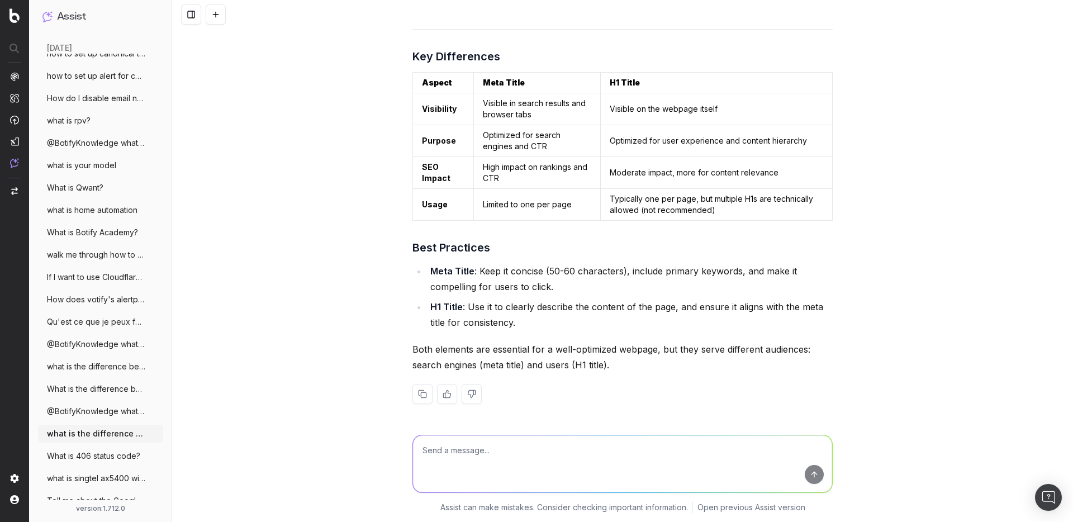
click at [96, 451] on span "What is 406 status code?" at bounding box center [93, 455] width 93 height 11
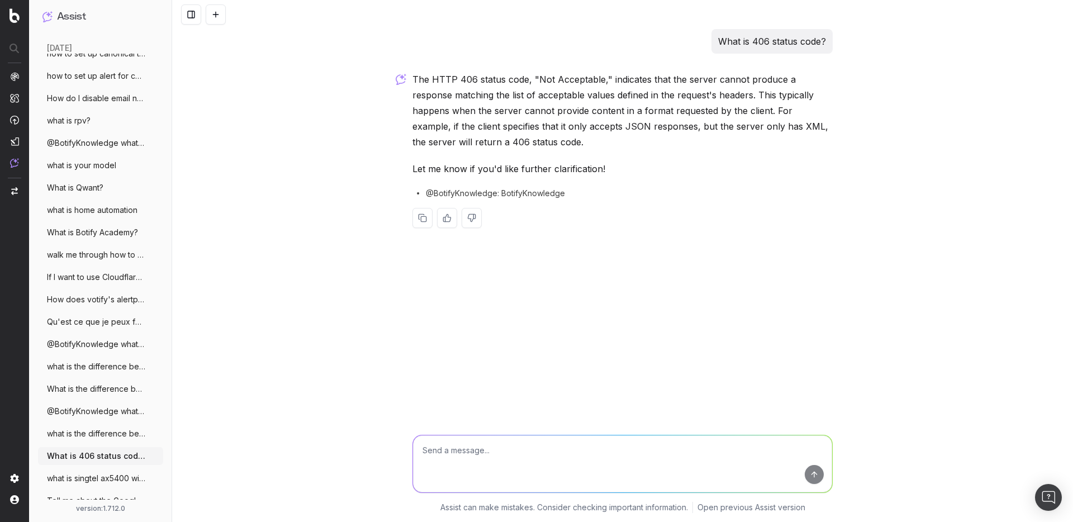
click at [101, 473] on span "what is singtel ax5400 wifi 6 router?" at bounding box center [96, 478] width 98 height 11
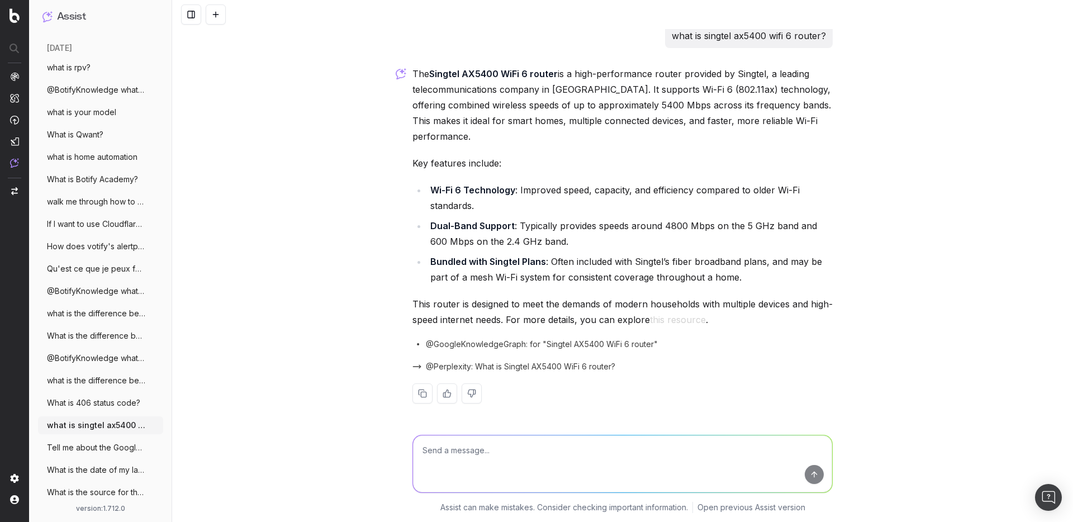
scroll to position [432, 0]
click at [96, 427] on span "what is singtel ax5400 wifi 6 router?" at bounding box center [96, 426] width 98 height 11
click at [91, 445] on span "Tell me about the Google [DATE] core" at bounding box center [96, 448] width 98 height 11
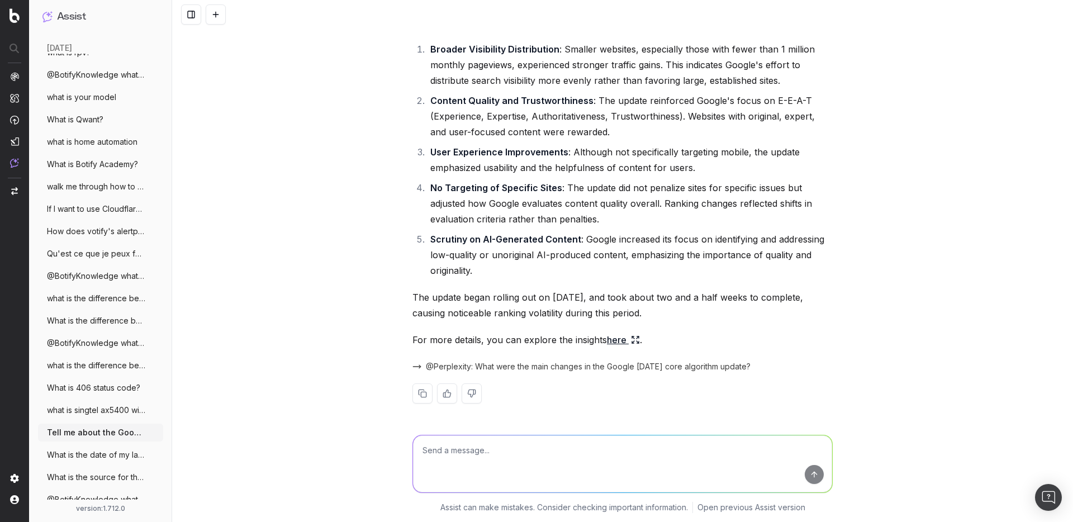
scroll to position [447, 0]
click at [88, 440] on button "Tell me about the Google [DATE] core" at bounding box center [100, 434] width 125 height 18
click at [88, 457] on span "What is the date of my last crawl ?" at bounding box center [96, 455] width 98 height 11
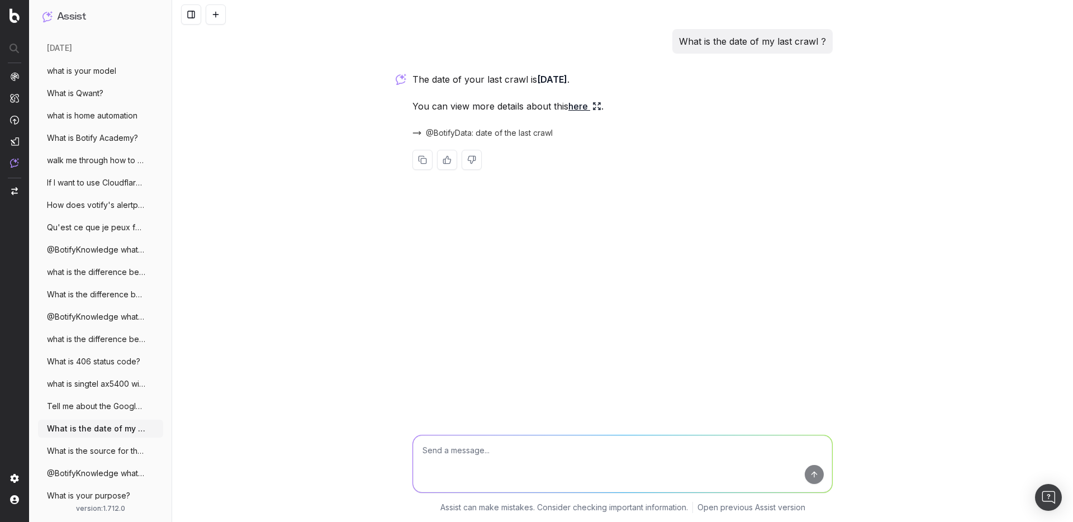
scroll to position [490, 0]
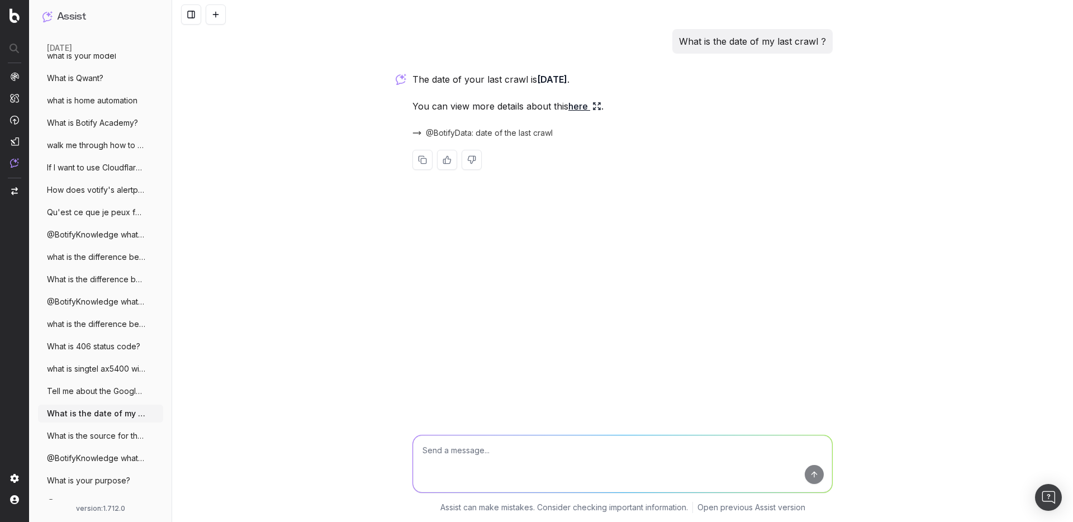
click at [88, 439] on span "What is the source for the @GoogleTrends" at bounding box center [96, 435] width 98 height 11
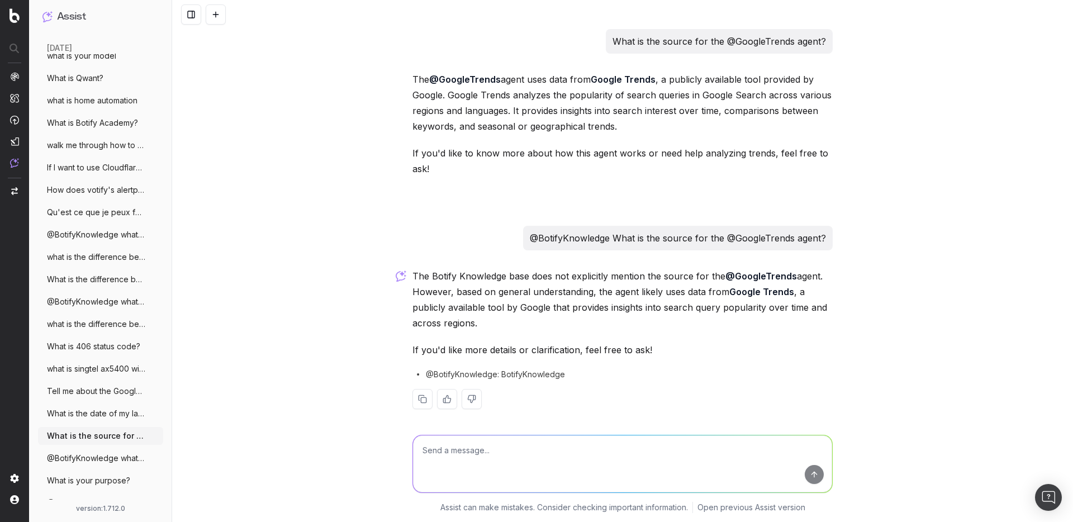
scroll to position [6, 0]
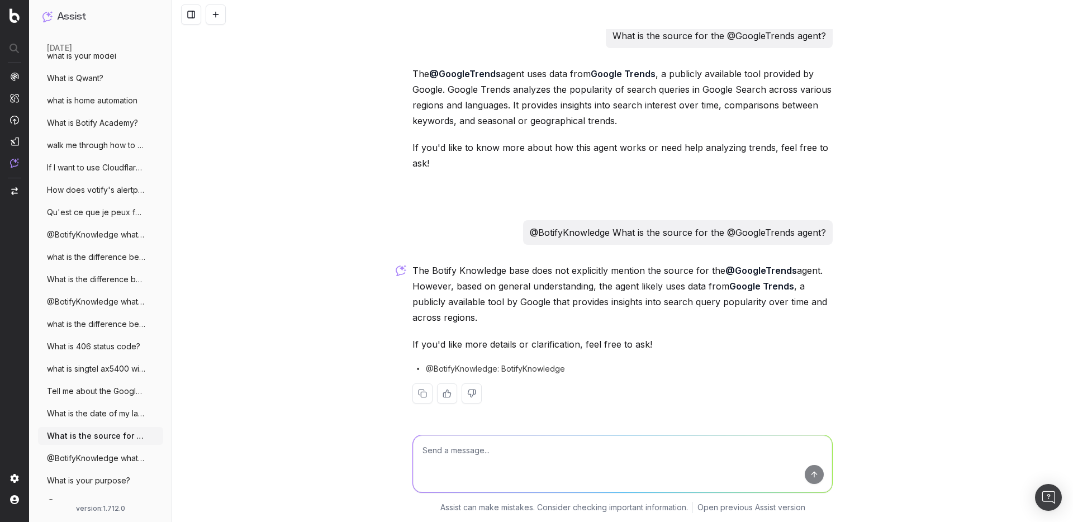
click at [89, 457] on span "@BotifyKnowledge what is assist purpose?" at bounding box center [96, 458] width 98 height 11
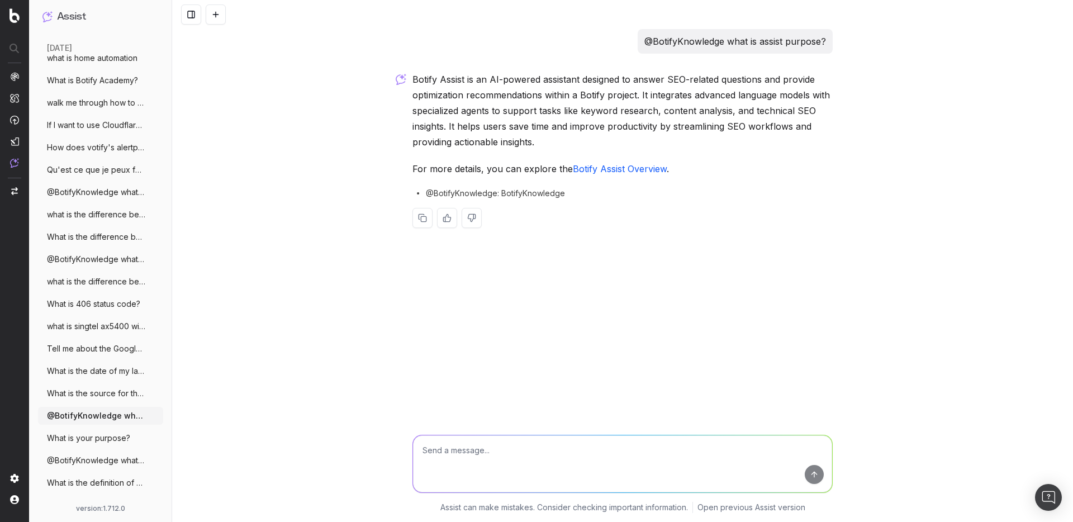
click at [89, 438] on span "What is your purpose?" at bounding box center [88, 438] width 83 height 11
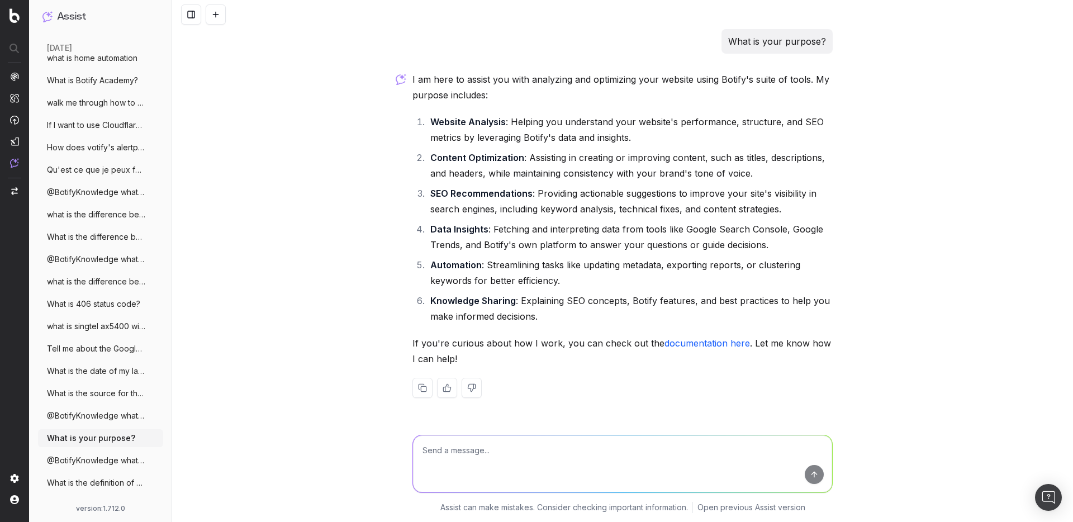
scroll to position [568, 0]
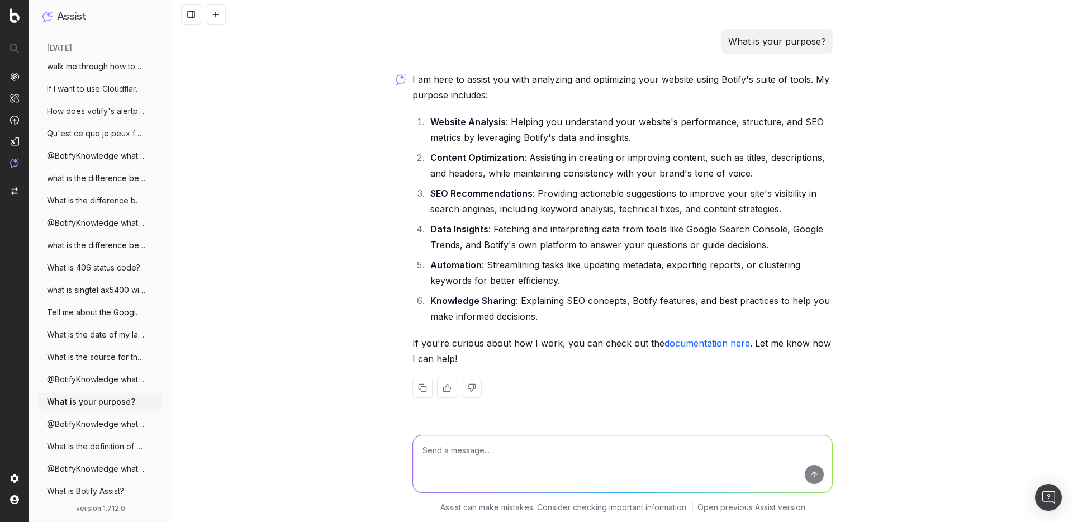
click at [92, 426] on span "@BotifyKnowledge what is CTR?" at bounding box center [96, 424] width 98 height 11
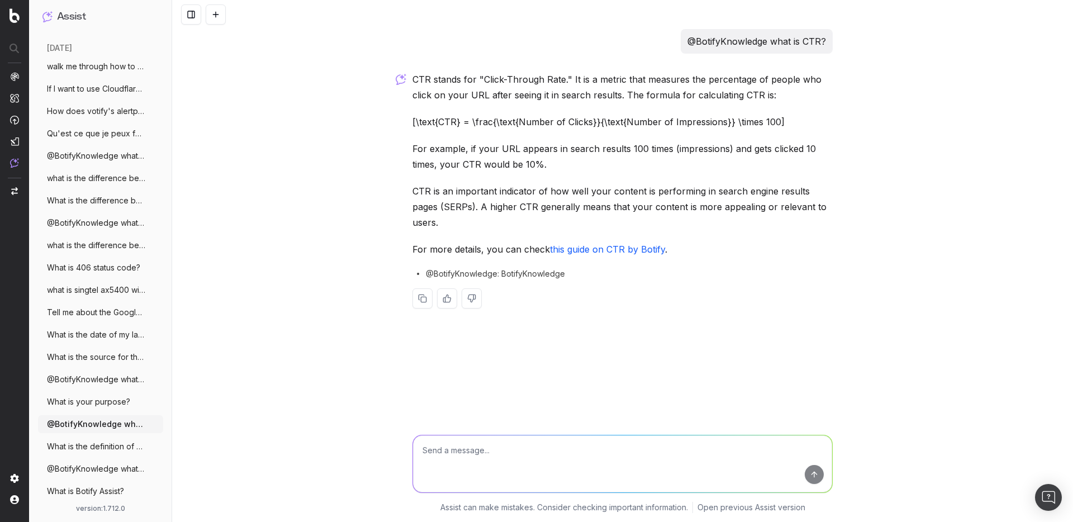
click at [92, 447] on span "What is the definition of CTR" at bounding box center [96, 446] width 98 height 11
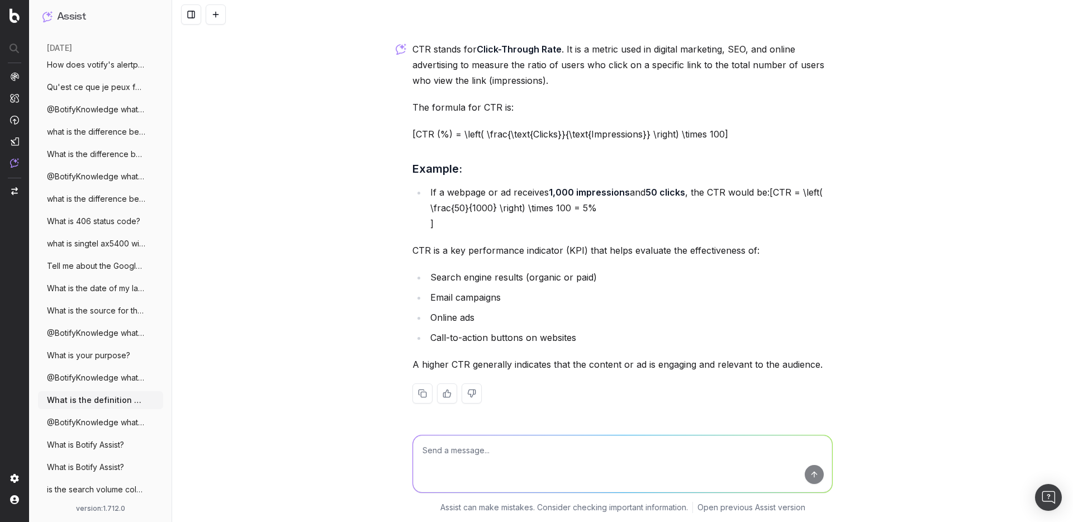
click at [92, 447] on span "What is Botify Assist?" at bounding box center [85, 444] width 77 height 11
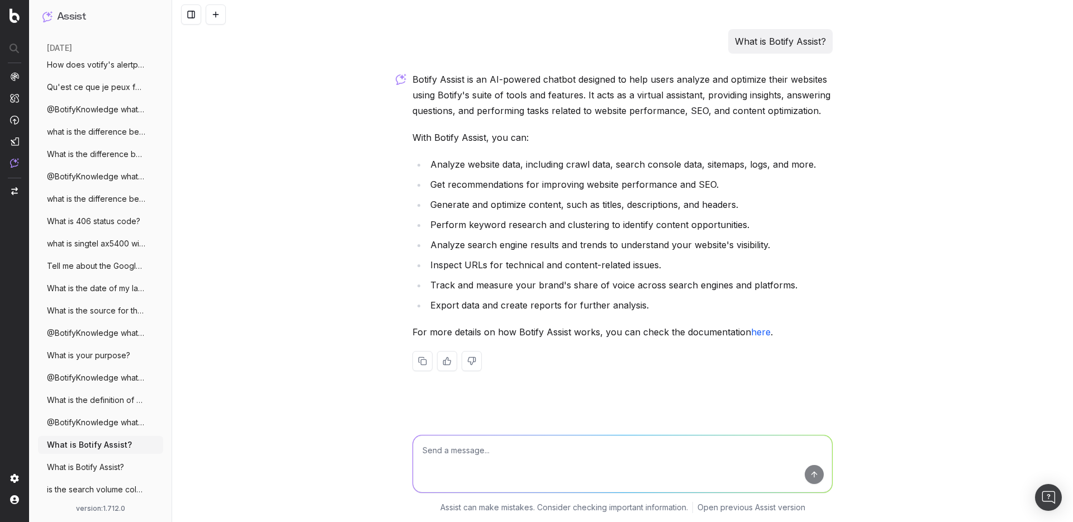
click at [91, 468] on span "What is Botify Assist?" at bounding box center [85, 467] width 77 height 11
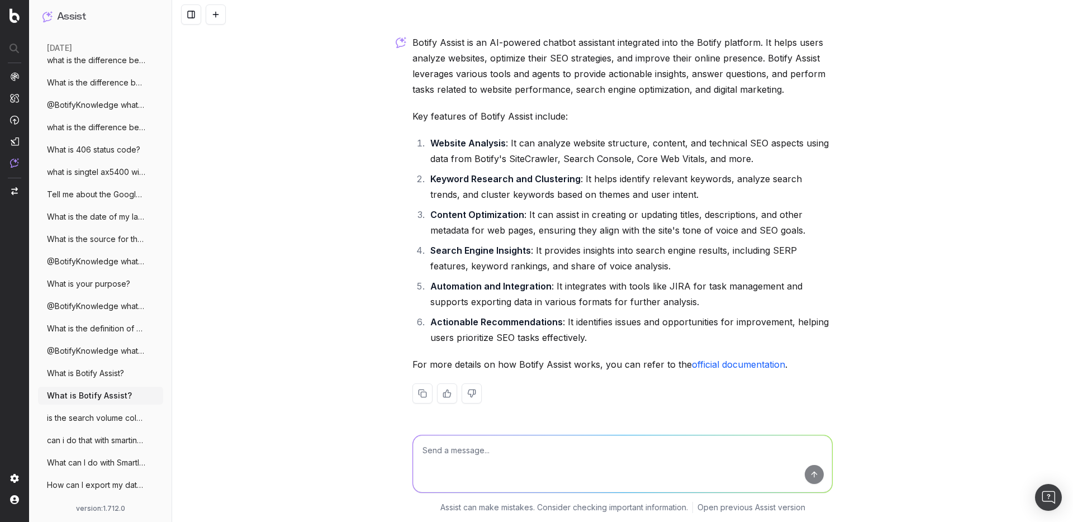
click at [91, 421] on span "is the search volume column the average" at bounding box center [96, 417] width 98 height 11
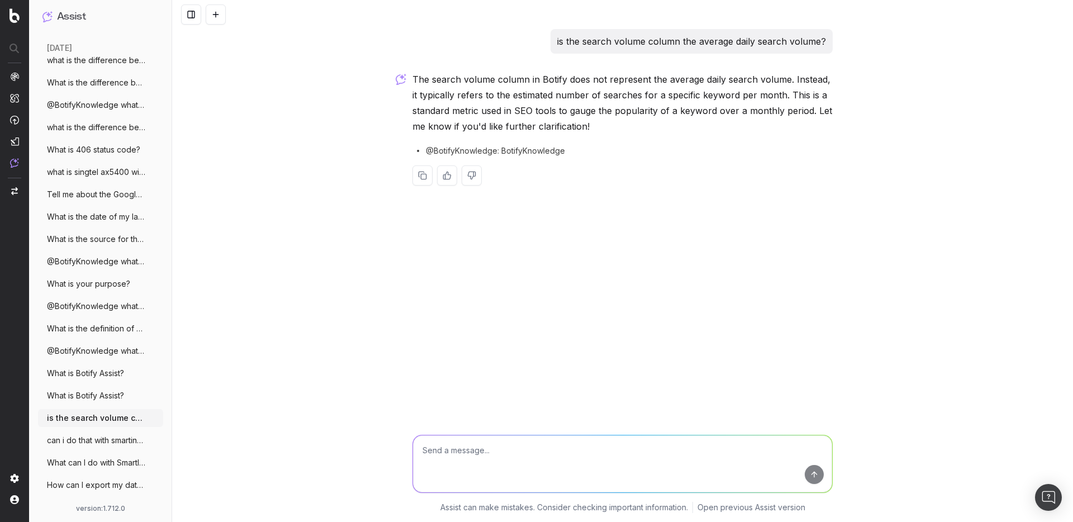
click at [93, 430] on ul "Orphan Pages: what is the definition, an More Explain me why hreflang is import…" at bounding box center [100, 306] width 125 height 1717
click at [93, 436] on span "can i do that with smartindex or indexno" at bounding box center [96, 440] width 98 height 11
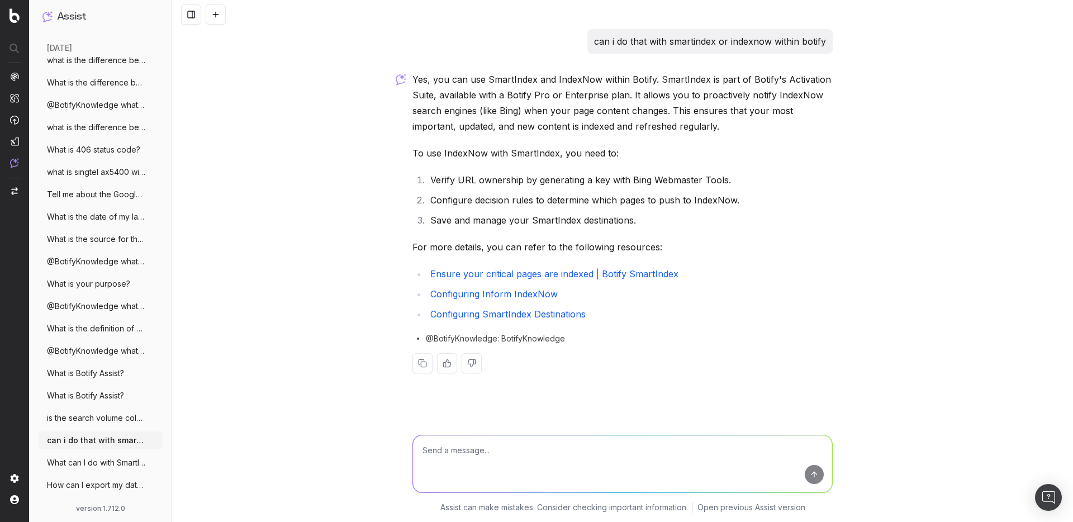
click at [647, 273] on link "Ensure your critical pages are indexed | Botify SmartIndex" at bounding box center [554, 273] width 248 height 11
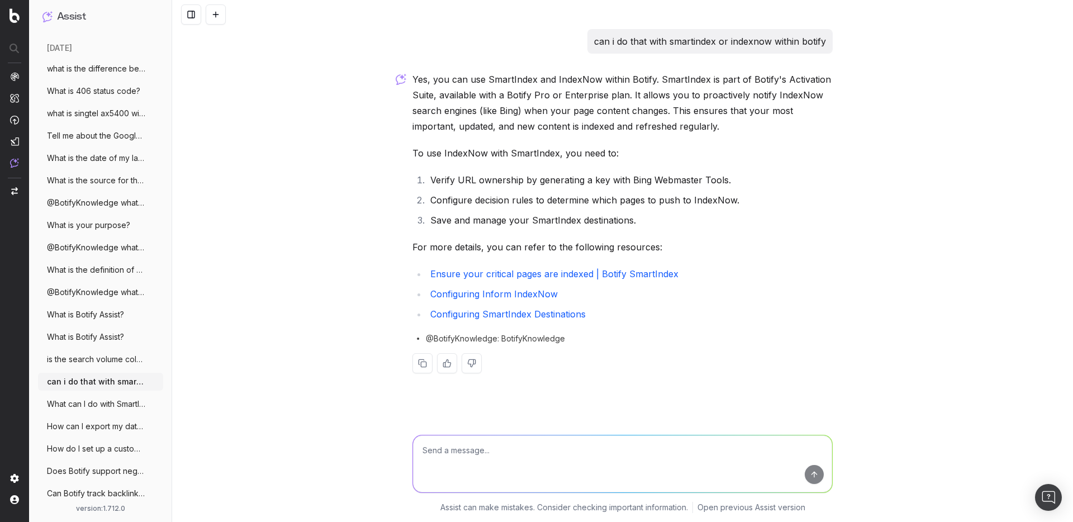
click at [109, 402] on span "What can I do with SmartIndex in Botify?" at bounding box center [96, 403] width 98 height 11
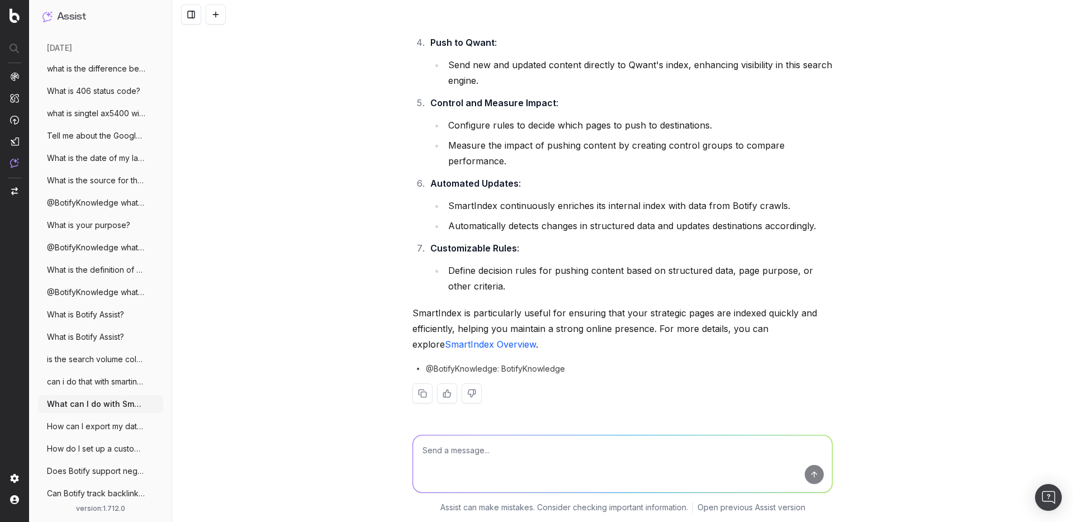
click at [93, 426] on span "How can I export my data from Botify?" at bounding box center [96, 426] width 98 height 11
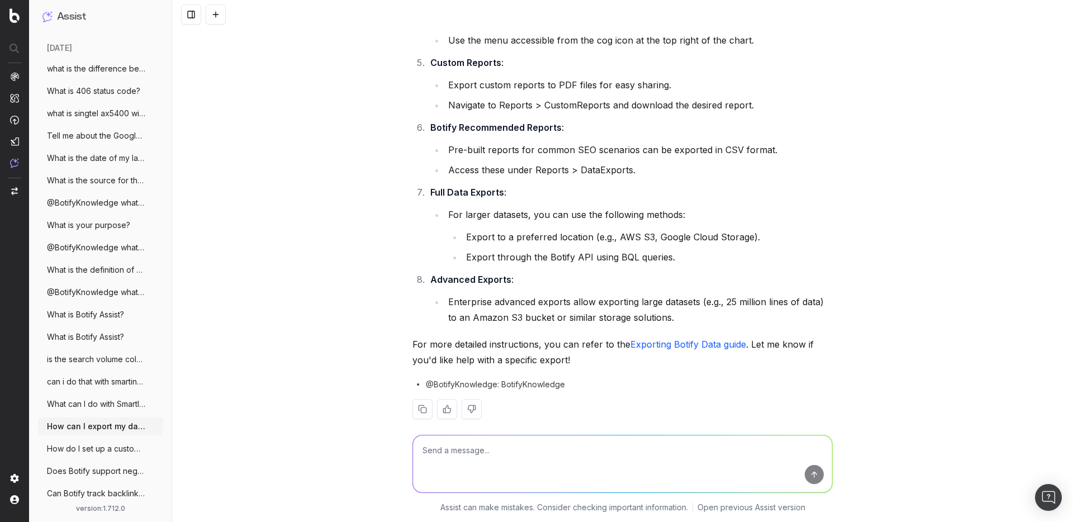
click at [105, 452] on span "How do I set up a custom alert in Botify" at bounding box center [96, 448] width 98 height 11
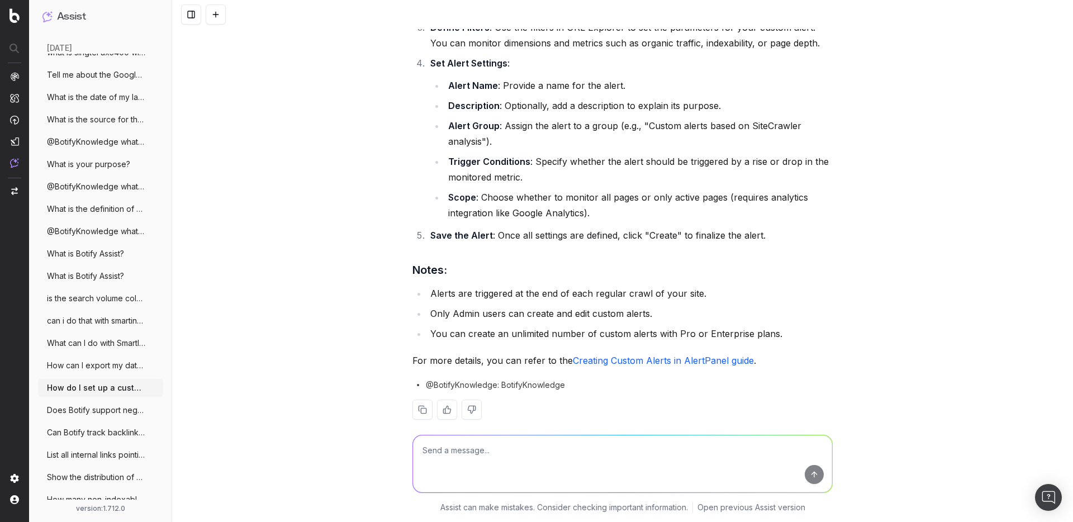
click at [82, 415] on span "Does Botify support negative regex (like" at bounding box center [96, 410] width 98 height 11
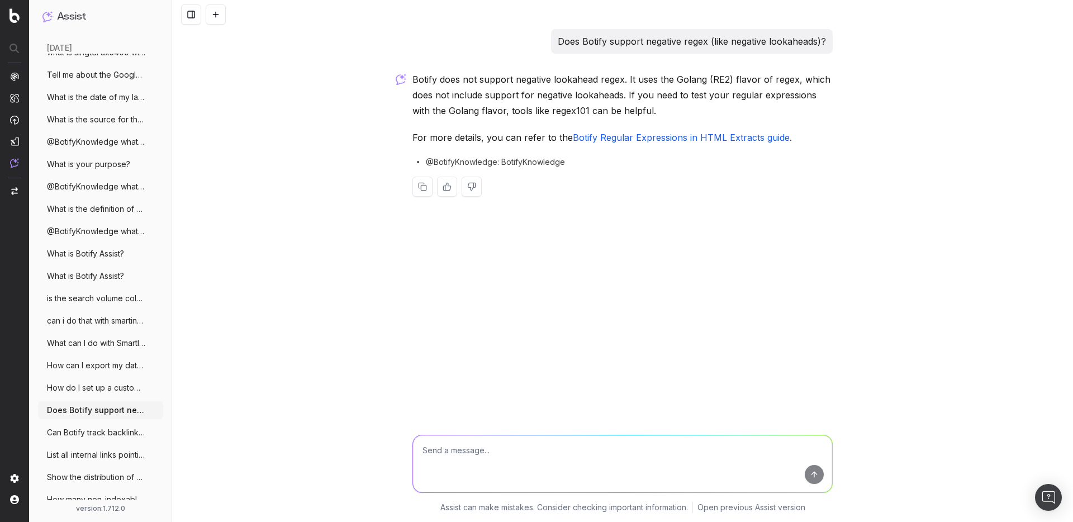
click at [94, 425] on button "Can Botify track backlinks?" at bounding box center [100, 433] width 125 height 18
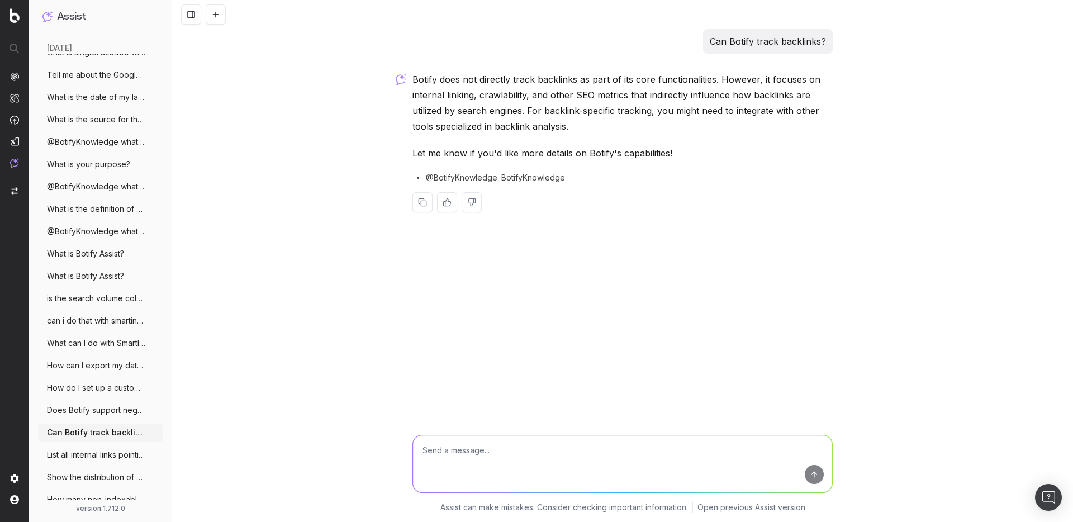
click at [218, 8] on button at bounding box center [216, 14] width 20 height 20
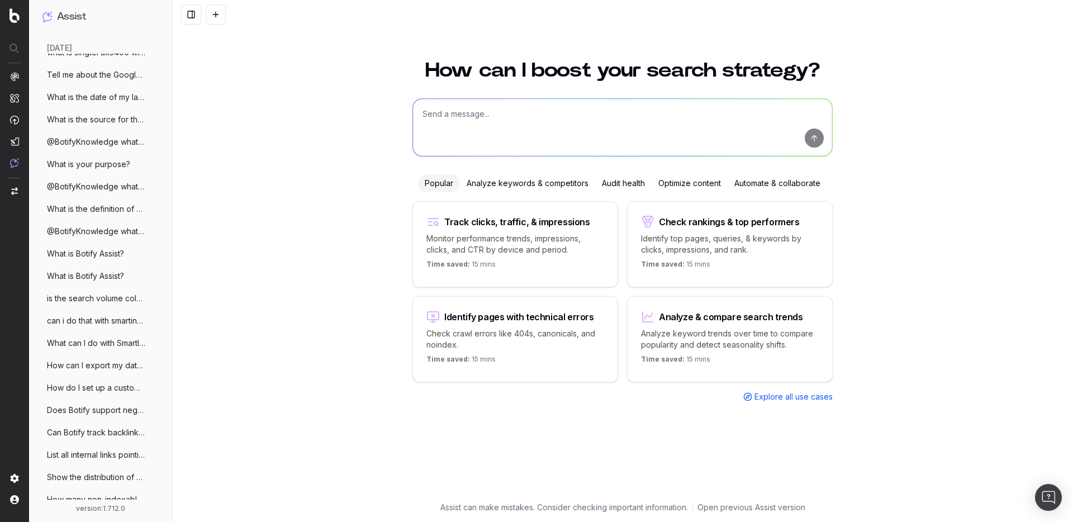
click at [443, 114] on textarea at bounding box center [622, 127] width 419 height 57
paste textarea "Can you explain what “unique URLs” mean in SEO?"
type textarea "Can you explain what “unique URLs” mean in SEO?"
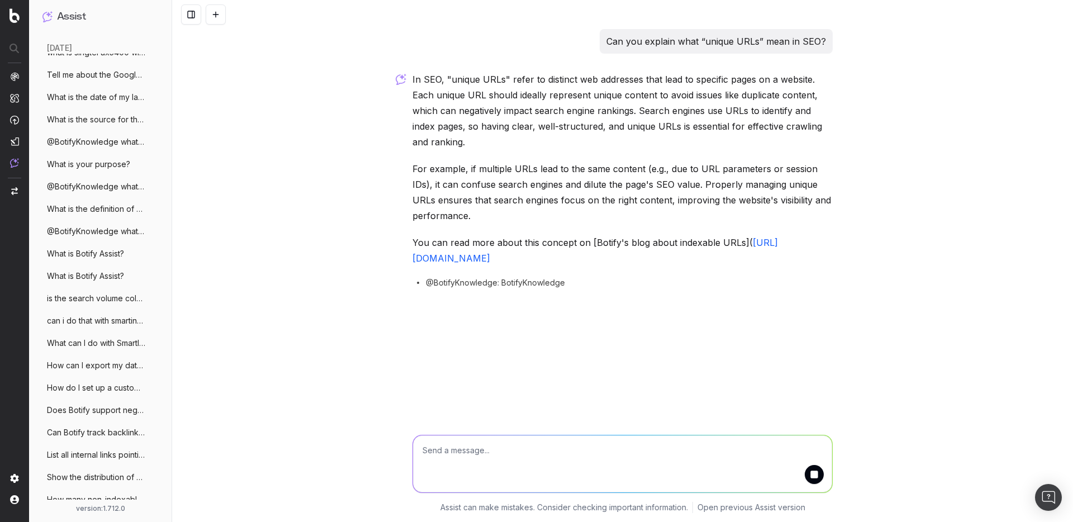
scroll to position [828, 0]
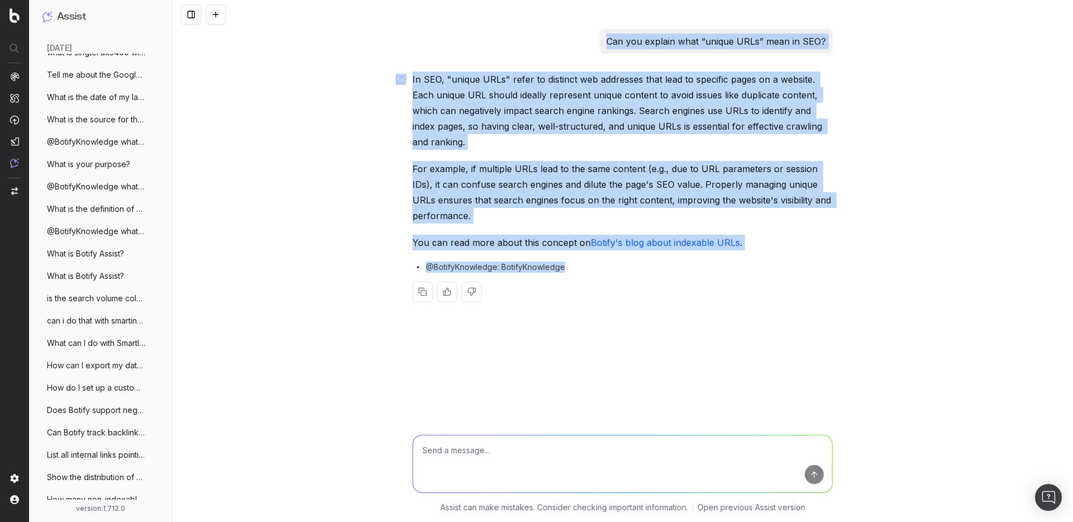
drag, startPoint x: 613, startPoint y: 267, endPoint x: 505, endPoint y: 31, distance: 259.8
click at [505, 31] on div "Can you explain what “unique URLs” mean in SEO? In SEO, "unique URLs" refer to …" at bounding box center [622, 174] width 429 height 291
copy div "Can you explain what “unique URLs” mean in SEO? In SEO, "unique URLs" refer to …"
click at [219, 8] on button at bounding box center [216, 14] width 20 height 20
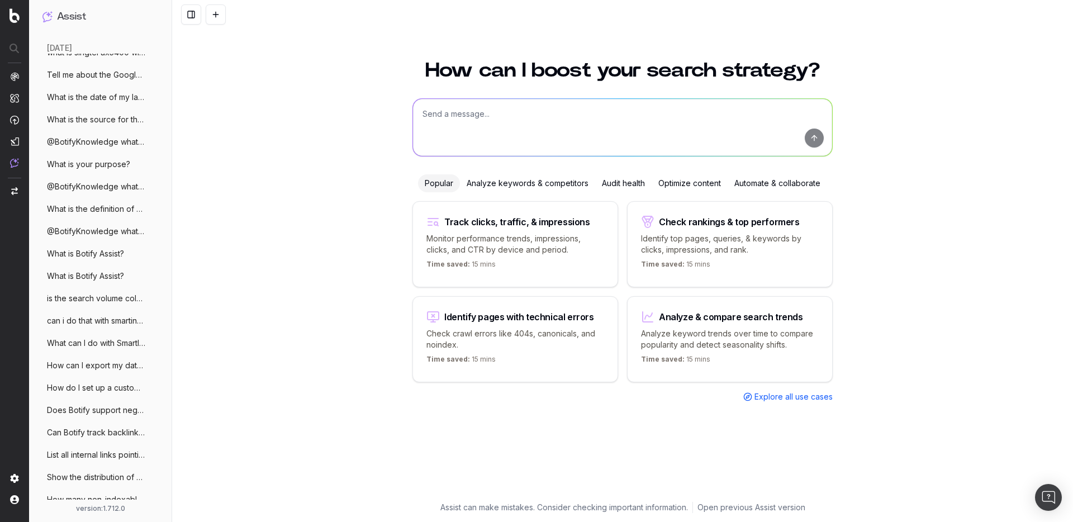
click at [466, 159] on div "How can I boost your search strategy? Popular Analyze keywords & competitors Au…" at bounding box center [622, 274] width 429 height 455
click at [435, 112] on textarea at bounding box center [622, 127] width 419 height 57
paste textarea "Is there a way to combine multiple How-To schemas?"
type textarea "Is there a way to combine multiple How-To schemas?"
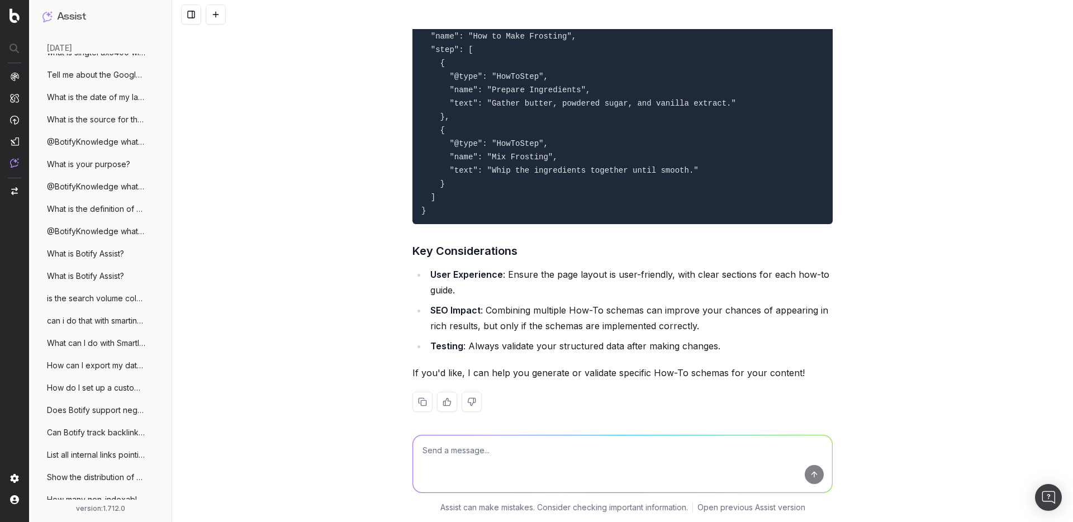
scroll to position [873, 0]
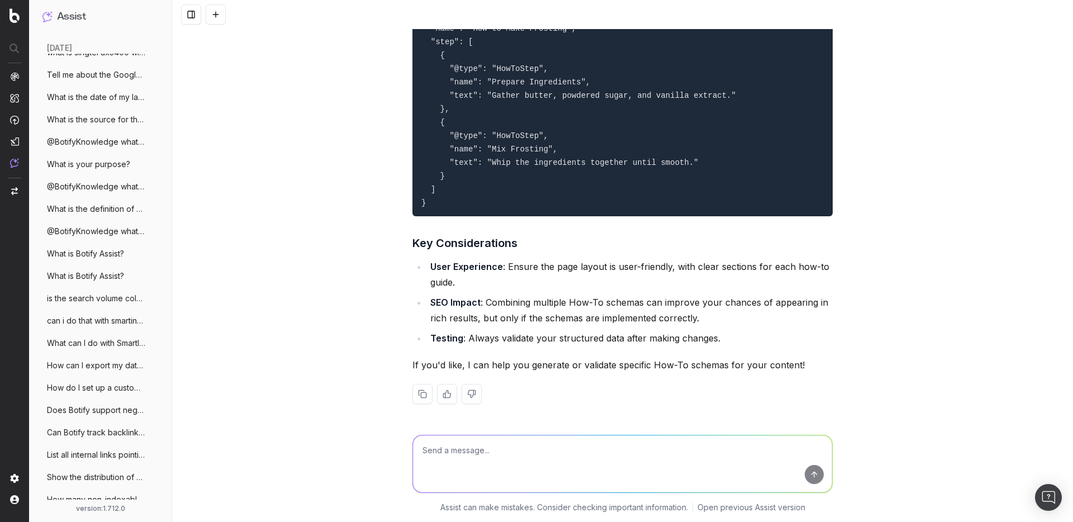
click at [423, 395] on button at bounding box center [422, 394] width 20 height 20
click at [212, 12] on button at bounding box center [216, 14] width 20 height 20
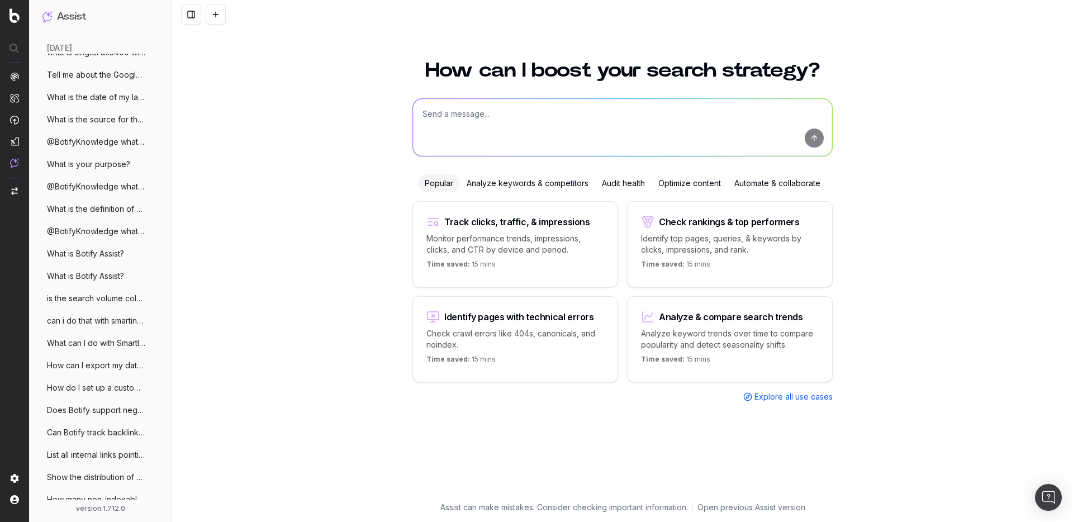
click at [495, 137] on textarea at bounding box center [622, 127] width 419 height 57
paste textarea "I want to write a title tag and I expect Botify Assist to deliver it with the r…"
type textarea "I want to write a title tag and I expect Botify Assist to deliver it with the r…"
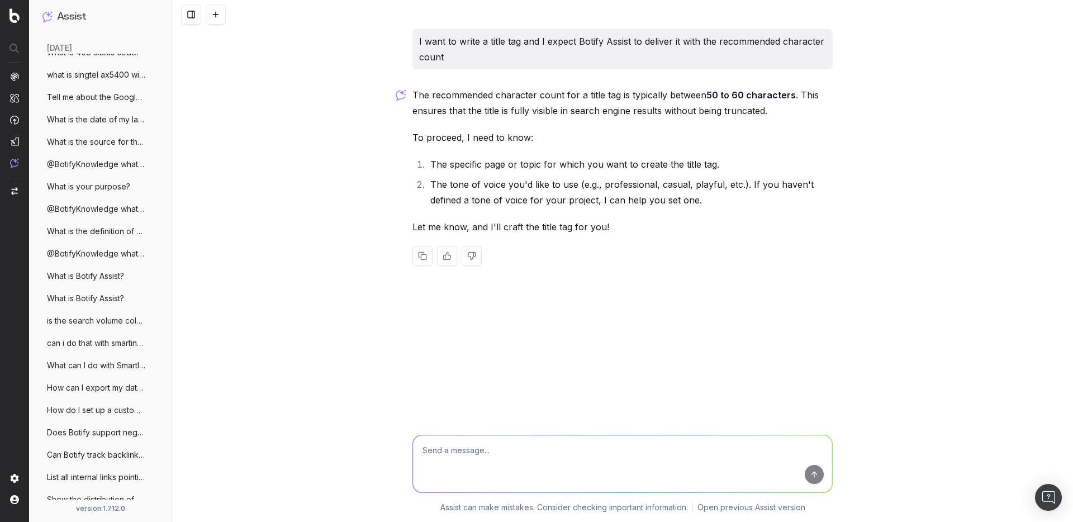
scroll to position [873, 0]
click at [489, 41] on p "I want to write a title tag and I expect Botify Assist to deliver it with the r…" at bounding box center [622, 49] width 407 height 31
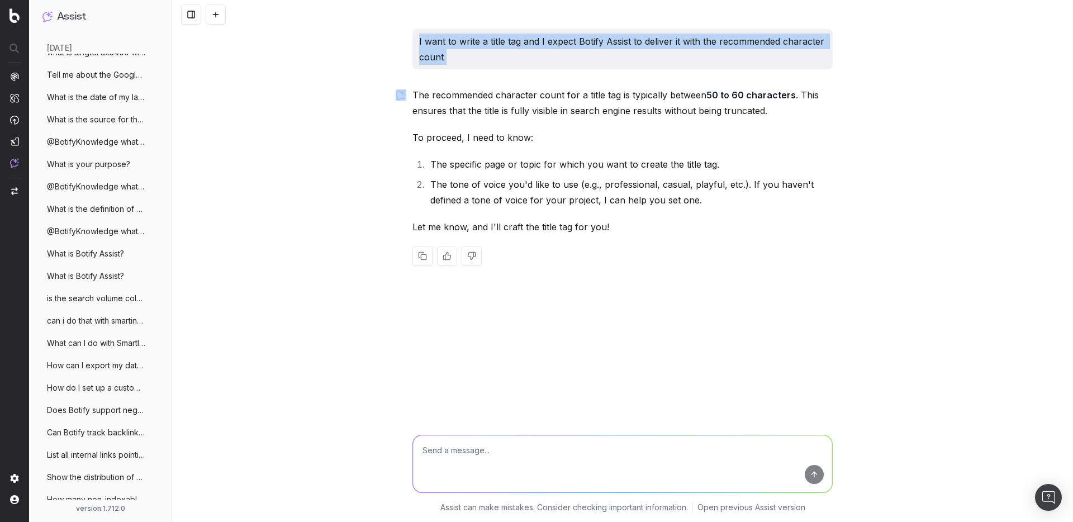
click at [489, 41] on p "I want to write a title tag and I expect Botify Assist to deliver it with the r…" at bounding box center [622, 49] width 407 height 31
copy p "I want to write a title tag and I expect Botify Assist to deliver it with the r…"
click at [212, 8] on button at bounding box center [216, 14] width 20 height 20
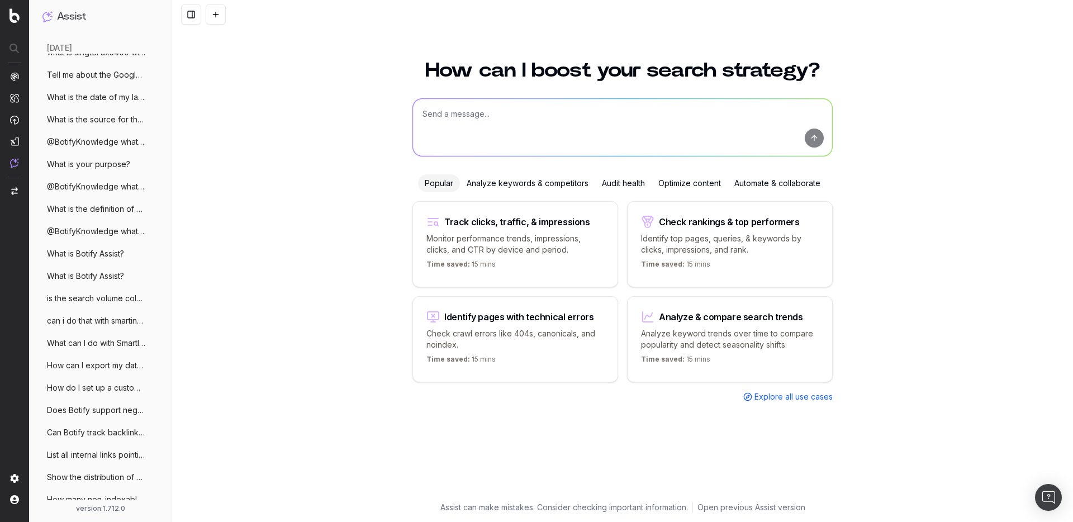
click at [454, 117] on textarea at bounding box center [622, 127] width 419 height 57
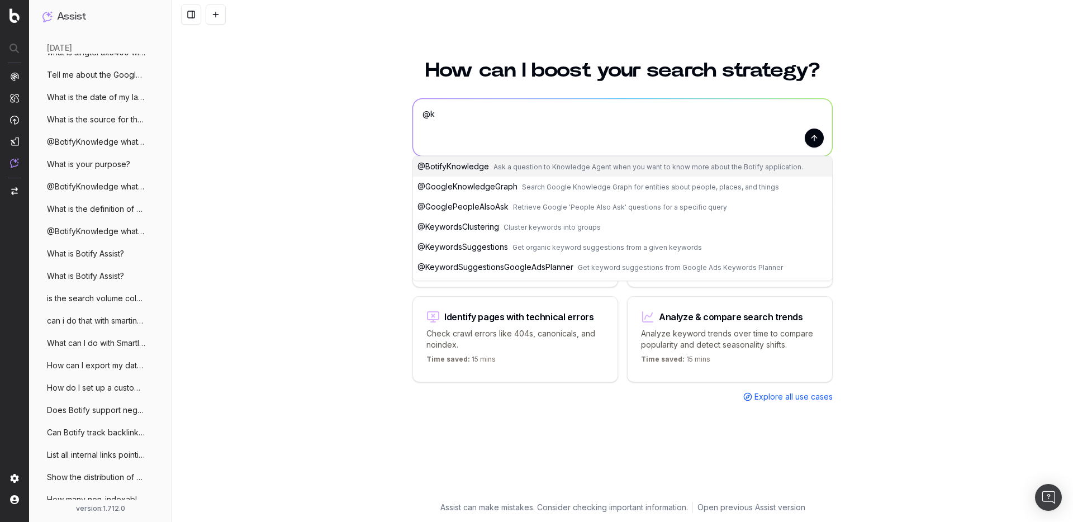
click at [503, 170] on span "Ask a question to Knowledge Agent when you want to know more about the Botify a…" at bounding box center [648, 167] width 310 height 8
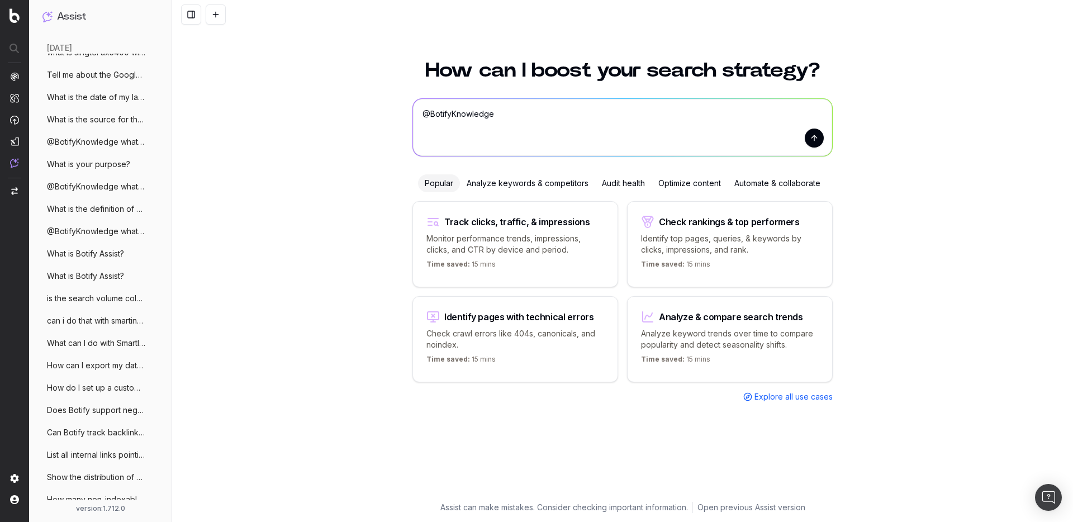
click at [554, 123] on textarea "@BotifyKnowledge" at bounding box center [622, 127] width 419 height 57
paste textarea "I want to write a title tag and I expect Botify Assist to deliver it with the r…"
type textarea "@BotifyKnowledge I want to write a title tag and I expect Botify Assist to deli…"
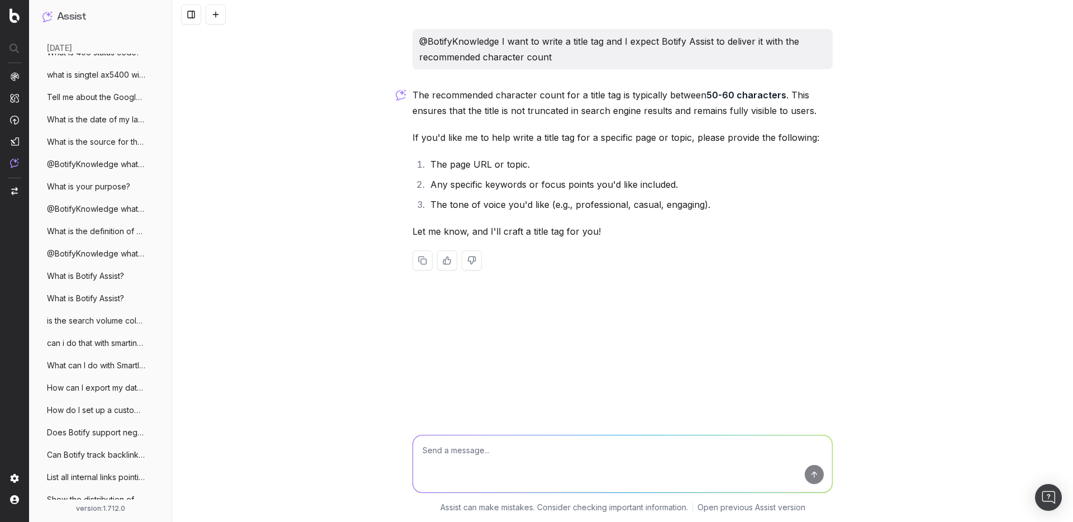
scroll to position [895, 0]
click at [220, 7] on button at bounding box center [216, 14] width 20 height 20
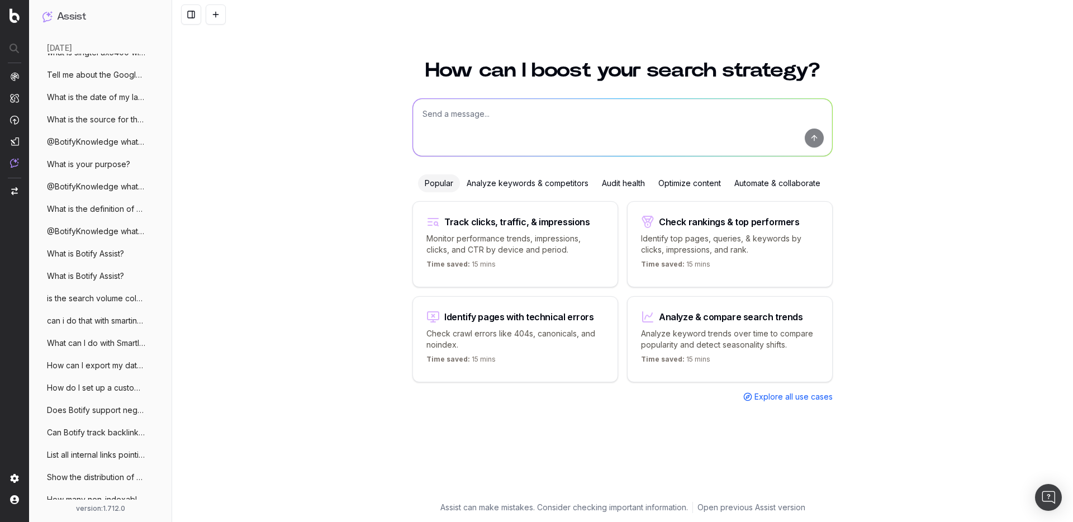
click at [445, 108] on textarea at bounding box center [622, 127] width 419 height 57
paste textarea "I want to write a meta description and I expect Botify Assist to deliver it wit…"
type textarea "I want to write a meta description and I expect Botify Assist to deliver it wit…"
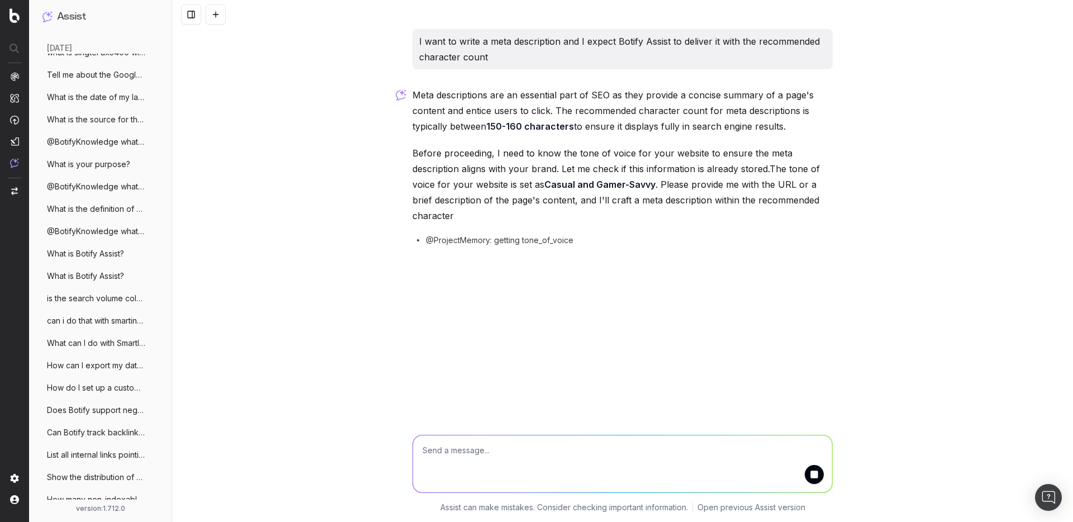
scroll to position [918, 0]
click at [463, 41] on p "I want to write a meta description and I expect Botify Assist to deliver it wit…" at bounding box center [622, 49] width 407 height 31
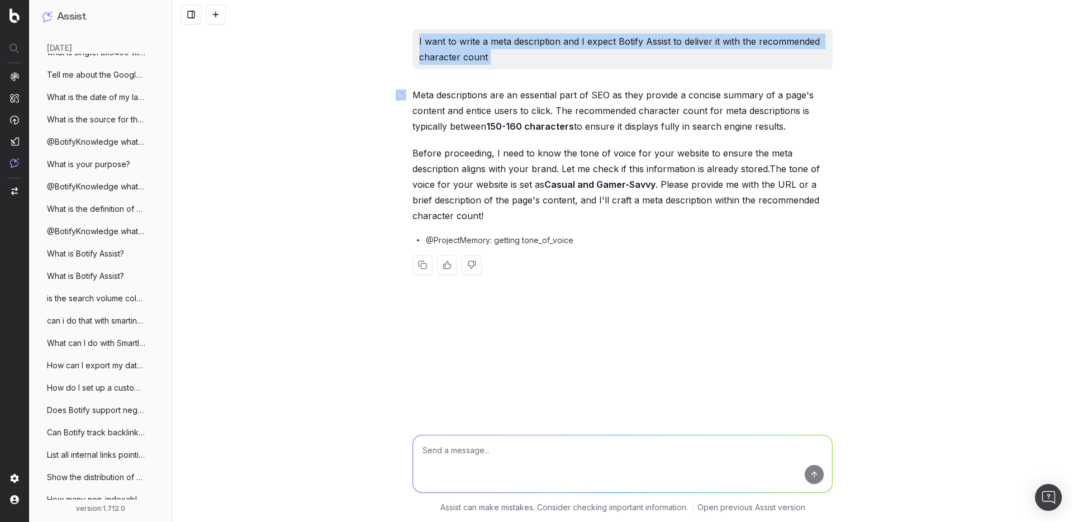
click at [463, 41] on p "I want to write a meta description and I expect Botify Assist to deliver it wit…" at bounding box center [622, 49] width 407 height 31
click at [217, 12] on button at bounding box center [216, 14] width 20 height 20
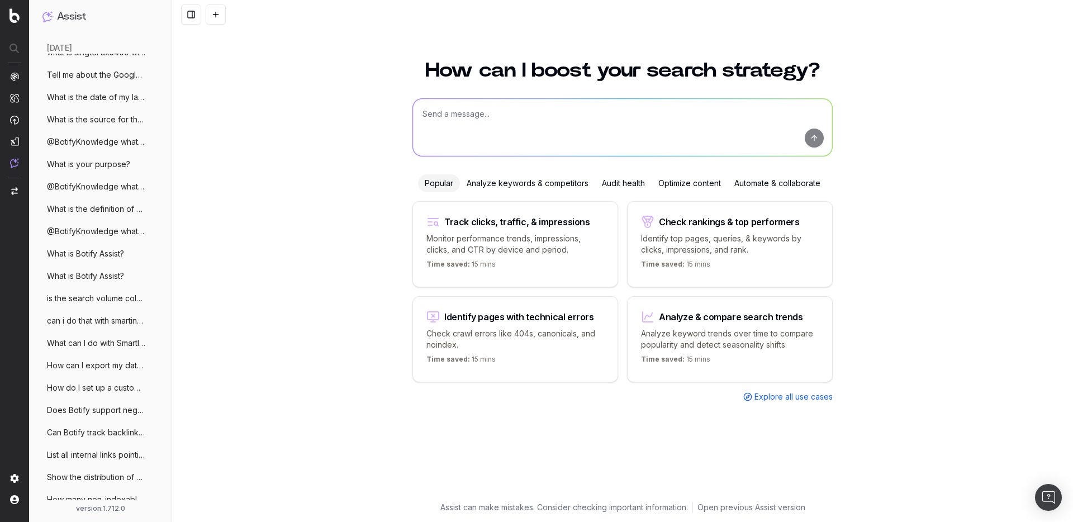
click at [452, 143] on textarea at bounding box center [622, 127] width 419 height 57
paste textarea "I want to write a meta description and I expect Botify Assist to deliver it wit…"
type textarea "@BotifyKnowledge I want to write a meta description and I expect Botify Assist …"
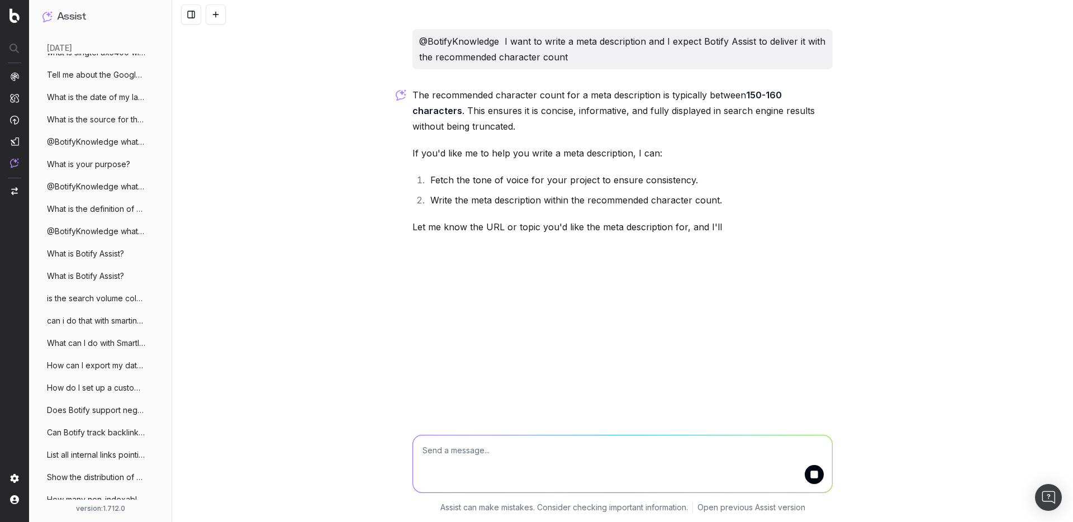
scroll to position [940, 0]
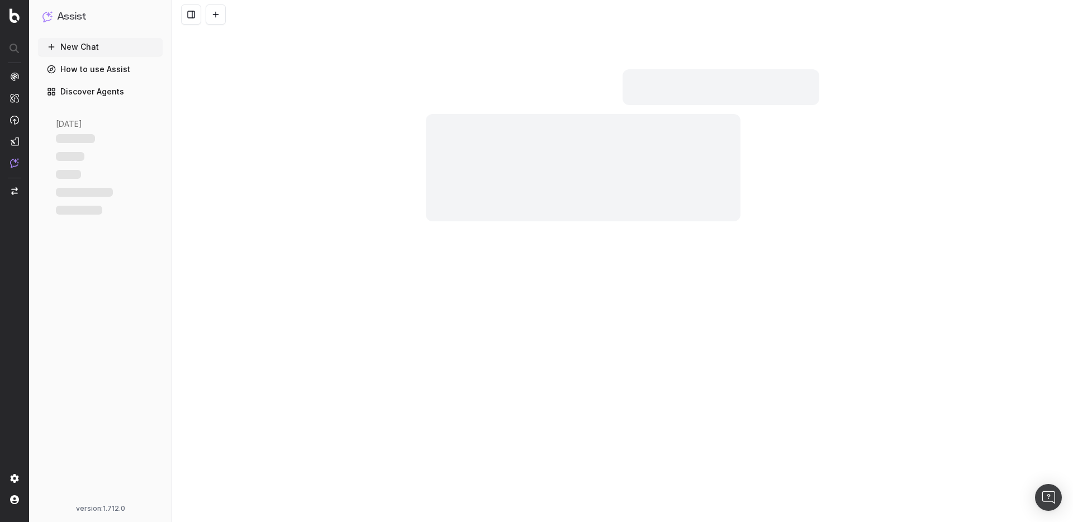
click at [529, 140] on div at bounding box center [583, 167] width 315 height 107
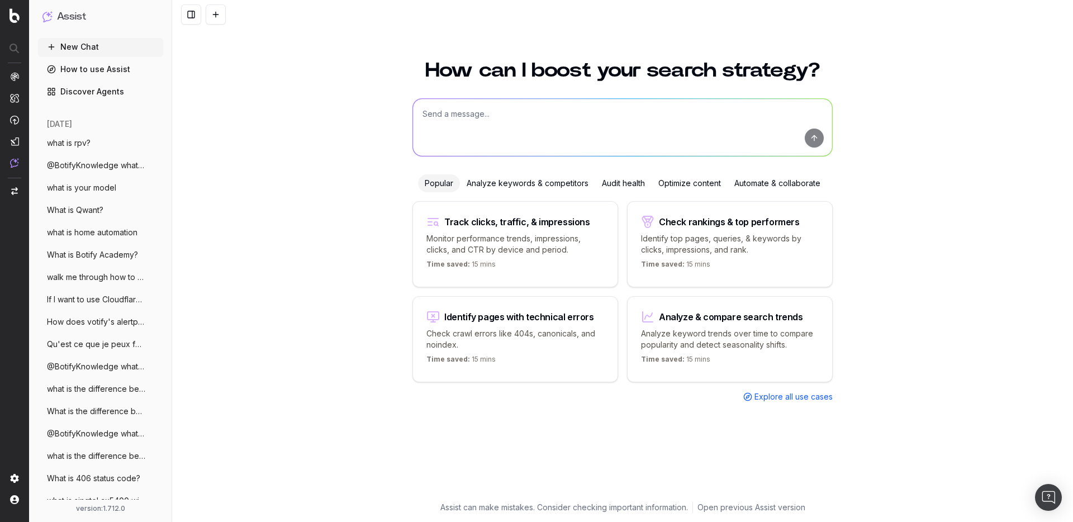
click at [490, 112] on textarea at bounding box center [622, 127] width 419 height 57
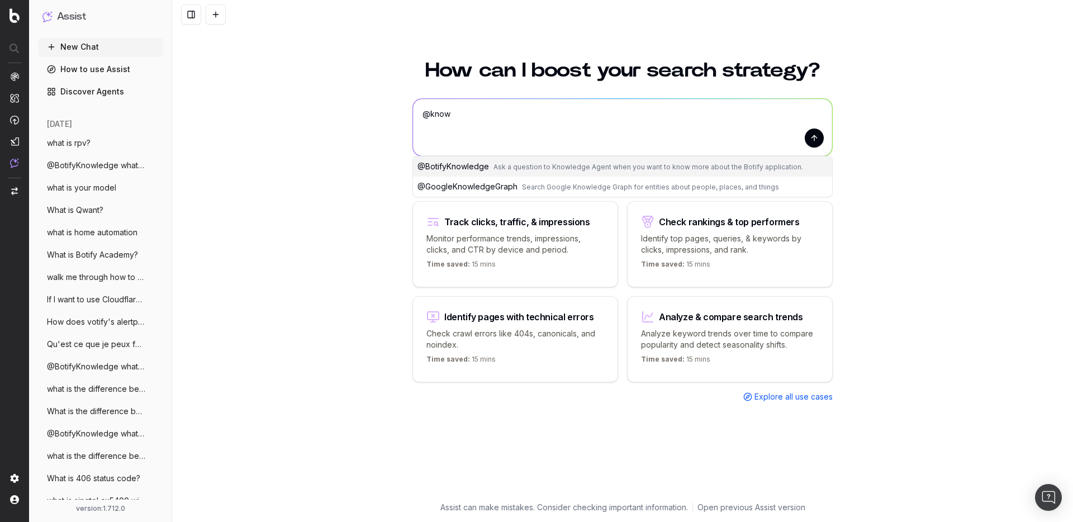
click at [485, 170] on span "@ BotifyKnowledge" at bounding box center [453, 167] width 72 height 10
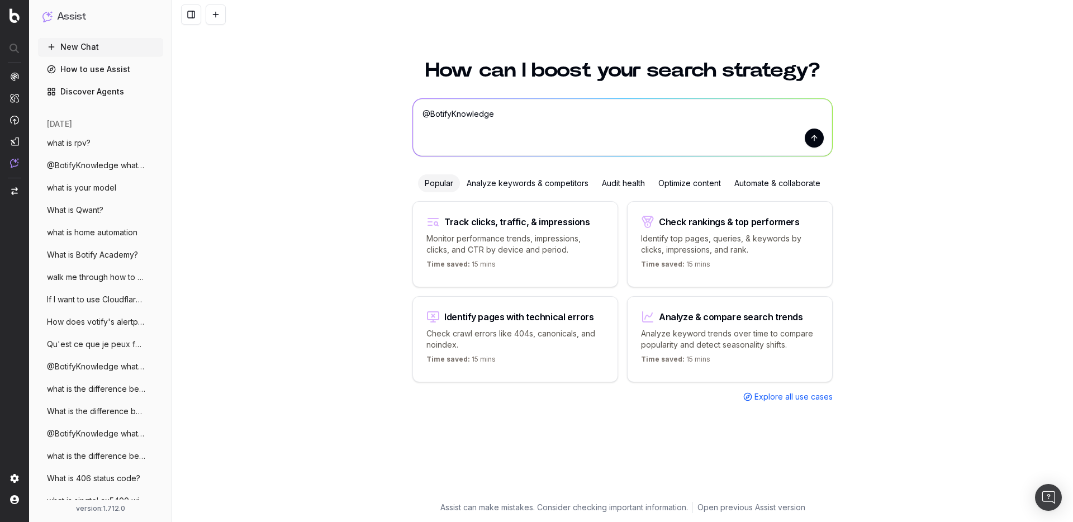
click at [528, 125] on textarea "@BotifyKnowledge" at bounding box center [622, 127] width 419 height 57
paste textarea "what is rpv?"
type textarea "@BotifyKnowledge what is rpv?"
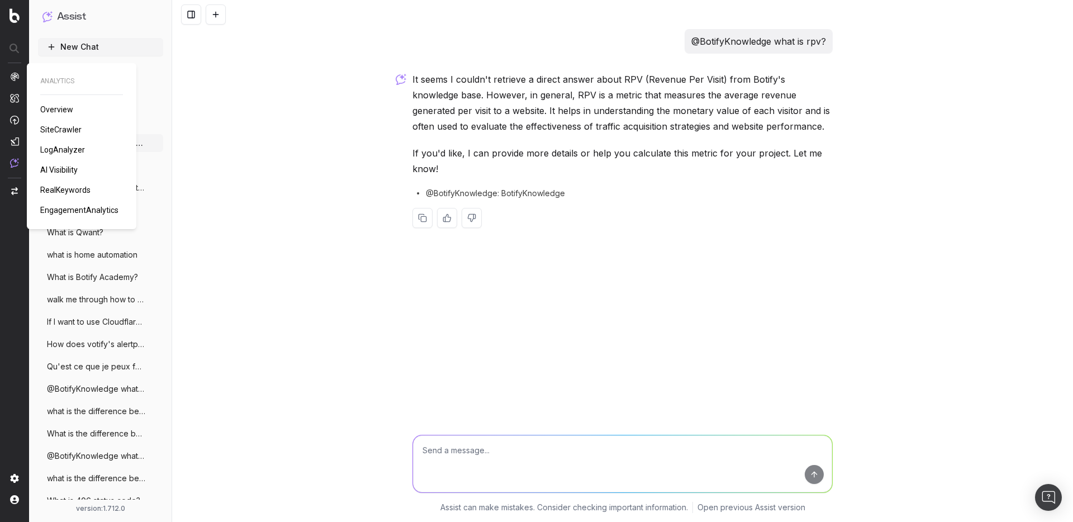
click at [50, 131] on span "SiteCrawler" at bounding box center [60, 129] width 41 height 9
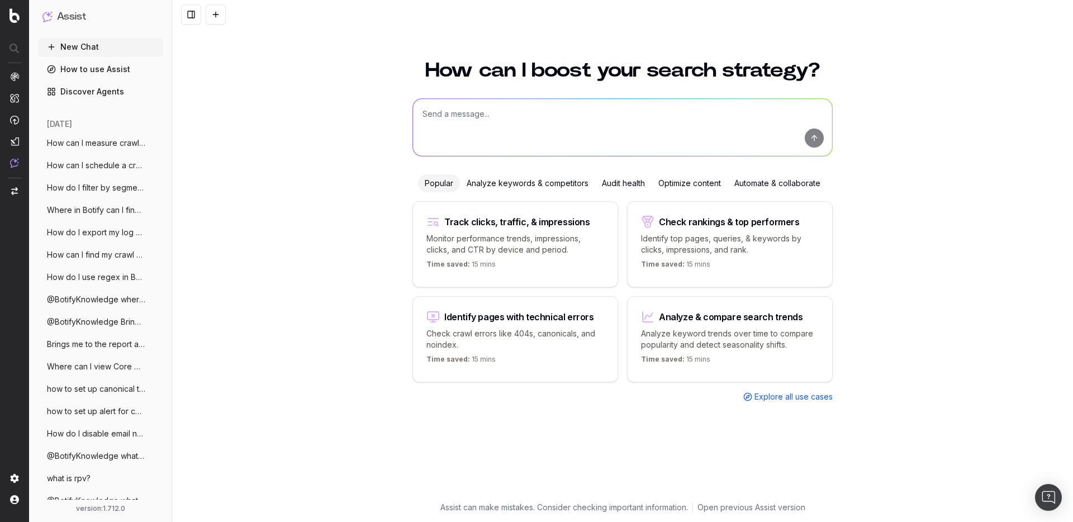
click at [493, 135] on textarea at bounding box center [622, 127] width 419 height 57
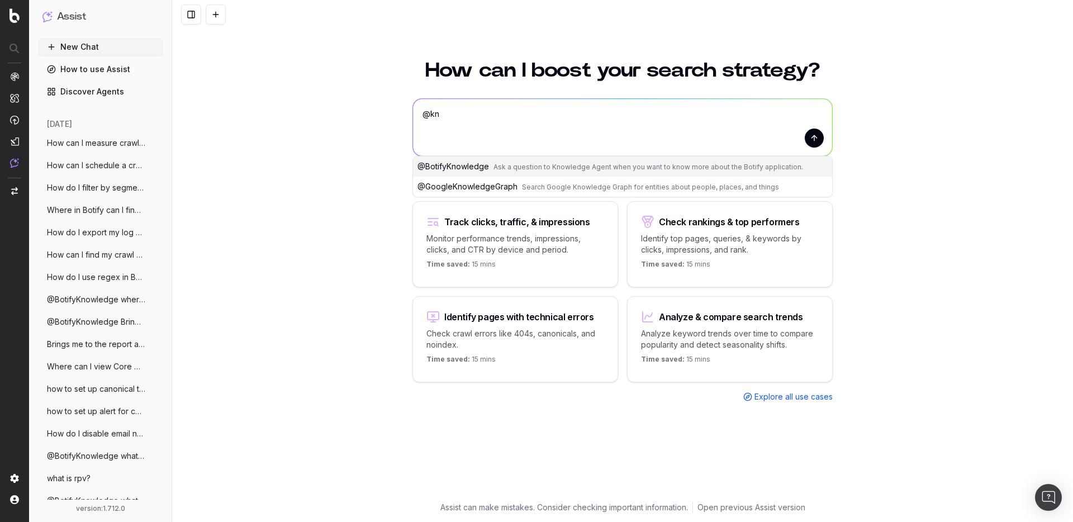
click at [483, 168] on span "@ BotifyKnowledge" at bounding box center [453, 167] width 72 height 10
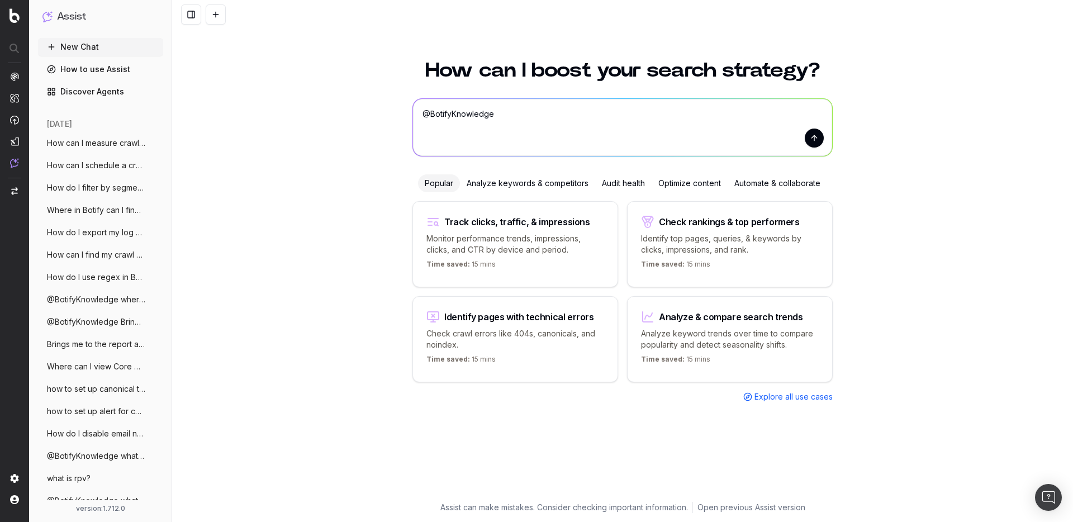
click at [537, 117] on textarea "@BotifyKnowledge" at bounding box center [622, 127] width 419 height 57
paste textarea "Explain me why hreflang is important"
type textarea "@BotifyKnowledge Explain me why hreflang is important"
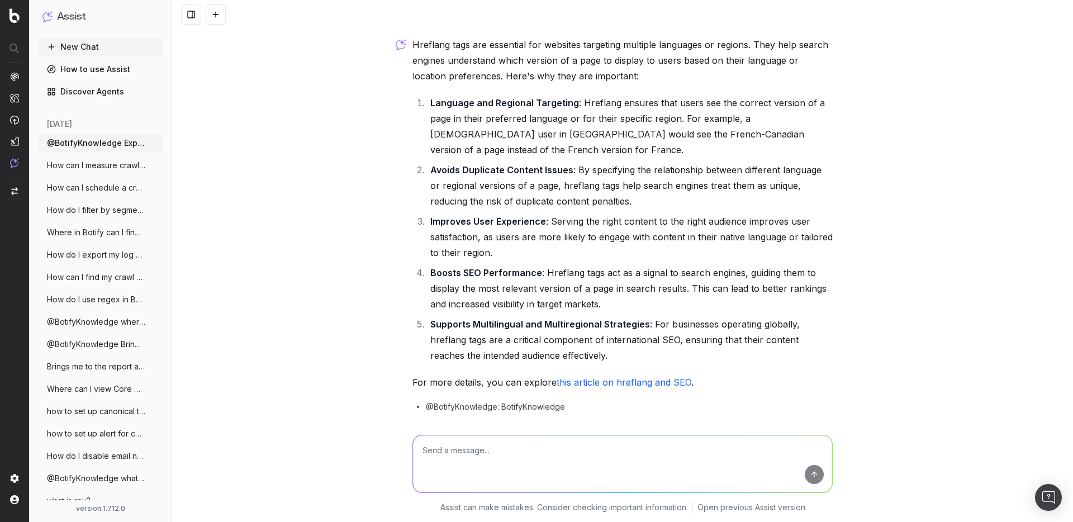
scroll to position [46, 0]
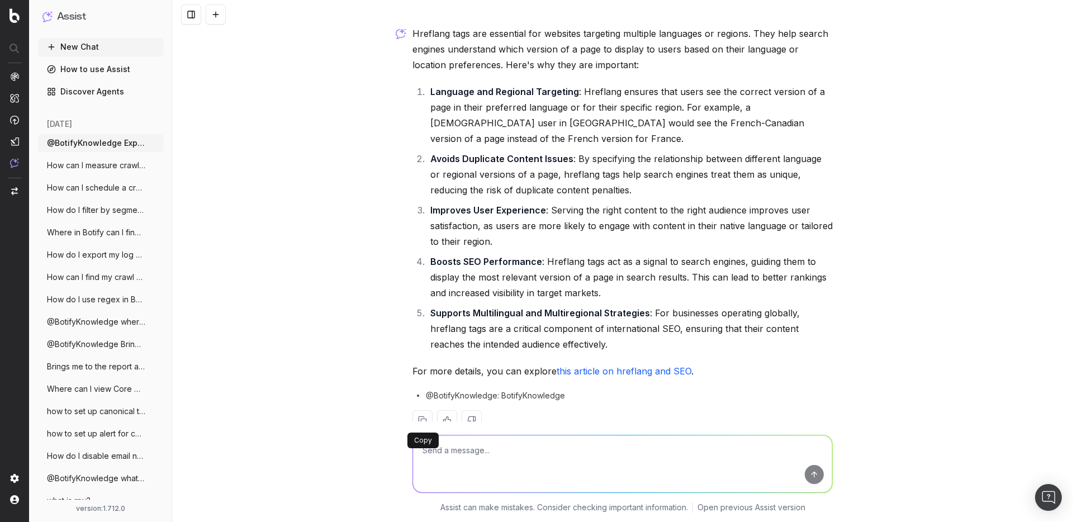
click at [424, 416] on button at bounding box center [422, 420] width 20 height 20
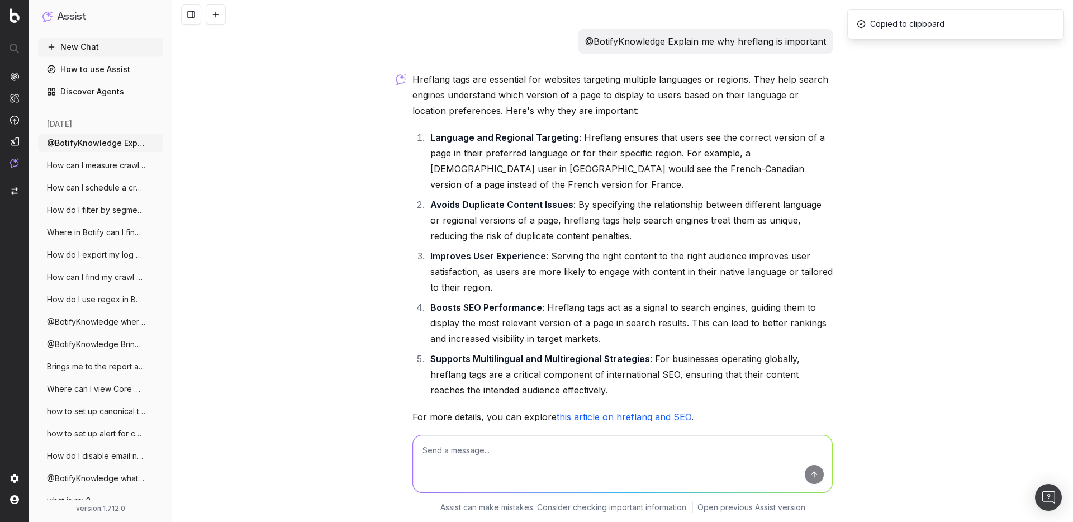
click at [211, 15] on button at bounding box center [216, 14] width 20 height 20
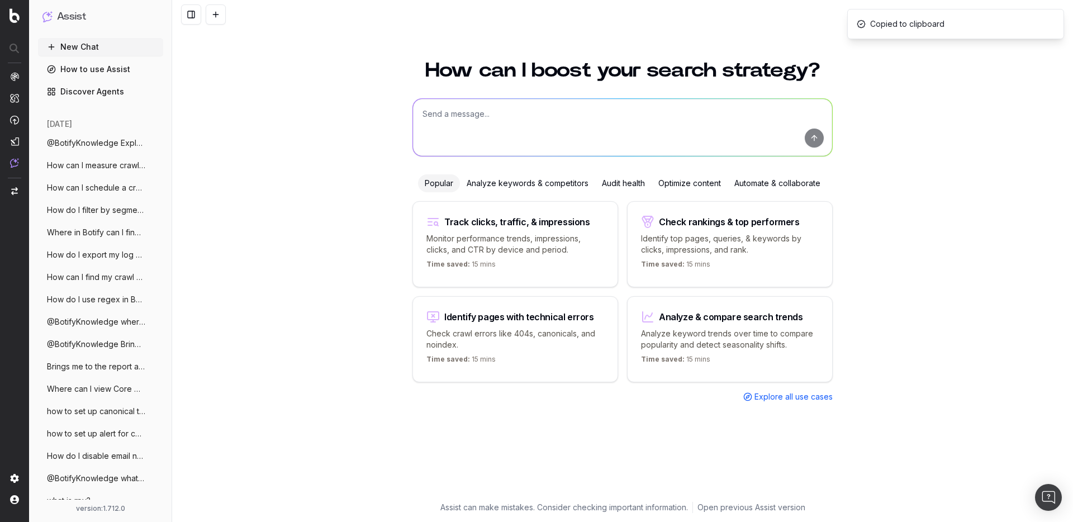
click at [486, 121] on textarea at bounding box center [622, 127] width 419 height 57
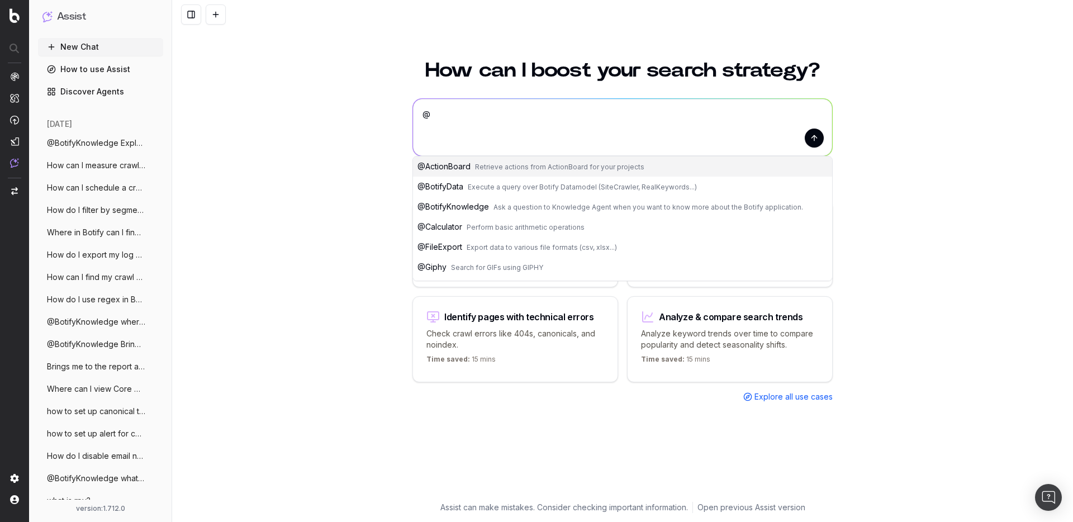
click at [495, 203] on span "Ask a question to Knowledge Agent when you want to know more about the Botify a…" at bounding box center [648, 207] width 310 height 8
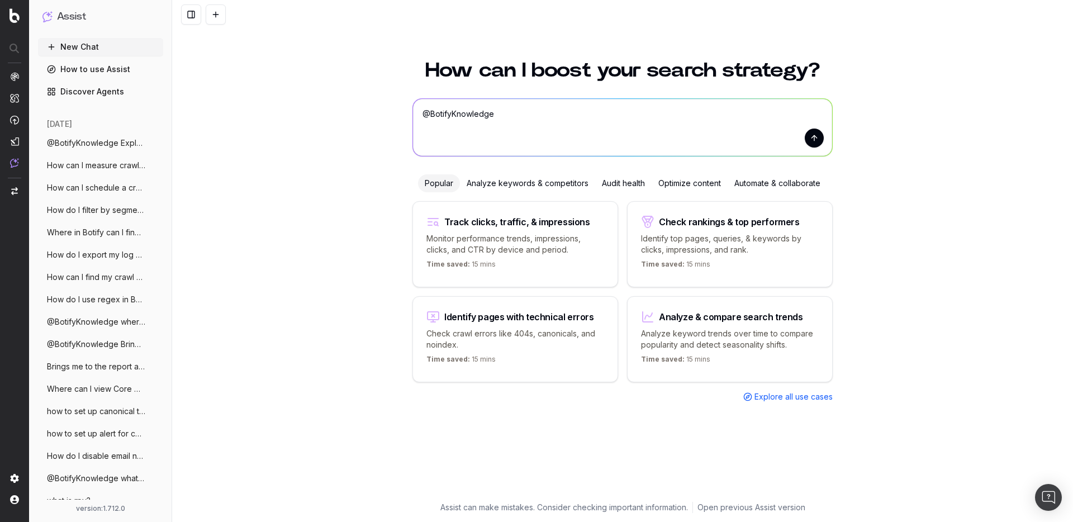
click at [538, 117] on textarea "@BotifyKnowledge" at bounding box center [622, 127] width 419 height 57
paste textarea "Orphan Pages: what is the definition, and what effect may these have on crawl/i…"
type textarea "@BotifyKnowledge Orphan Pages: what is the definition, and what effect may thes…"
click at [537, 130] on textarea at bounding box center [622, 127] width 419 height 57
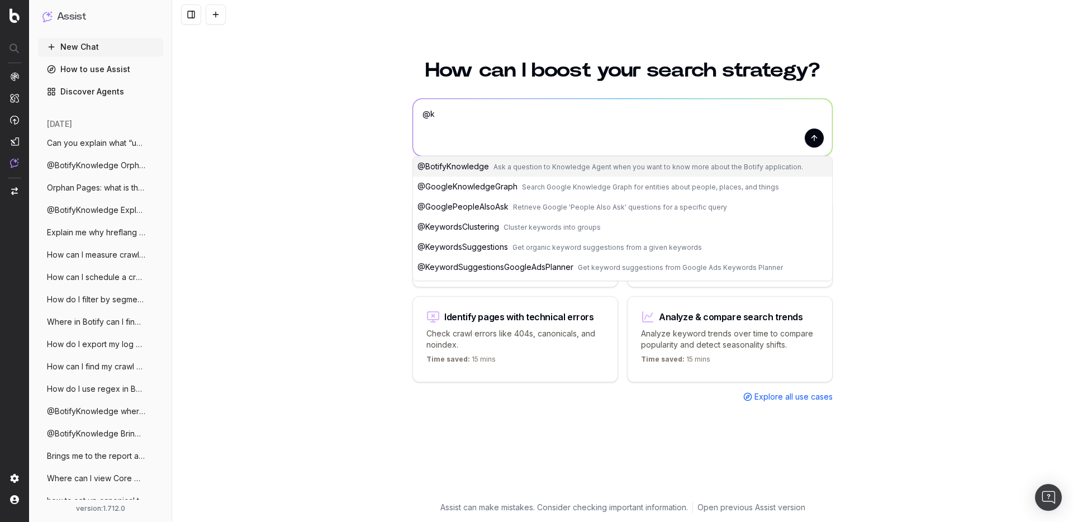
click at [510, 165] on span "Ask a question to Knowledge Agent when you want to know more about the Botify a…" at bounding box center [648, 167] width 310 height 8
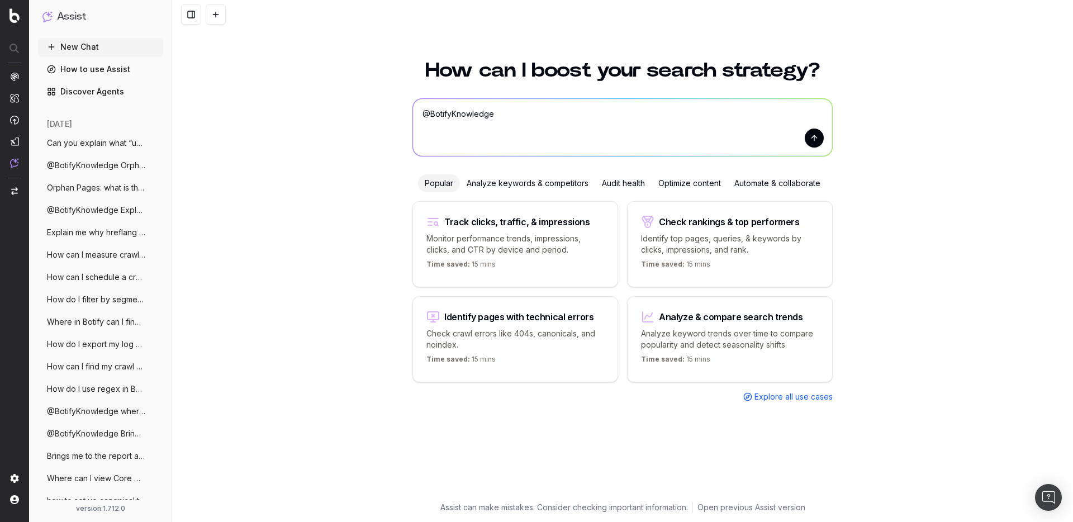
click at [561, 117] on textarea "@BotifyKnowledge" at bounding box center [622, 127] width 419 height 57
paste textarea "Is there a way to combine multiple How-To schemas?"
type textarea "@BotifyKnowledge Is there a way to combine multiple How-To schemas?"
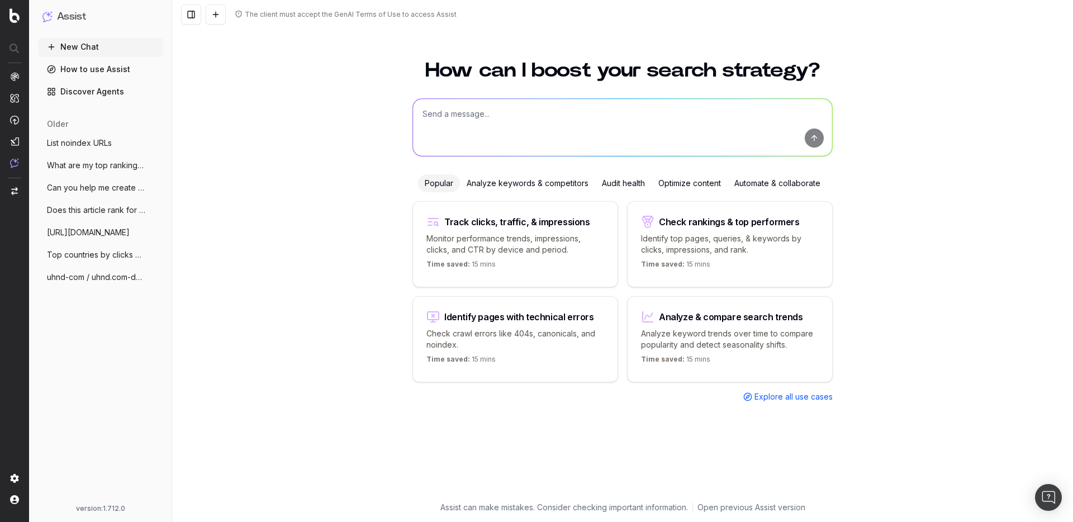
click at [463, 132] on textarea at bounding box center [622, 127] width 419 height 57
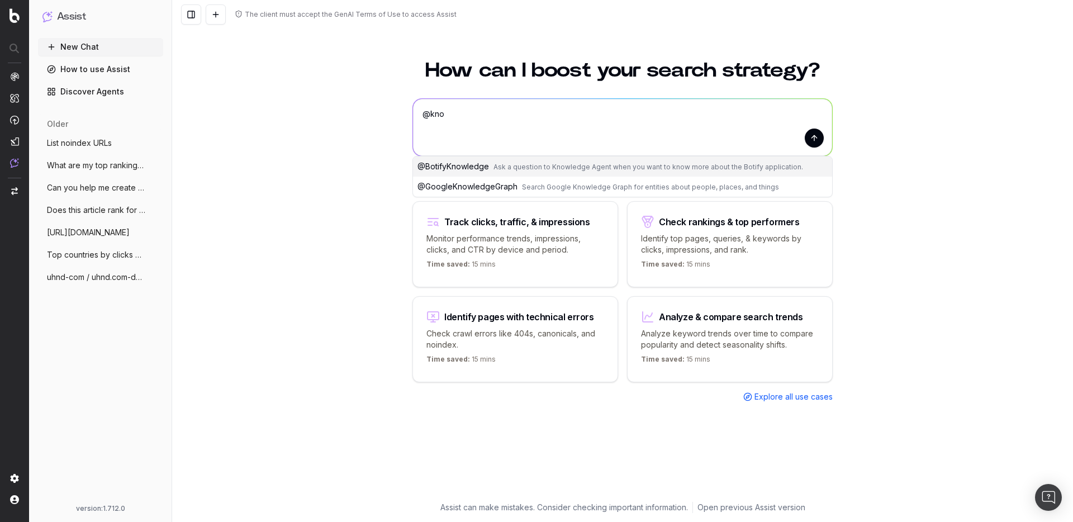
click at [463, 167] on span "@ BotifyKnowledge" at bounding box center [453, 167] width 72 height 10
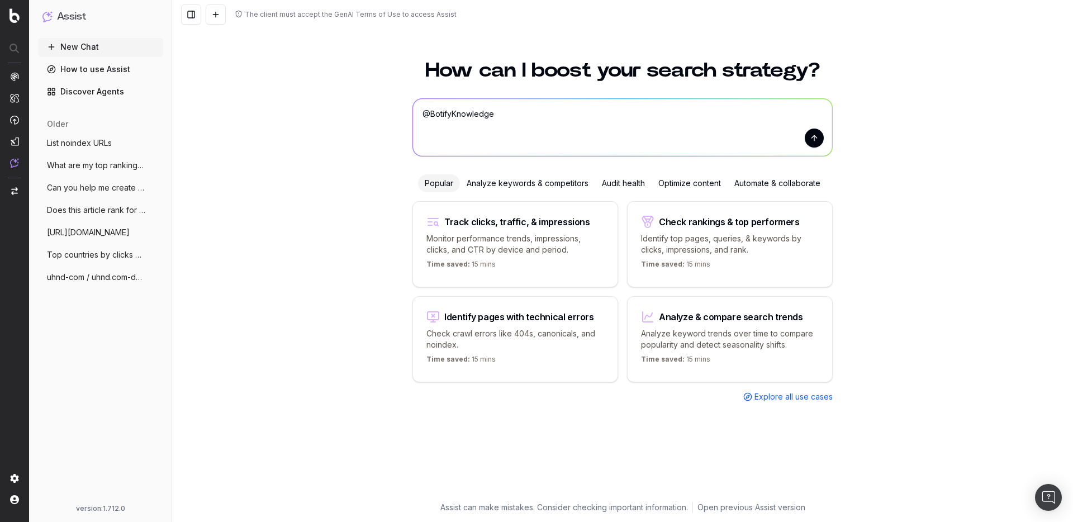
click at [548, 113] on textarea "@BotifyKnowledge" at bounding box center [622, 127] width 419 height 57
paste textarea "What is Botify Assist?"
type textarea "@BotifyKnowledge What is Botify Assist?"
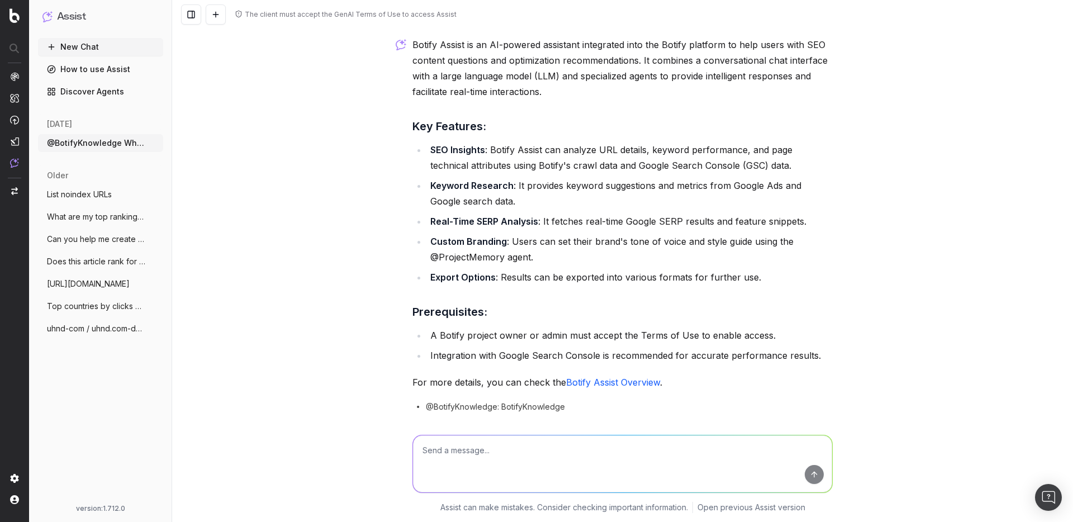
scroll to position [73, 0]
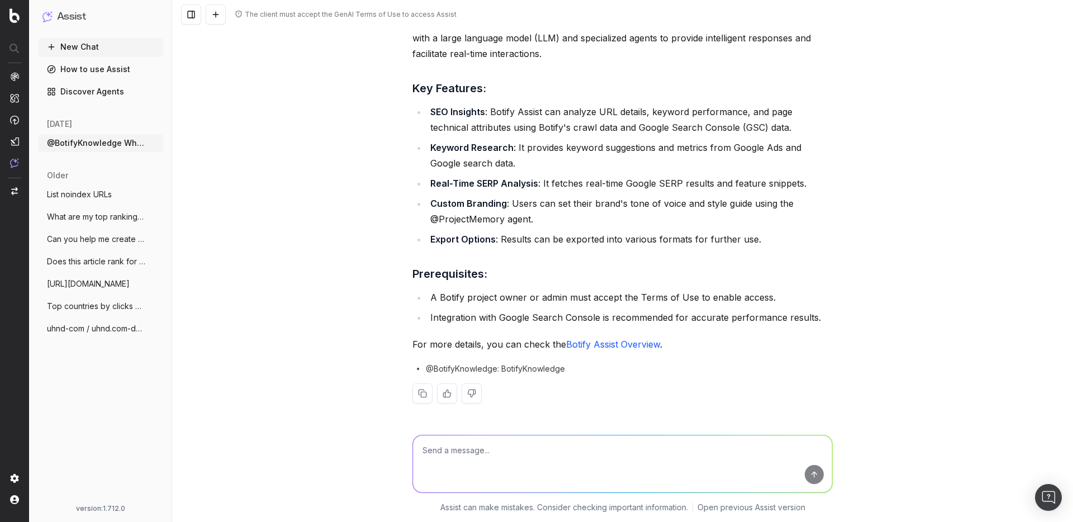
click at [595, 342] on link "Botify Assist Overview" at bounding box center [613, 344] width 94 height 11
click at [602, 343] on link "Botify Assist Overview" at bounding box center [613, 344] width 94 height 11
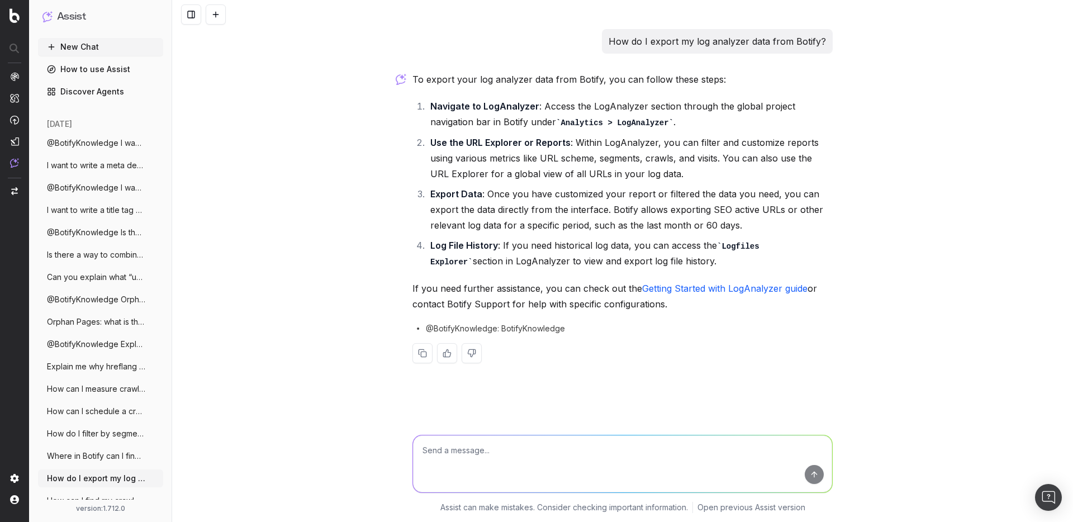
click at [671, 226] on li "Export Data : Once you have customized your report or filtered the data you nee…" at bounding box center [630, 209] width 406 height 47
click at [693, 289] on link "Getting Started with LogAnalyzer guide" at bounding box center [724, 288] width 165 height 11
click at [293, 32] on div "How do I export my log analyzer data from Botify? To export your log analyzer d…" at bounding box center [622, 261] width 901 height 522
click at [223, 15] on button at bounding box center [216, 14] width 20 height 20
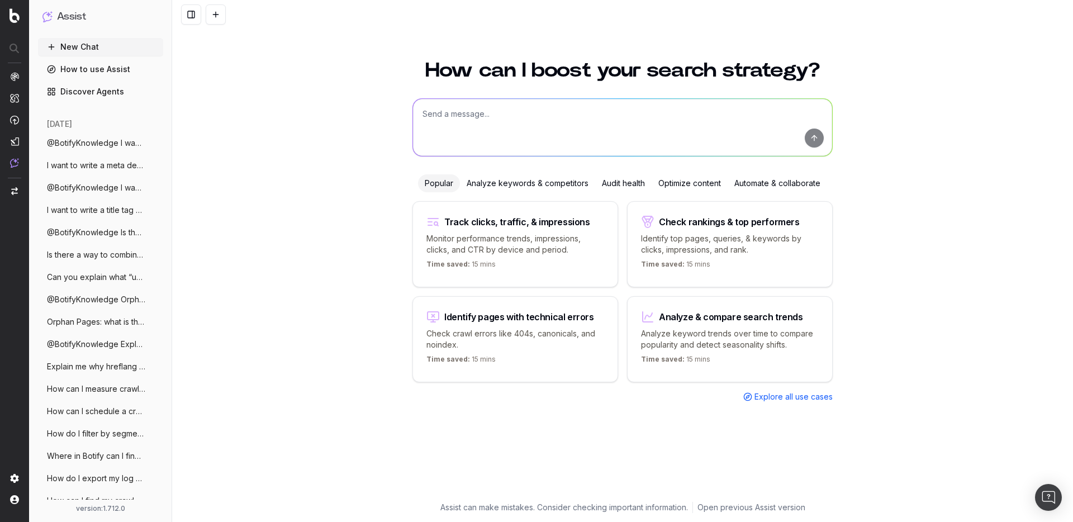
click at [500, 139] on textarea at bounding box center [622, 127] width 419 height 57
paste textarea "How can Botify help me set up my sitemaps?"
type textarea "How can Botify help me set up my sitemaps?"
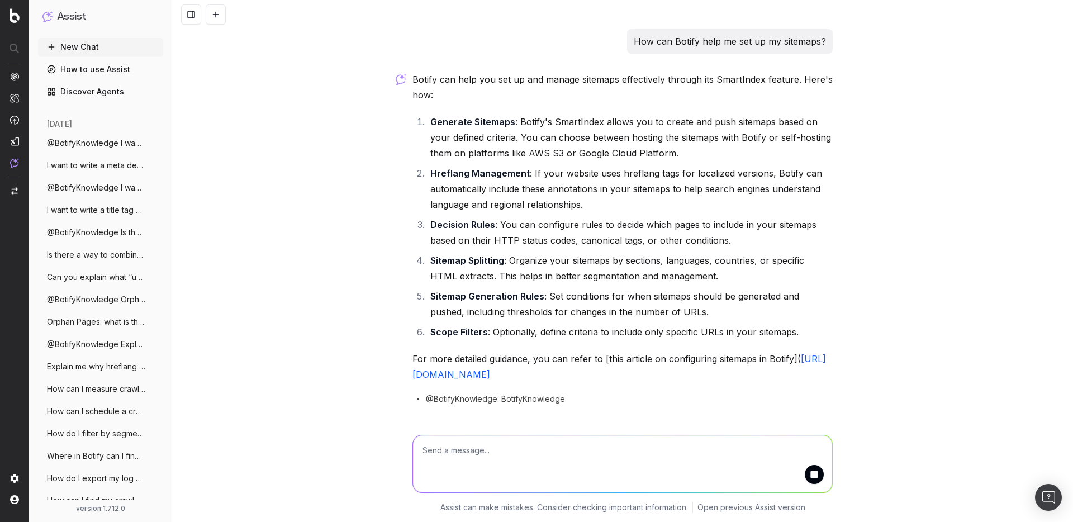
scroll to position [15, 0]
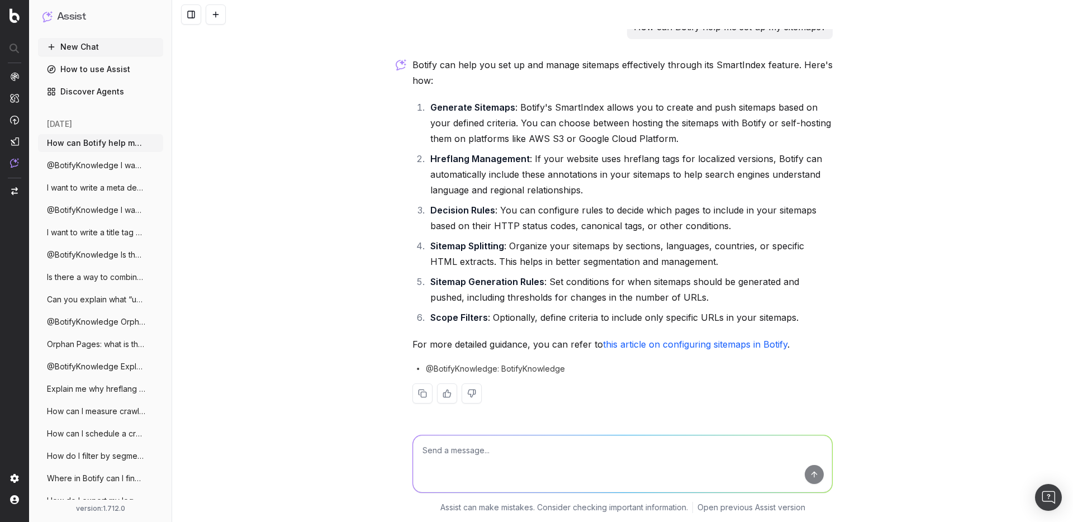
click at [212, 18] on button at bounding box center [216, 14] width 20 height 20
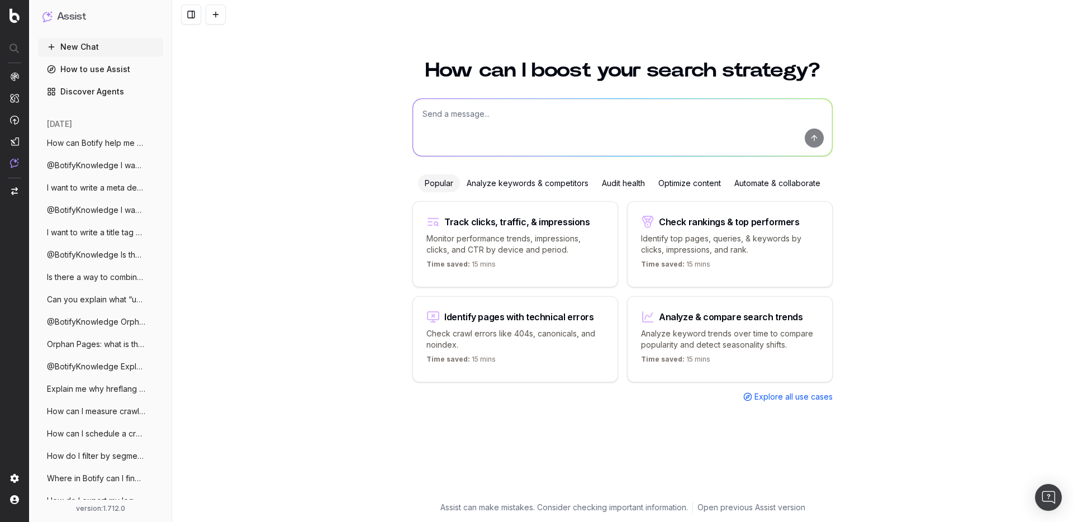
click at [471, 115] on textarea at bounding box center [622, 127] width 419 height 57
paste textarea "Bring me to the report content quality in Botify"
type textarea "Bring me to the report content quality in Botify"
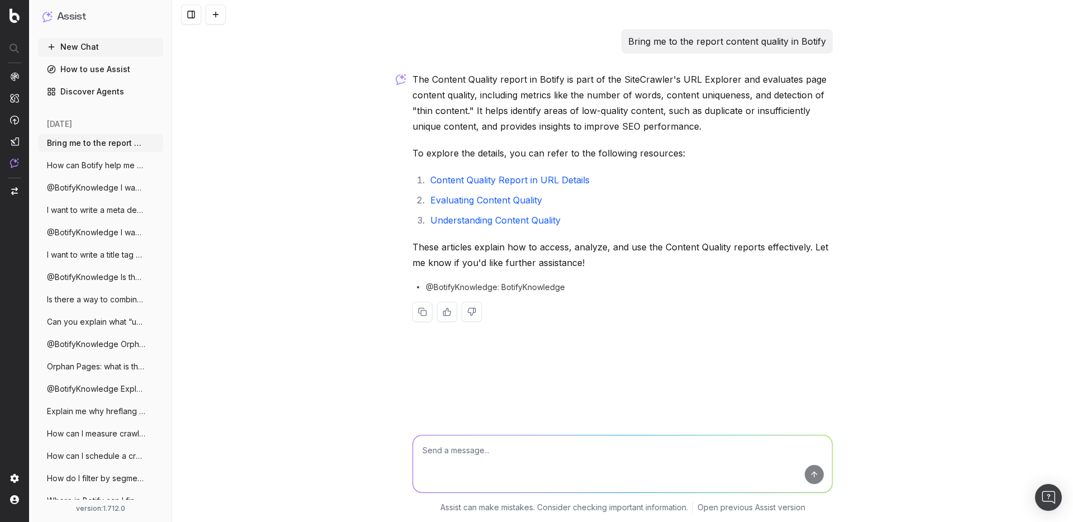
click at [215, 16] on button at bounding box center [216, 14] width 20 height 20
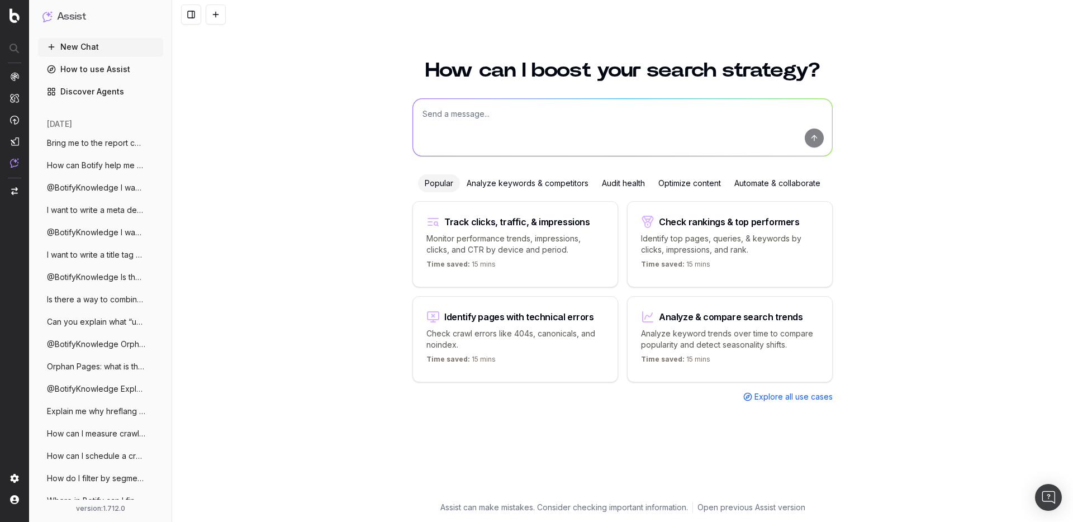
click at [518, 130] on textarea at bounding box center [622, 127] width 419 height 57
paste textarea "Bring me to the report content quality in Botify"
type textarea "Bring me to the report content quality in Botify"
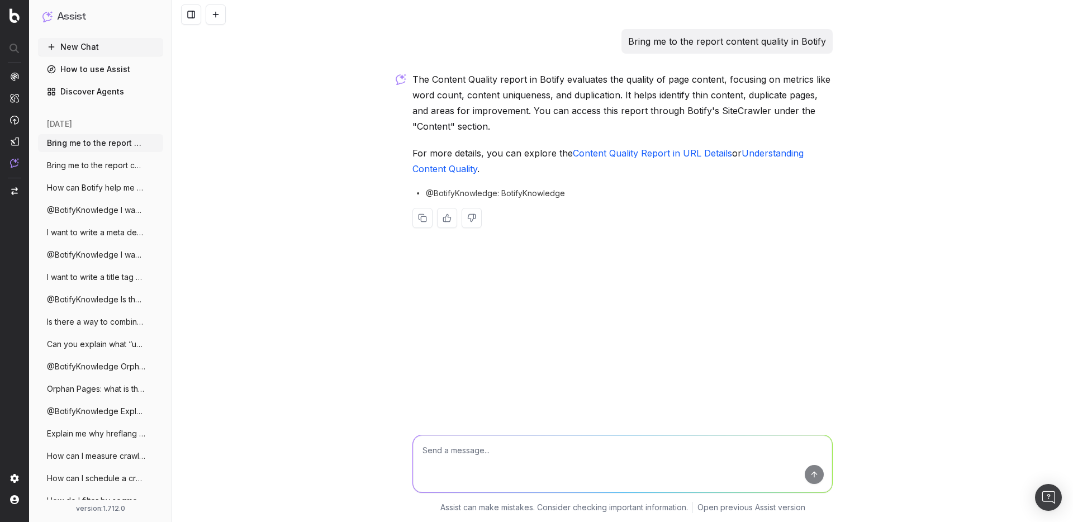
click at [213, 16] on button at bounding box center [216, 14] width 20 height 20
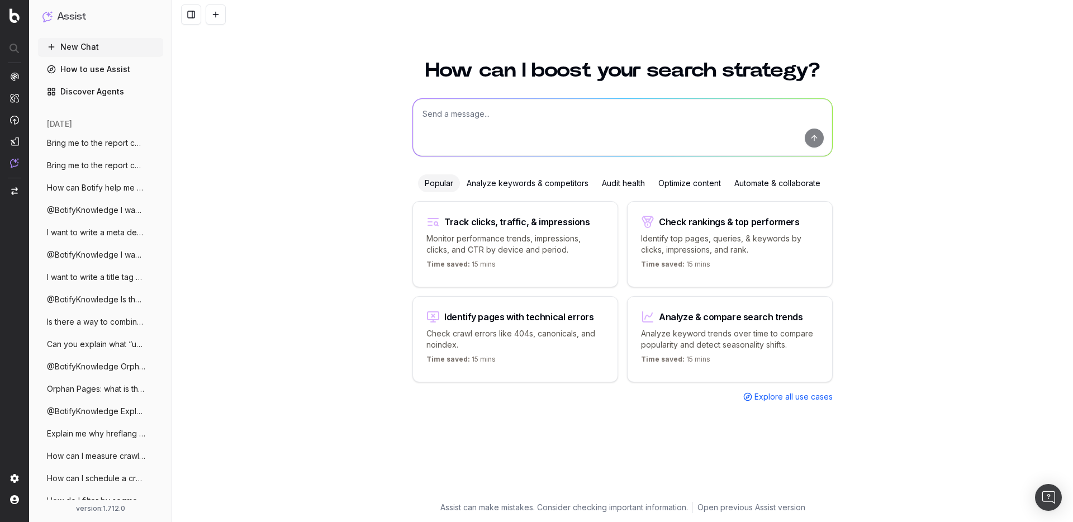
click at [492, 132] on textarea at bounding box center [622, 127] width 419 height 57
paste textarea "How can I export my data from Botify?"
type textarea "How can I export my data from Botify?"
